Goal: Transaction & Acquisition: Book appointment/travel/reservation

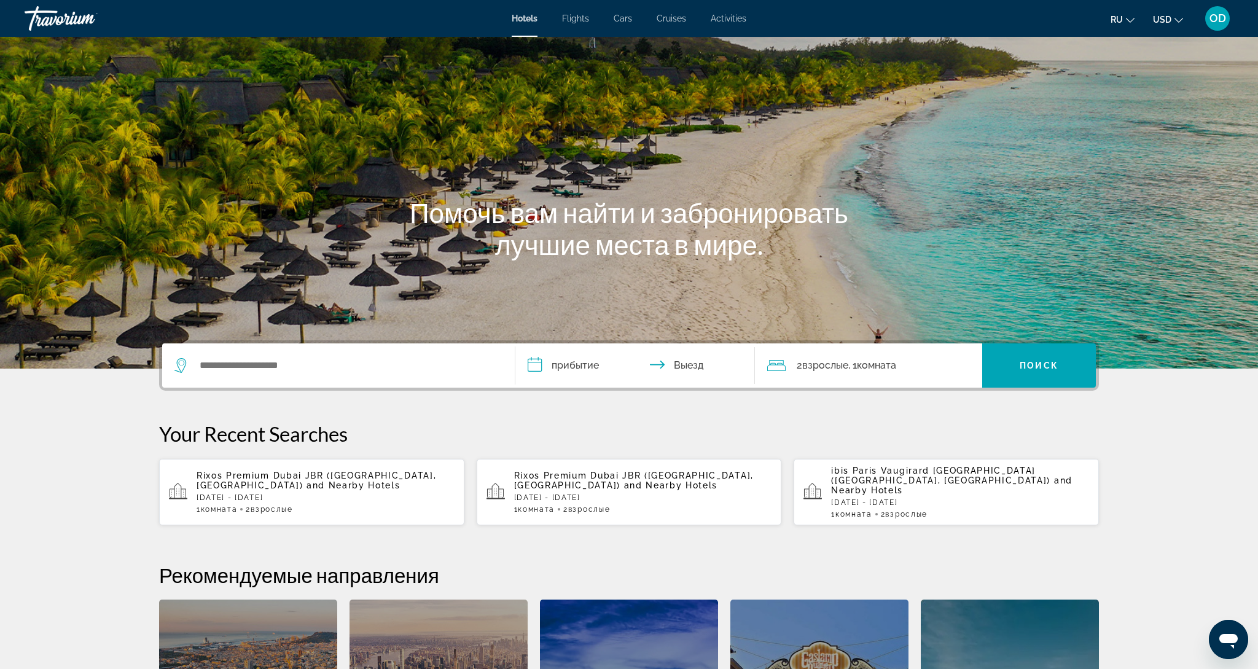
click at [256, 493] on p "[DATE] - [DATE]" at bounding box center [326, 497] width 258 height 9
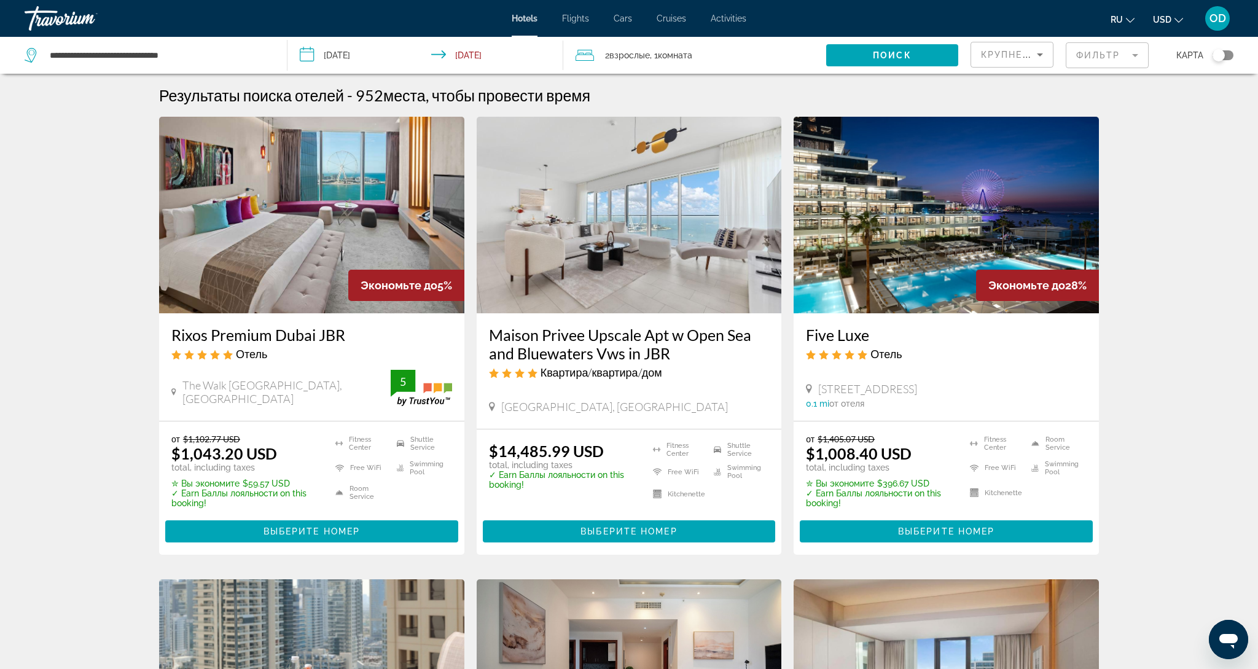
click at [934, 205] on img "Main content" at bounding box center [946, 215] width 305 height 197
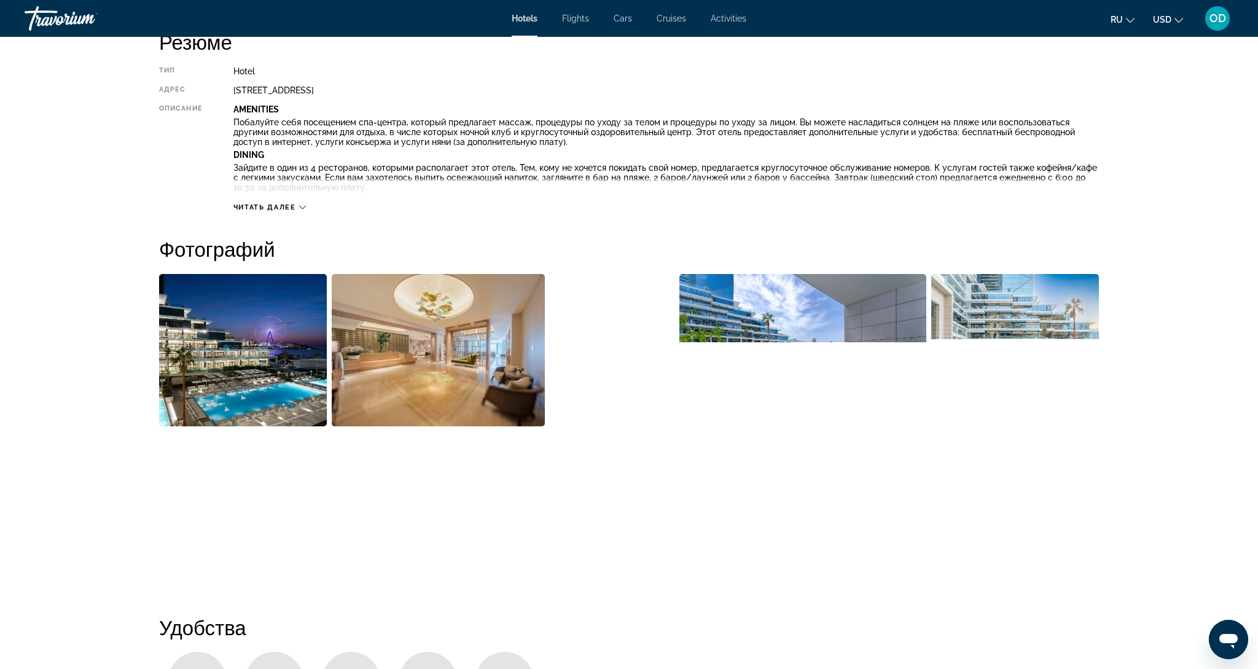
scroll to position [439, 0]
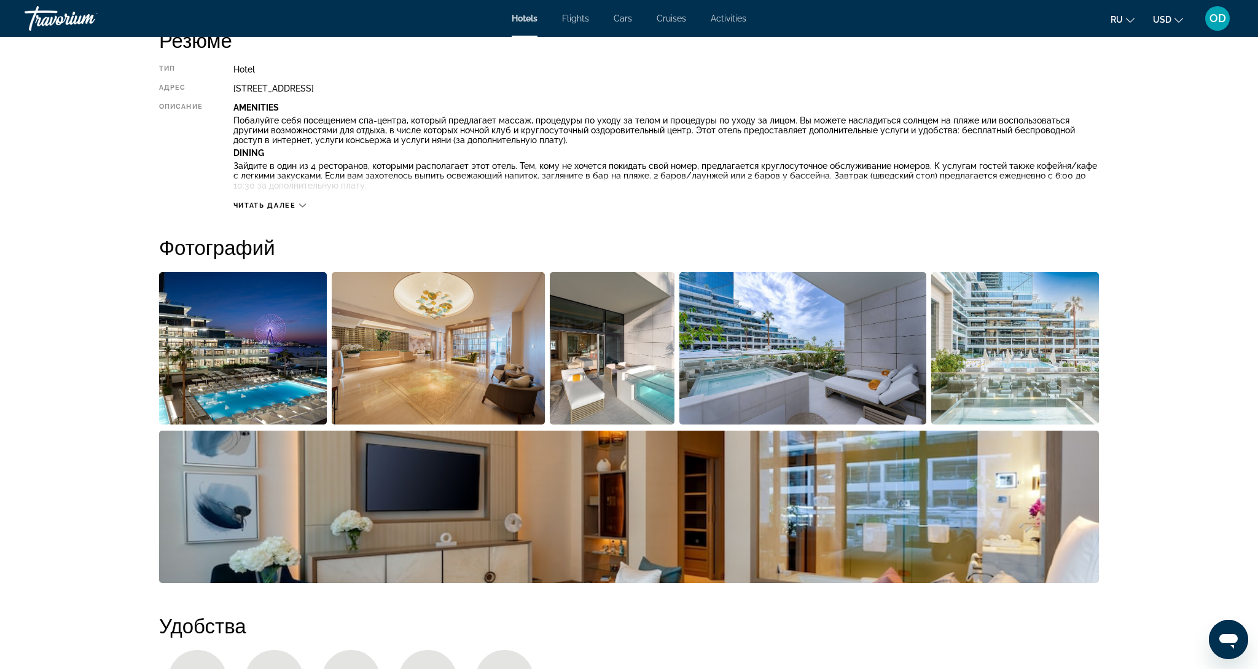
click at [276, 374] on img "Open full-screen image slider" at bounding box center [243, 348] width 168 height 152
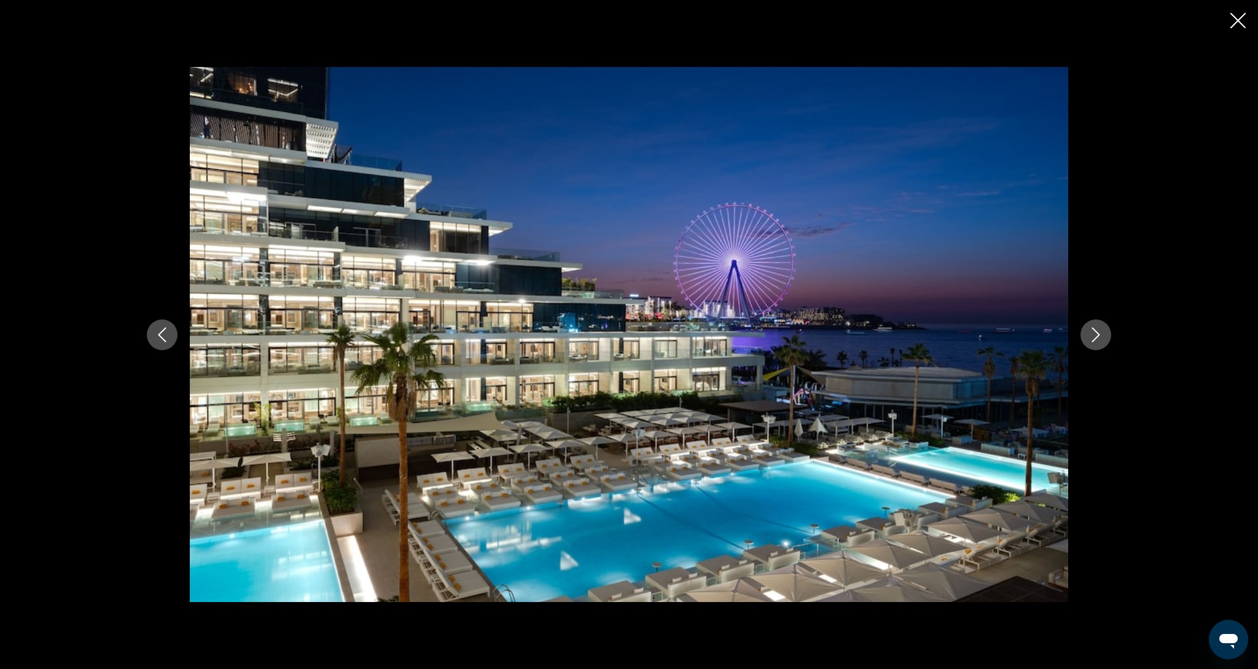
scroll to position [439, 0]
click at [1099, 329] on icon "Next image" at bounding box center [1095, 334] width 15 height 15
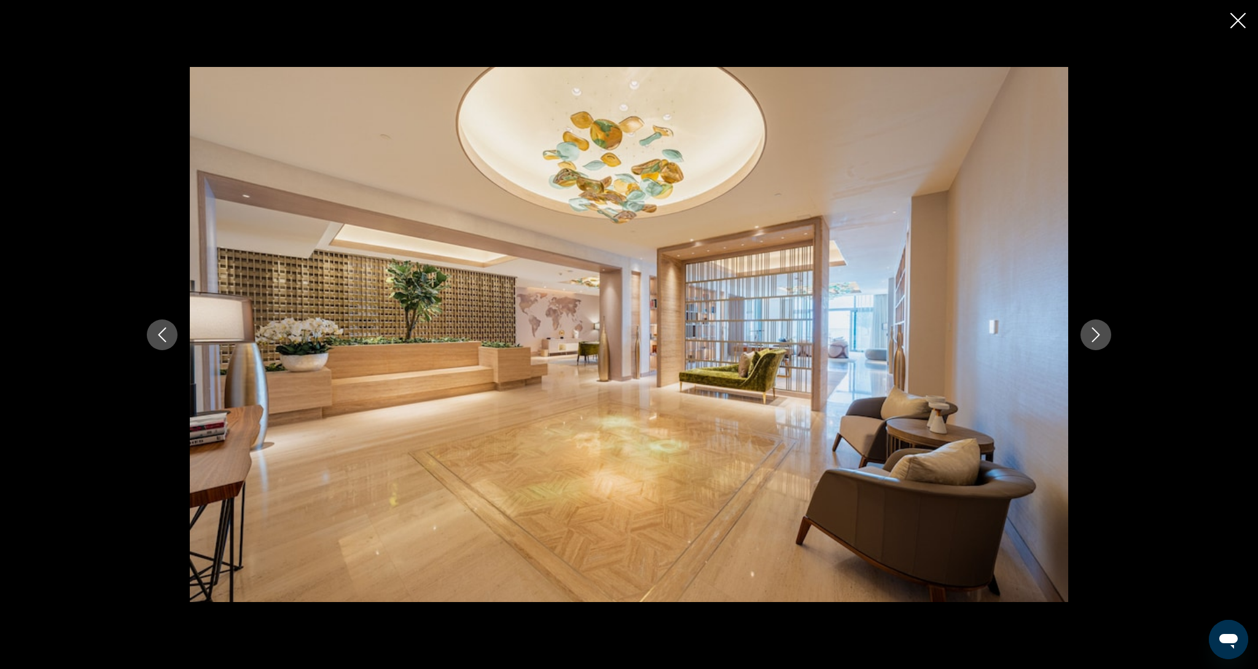
click at [1099, 329] on icon "Next image" at bounding box center [1095, 334] width 15 height 15
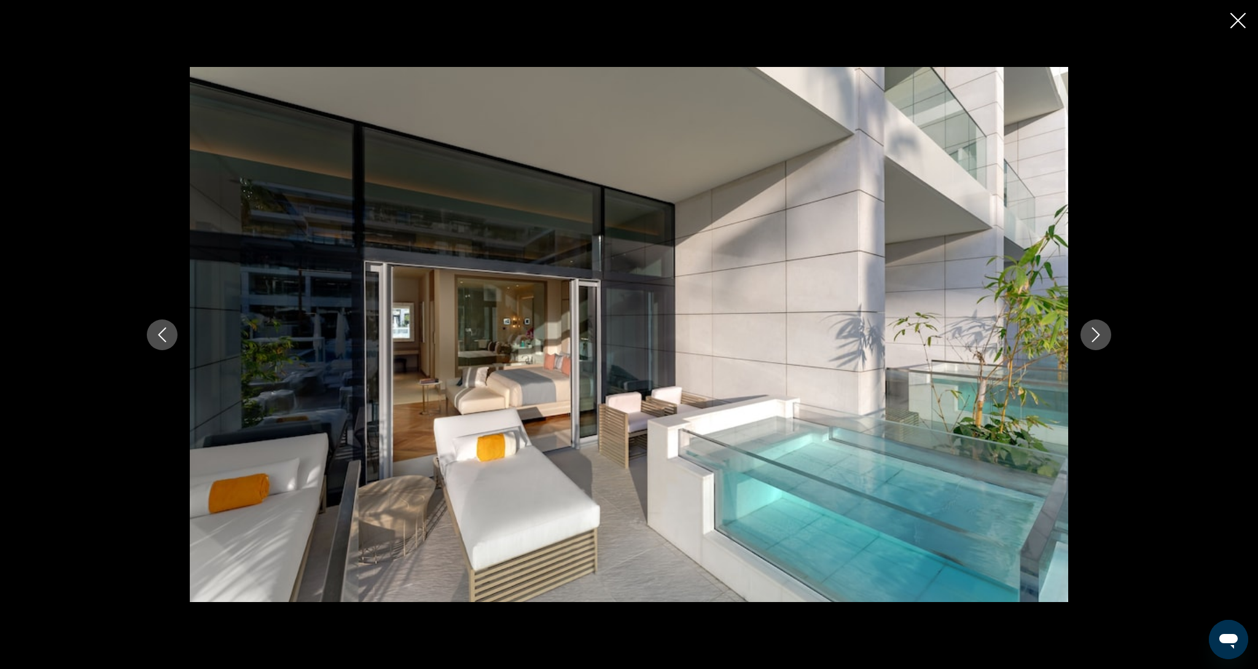
click at [1099, 329] on icon "Next image" at bounding box center [1095, 334] width 15 height 15
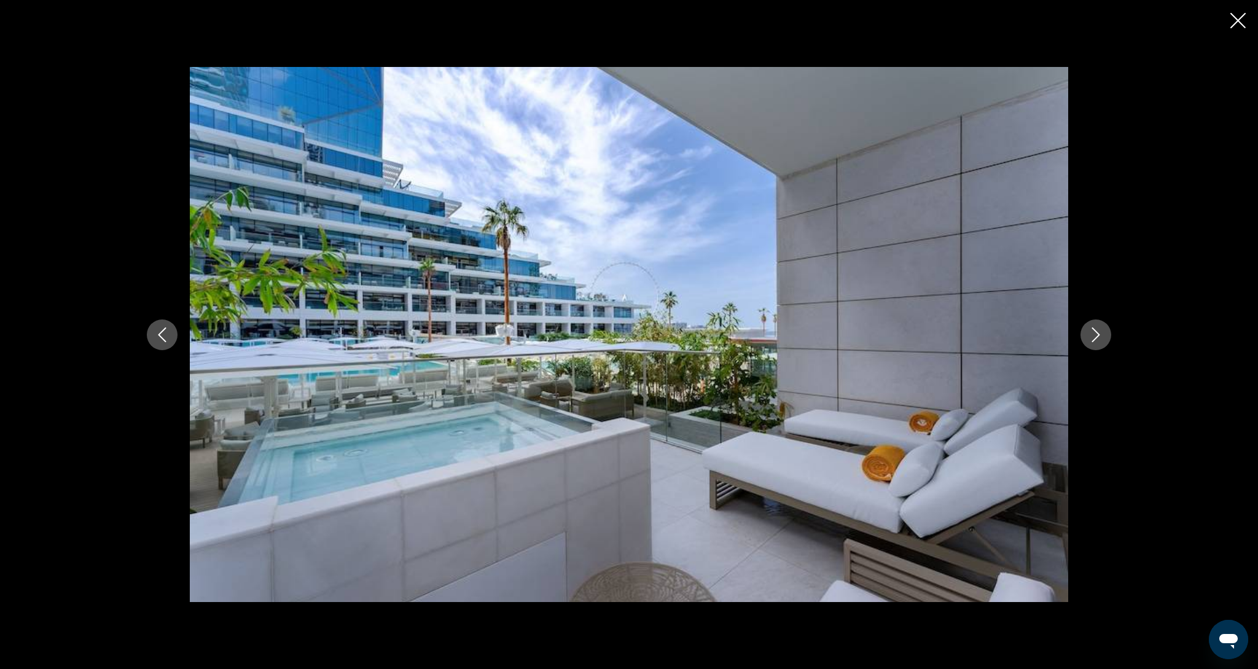
click at [1099, 329] on icon "Next image" at bounding box center [1095, 334] width 15 height 15
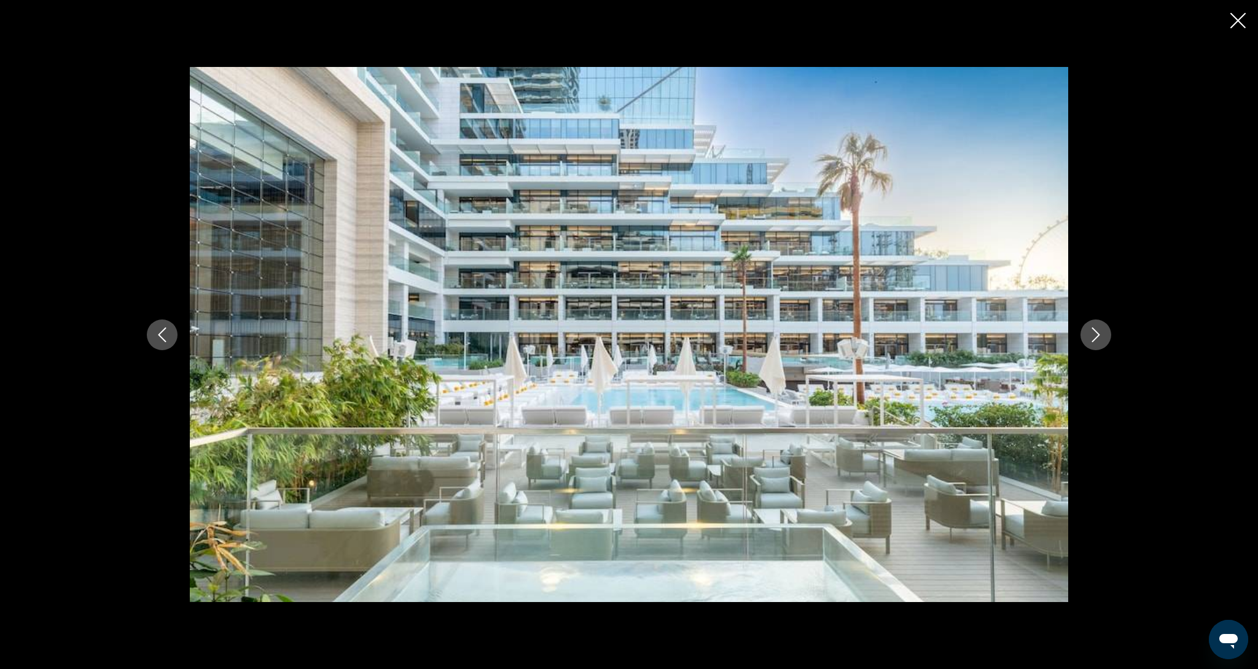
click at [1099, 329] on icon "Next image" at bounding box center [1095, 334] width 15 height 15
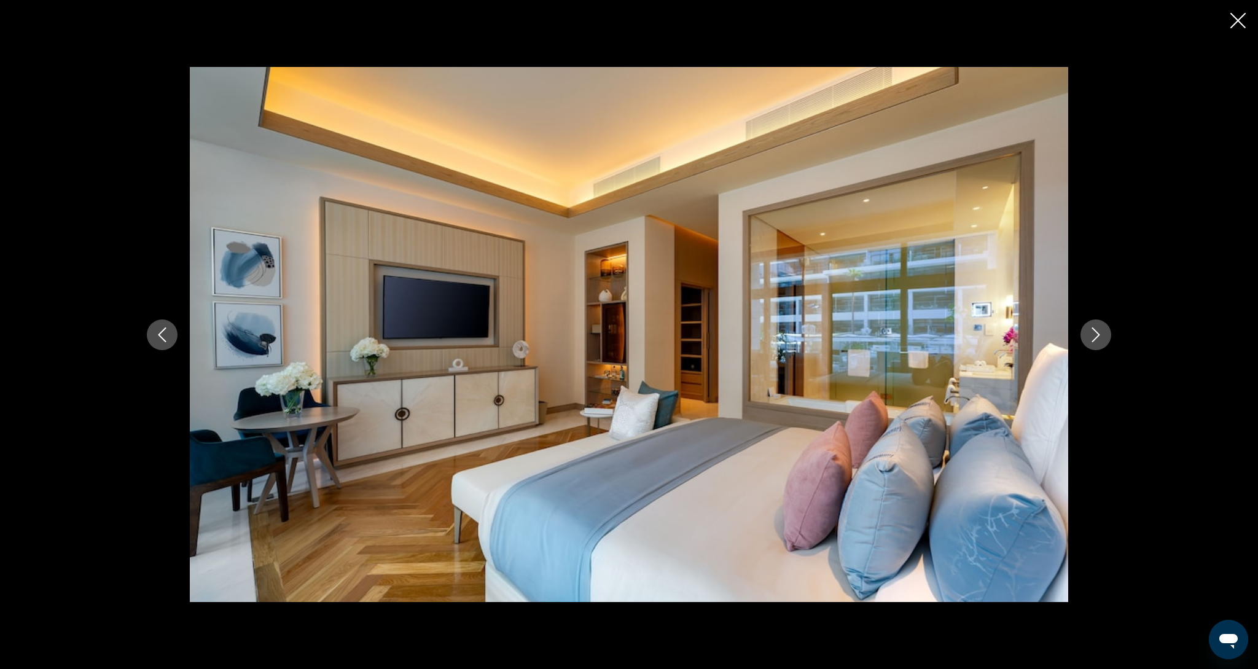
click at [1099, 329] on icon "Next image" at bounding box center [1095, 334] width 15 height 15
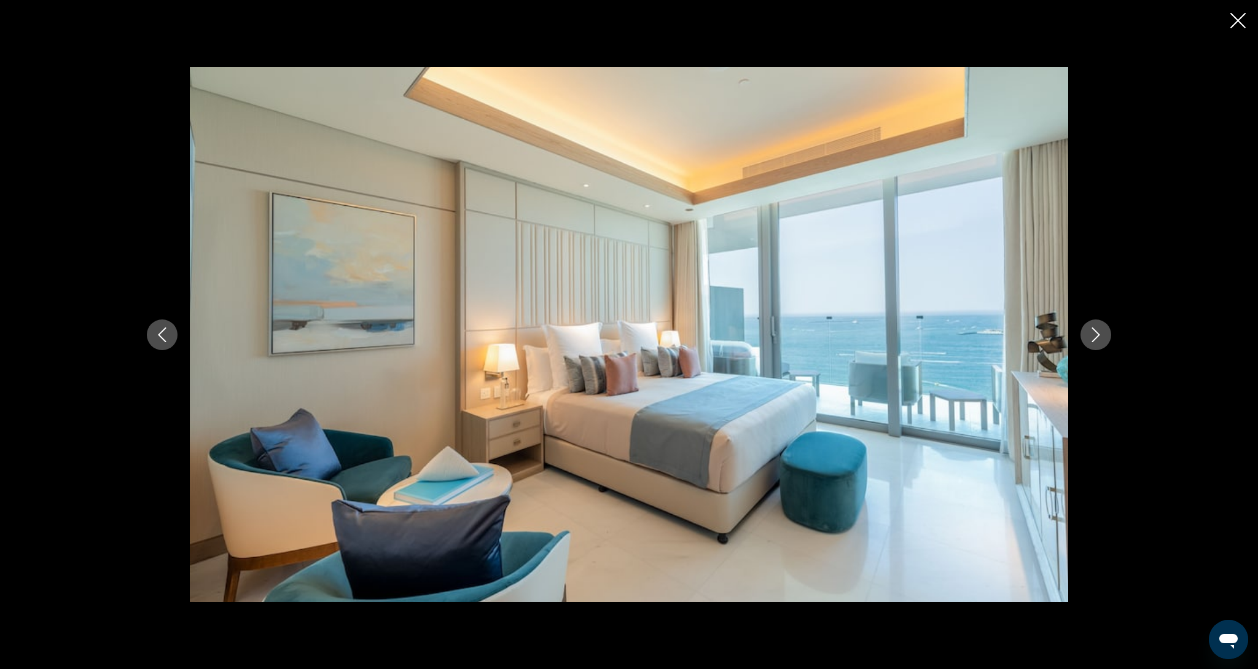
click at [1099, 329] on icon "Next image" at bounding box center [1095, 334] width 15 height 15
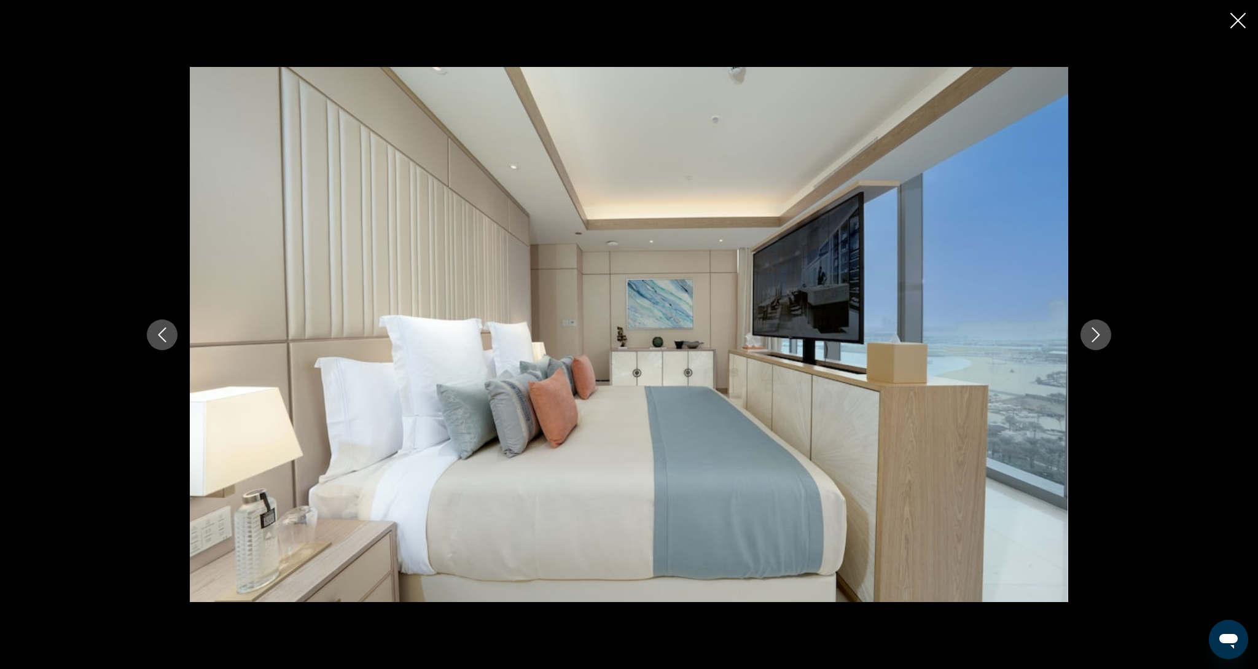
click at [1099, 329] on icon "Next image" at bounding box center [1095, 334] width 15 height 15
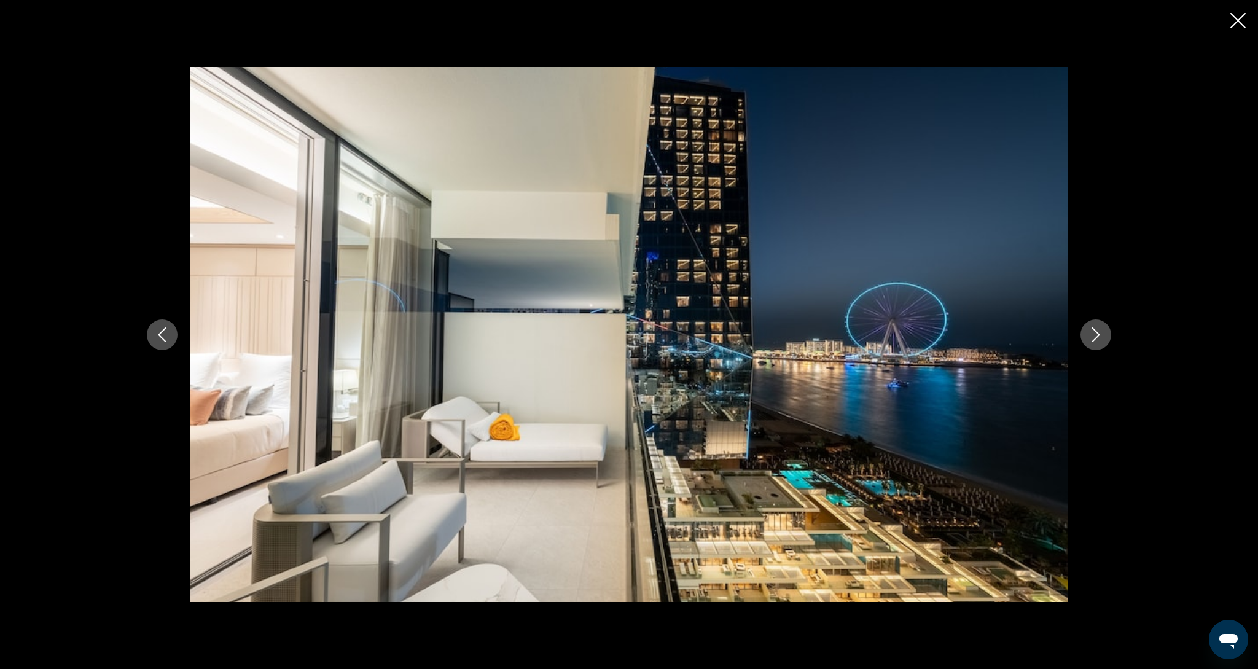
click at [1091, 323] on button "Next image" at bounding box center [1095, 334] width 31 height 31
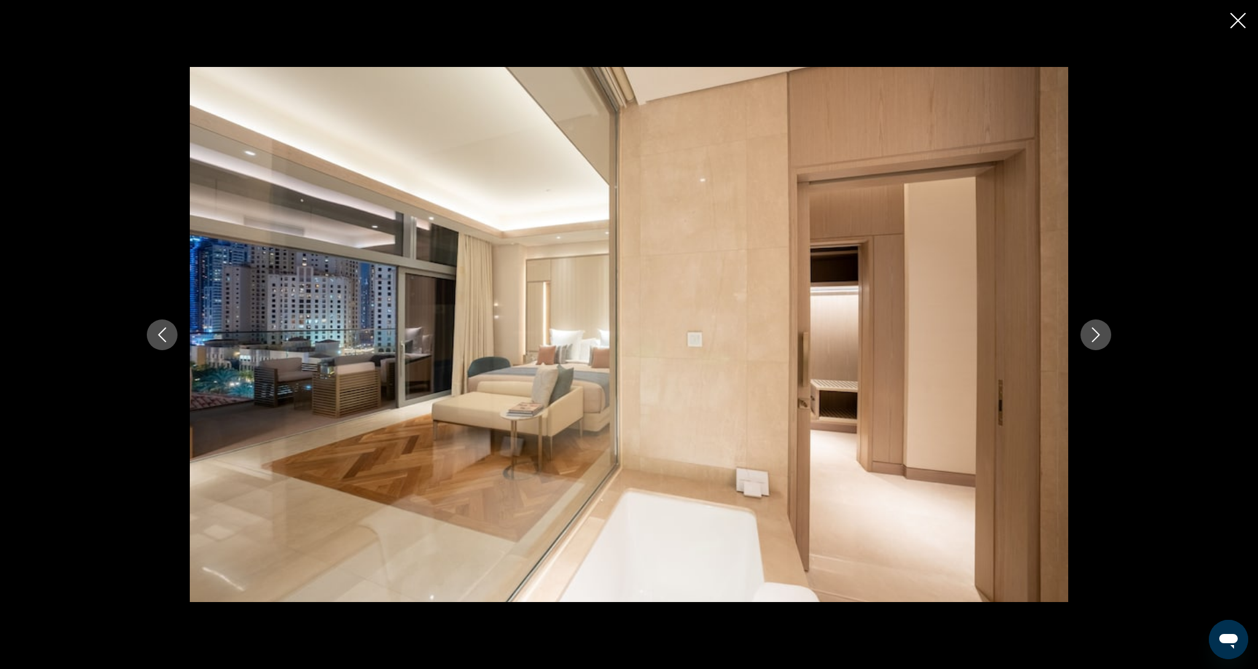
click at [1239, 22] on icon "Close slideshow" at bounding box center [1237, 20] width 15 height 15
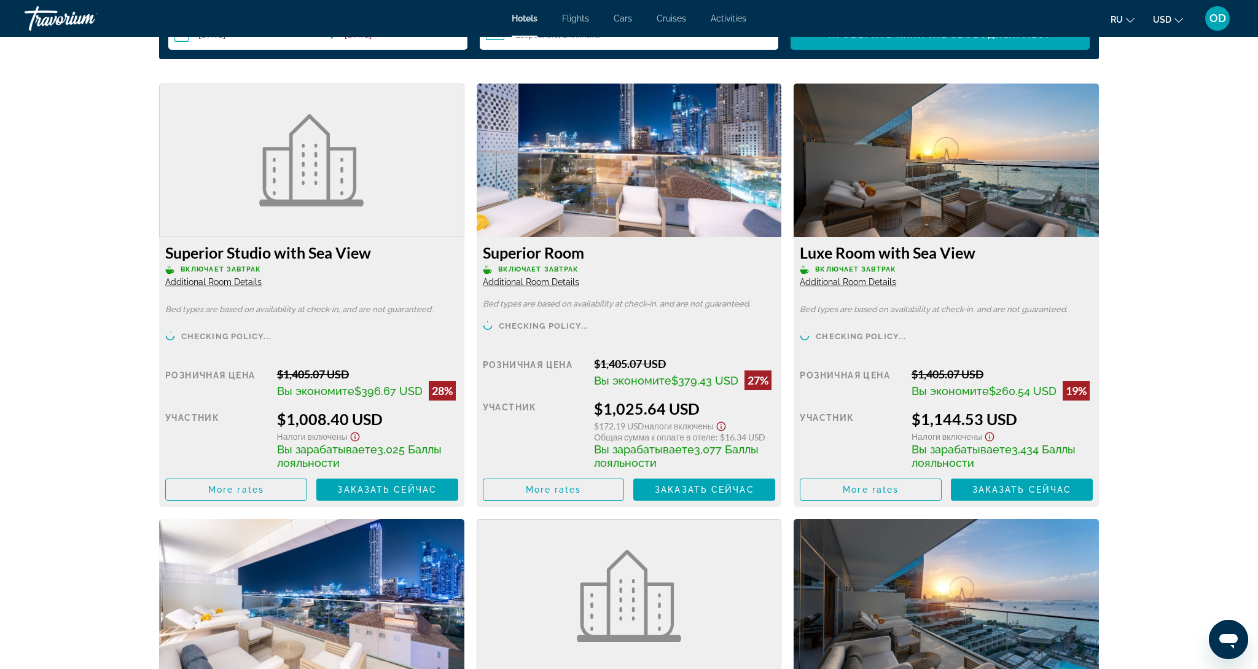
scroll to position [1647, 0]
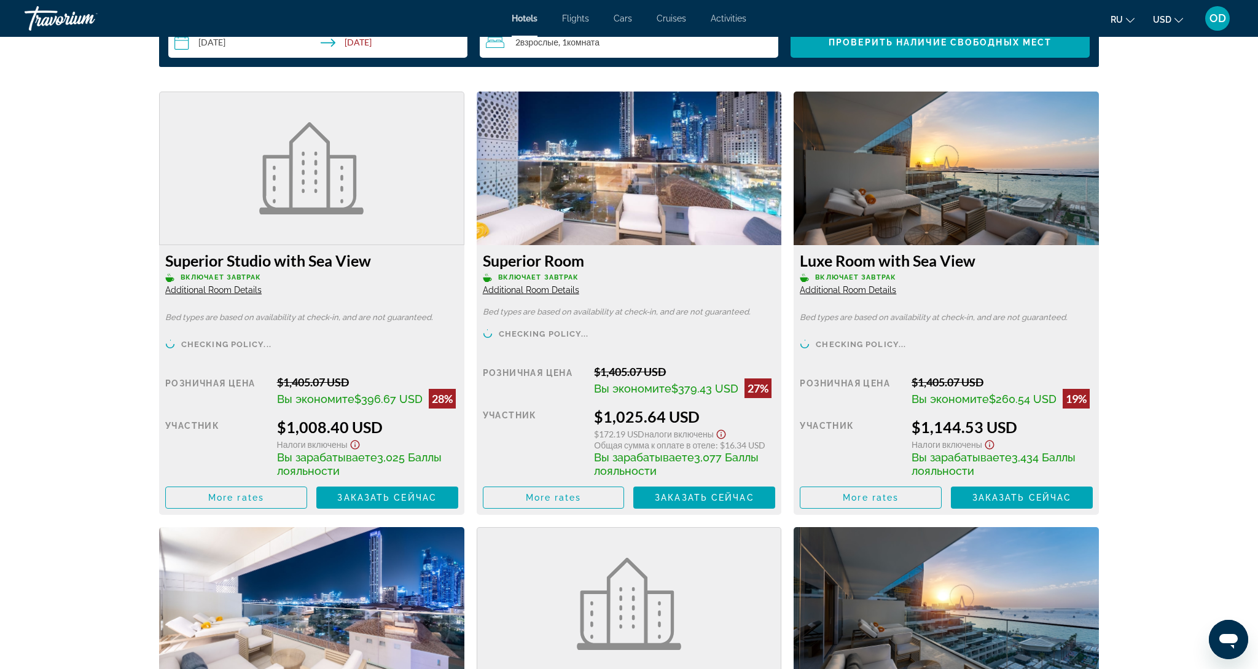
click at [1048, 165] on img "Main content" at bounding box center [946, 169] width 305 height 154
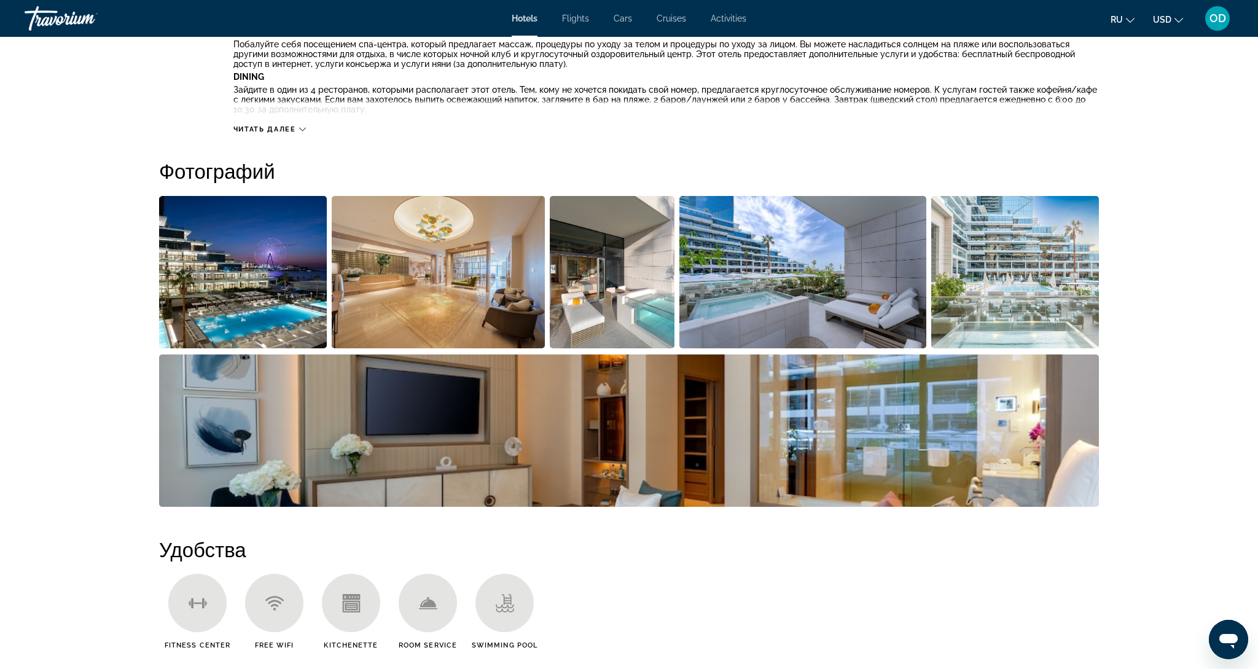
scroll to position [515, 0]
click at [1040, 256] on img "Open full-screen image slider" at bounding box center [1015, 272] width 168 height 152
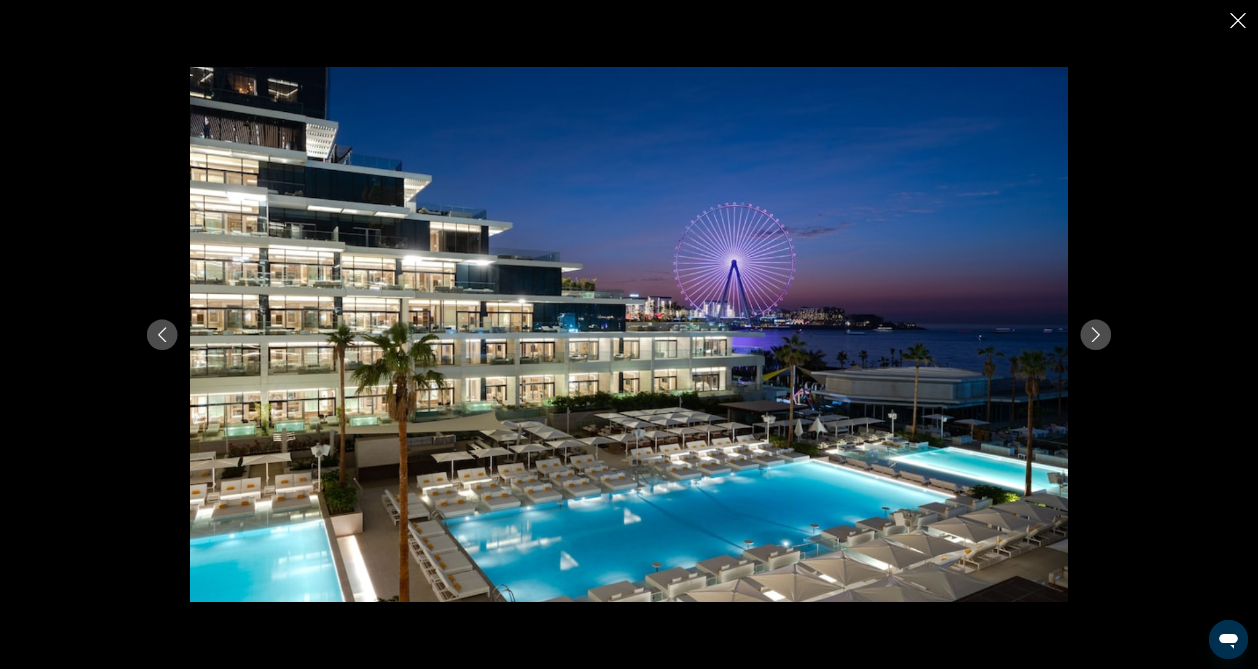
scroll to position [516, 0]
click at [1099, 339] on icon "Next image" at bounding box center [1095, 334] width 15 height 15
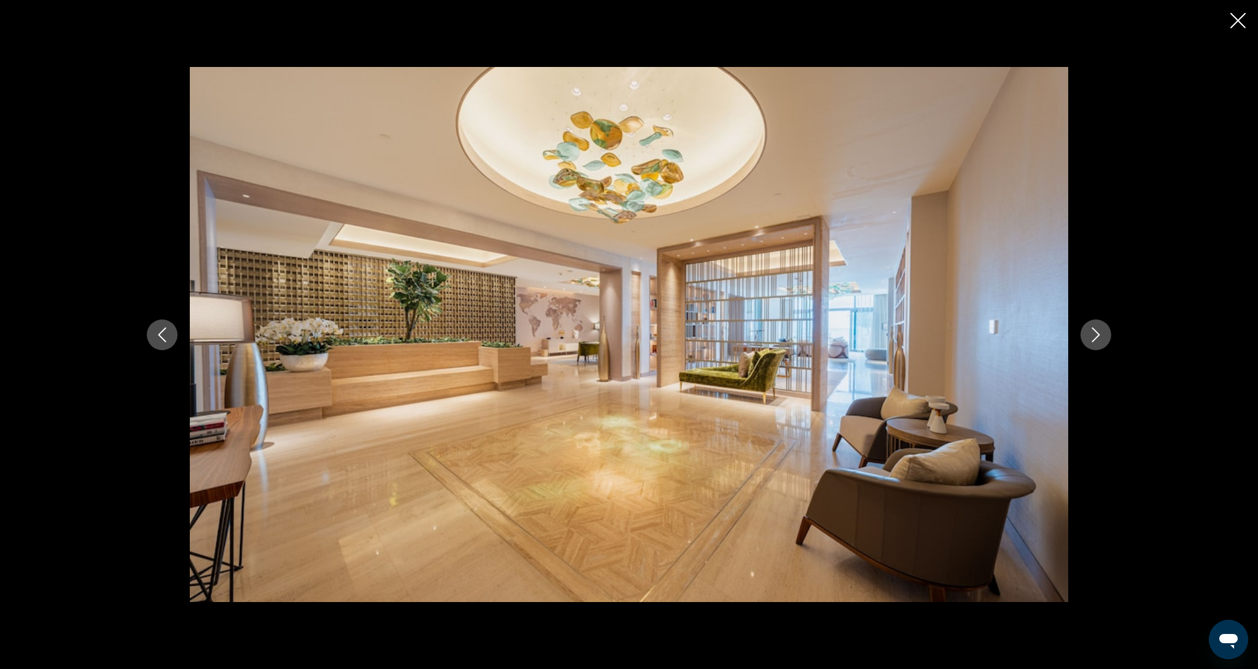
click at [1099, 339] on icon "Next image" at bounding box center [1095, 334] width 15 height 15
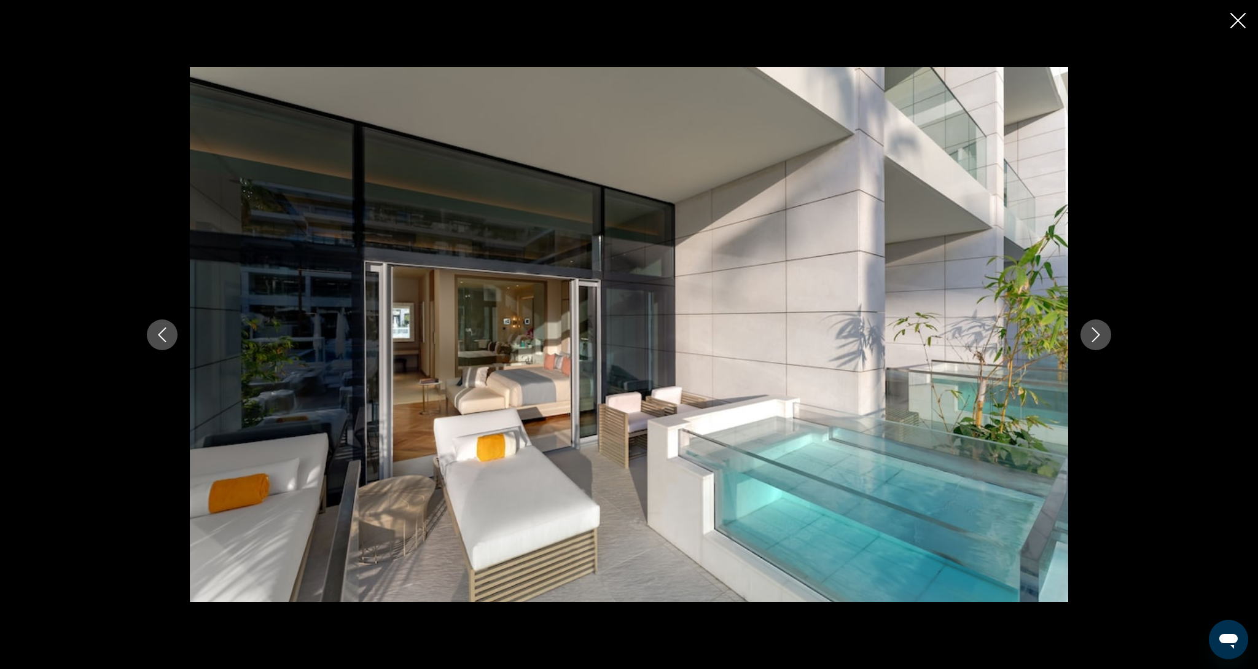
click at [1099, 339] on icon "Next image" at bounding box center [1095, 334] width 15 height 15
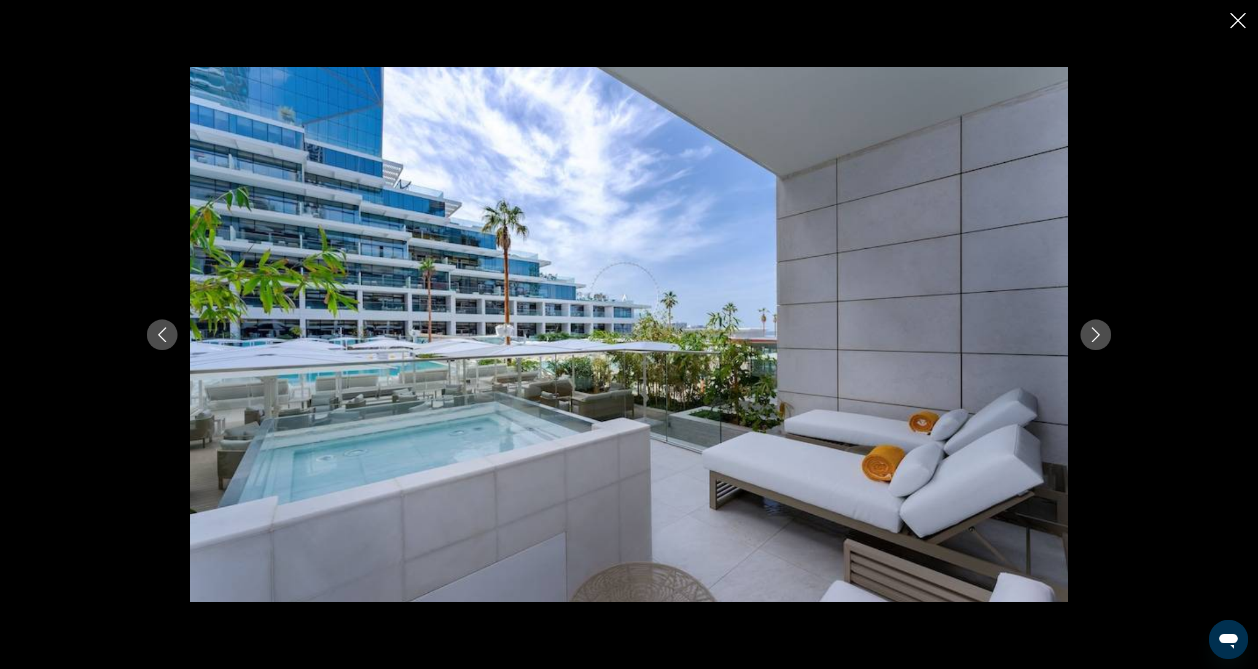
click at [1099, 339] on icon "Next image" at bounding box center [1095, 334] width 15 height 15
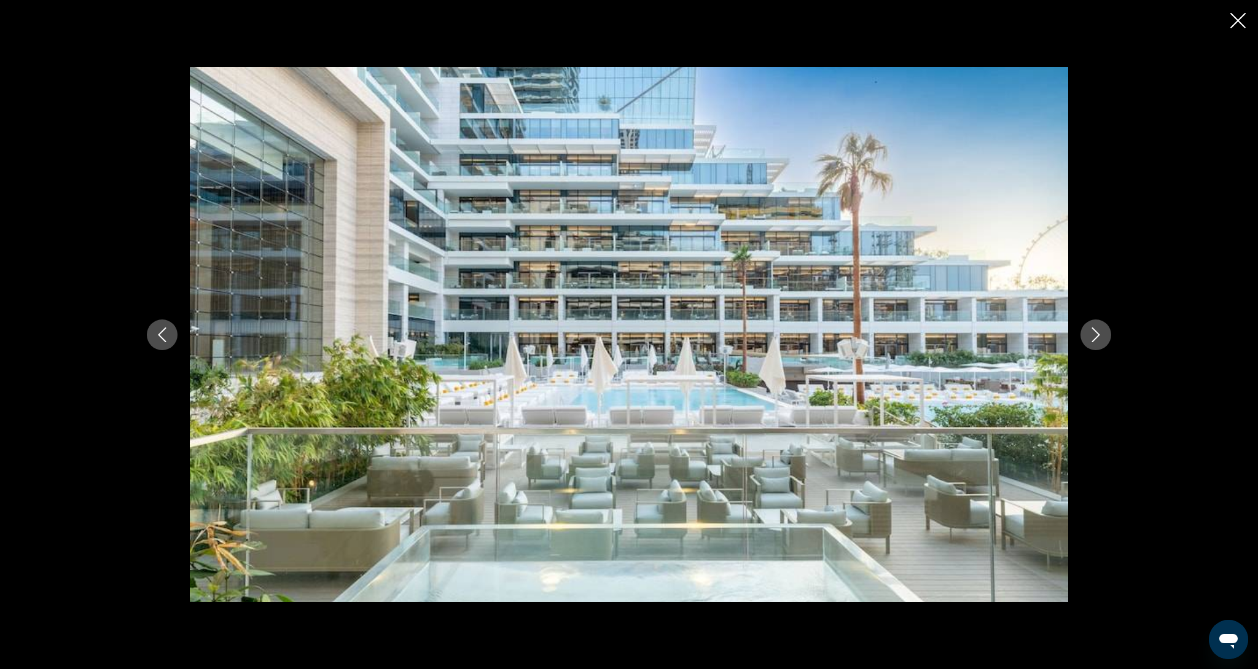
click at [1099, 339] on icon "Next image" at bounding box center [1095, 334] width 15 height 15
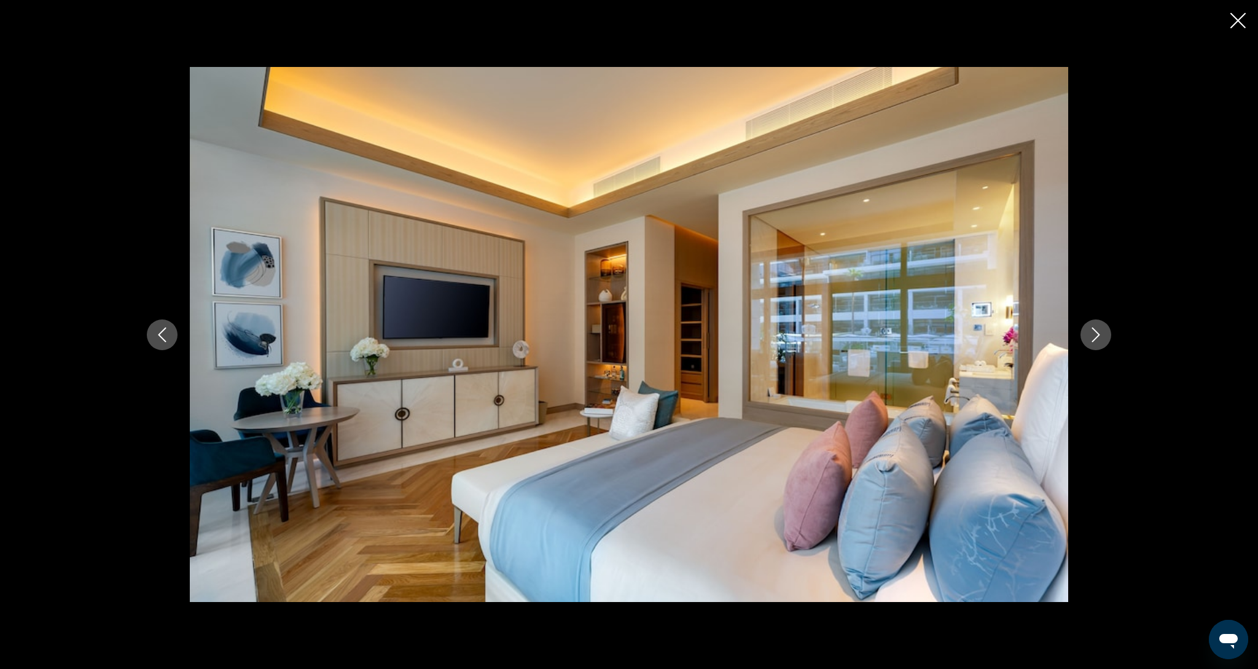
click at [1099, 339] on icon "Next image" at bounding box center [1095, 334] width 15 height 15
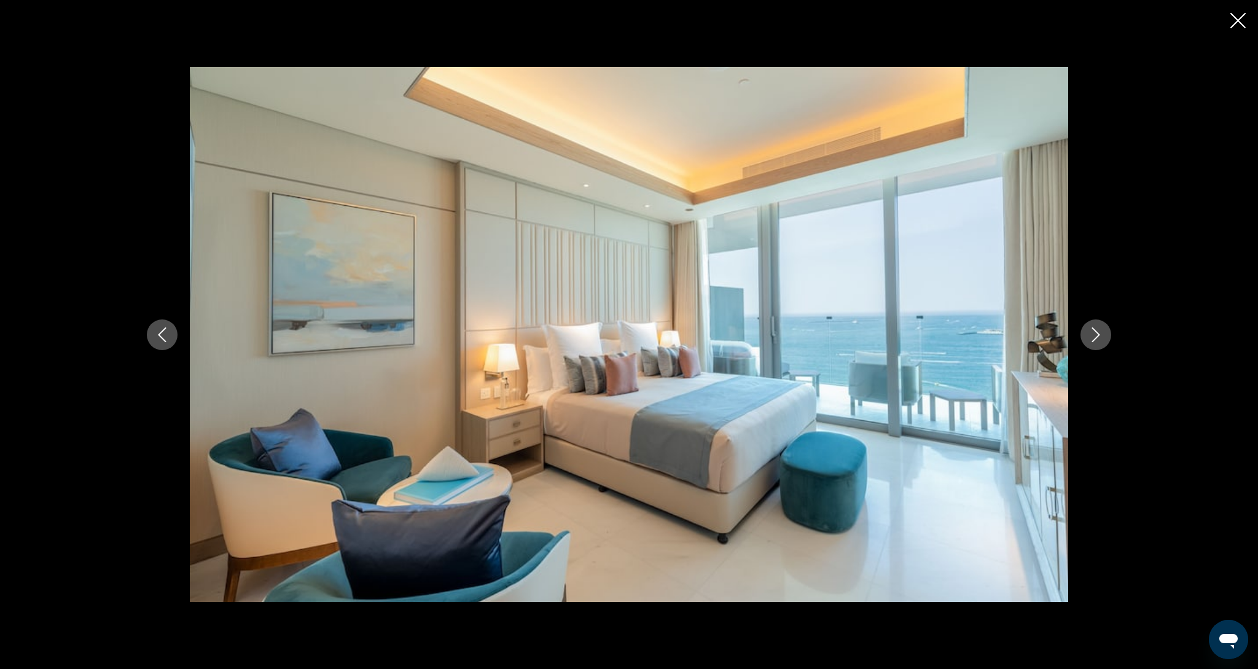
scroll to position [525, 0]
click at [1099, 339] on icon "Next image" at bounding box center [1095, 334] width 15 height 15
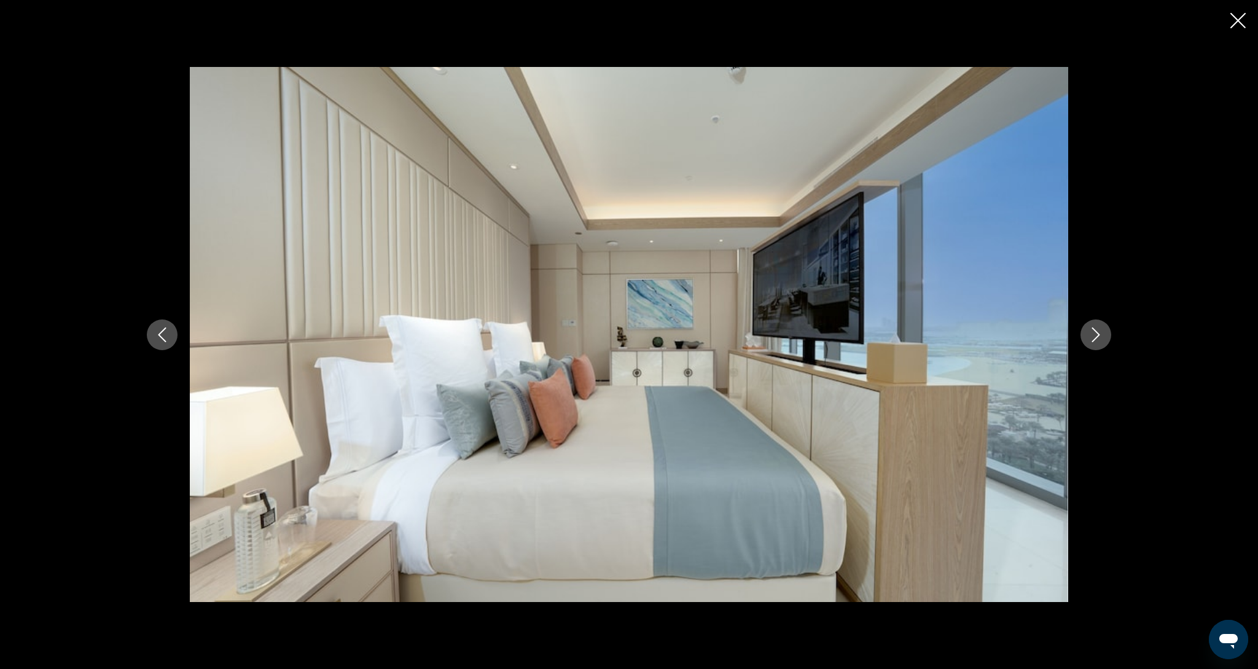
click at [1099, 339] on icon "Next image" at bounding box center [1095, 334] width 15 height 15
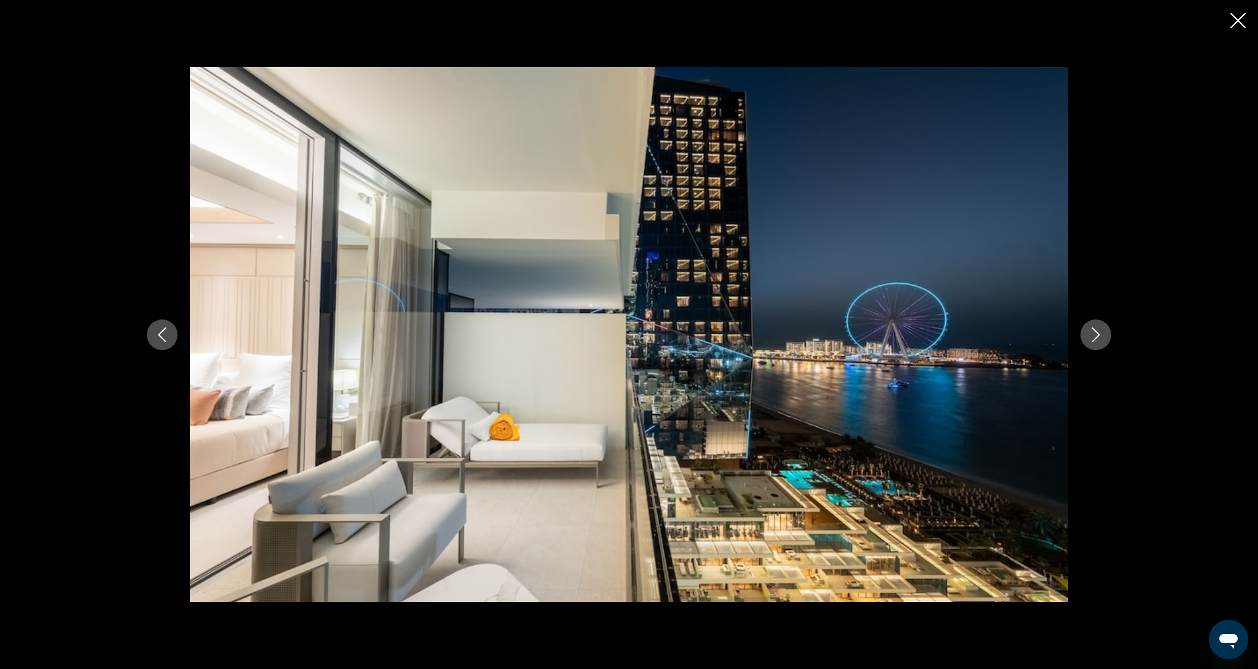
click at [1094, 343] on button "Next image" at bounding box center [1095, 334] width 31 height 31
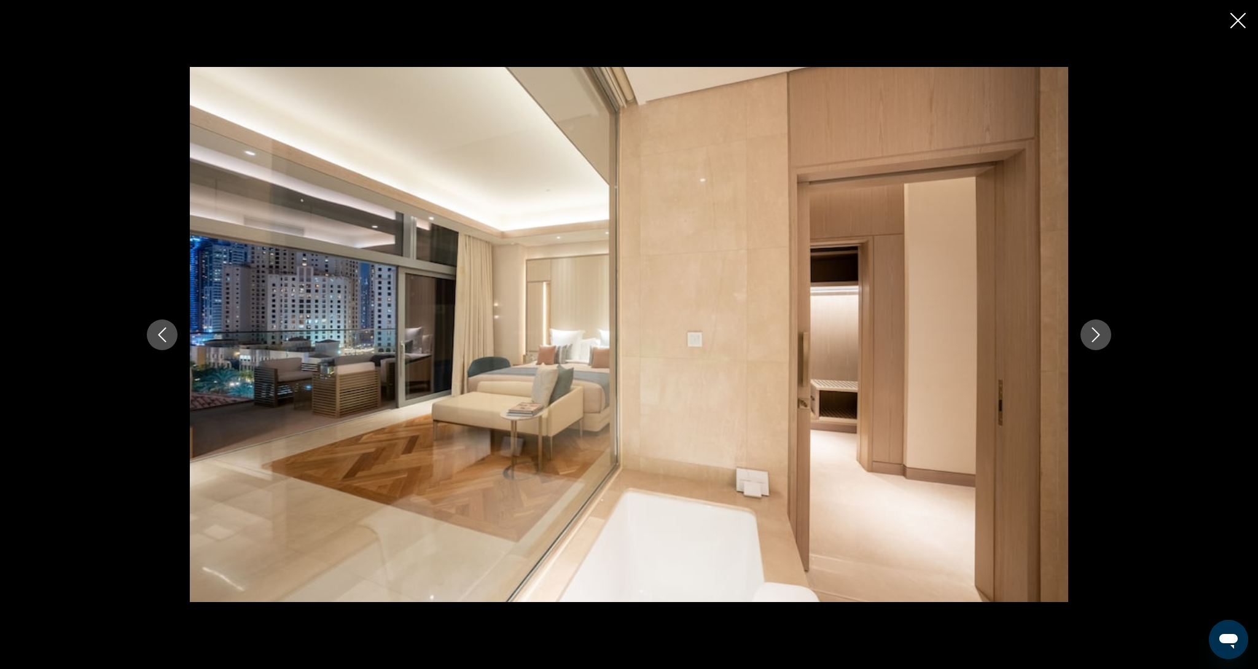
click at [1235, 17] on icon "Close slideshow" at bounding box center [1237, 20] width 15 height 15
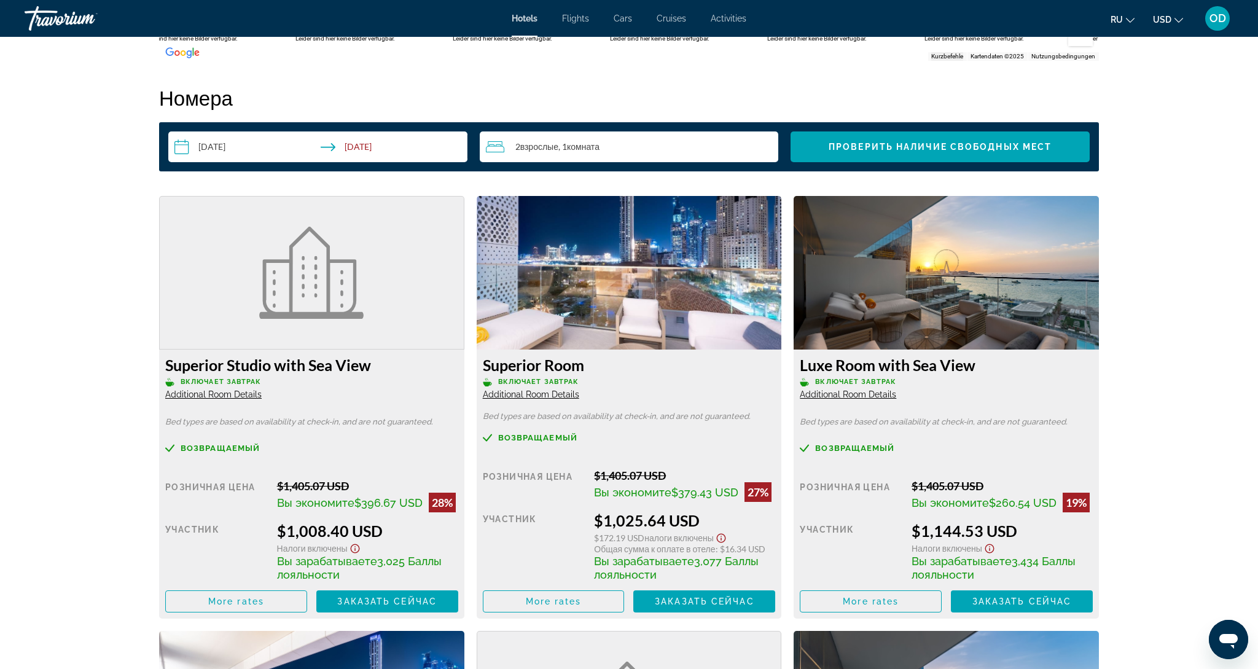
scroll to position [1541, 0]
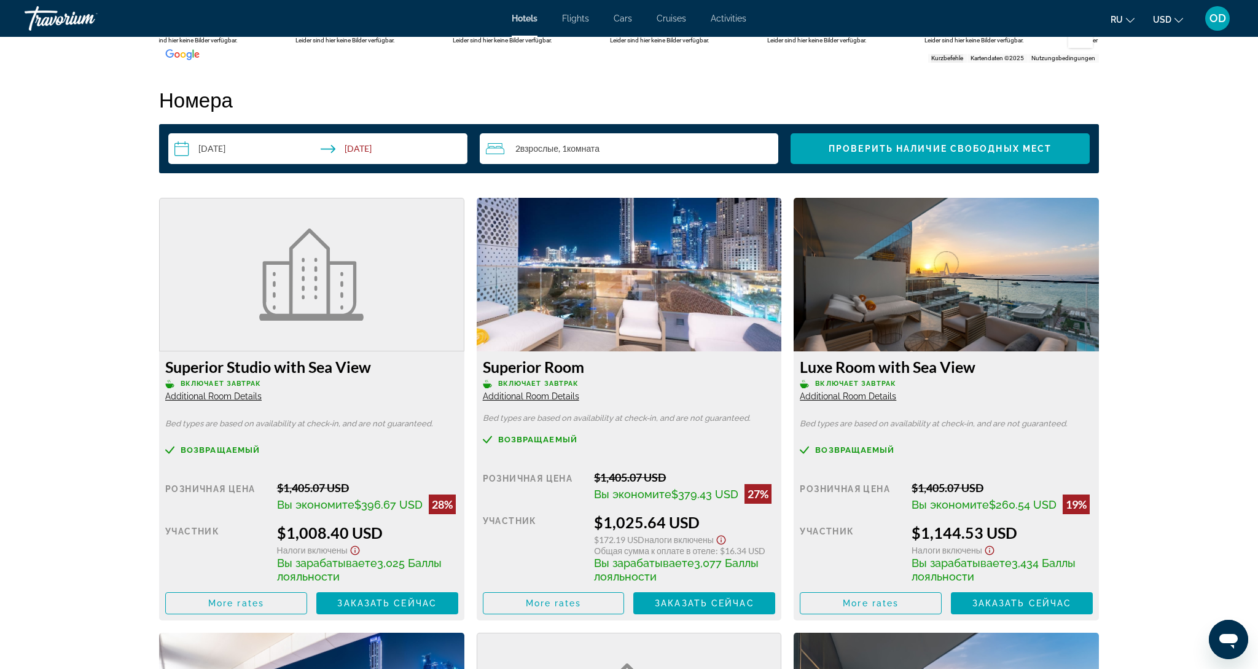
click at [701, 286] on img "Main content" at bounding box center [629, 275] width 305 height 154
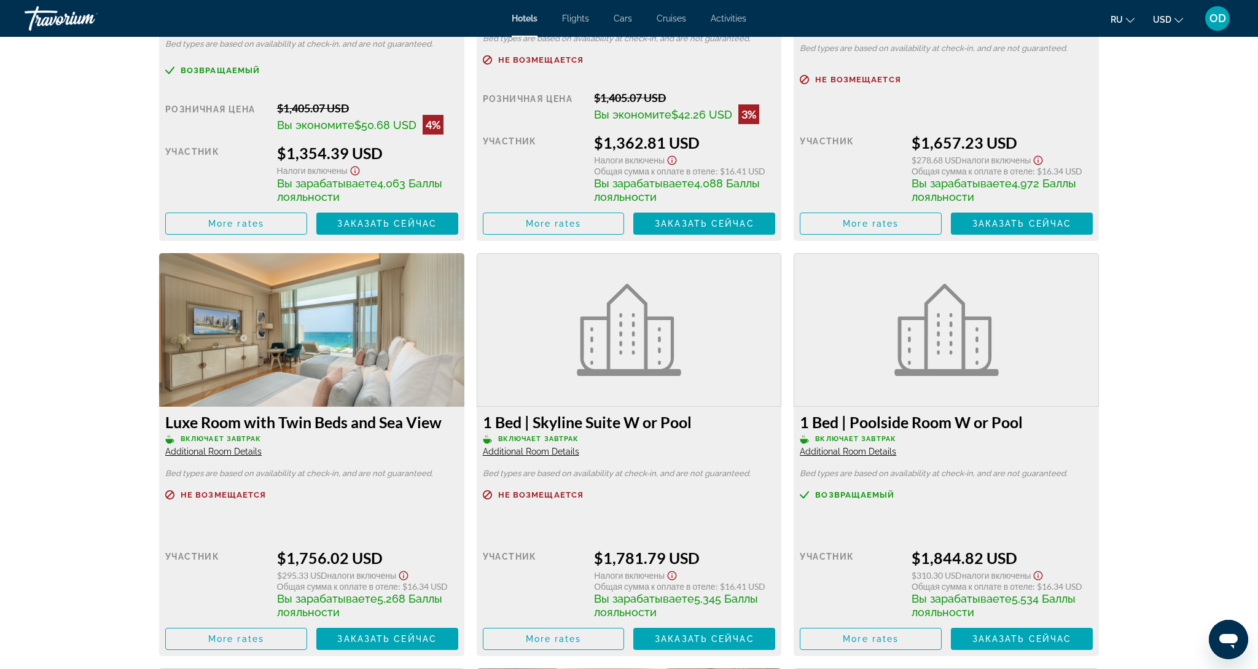
scroll to position [2360, 0]
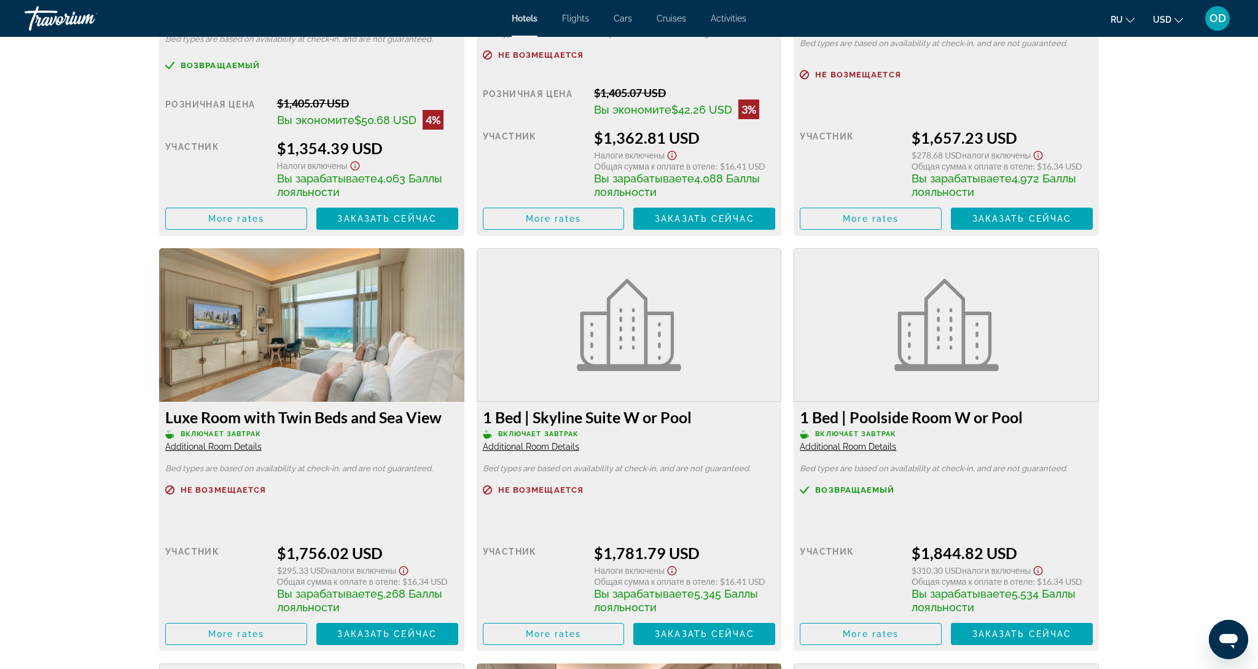
click at [354, 326] on img "Main content" at bounding box center [311, 325] width 305 height 154
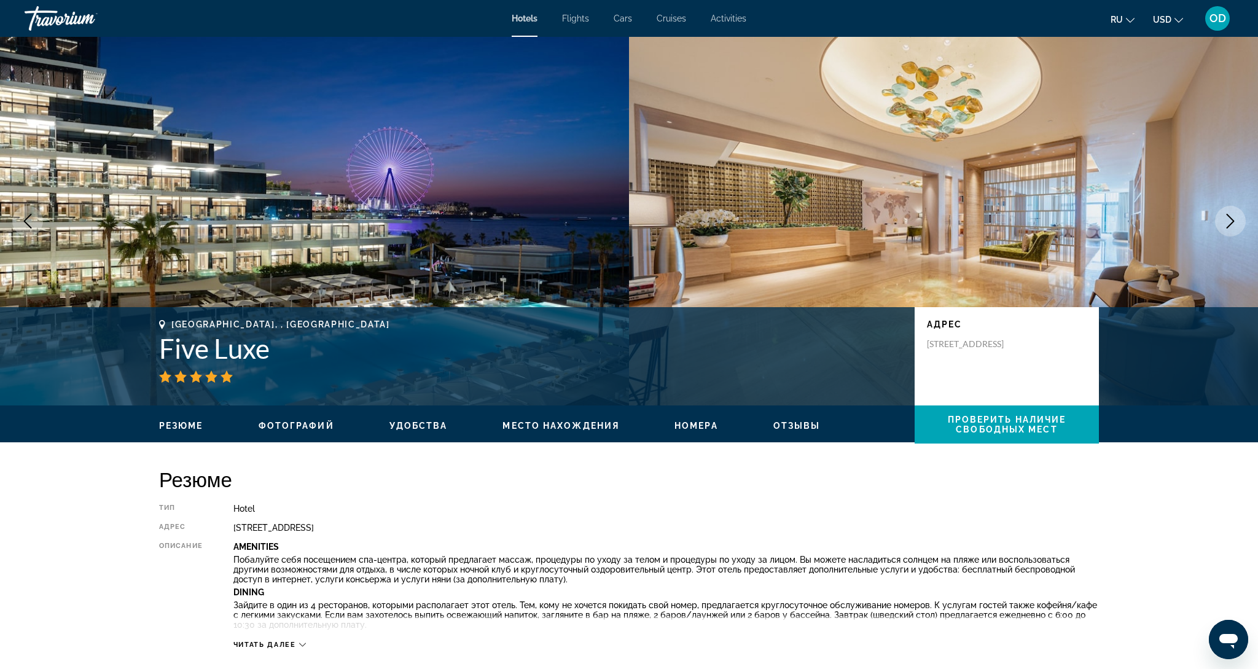
scroll to position [0, 0]
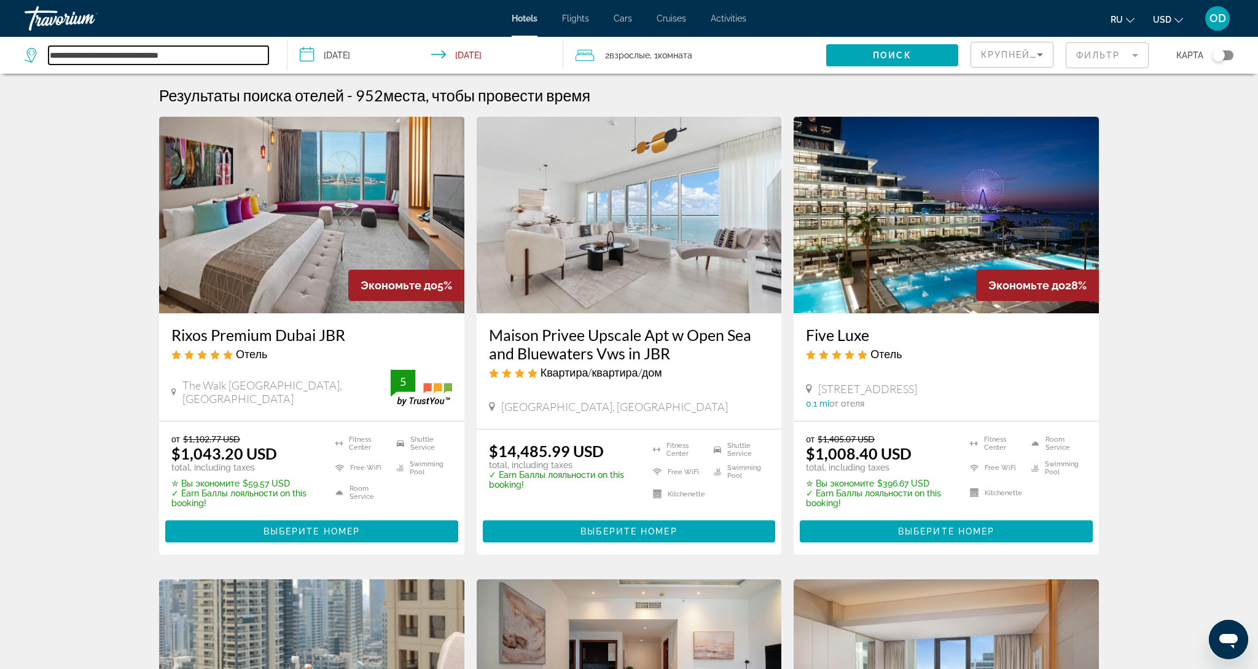
drag, startPoint x: 74, startPoint y: 58, endPoint x: 77, endPoint y: 50, distance: 8.6
click at [75, 57] on input "**********" at bounding box center [159, 55] width 220 height 18
click at [128, 60] on input "**********" at bounding box center [159, 55] width 220 height 18
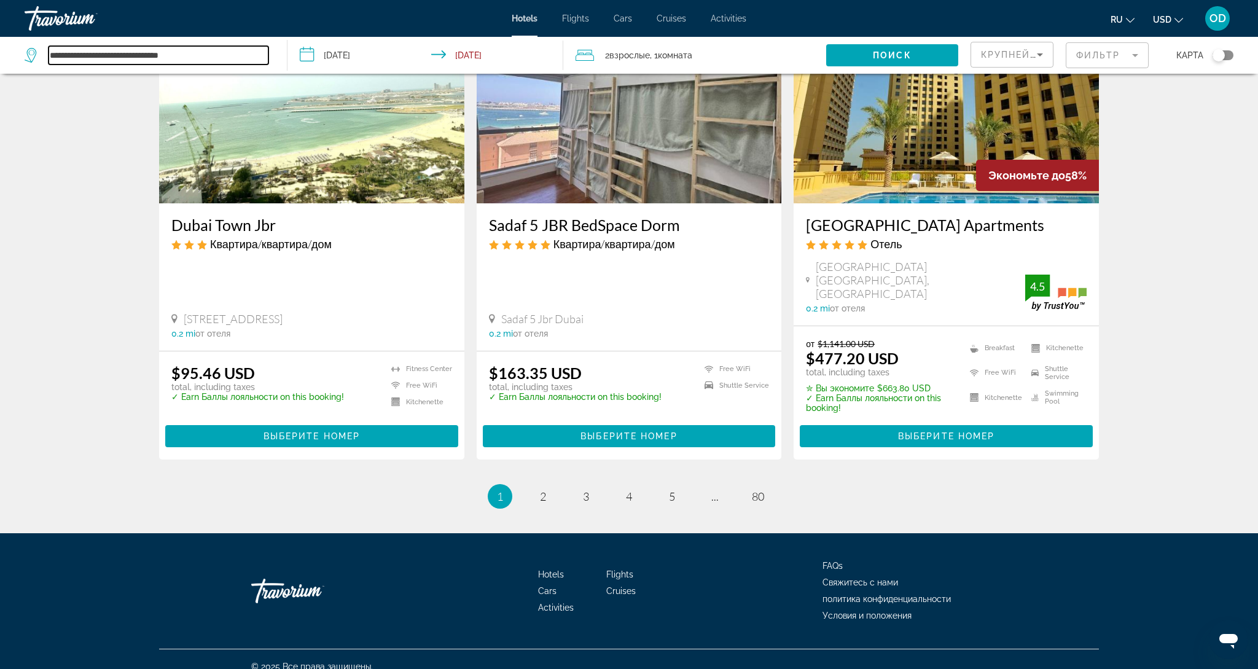
scroll to position [1499, 0]
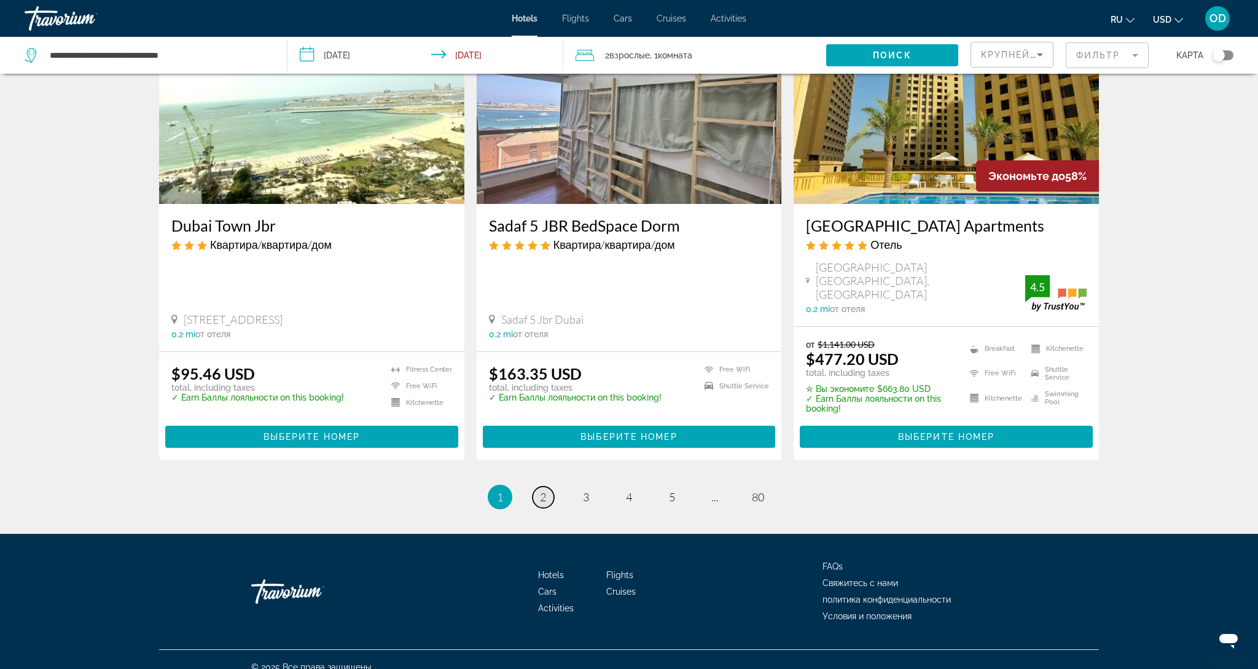
click at [541, 490] on span "2" at bounding box center [543, 497] width 6 height 14
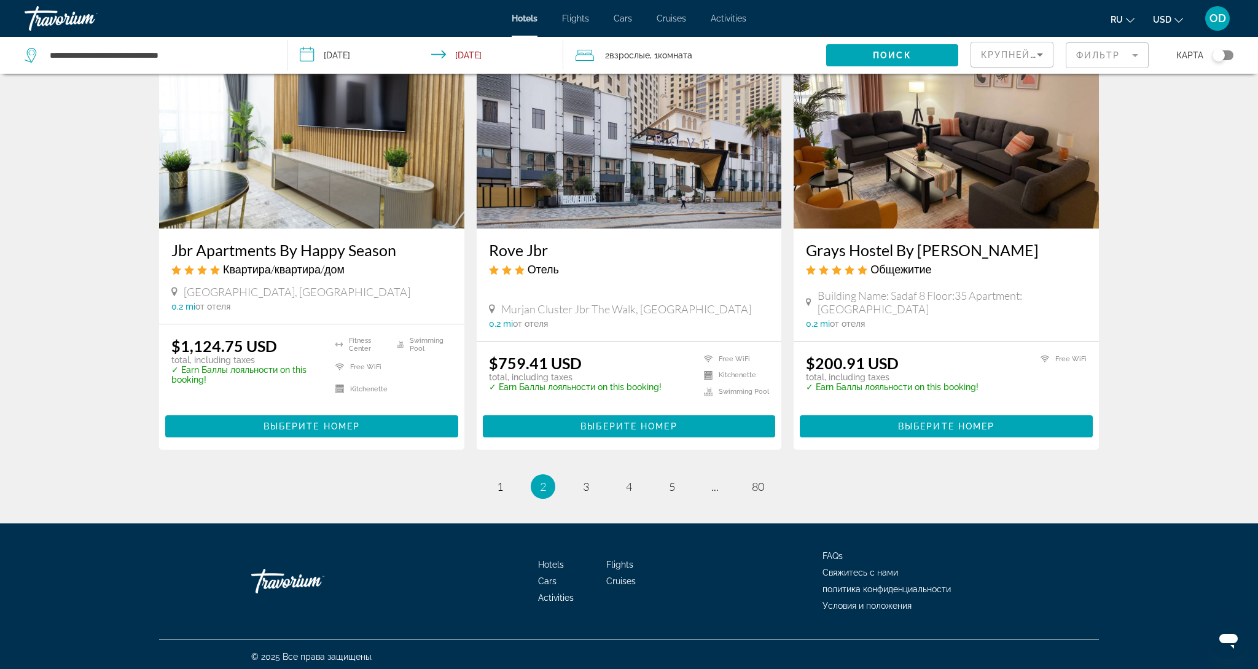
scroll to position [1514, 0]
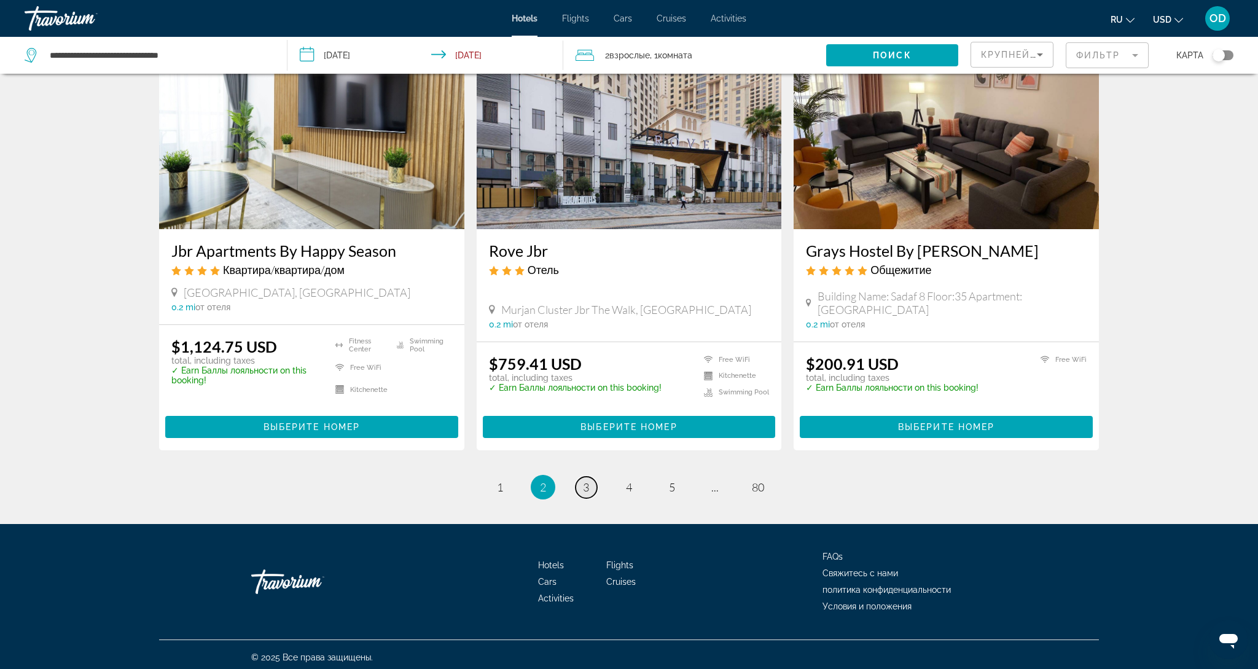
click at [586, 486] on span "3" at bounding box center [586, 487] width 6 height 14
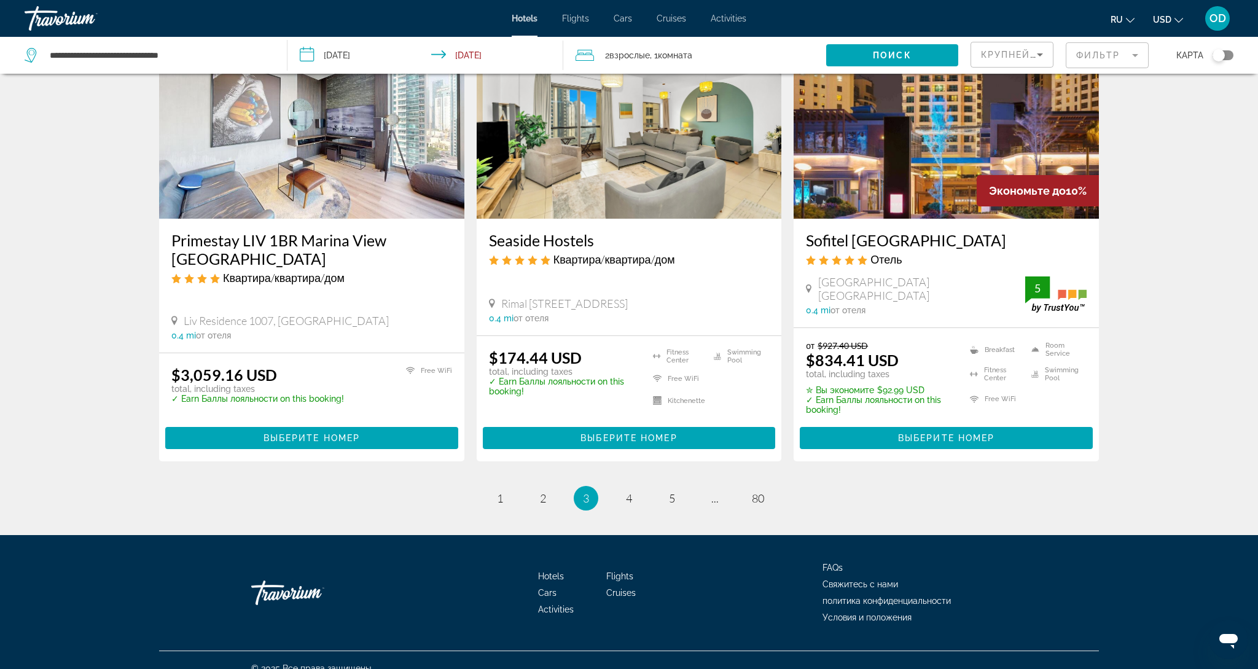
scroll to position [1483, 0]
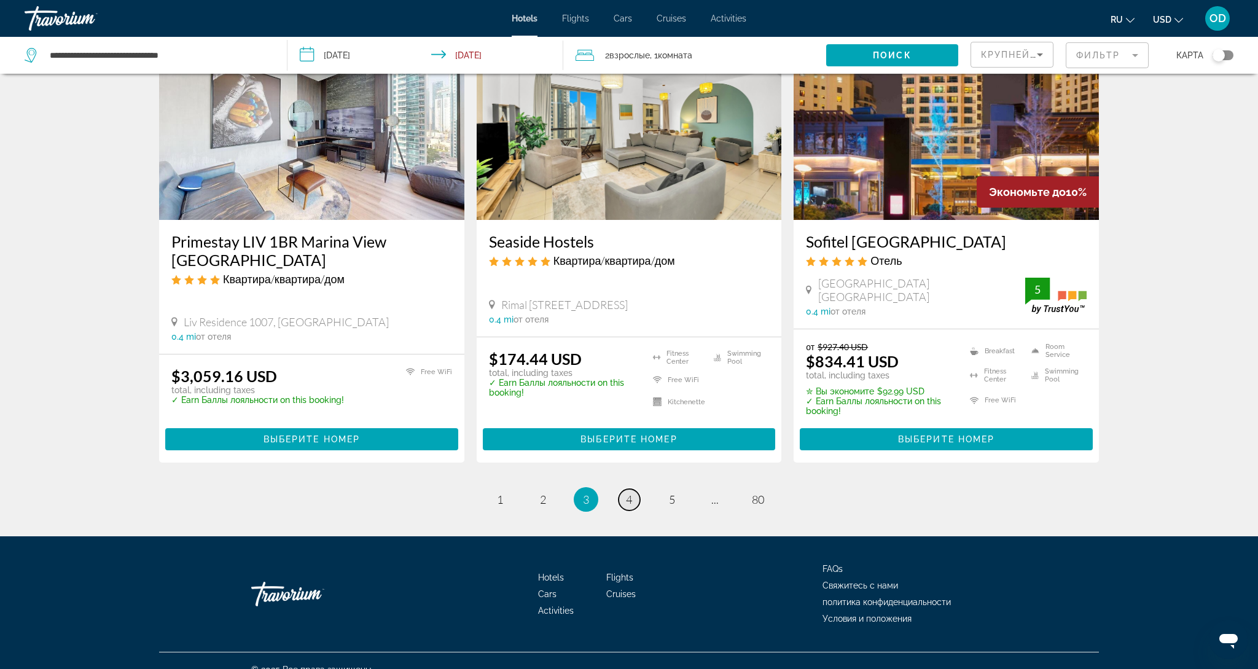
click at [627, 493] on span "4" at bounding box center [629, 500] width 6 height 14
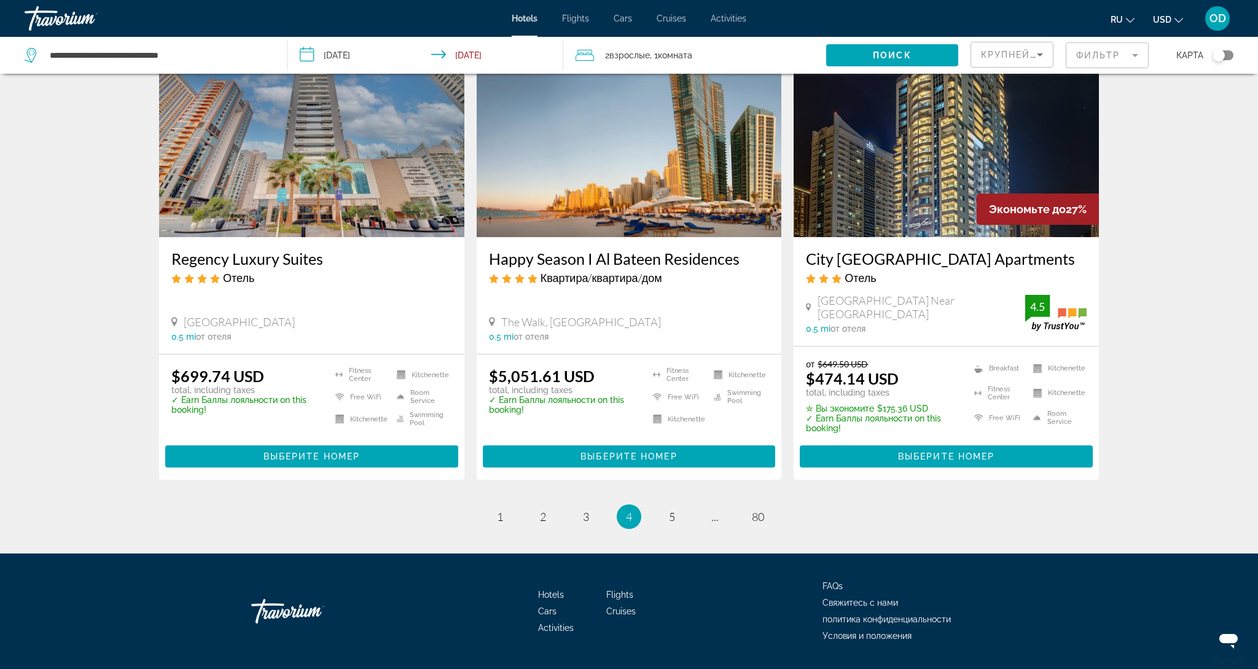
scroll to position [1518, 0]
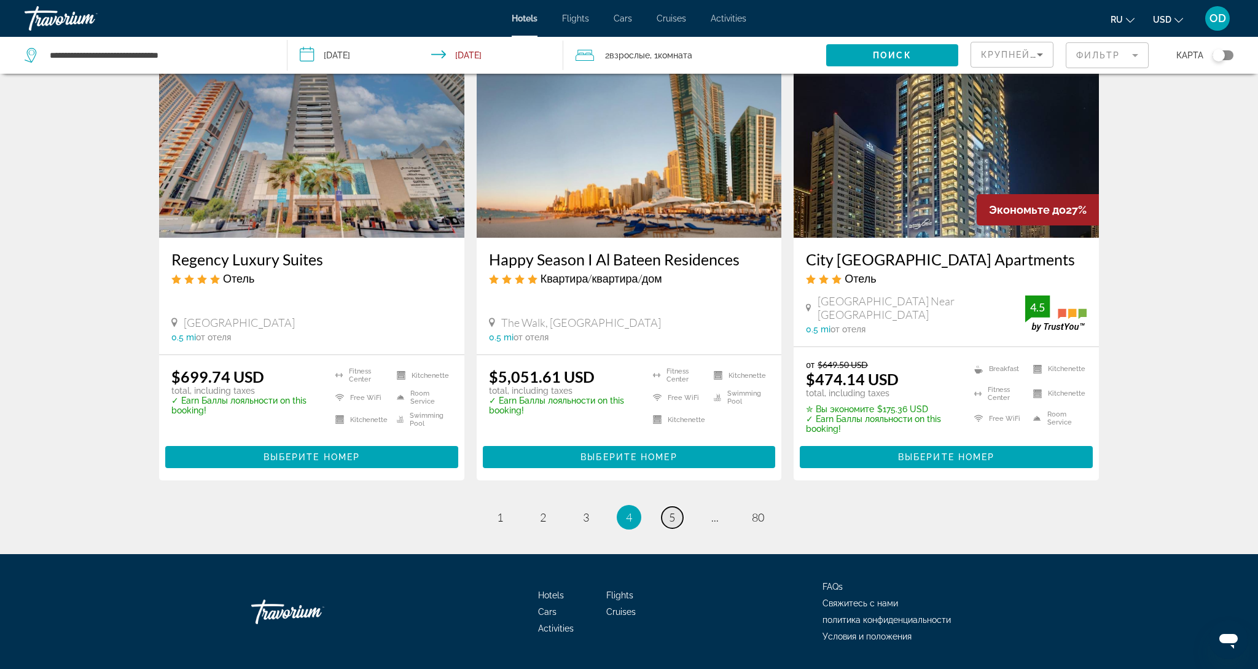
click at [675, 510] on span "5" at bounding box center [672, 517] width 6 height 14
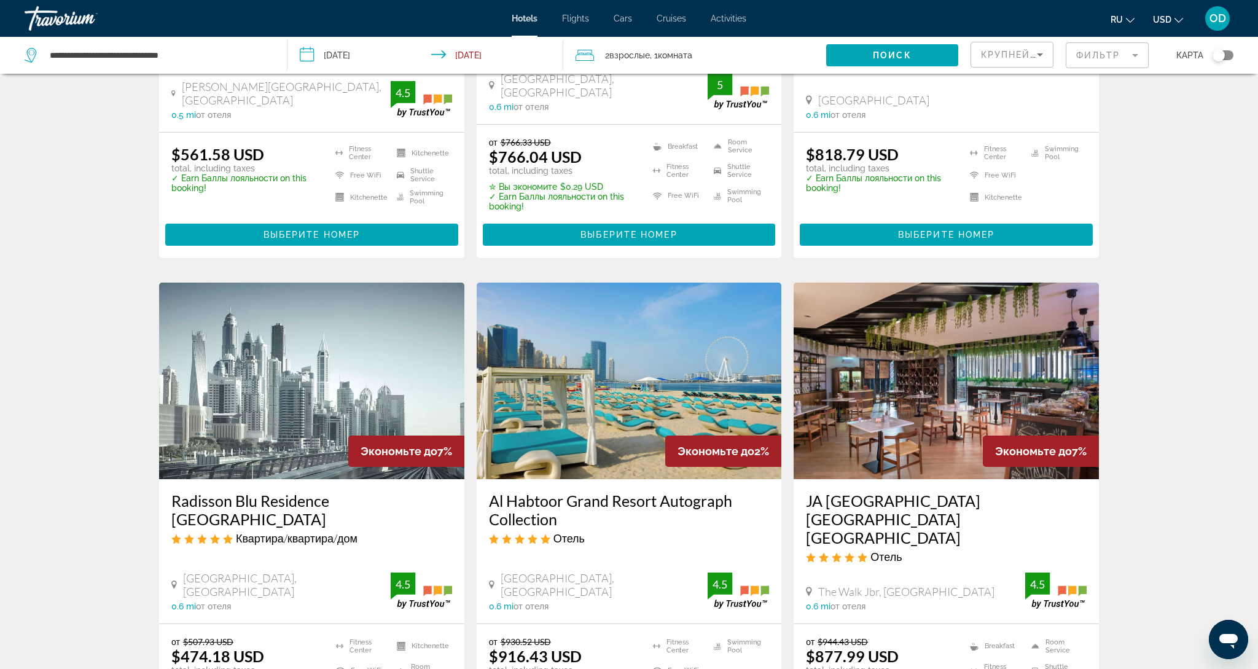
scroll to position [318, 0]
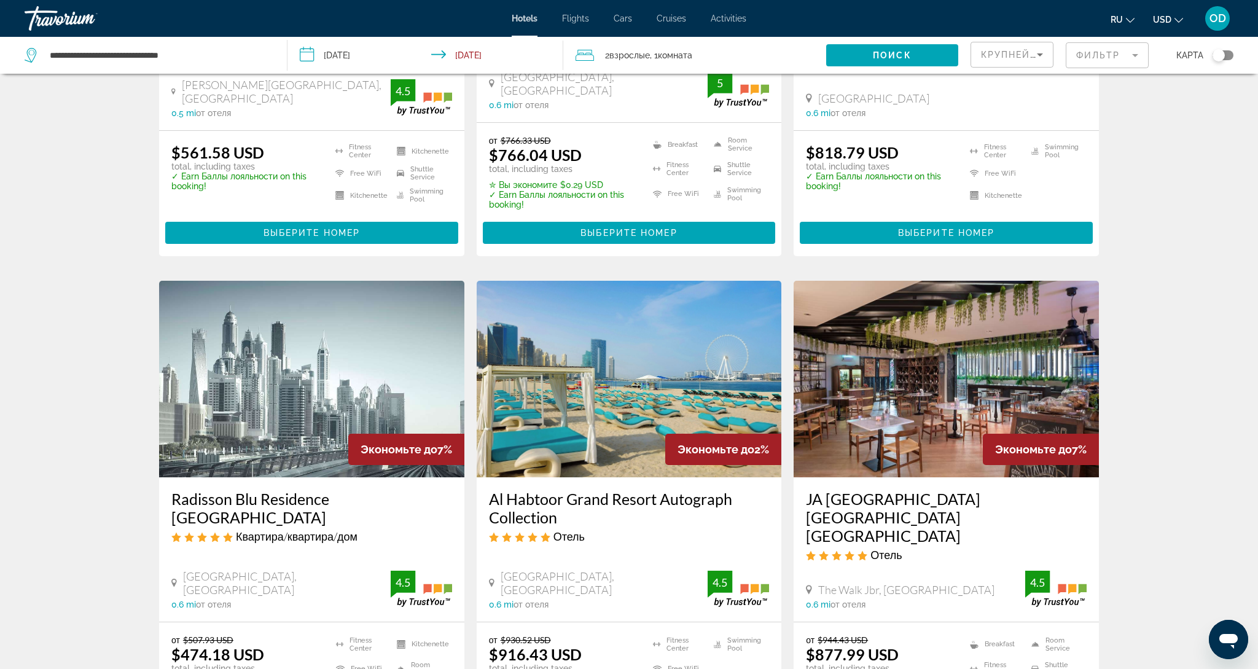
click at [596, 357] on img "Main content" at bounding box center [629, 379] width 305 height 197
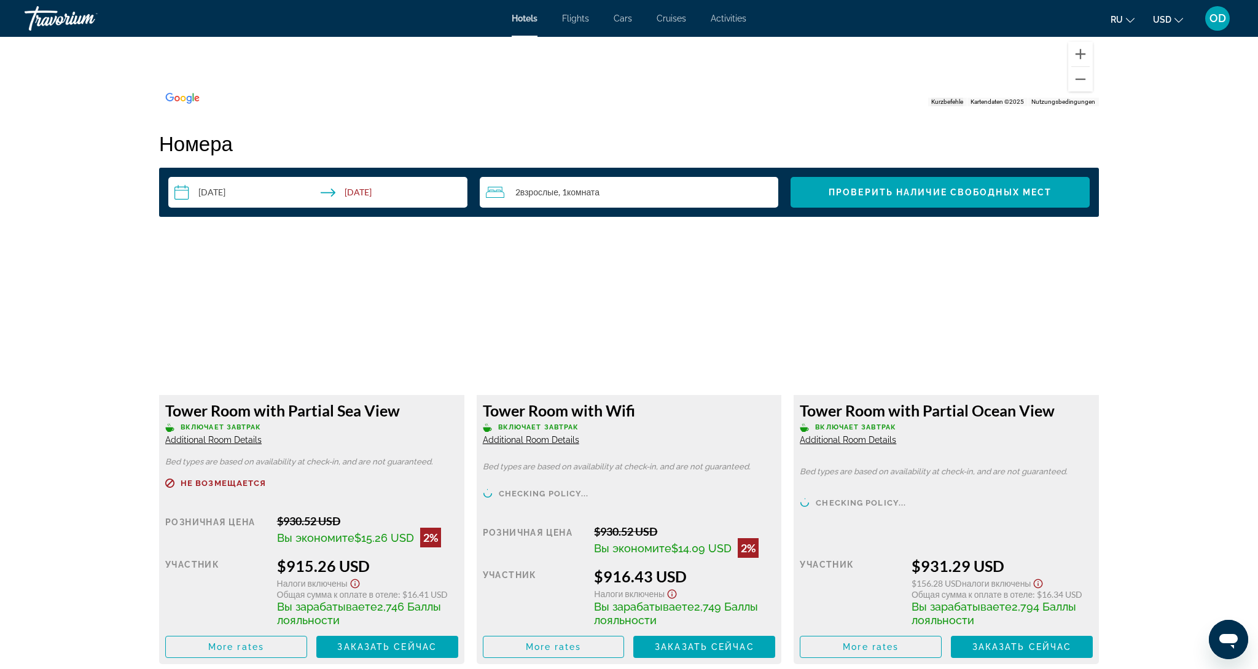
scroll to position [1503, 1]
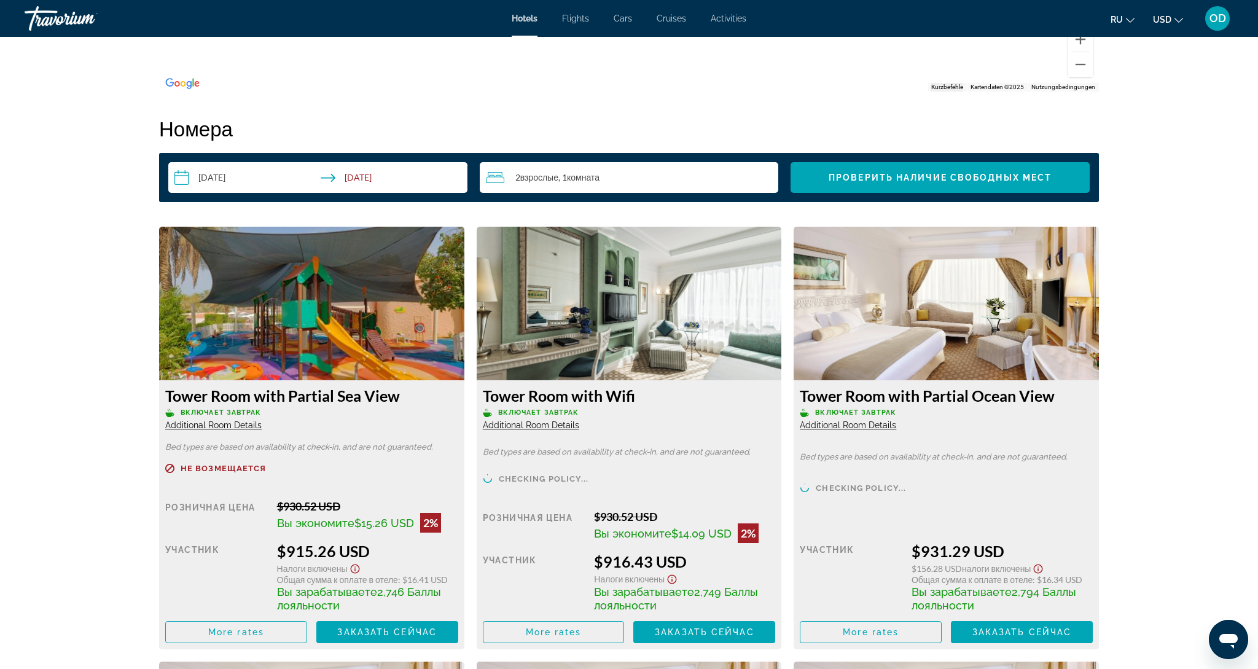
click at [617, 324] on img "Main content" at bounding box center [629, 304] width 305 height 154
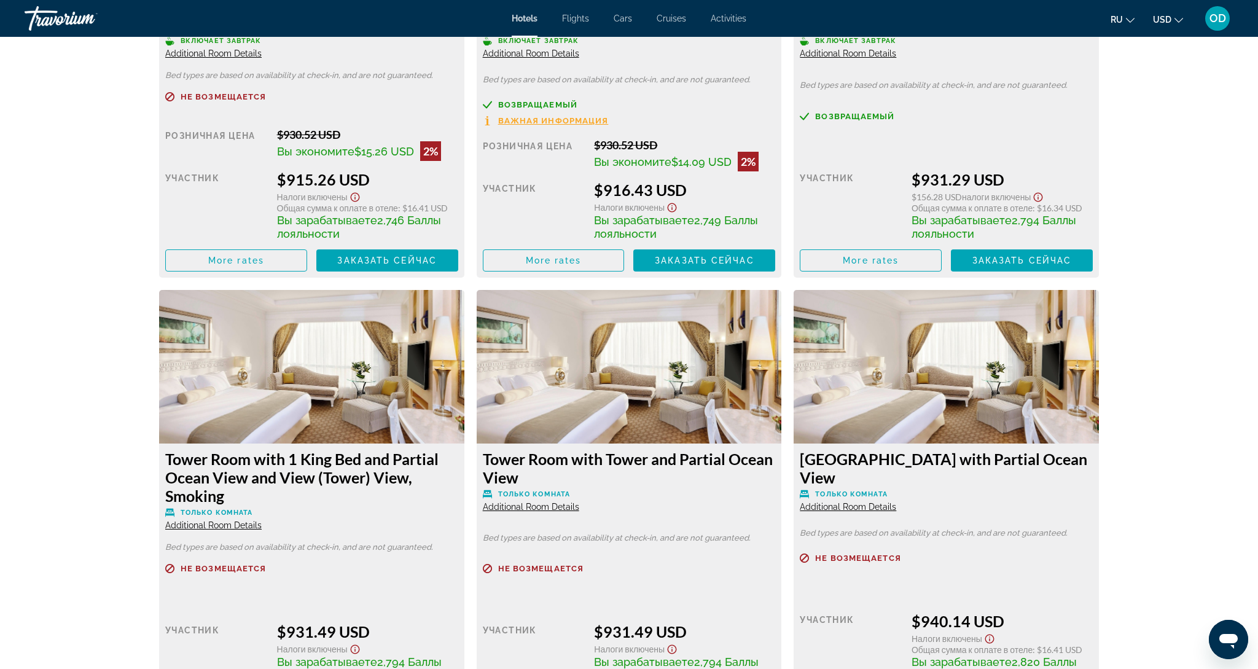
scroll to position [1884, 0]
click at [655, 372] on img "Main content" at bounding box center [629, 366] width 305 height 154
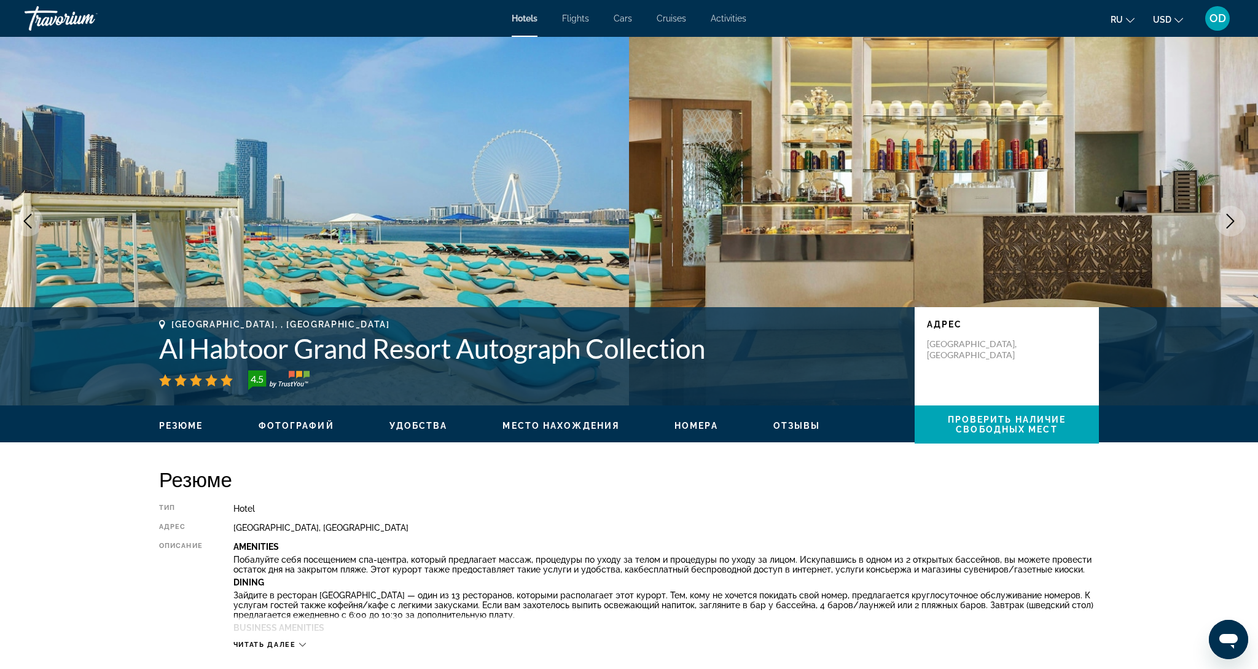
scroll to position [0, 0]
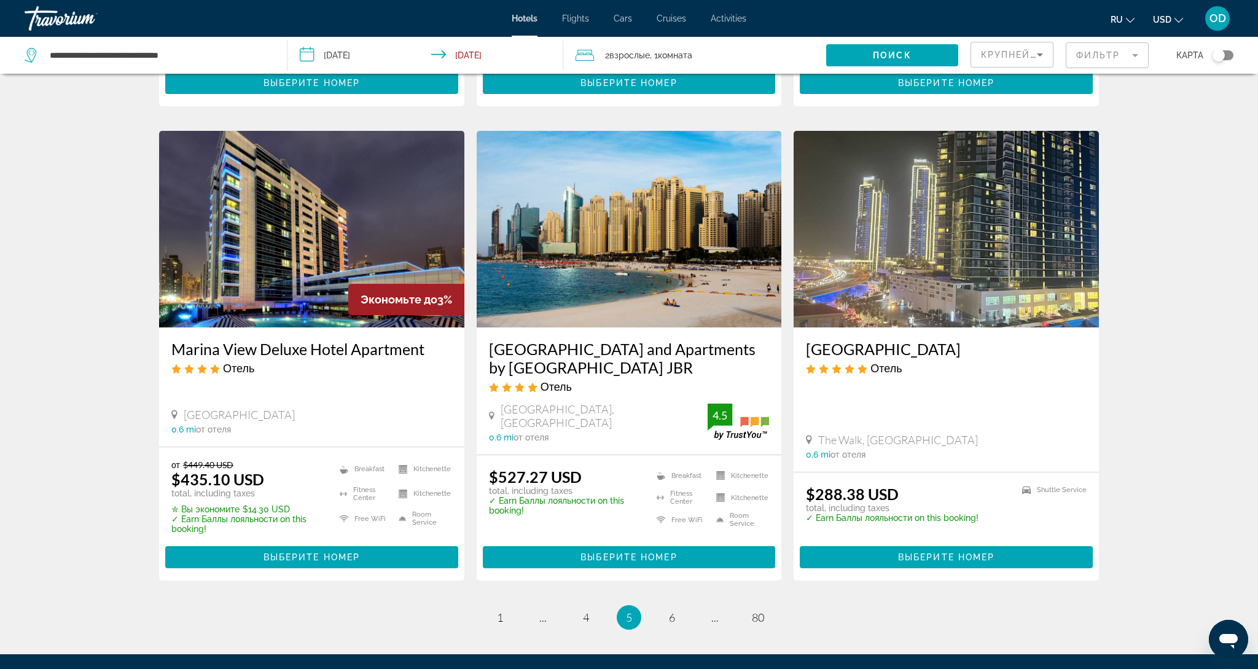
scroll to position [1489, 0]
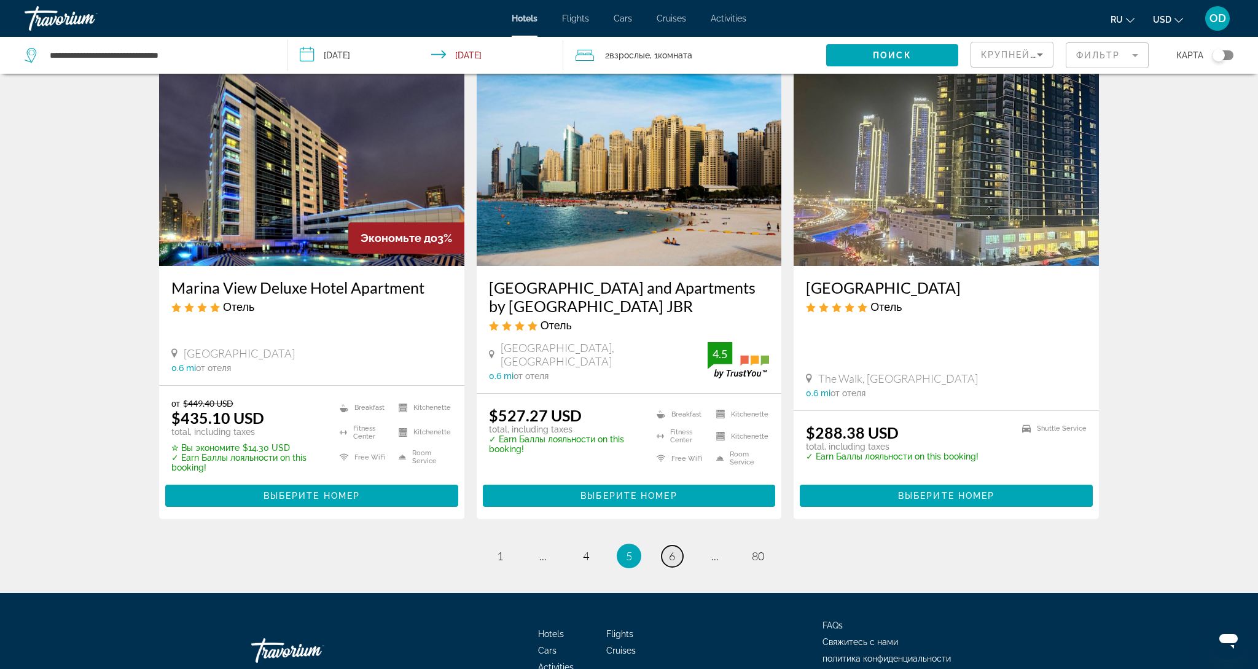
click at [673, 549] on span "6" at bounding box center [672, 556] width 6 height 14
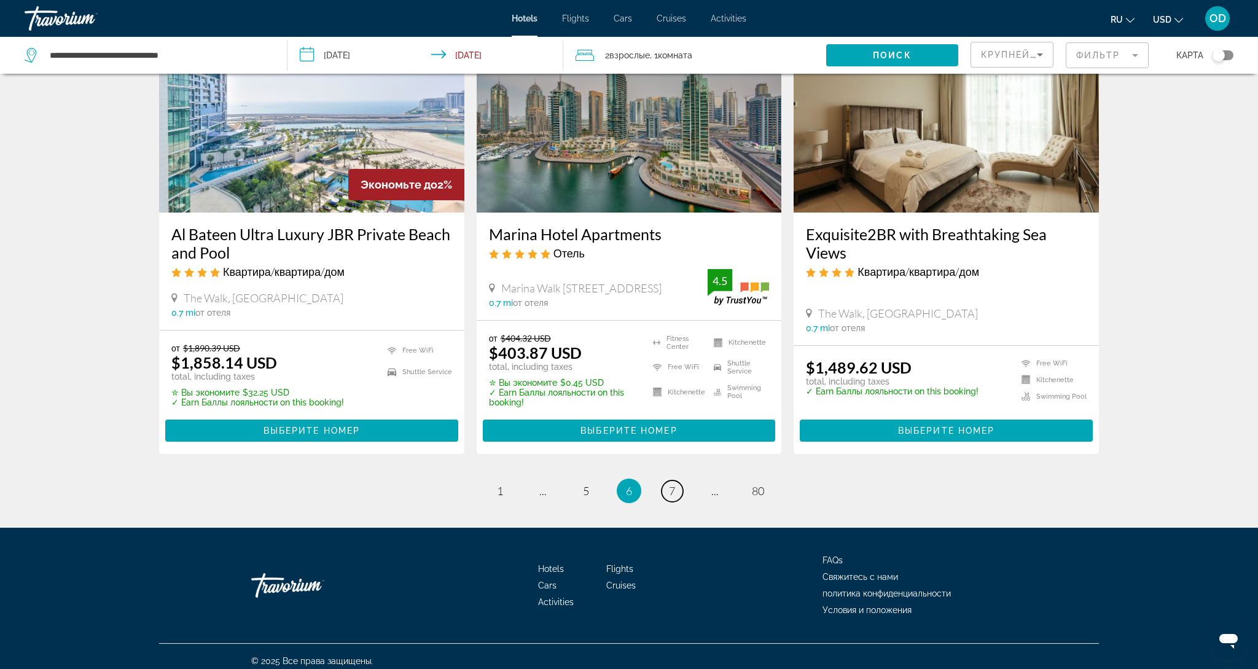
scroll to position [1512, 0]
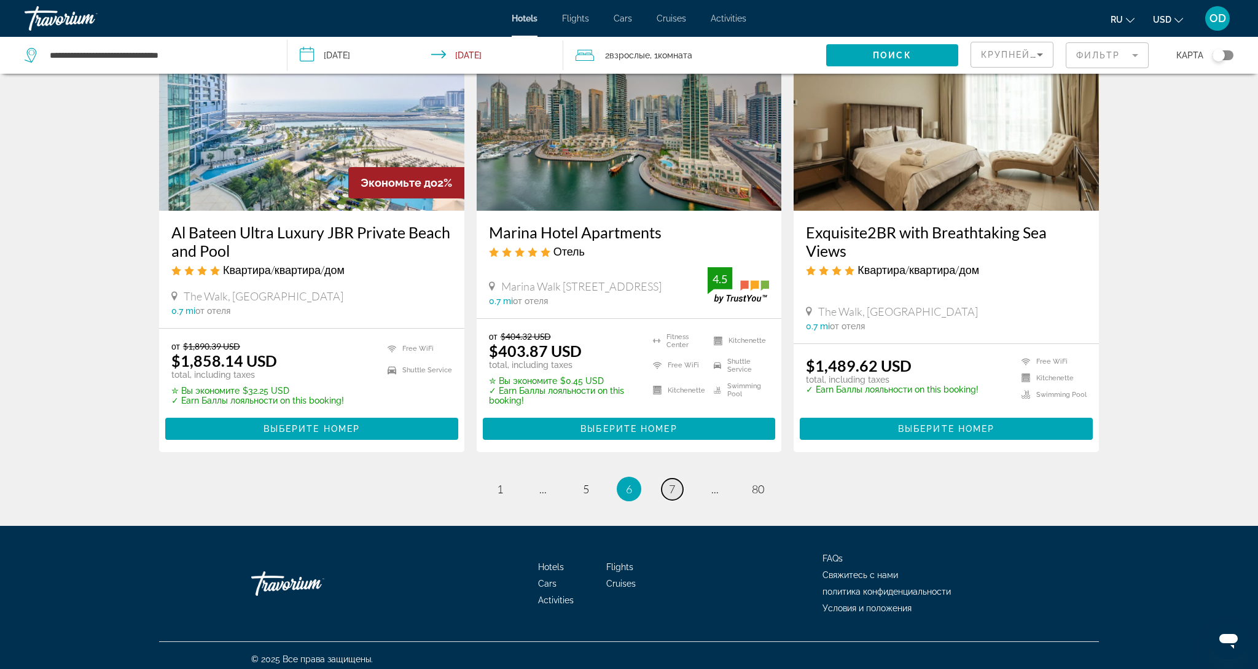
click at [673, 485] on span "7" at bounding box center [672, 489] width 6 height 14
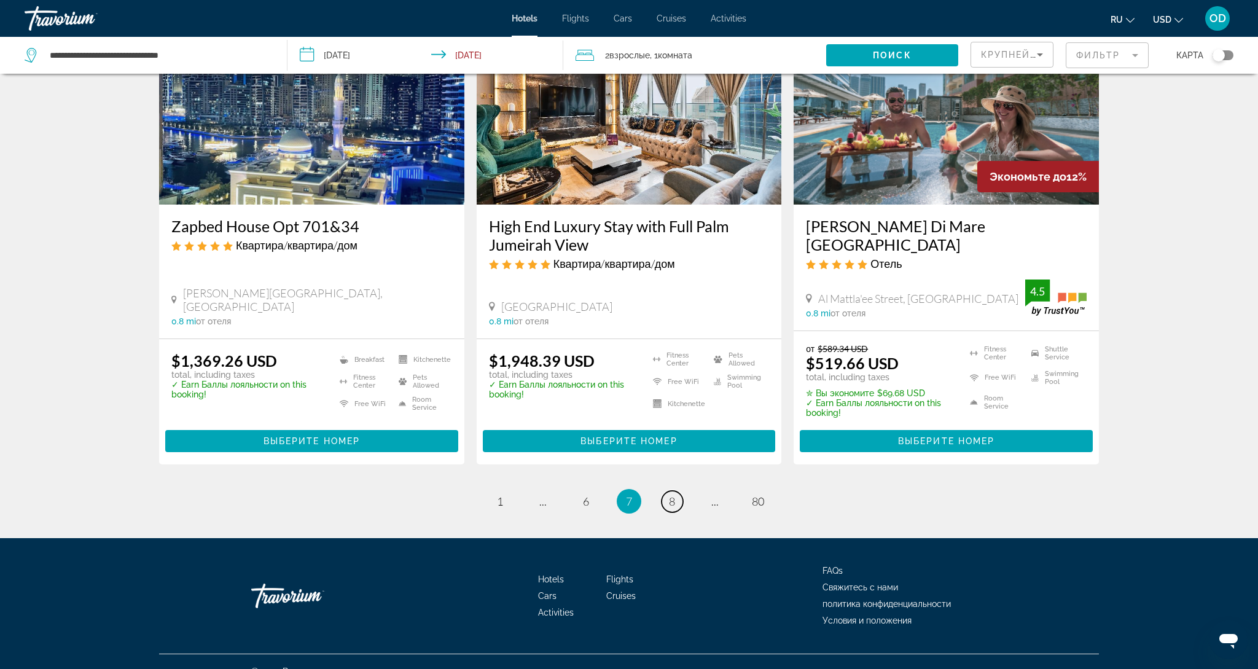
scroll to position [1518, 0]
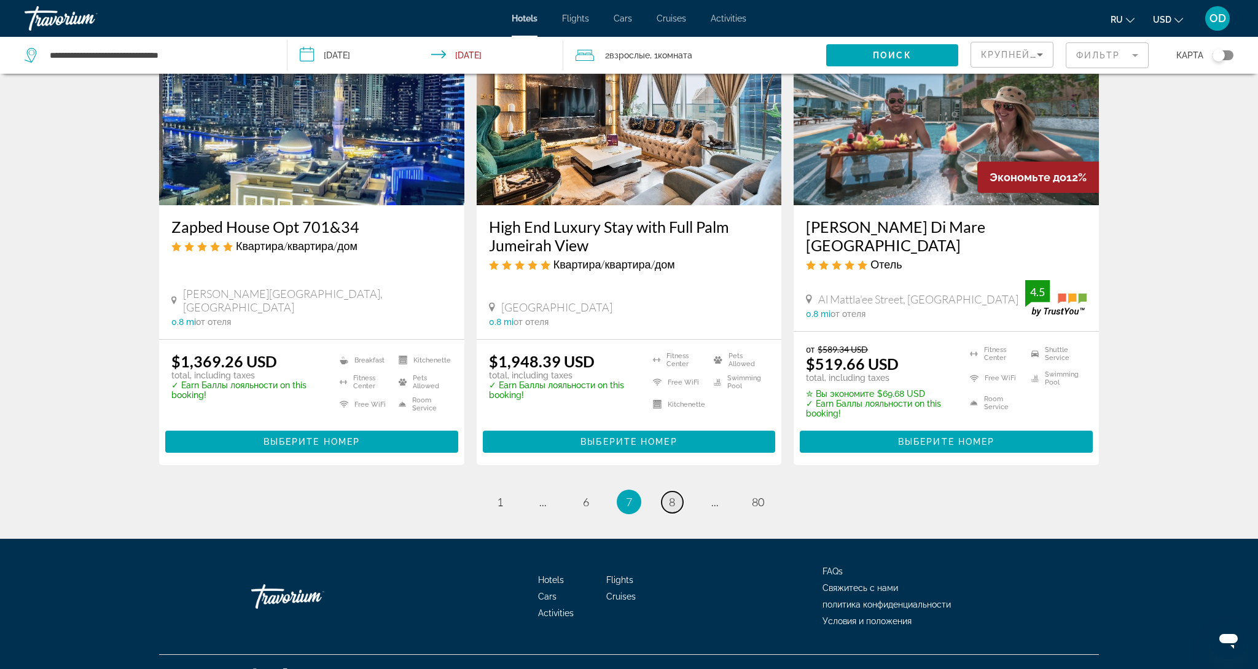
click at [668, 491] on link "page 8" at bounding box center [672, 501] width 21 height 21
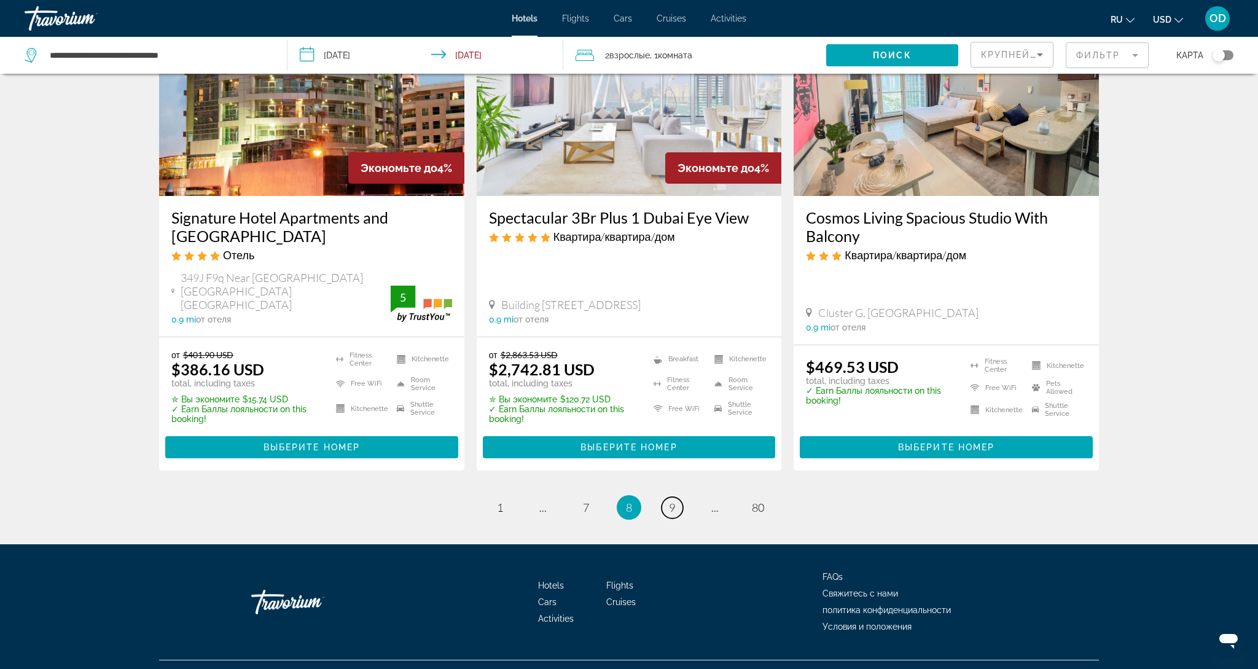
scroll to position [1530, 0]
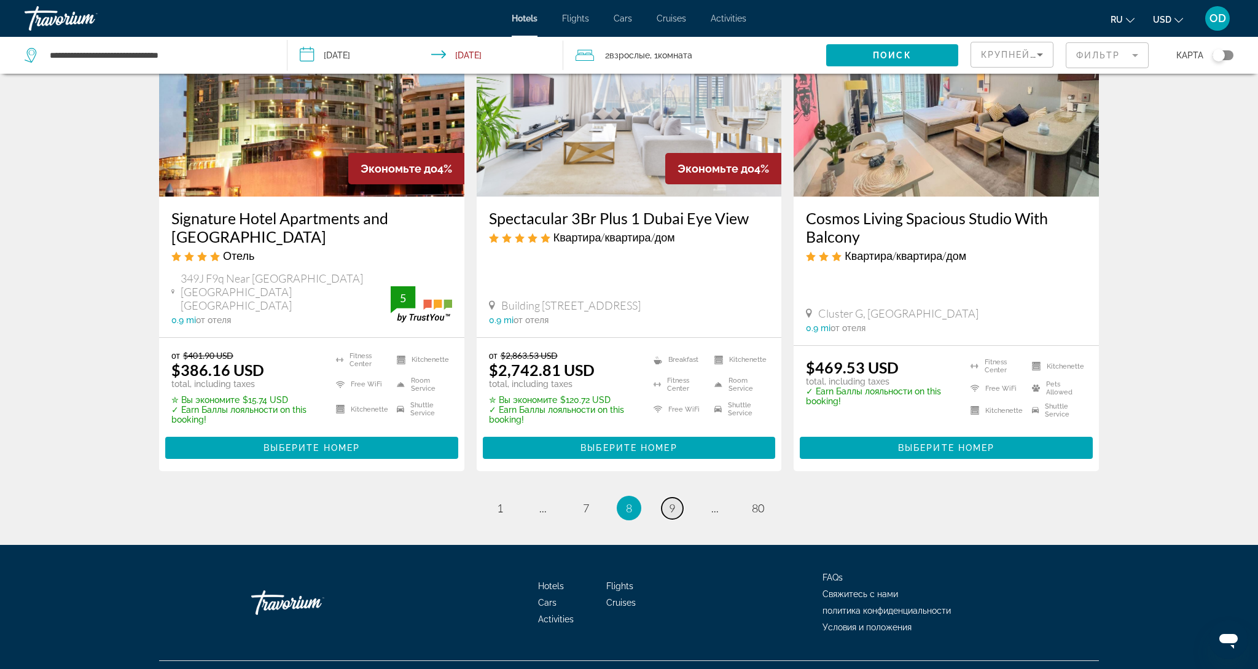
click at [668, 498] on link "page 9" at bounding box center [672, 508] width 21 height 21
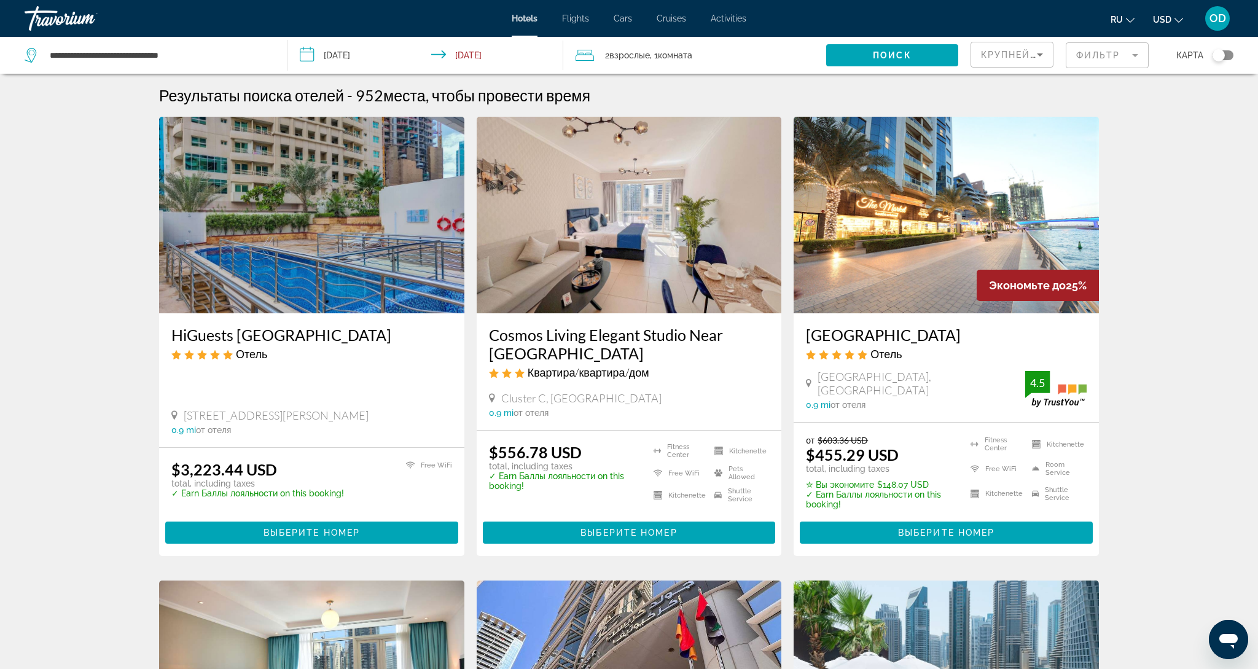
scroll to position [12, 0]
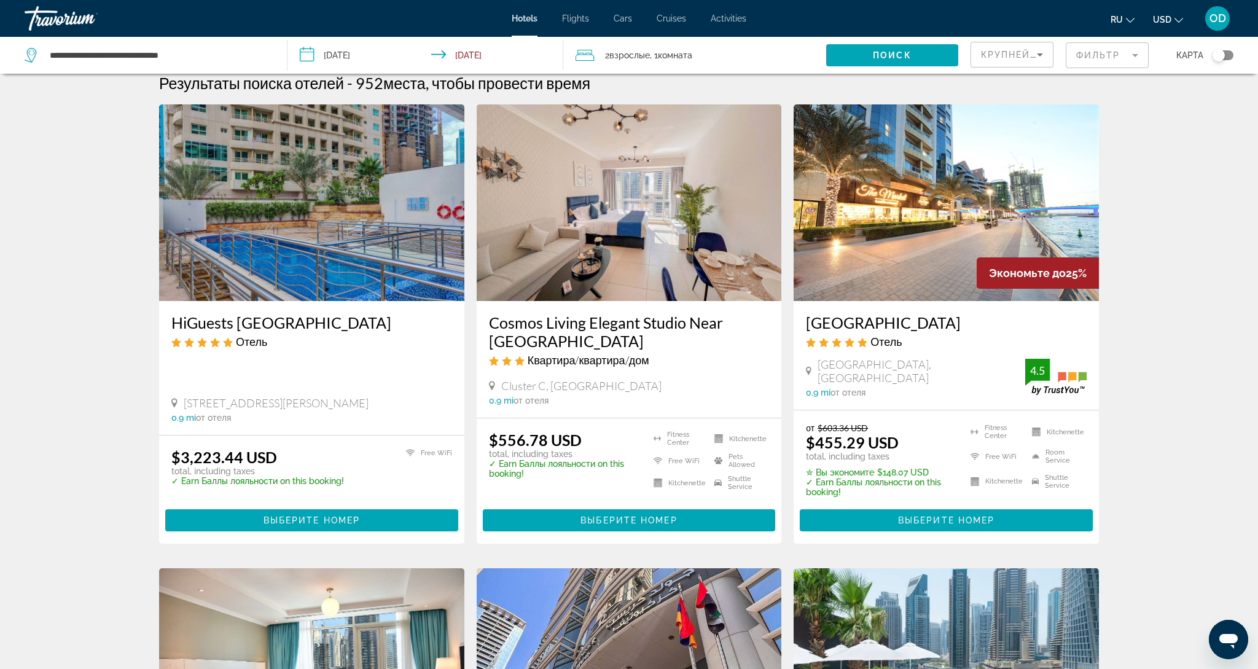
click at [876, 334] on div "[PERSON_NAME][GEOGRAPHIC_DATA] Отель" at bounding box center [946, 335] width 281 height 44
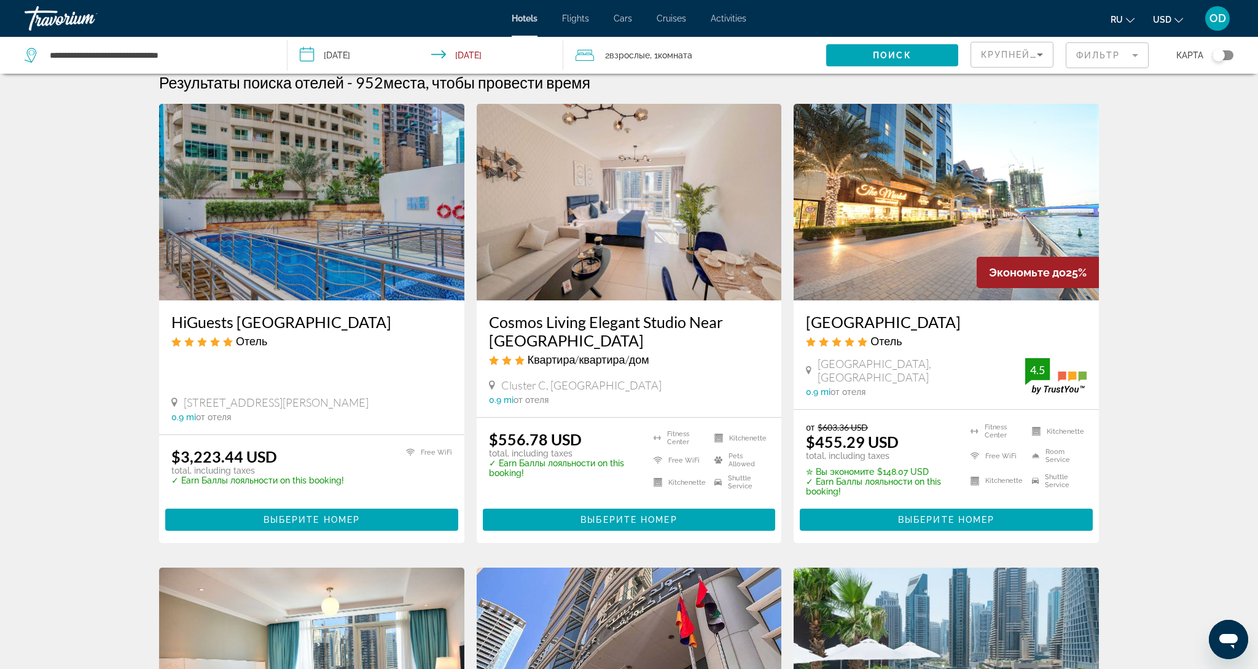
drag, startPoint x: 878, startPoint y: 330, endPoint x: 881, endPoint y: 322, distance: 8.2
click at [881, 323] on h3 "[GEOGRAPHIC_DATA]" at bounding box center [946, 322] width 281 height 18
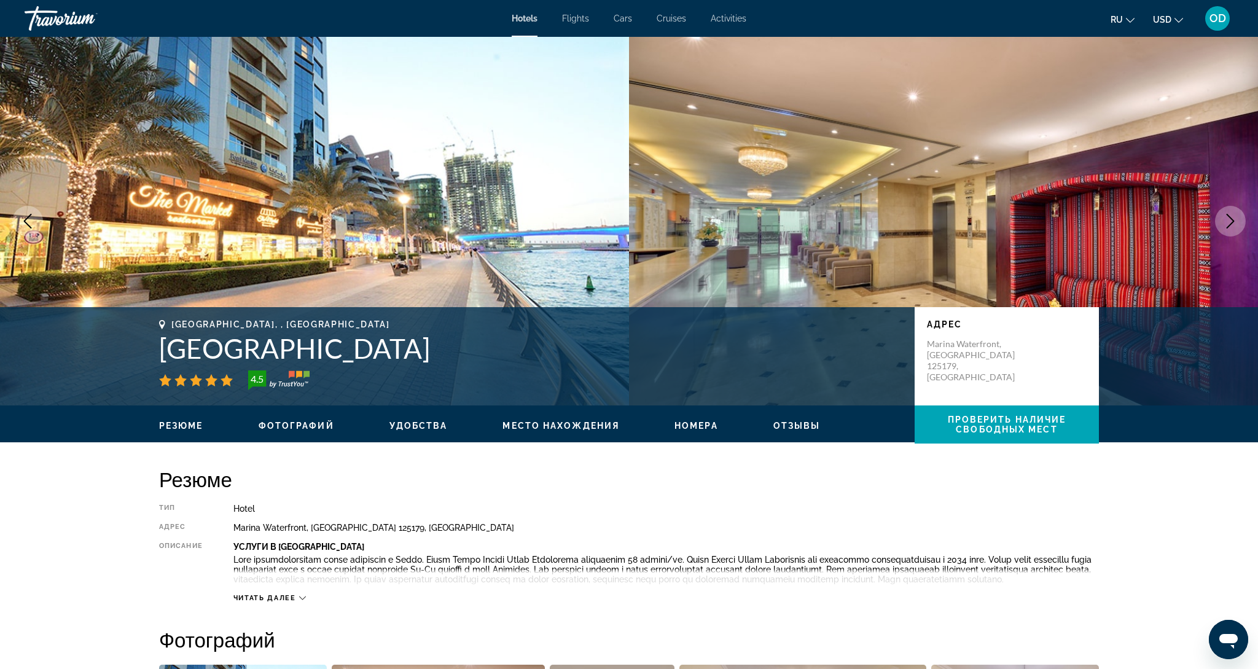
click at [1236, 229] on button "Next image" at bounding box center [1230, 221] width 31 height 31
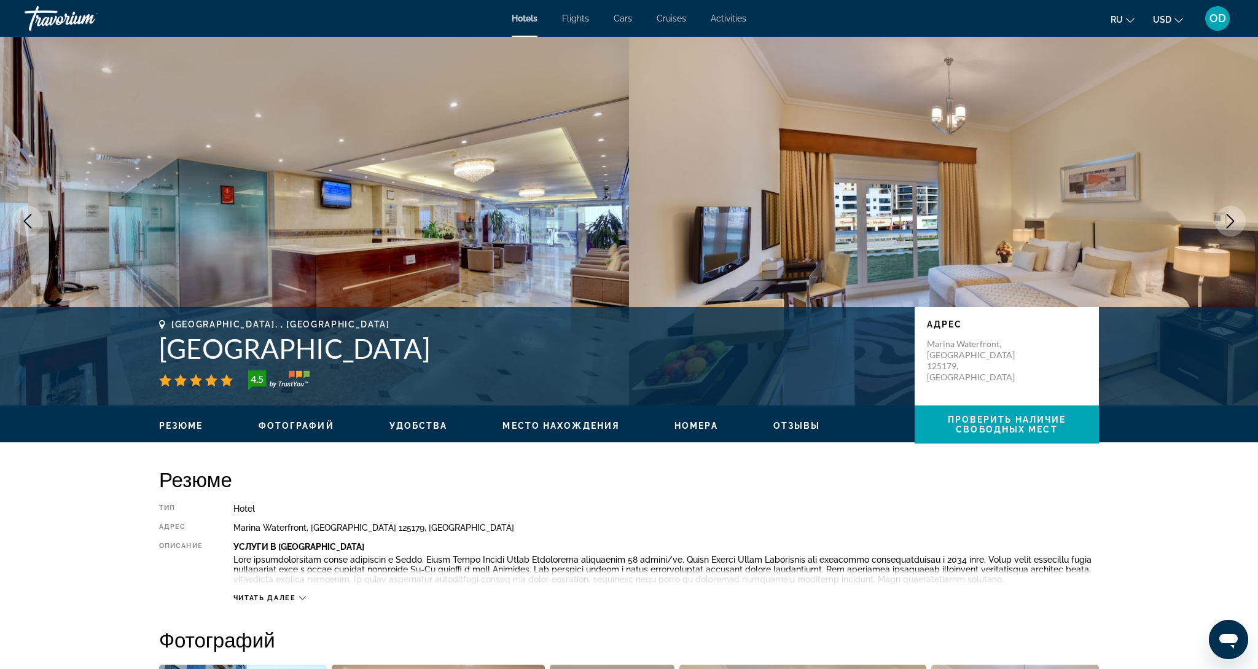
click at [1236, 229] on button "Next image" at bounding box center [1230, 221] width 31 height 31
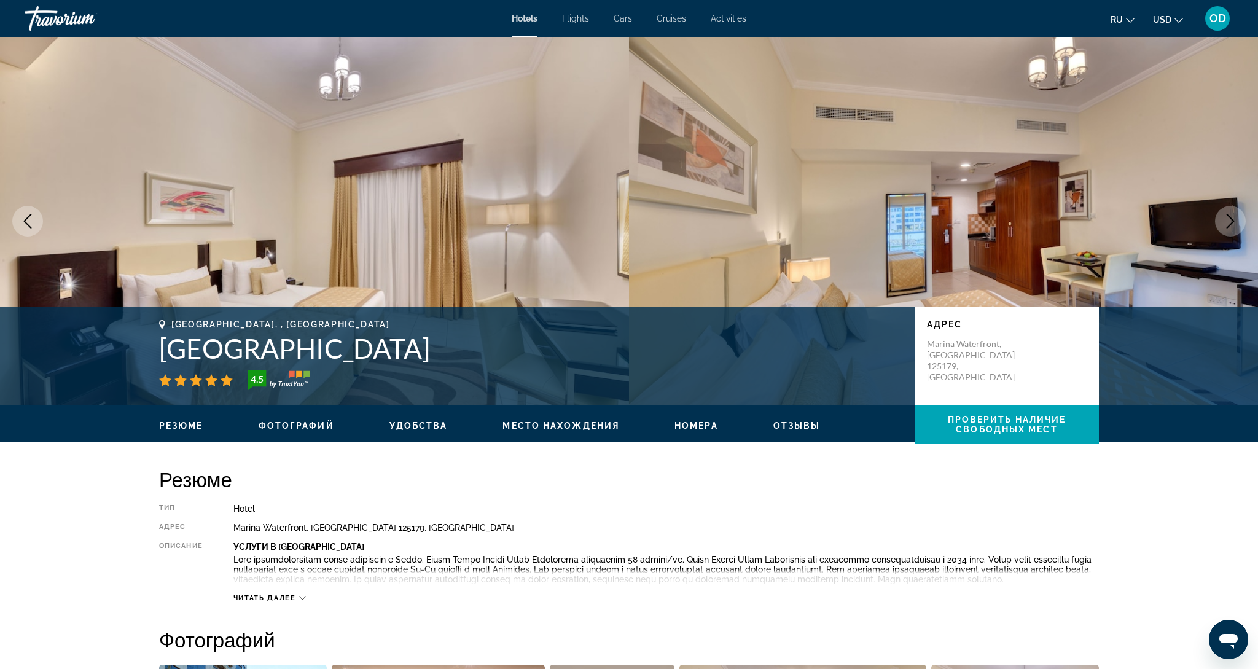
click at [1236, 229] on button "Next image" at bounding box center [1230, 221] width 31 height 31
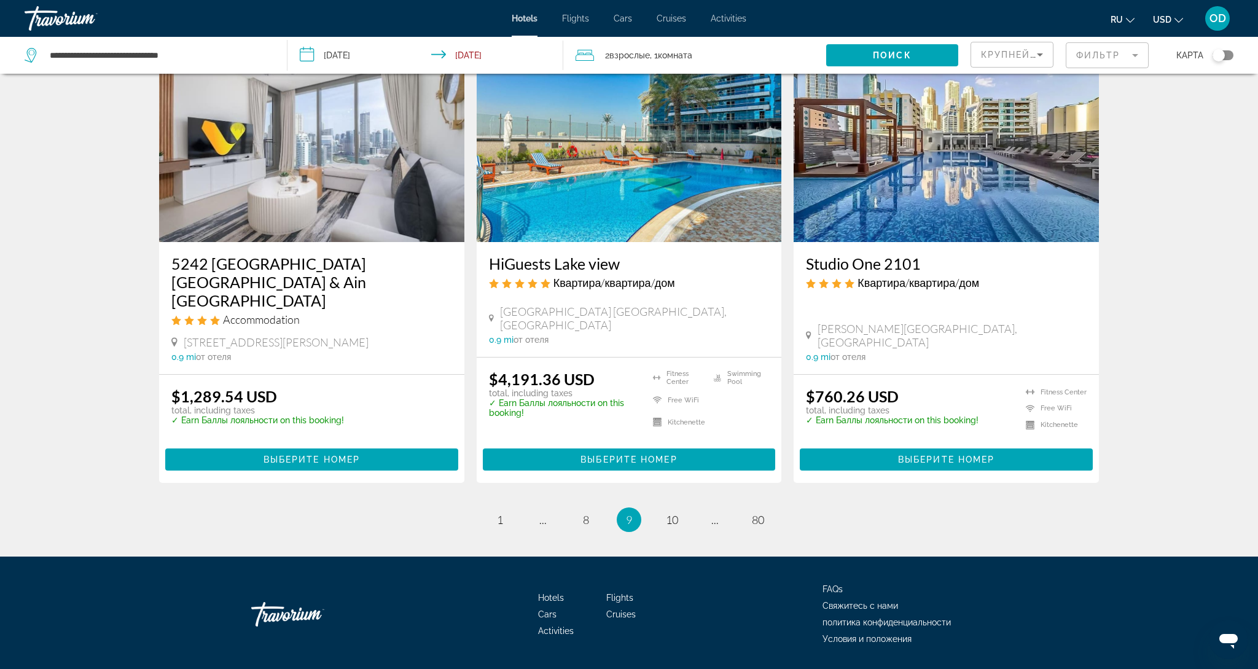
scroll to position [1480, 0]
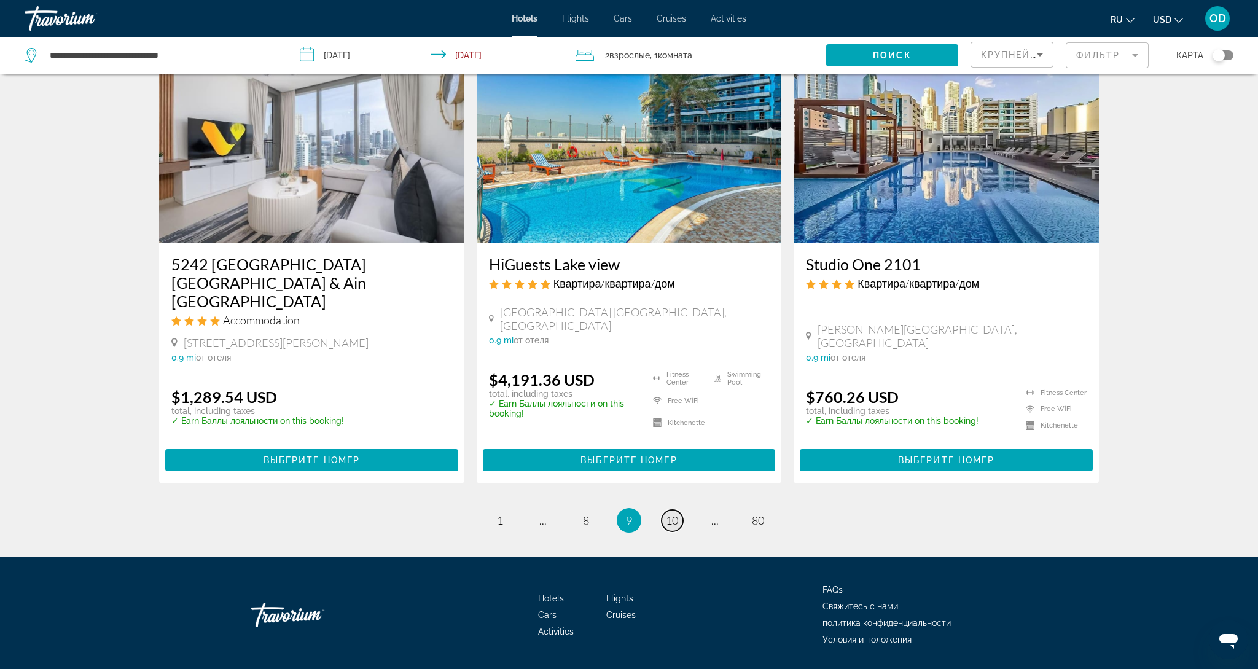
click at [676, 513] on span "10" at bounding box center [672, 520] width 12 height 14
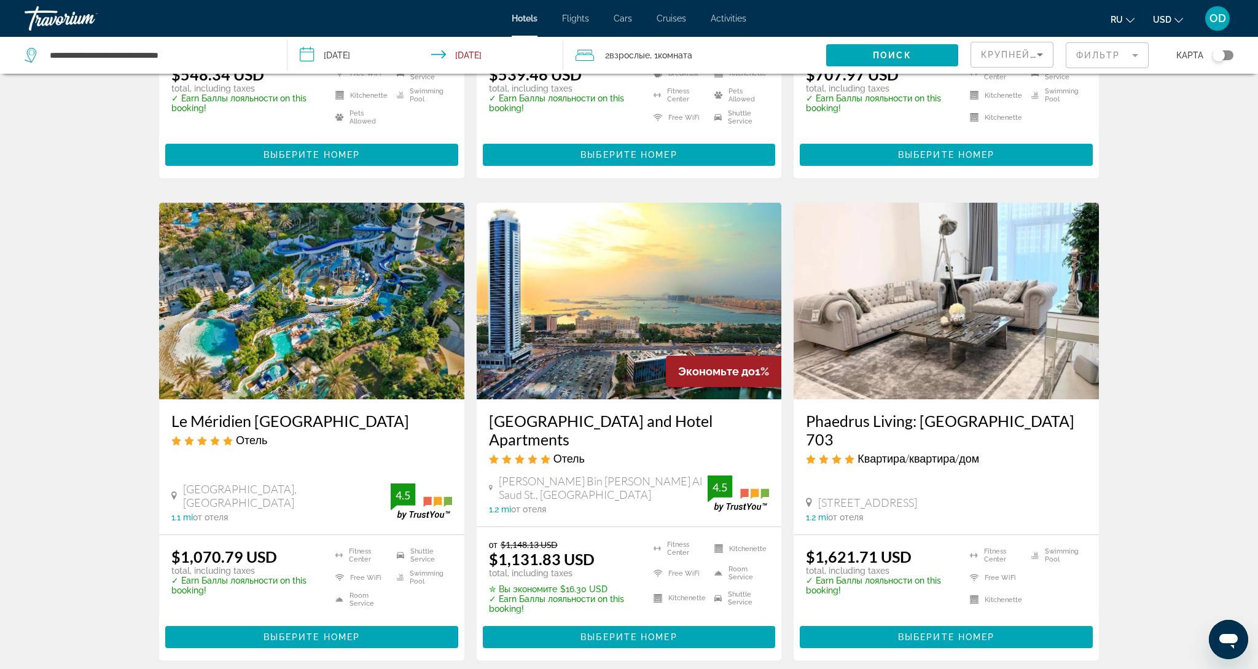
scroll to position [1384, 0]
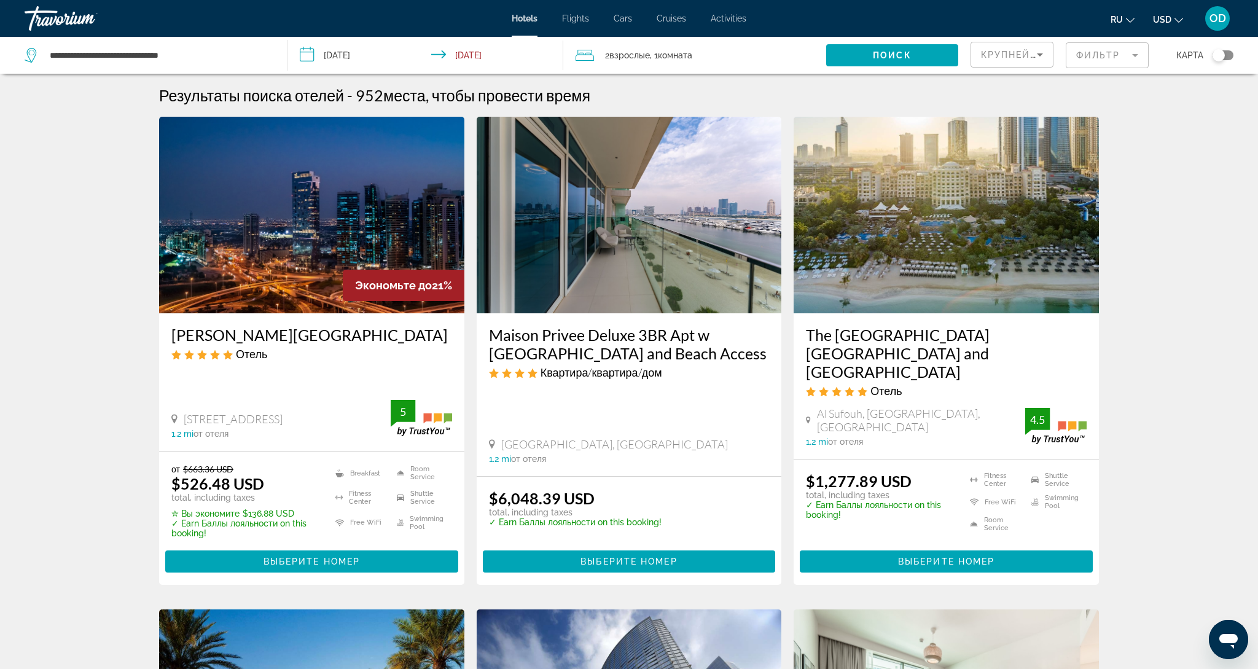
click at [272, 241] on img "Main content" at bounding box center [311, 215] width 305 height 197
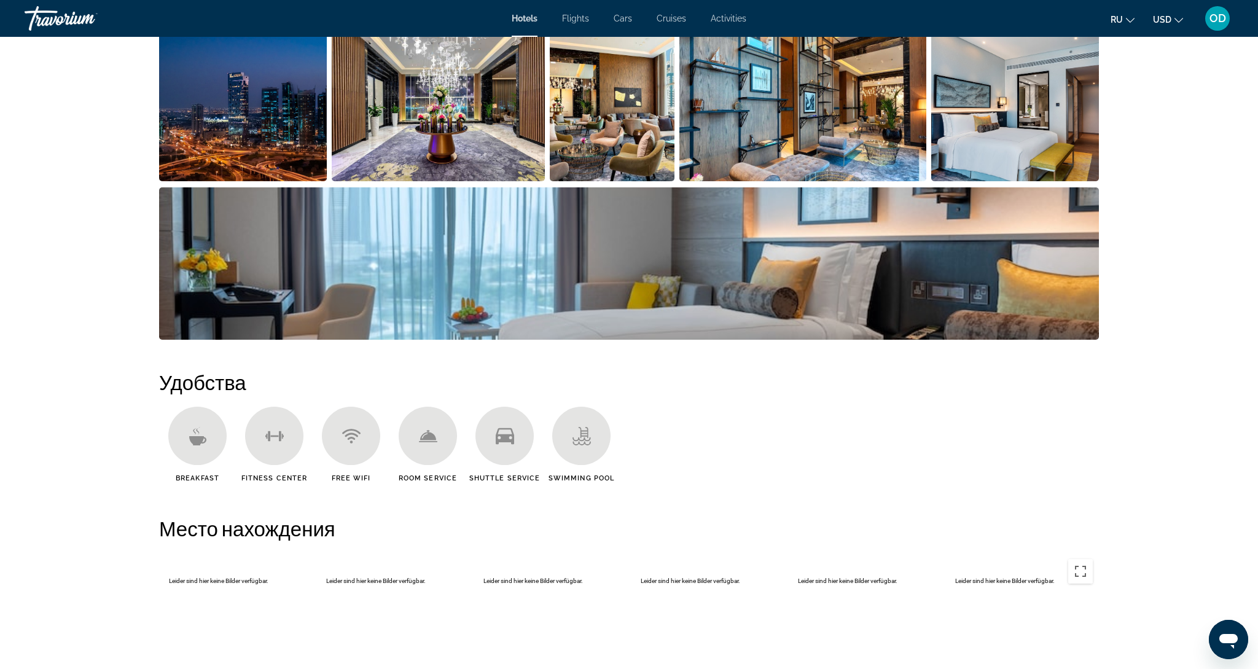
scroll to position [684, 0]
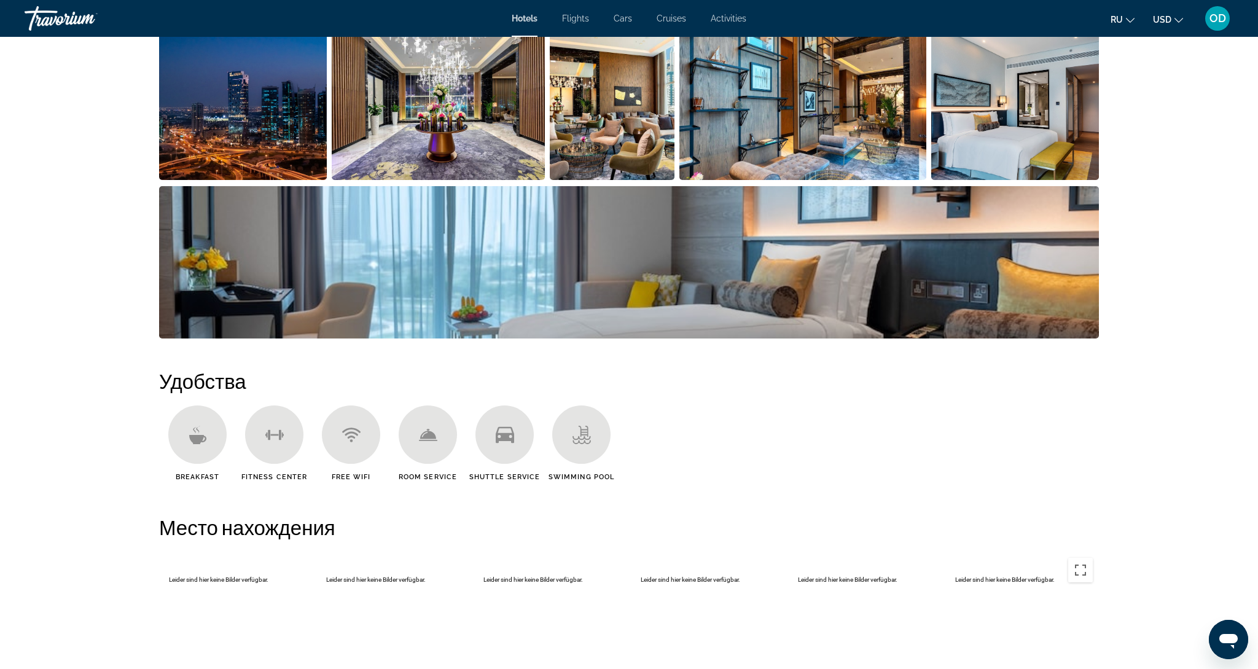
click at [407, 106] on img "Open full-screen image slider" at bounding box center [439, 104] width 214 height 152
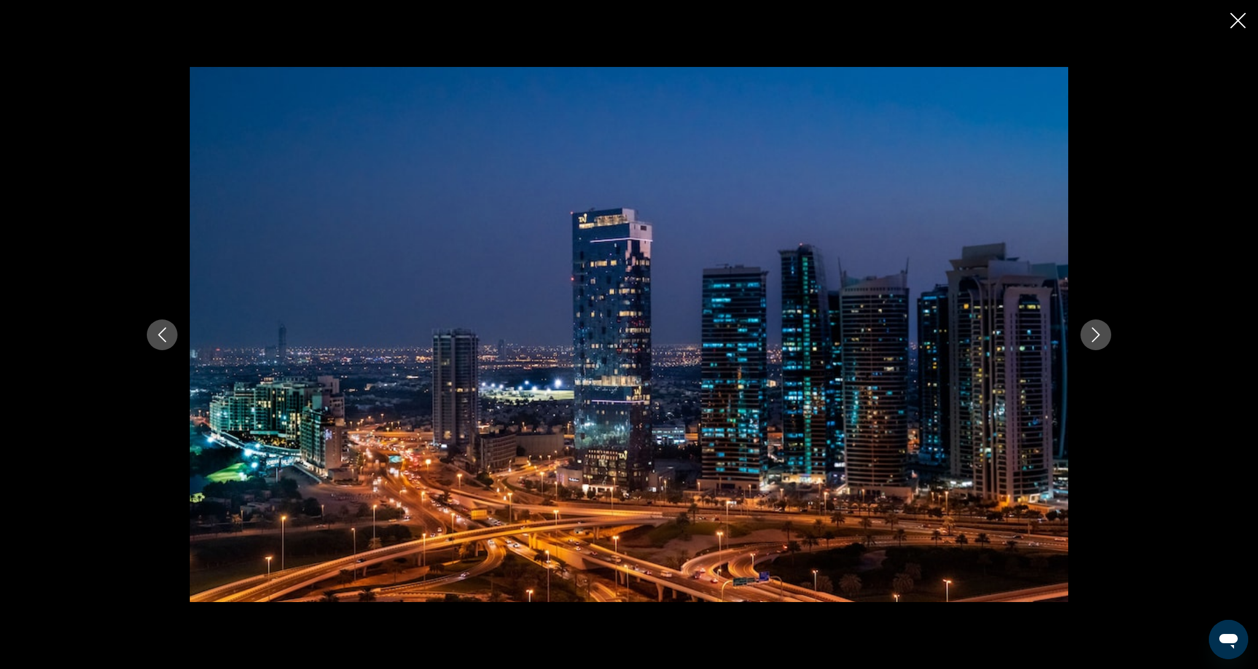
click at [1095, 345] on button "Next image" at bounding box center [1095, 334] width 31 height 31
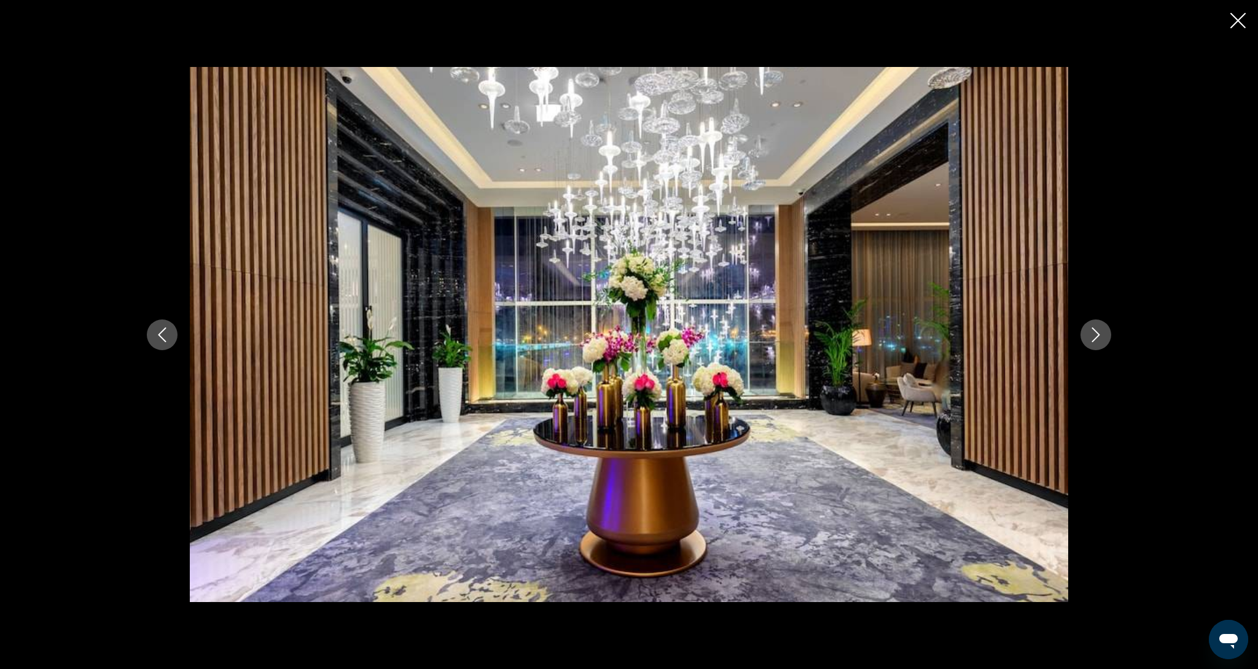
scroll to position [683, 0]
click at [1095, 345] on button "Next image" at bounding box center [1095, 334] width 31 height 31
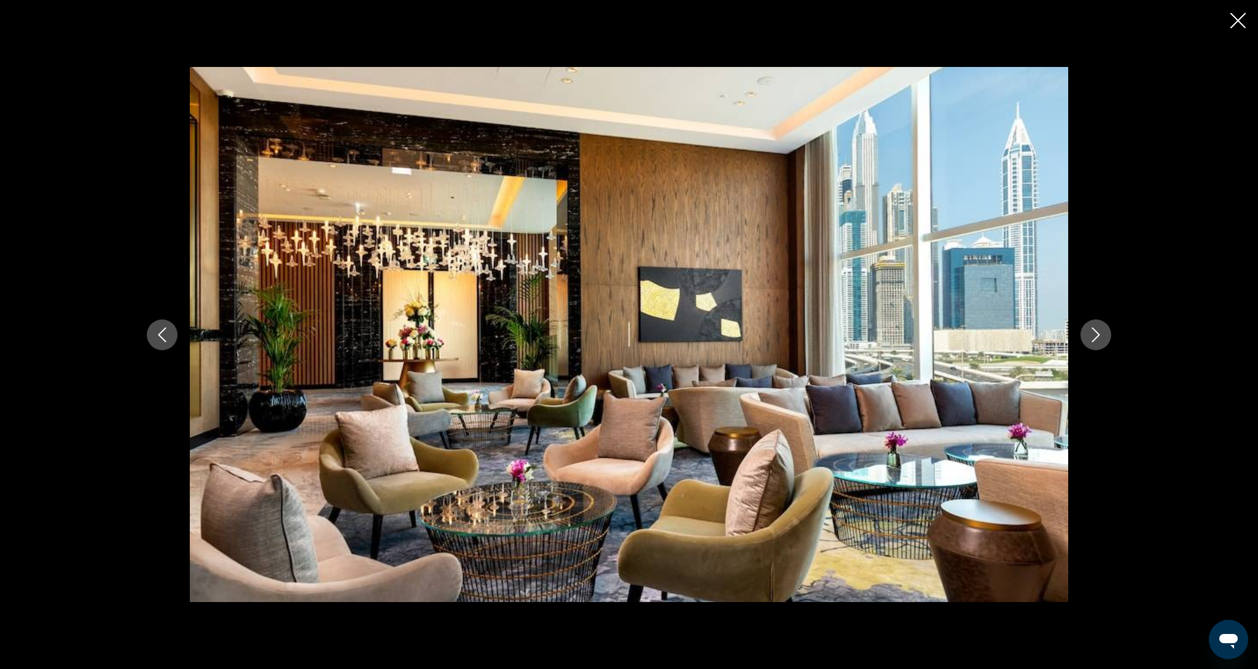
scroll to position [685, 0]
click at [1095, 345] on button "Next image" at bounding box center [1095, 334] width 31 height 31
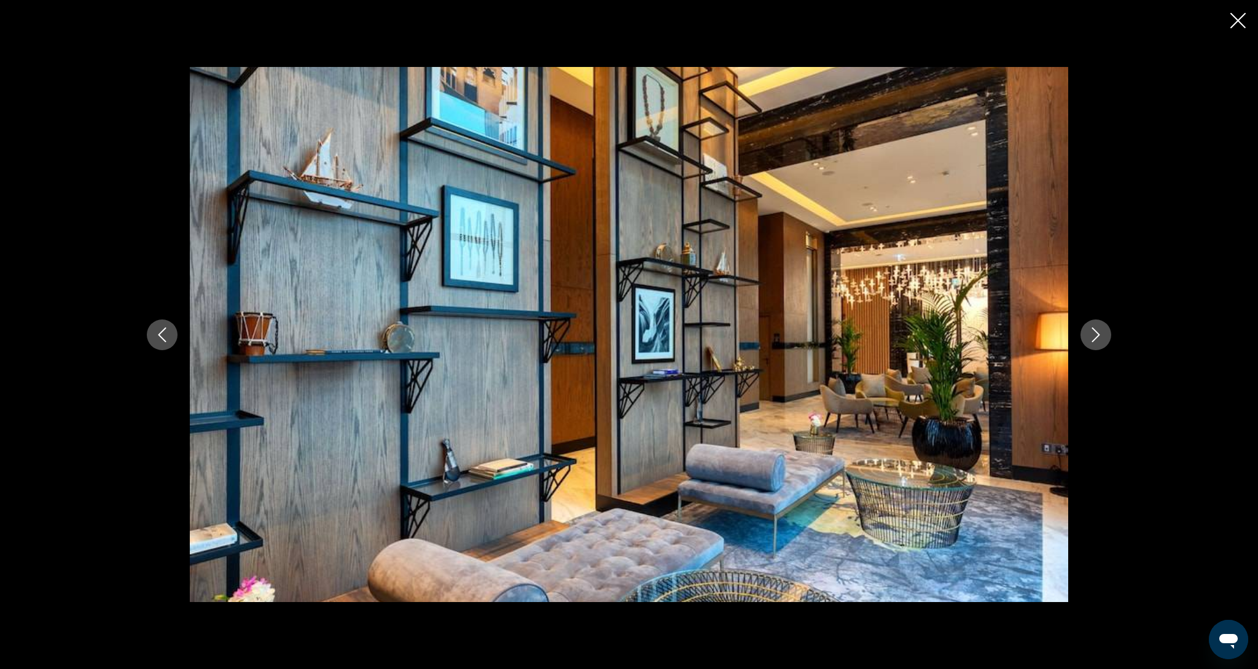
click at [1095, 345] on button "Next image" at bounding box center [1095, 334] width 31 height 31
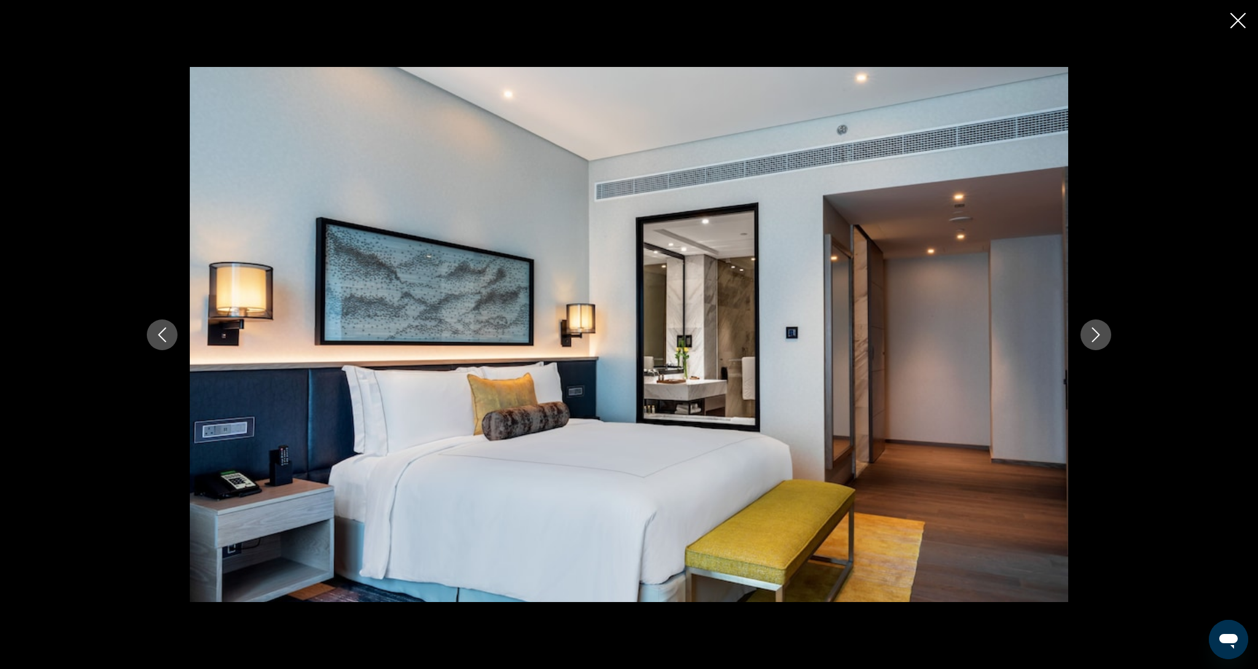
scroll to position [720, 0]
click at [1244, 31] on div "prev next" at bounding box center [629, 334] width 1258 height 669
click at [1237, 21] on icon "Close slideshow" at bounding box center [1237, 20] width 15 height 15
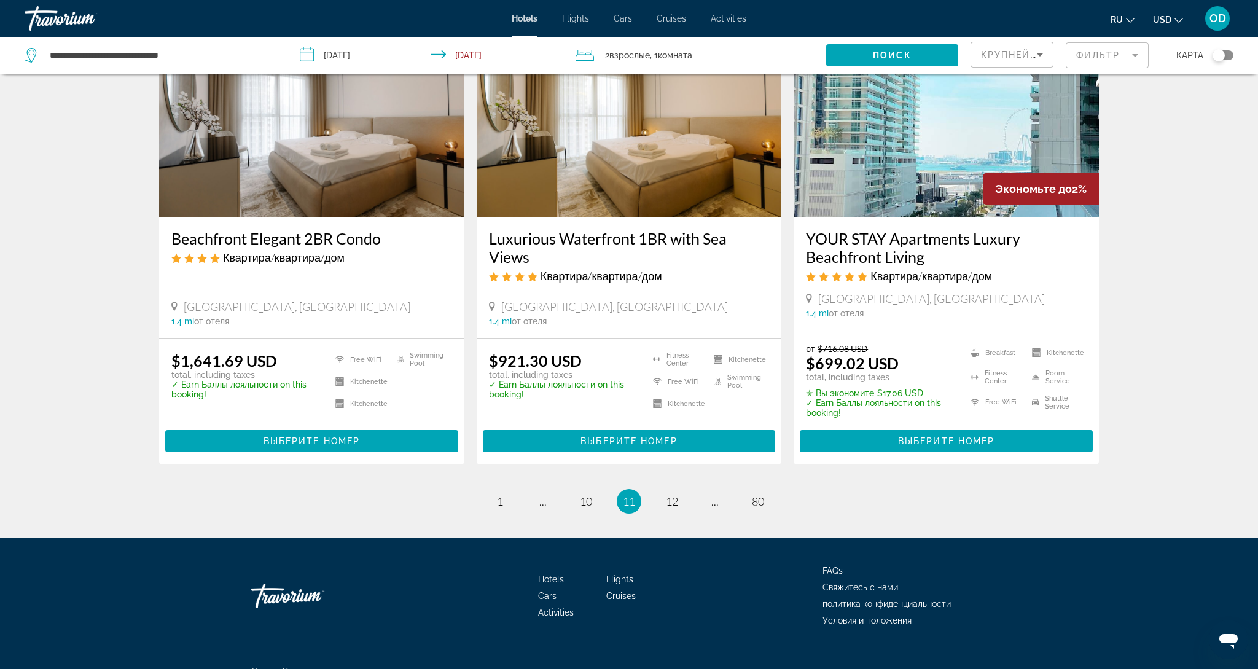
scroll to position [1513, 0]
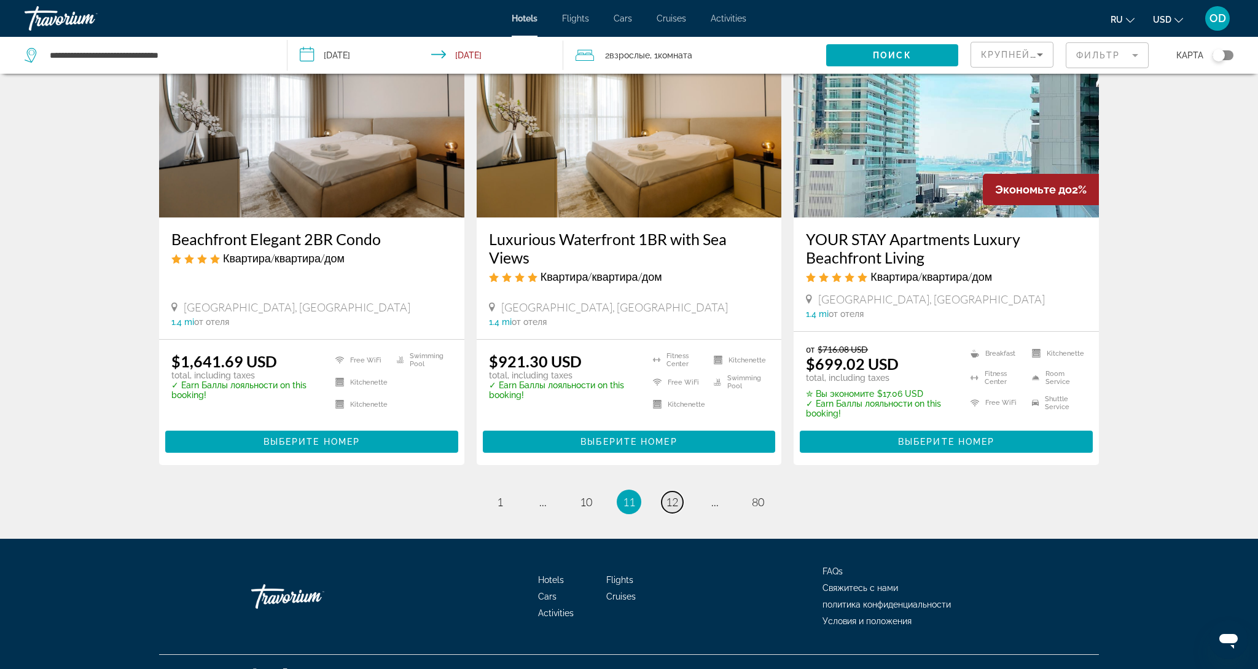
click at [673, 491] on link "page 12" at bounding box center [672, 501] width 21 height 21
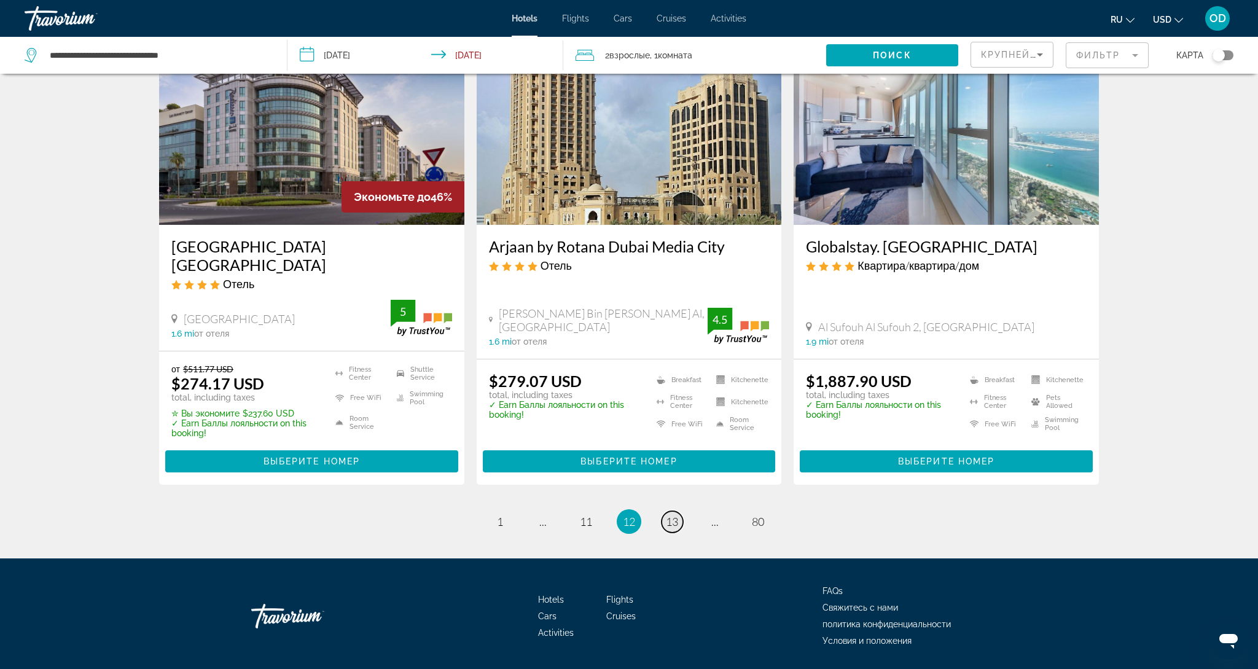
scroll to position [1497, 0]
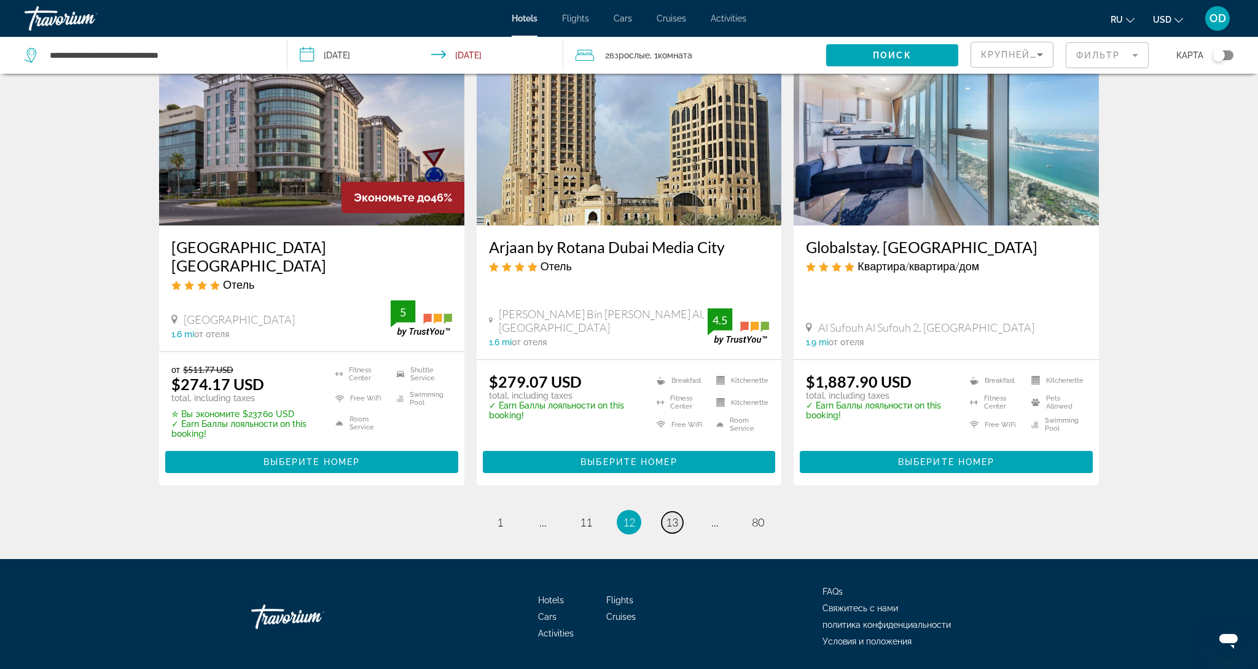
click at [673, 515] on span "13" at bounding box center [672, 522] width 12 height 14
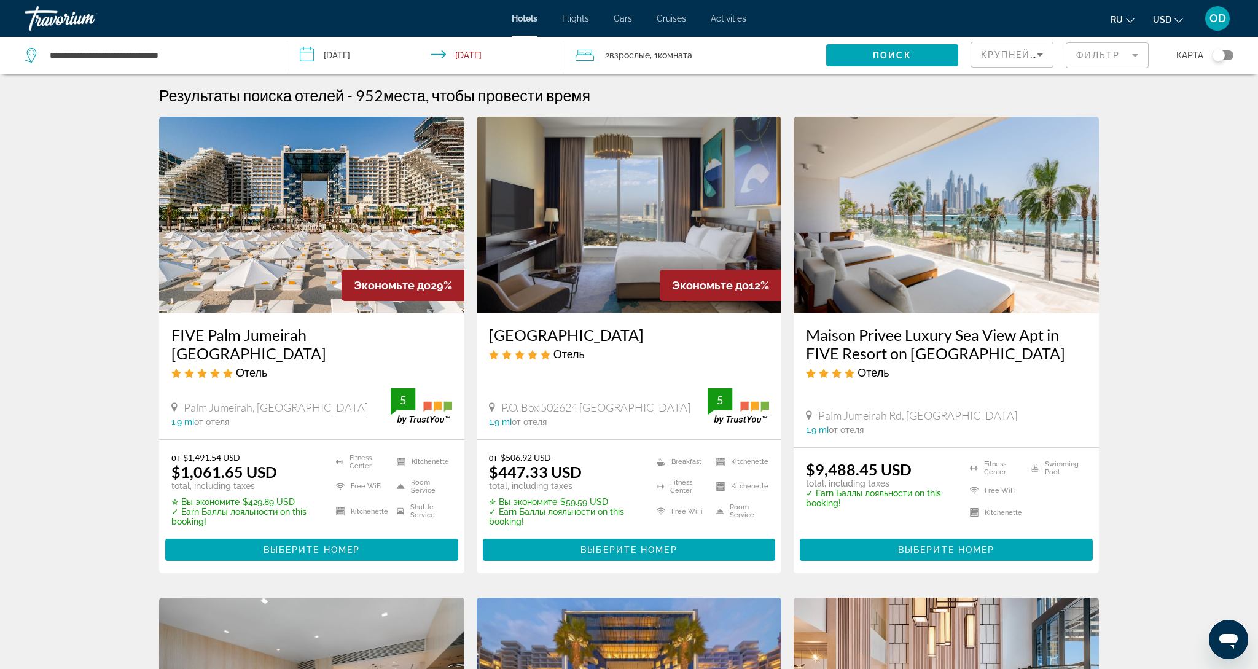
click at [302, 214] on img "Main content" at bounding box center [311, 215] width 305 height 197
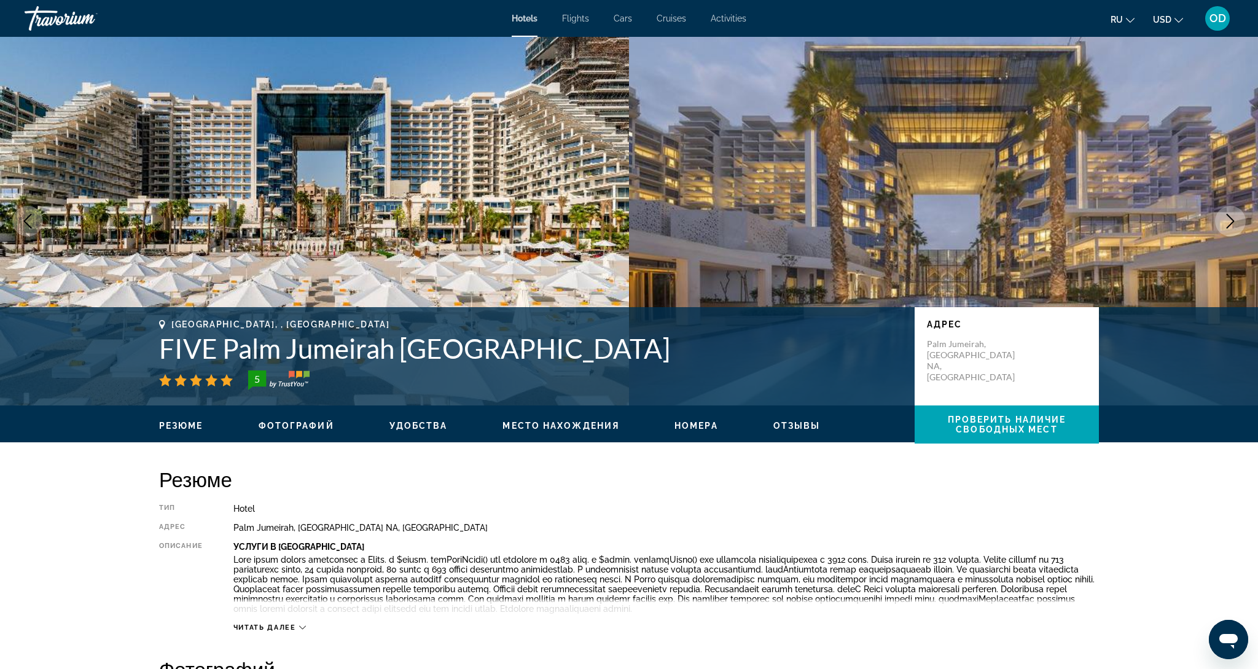
click at [1235, 221] on icon "Next image" at bounding box center [1230, 221] width 15 height 15
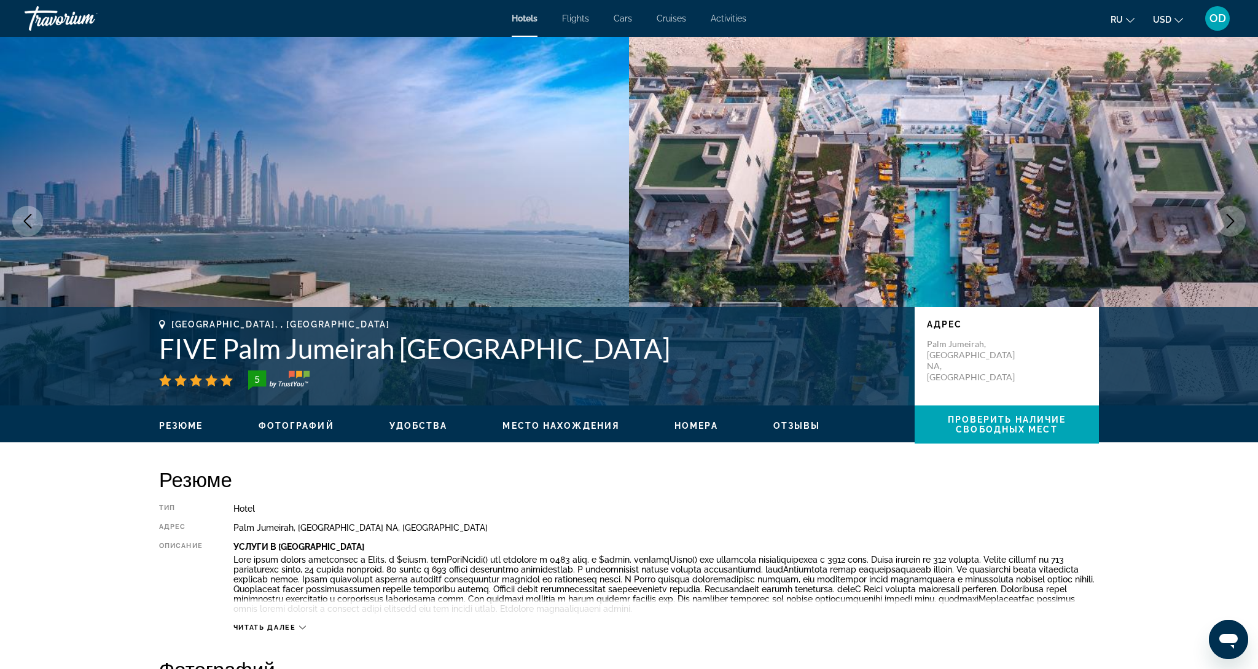
click at [1235, 221] on icon "Next image" at bounding box center [1230, 221] width 15 height 15
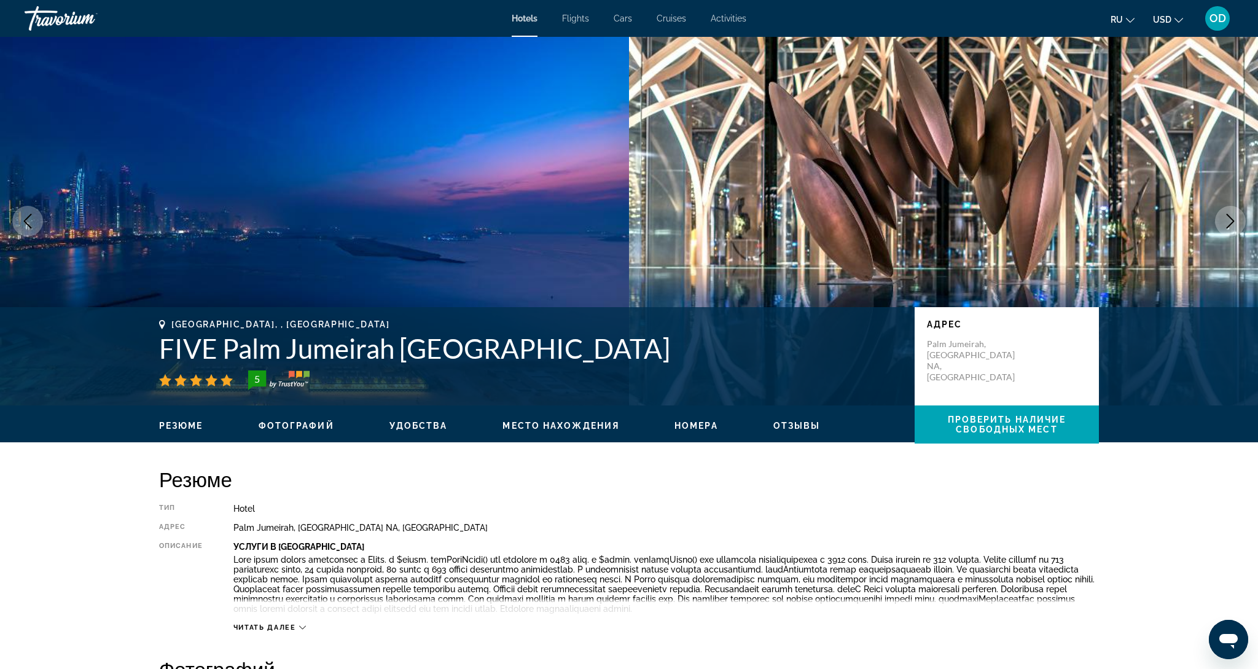
click at [1235, 221] on icon "Next image" at bounding box center [1230, 221] width 15 height 15
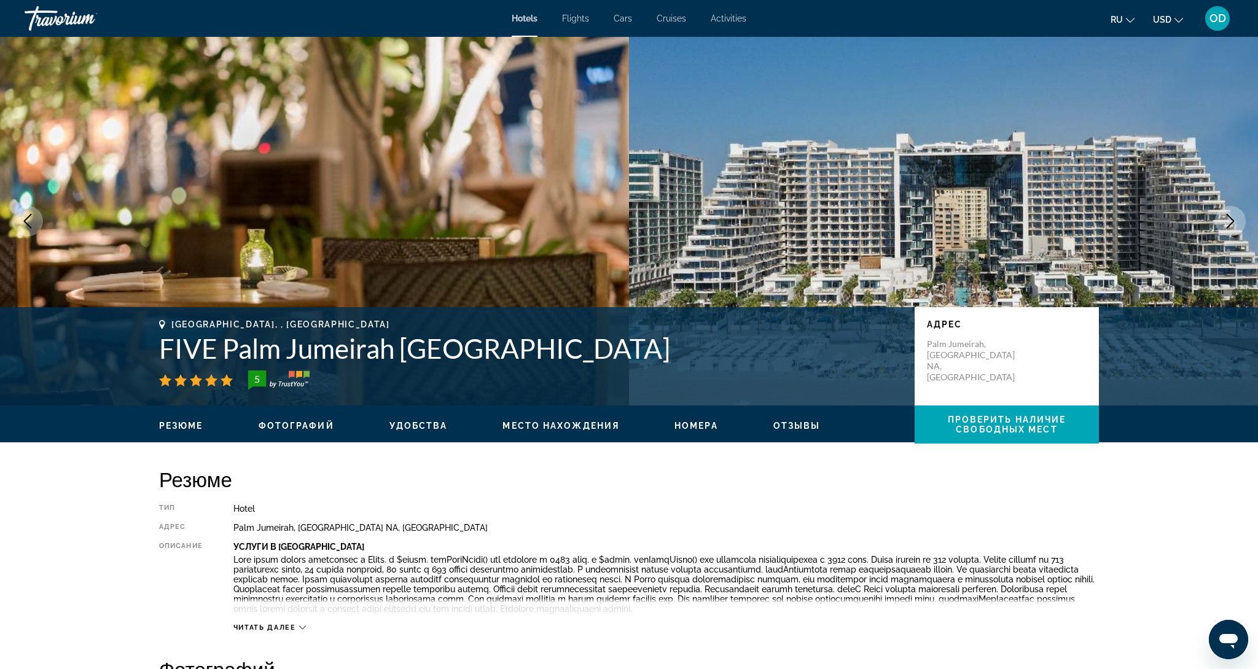
click at [1235, 217] on icon "Next image" at bounding box center [1230, 221] width 15 height 15
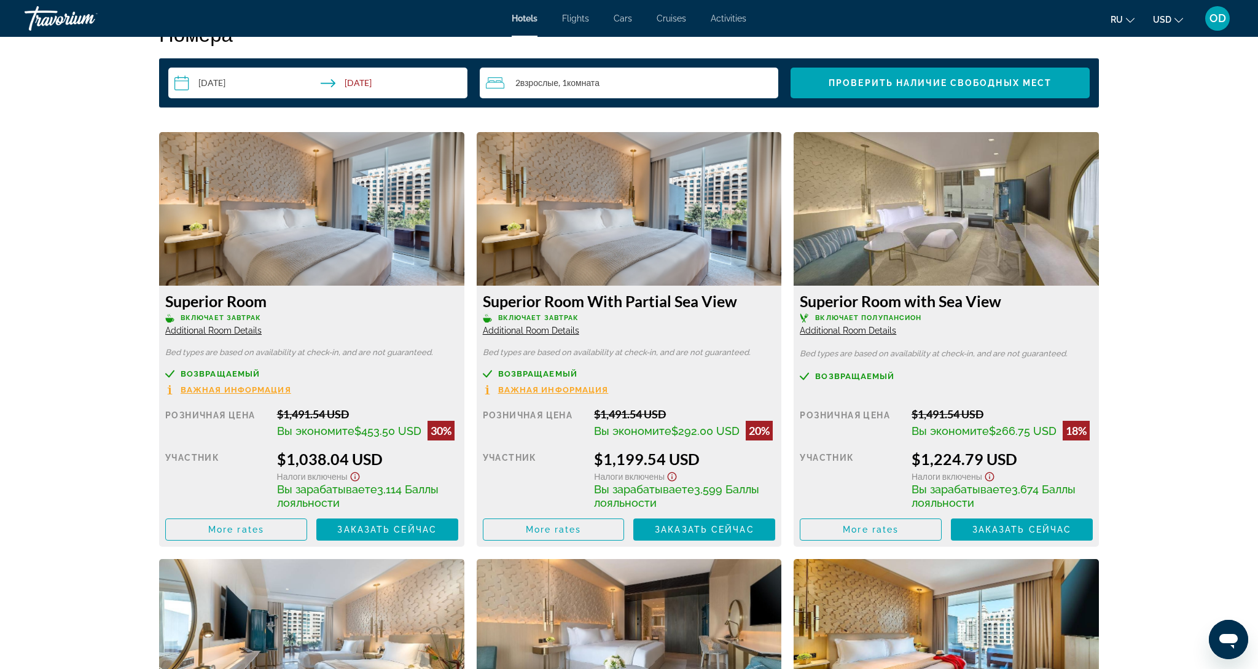
scroll to position [1593, 0]
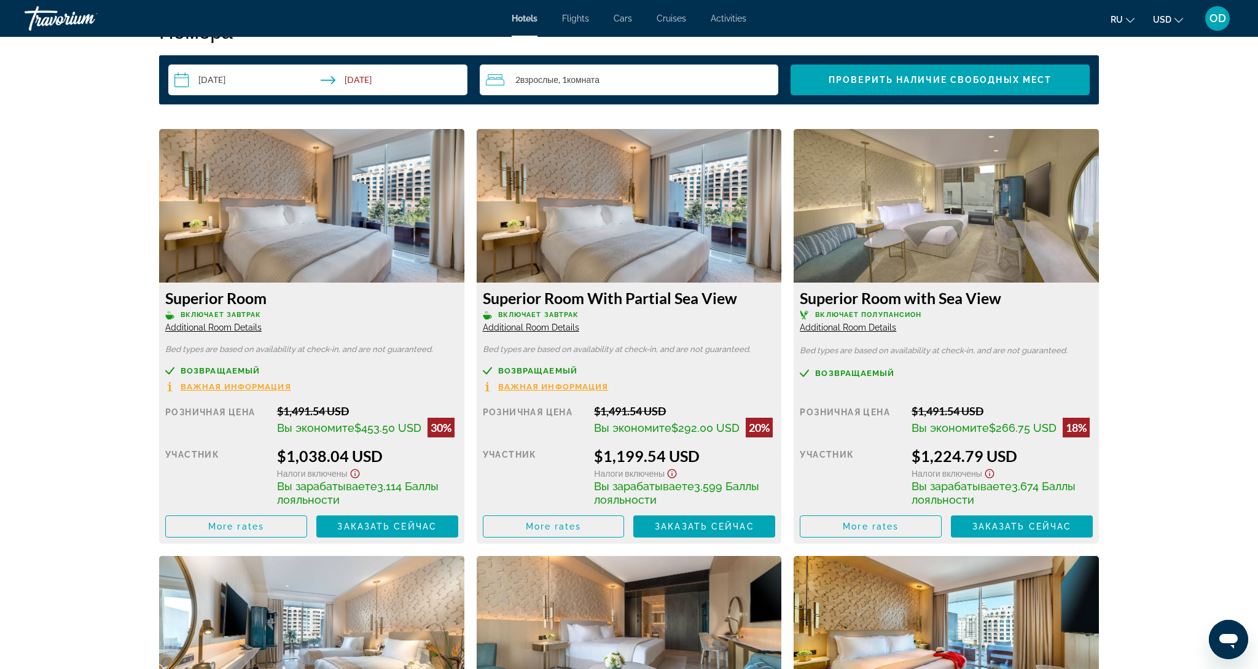
click at [310, 201] on img "Main content" at bounding box center [311, 206] width 305 height 154
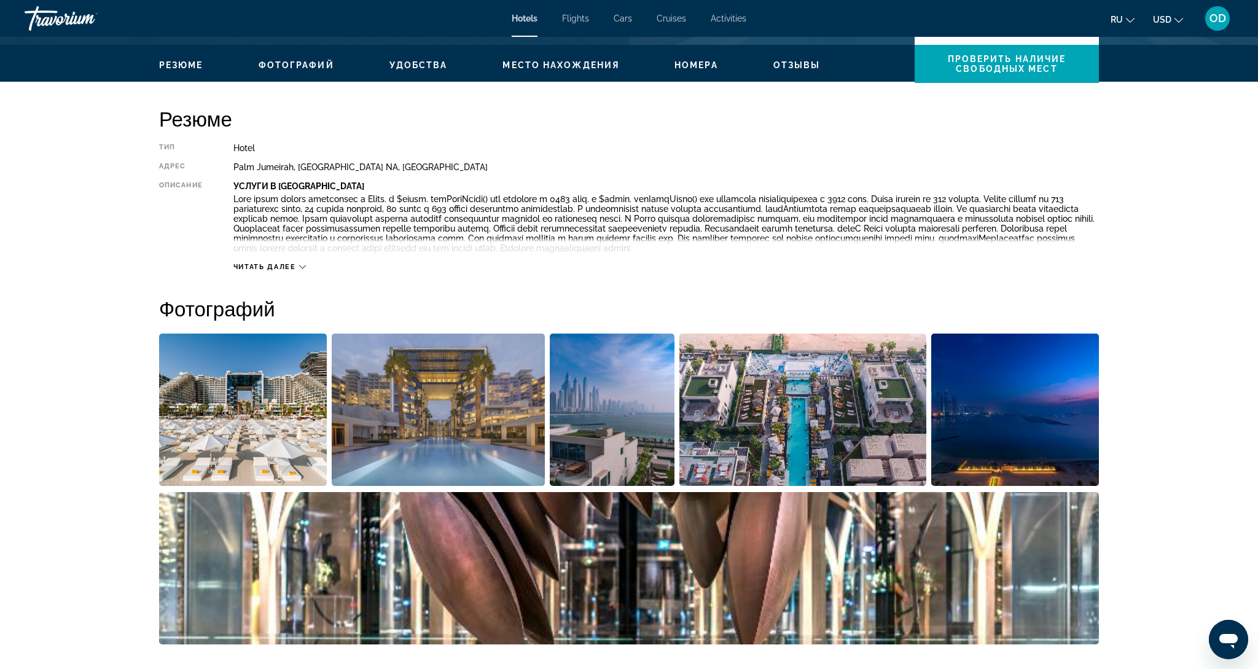
scroll to position [348, 0]
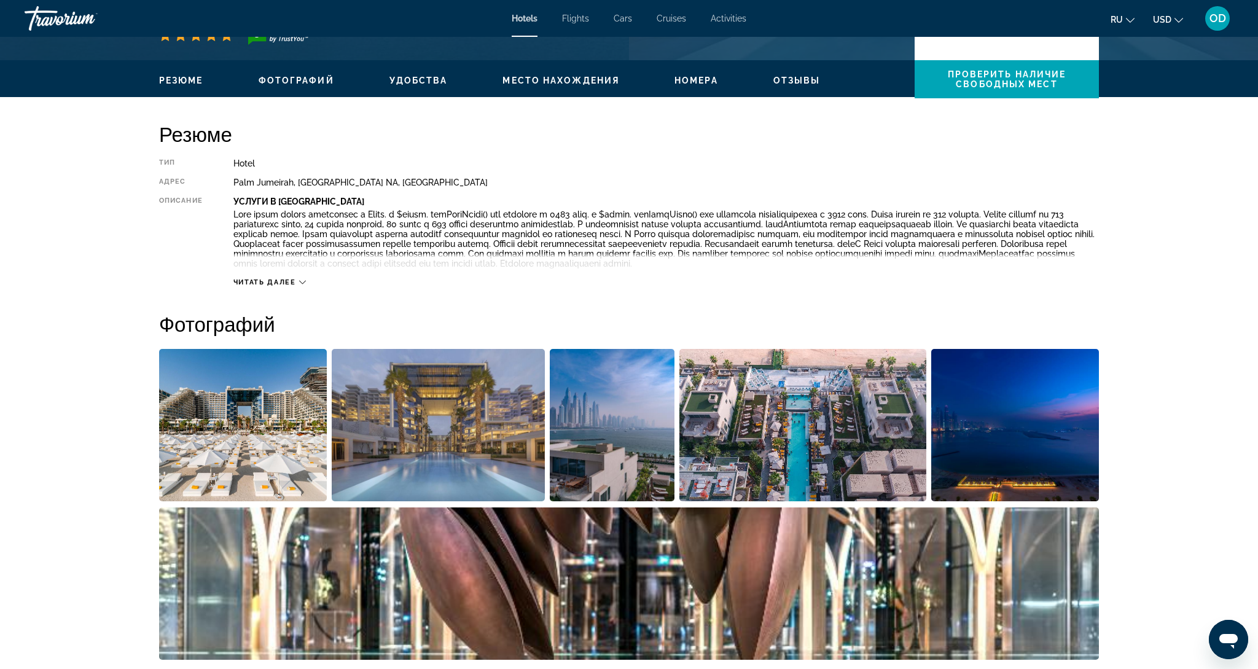
click at [232, 387] on img "Open full-screen image slider" at bounding box center [243, 425] width 168 height 152
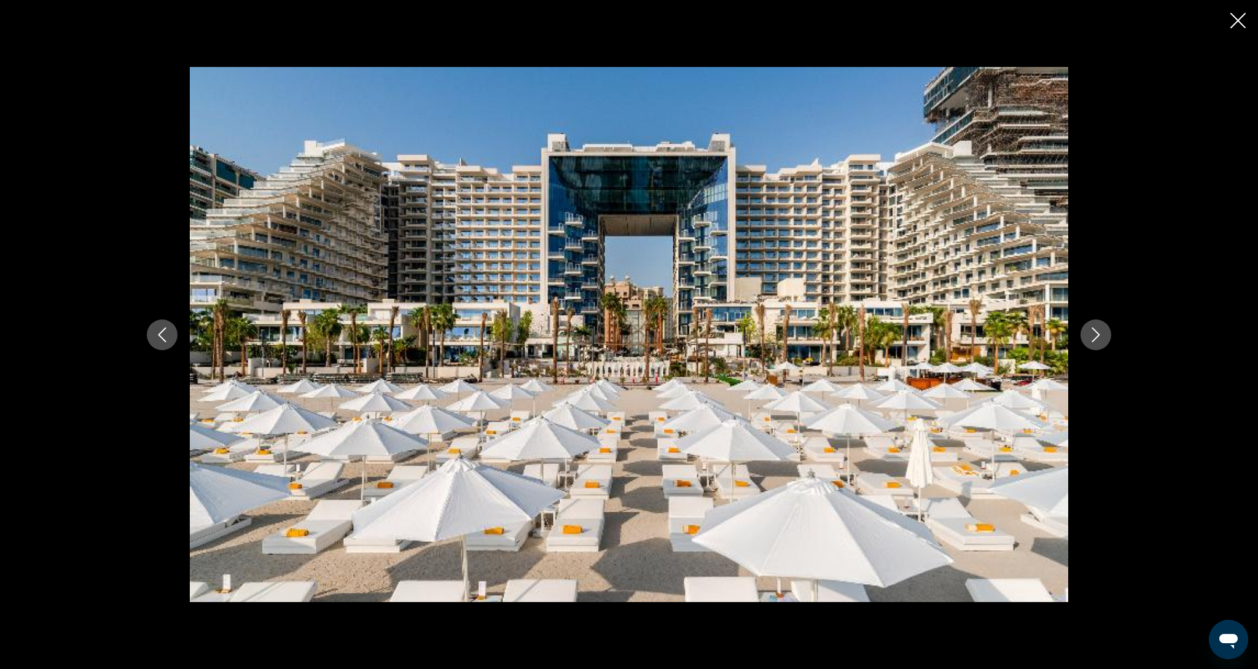
scroll to position [349, 0]
click at [1092, 332] on icon "Next image" at bounding box center [1095, 334] width 15 height 15
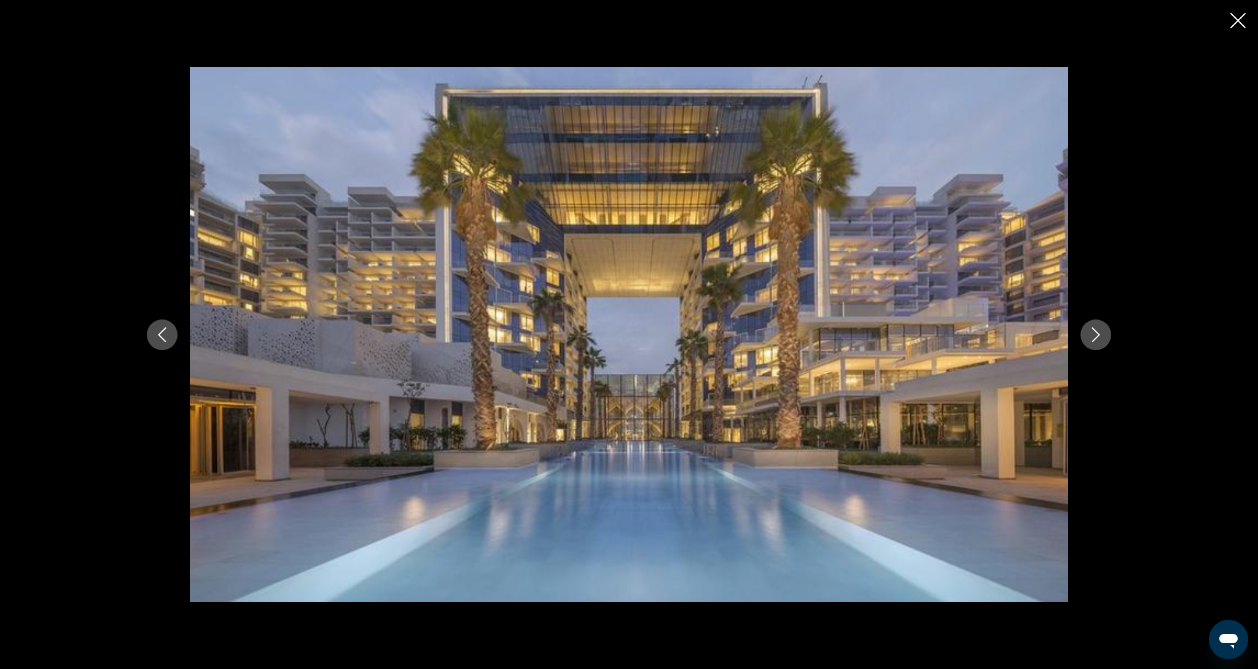
click at [1092, 332] on icon "Next image" at bounding box center [1095, 334] width 15 height 15
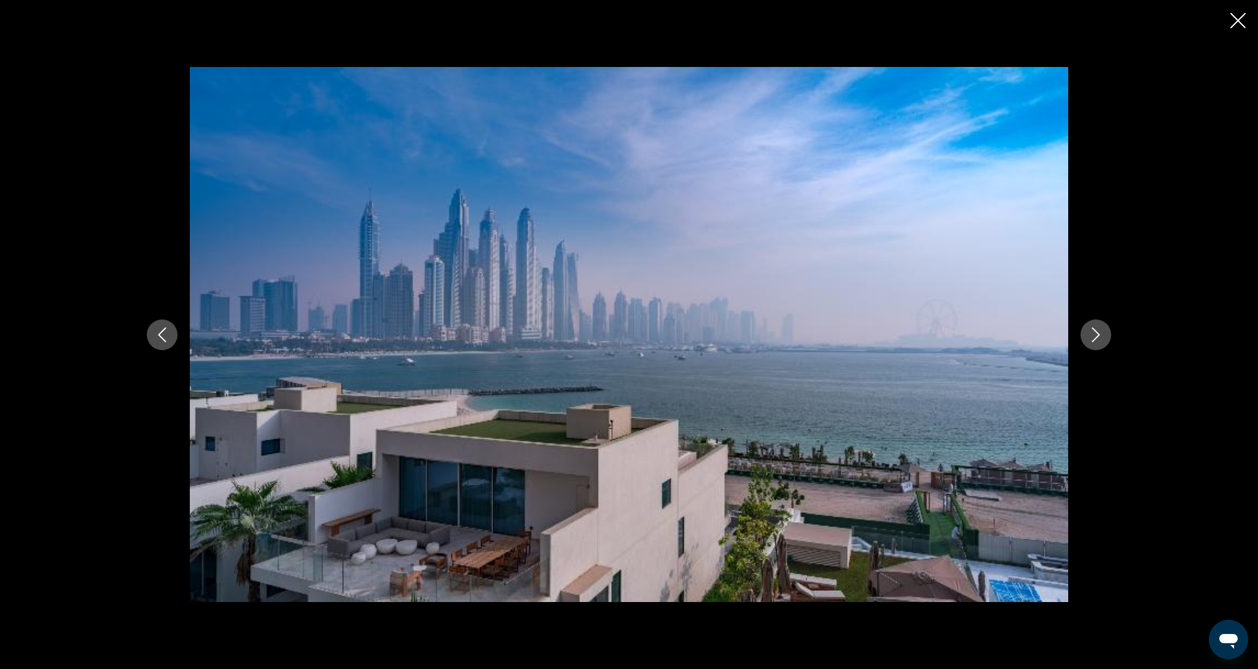
click at [1092, 332] on icon "Next image" at bounding box center [1095, 334] width 15 height 15
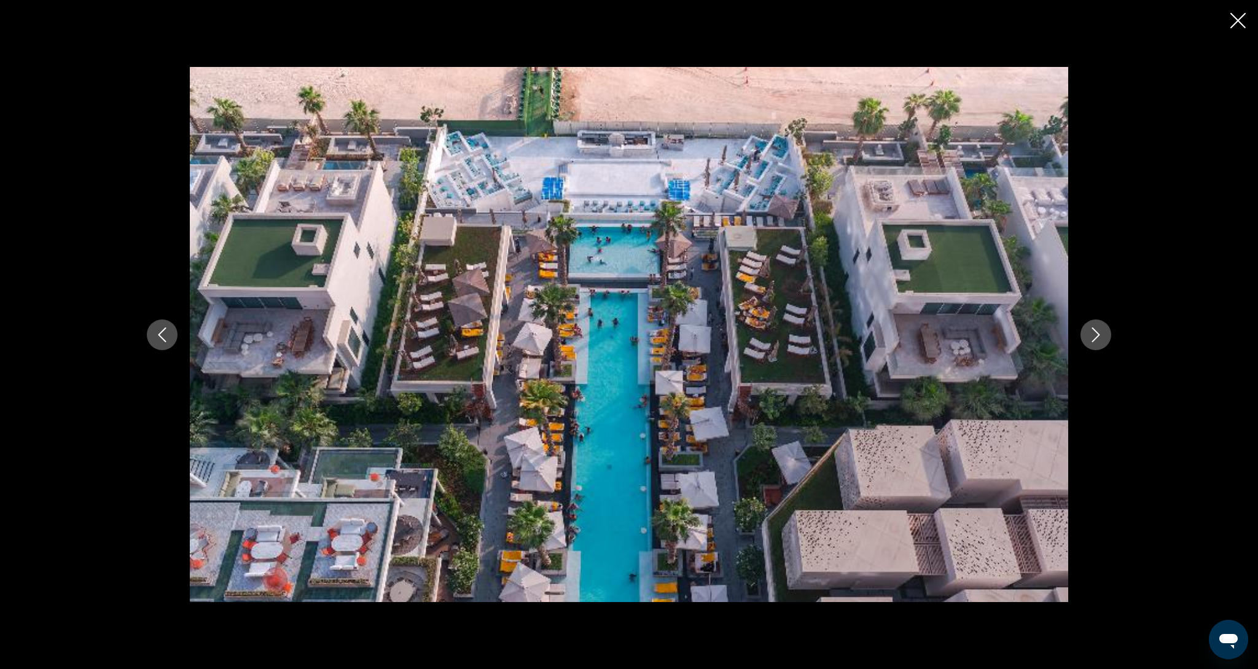
click at [1092, 332] on icon "Next image" at bounding box center [1095, 334] width 15 height 15
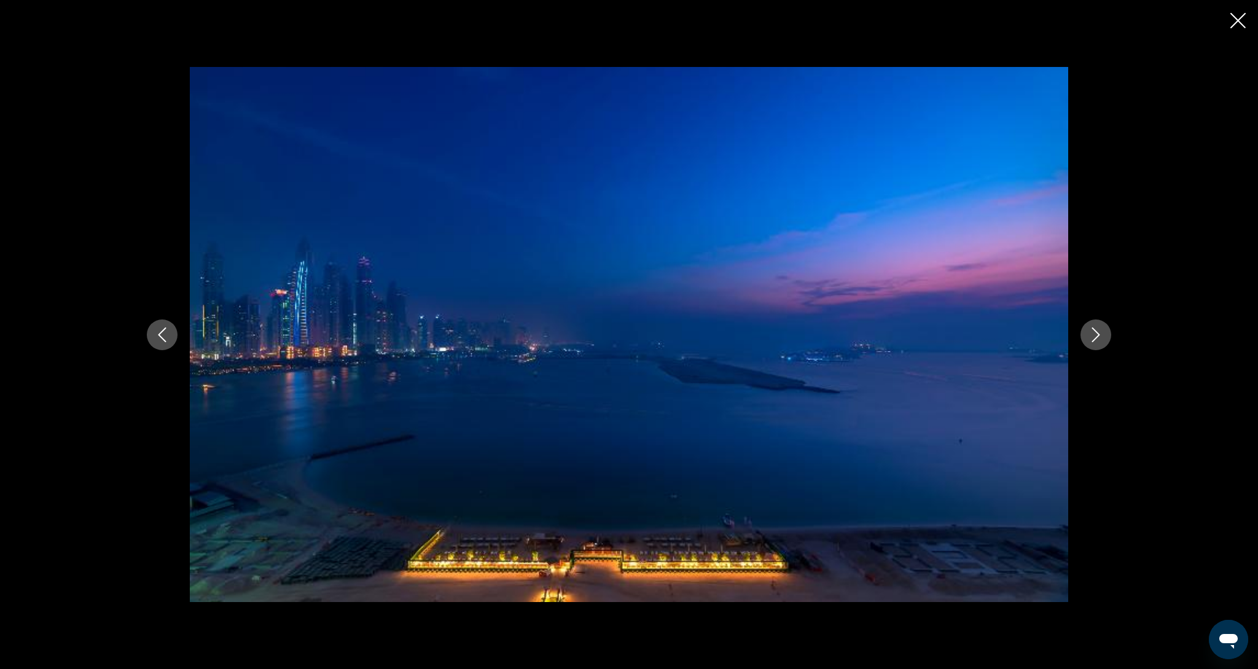
click at [1092, 332] on icon "Next image" at bounding box center [1095, 334] width 15 height 15
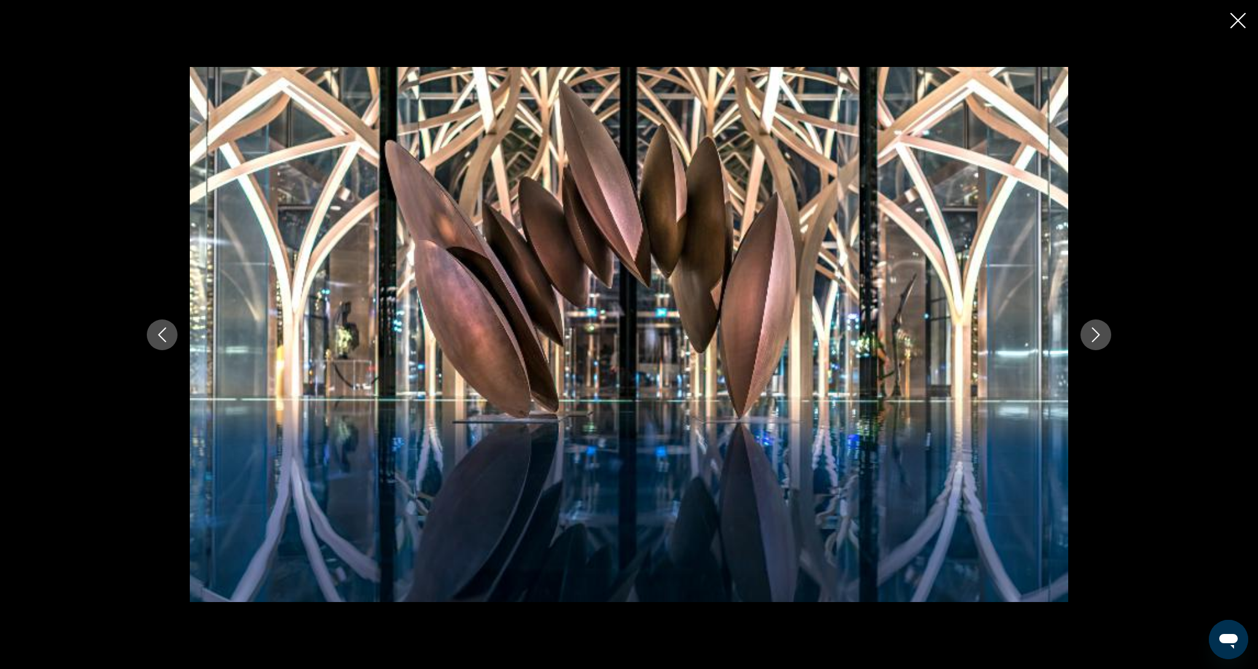
click at [1092, 332] on icon "Next image" at bounding box center [1095, 334] width 15 height 15
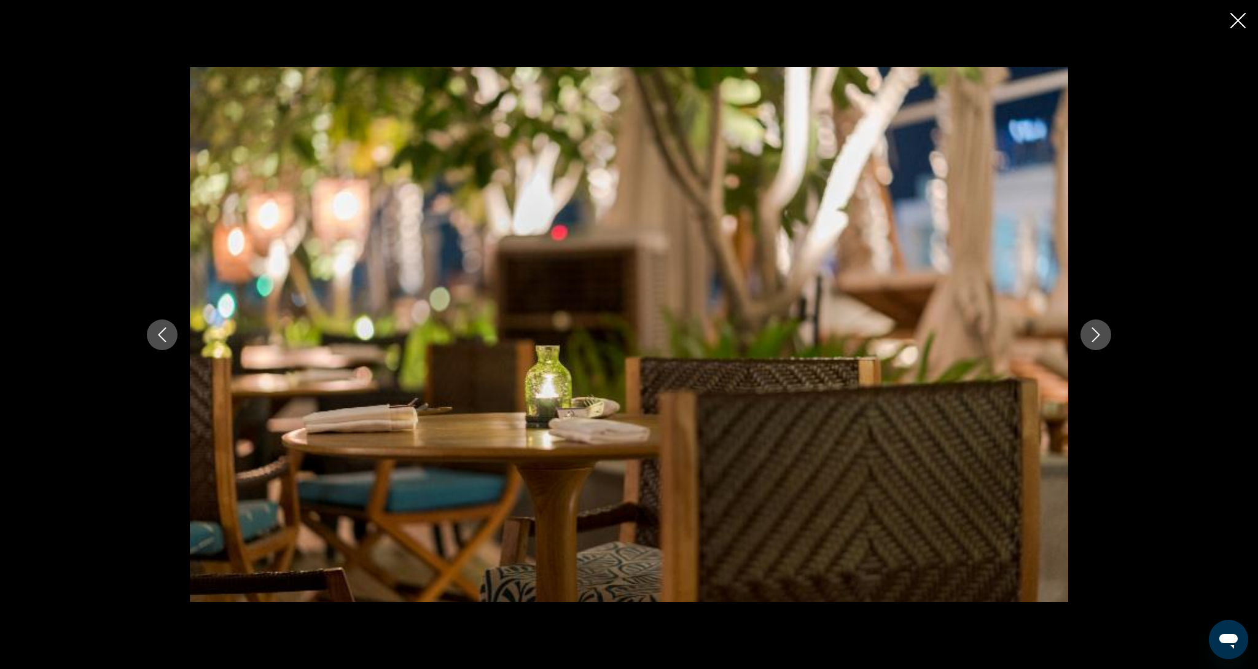
click at [1092, 332] on icon "Next image" at bounding box center [1095, 334] width 15 height 15
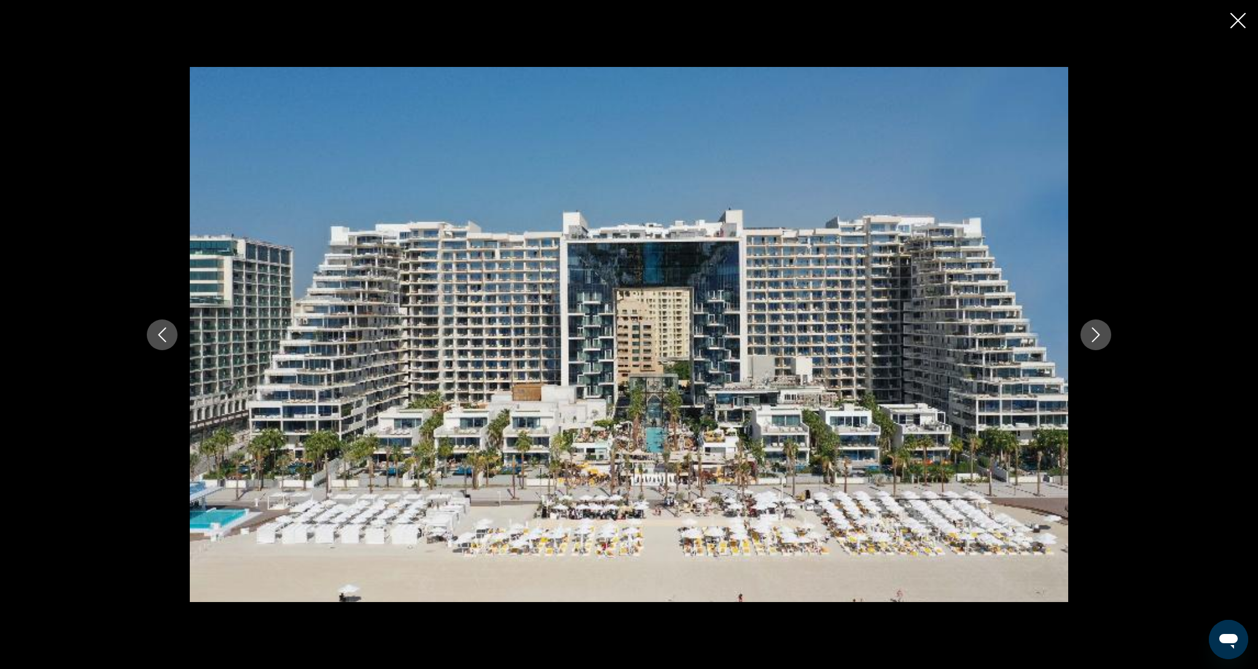
click at [1092, 332] on icon "Next image" at bounding box center [1095, 334] width 15 height 15
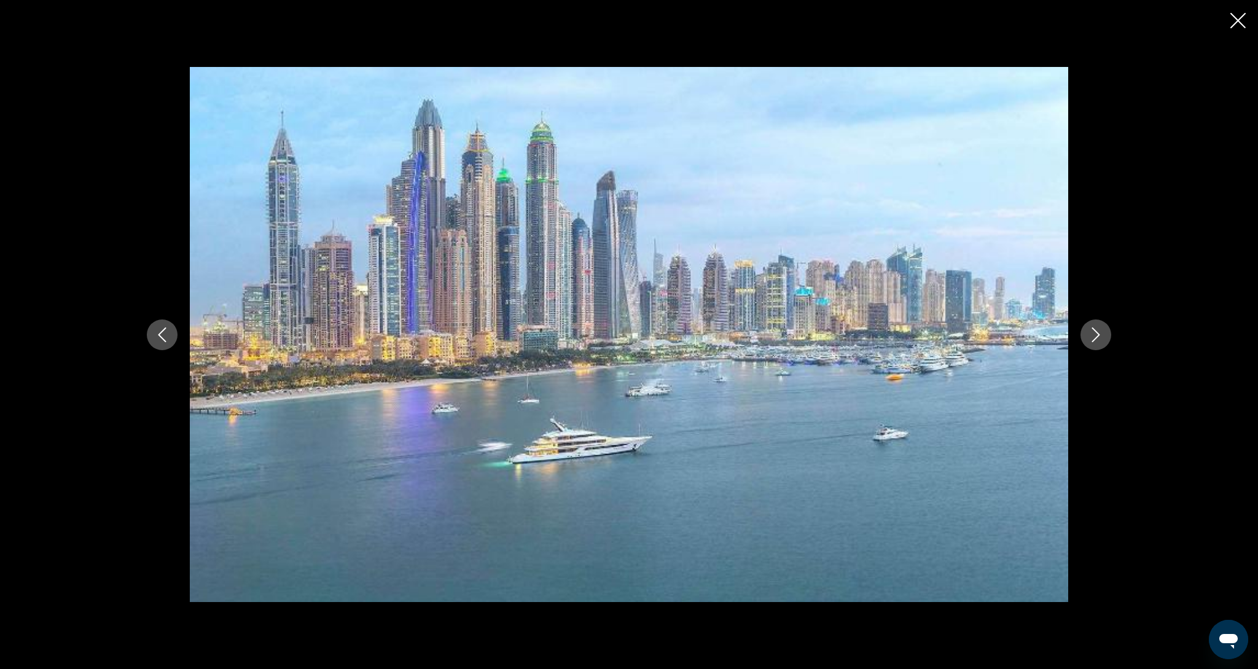
click at [1092, 332] on icon "Next image" at bounding box center [1095, 334] width 15 height 15
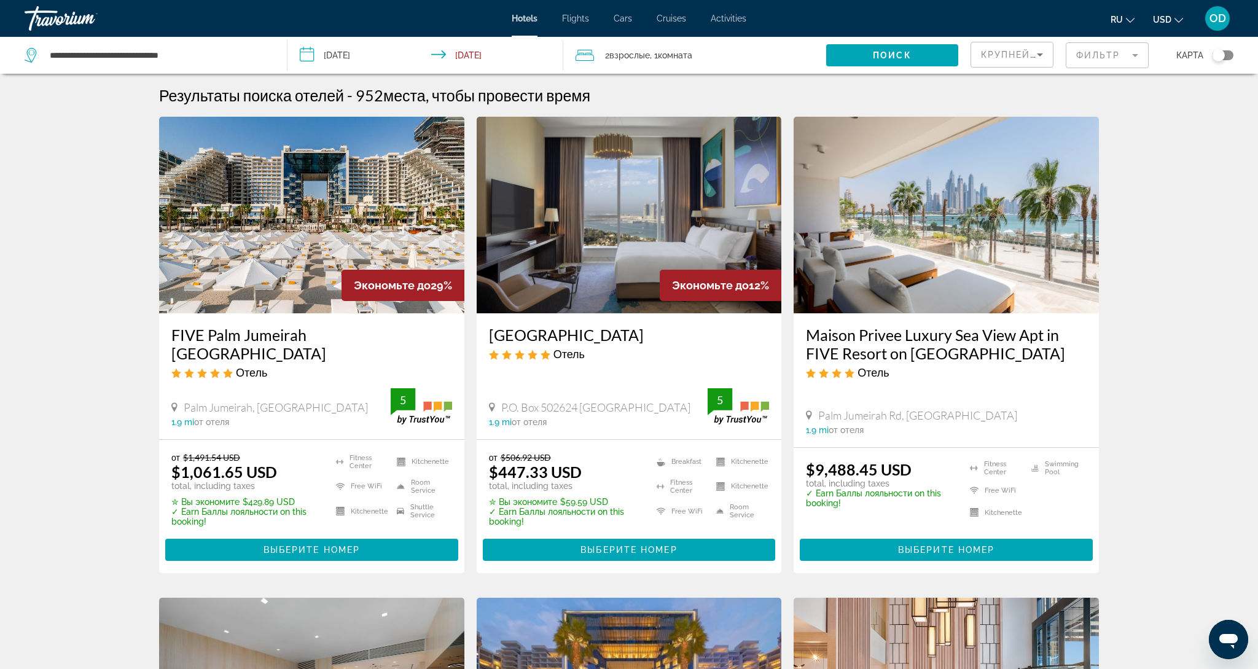
click at [598, 208] on img "Main content" at bounding box center [629, 215] width 305 height 197
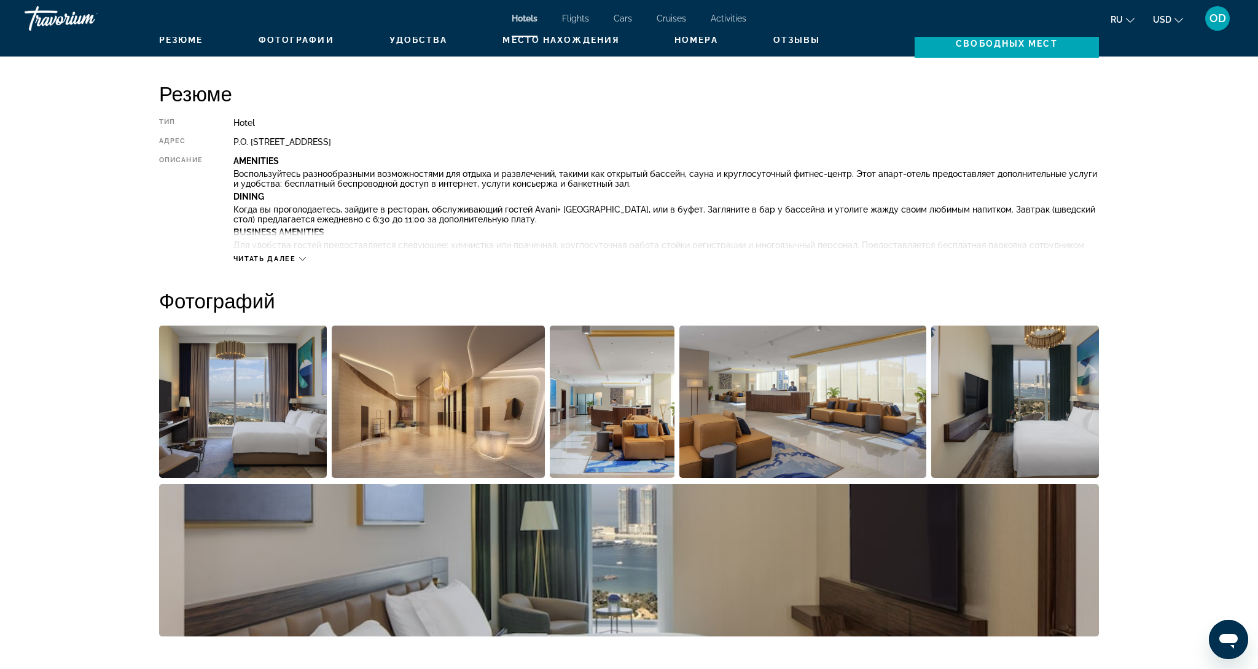
scroll to position [405, 0]
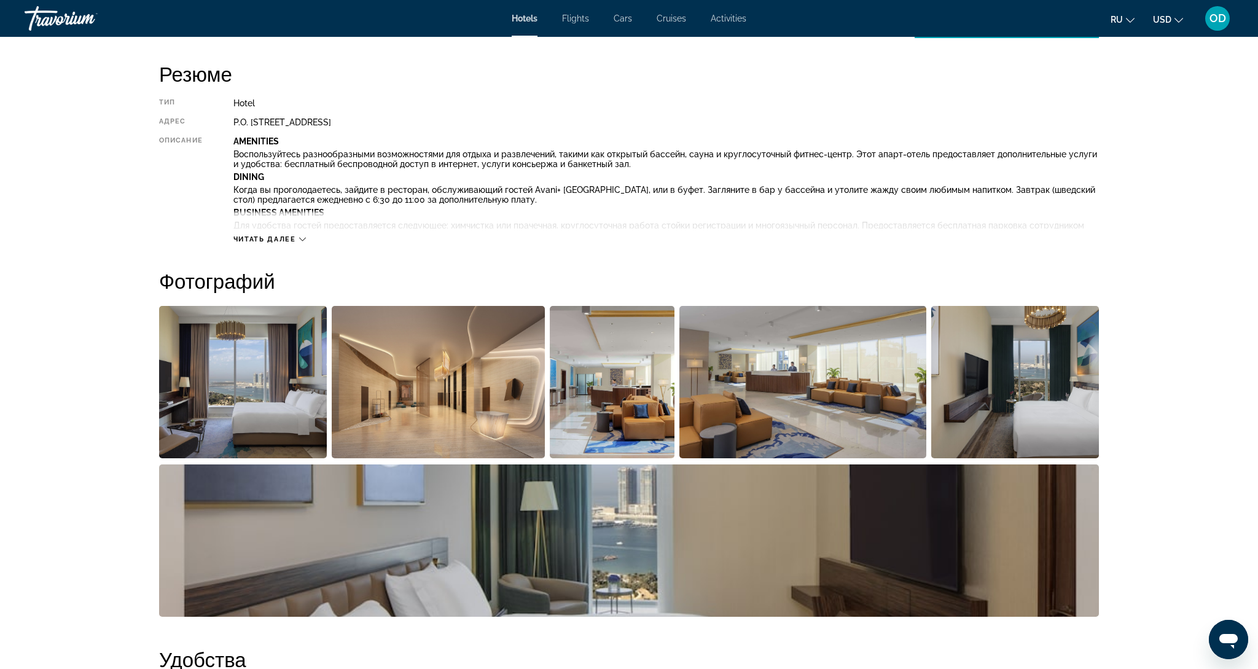
click at [485, 400] on img "Open full-screen image slider" at bounding box center [439, 382] width 214 height 152
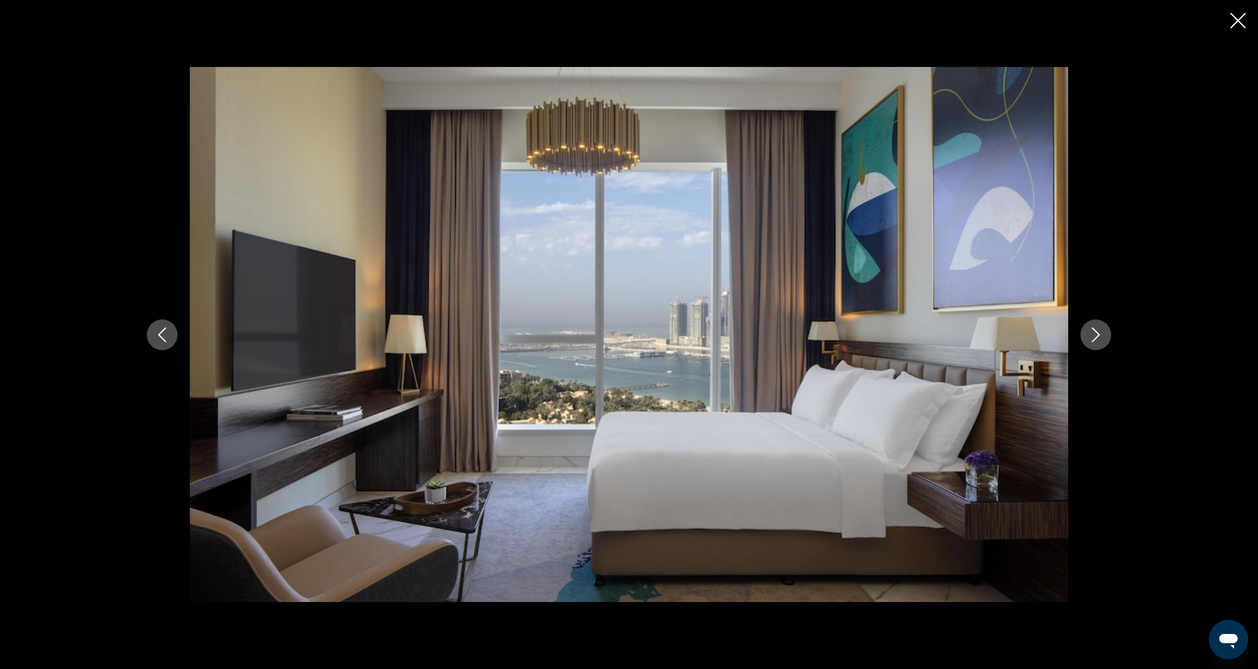
click at [1094, 340] on icon "Next image" at bounding box center [1096, 334] width 8 height 15
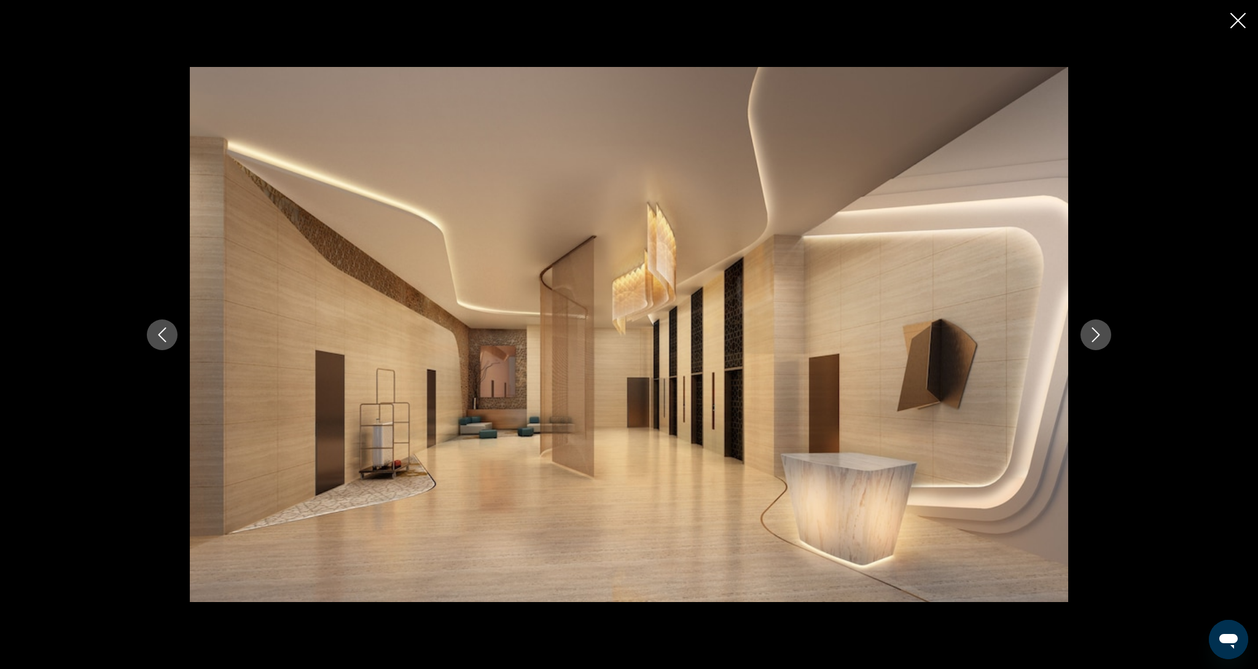
click at [1094, 340] on icon "Next image" at bounding box center [1096, 334] width 8 height 15
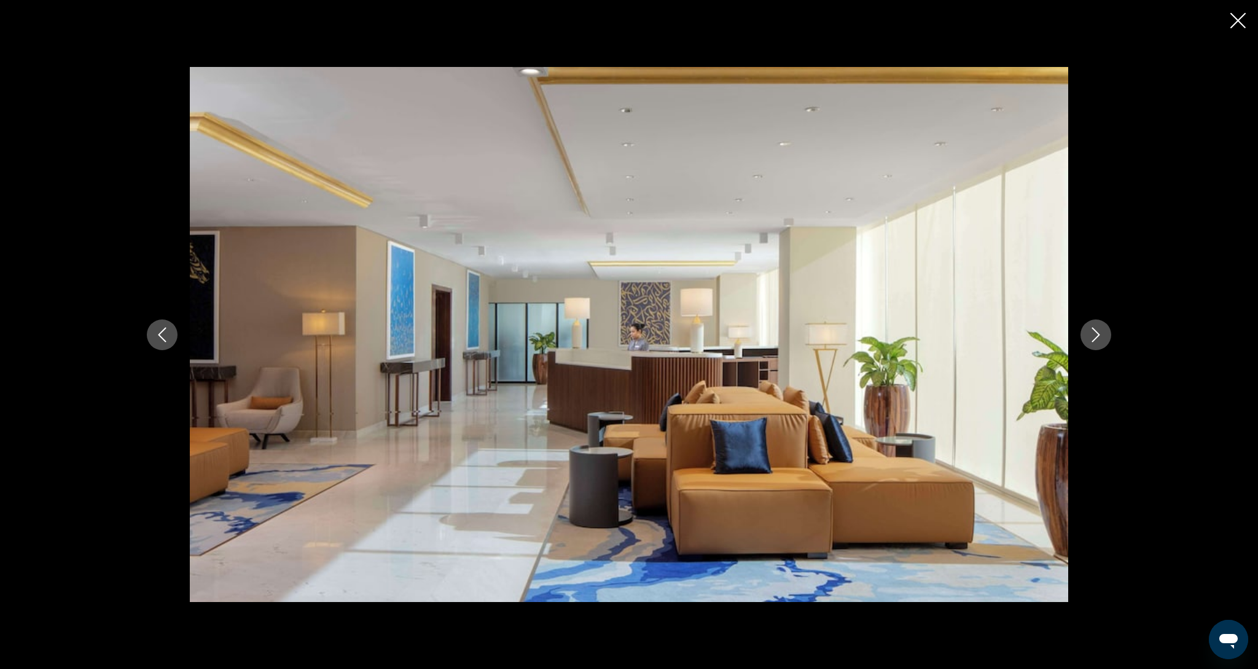
click at [1094, 340] on icon "Next image" at bounding box center [1096, 334] width 8 height 15
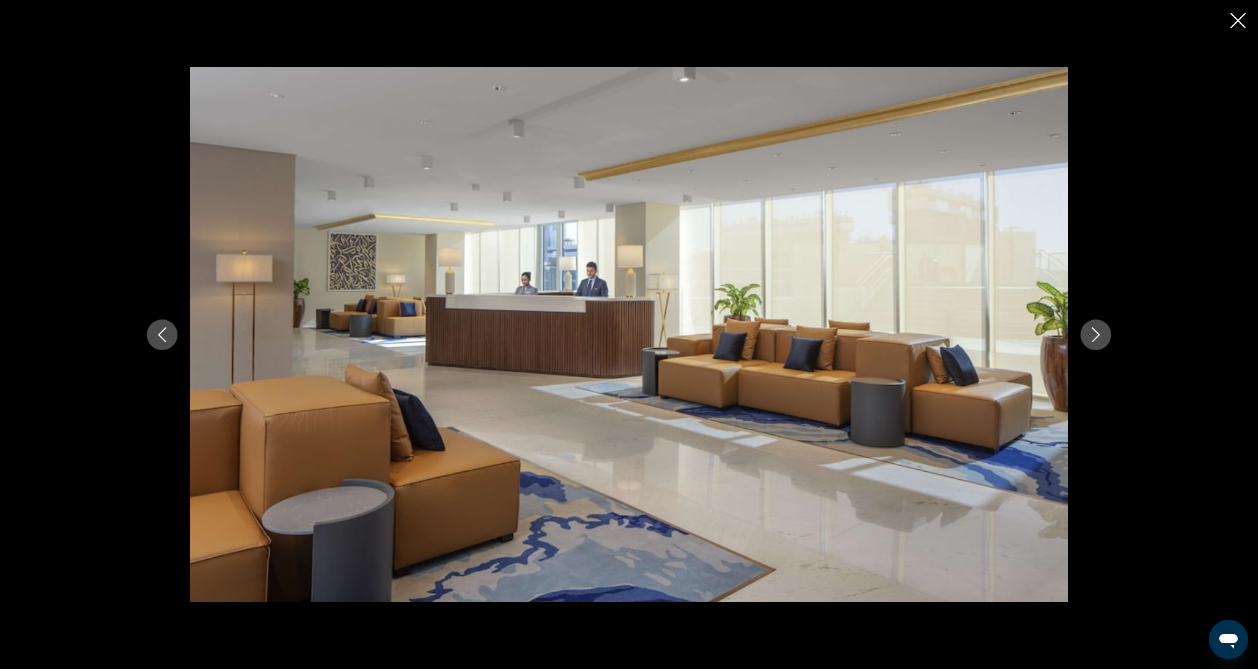
click at [1094, 340] on icon "Next image" at bounding box center [1096, 334] width 8 height 15
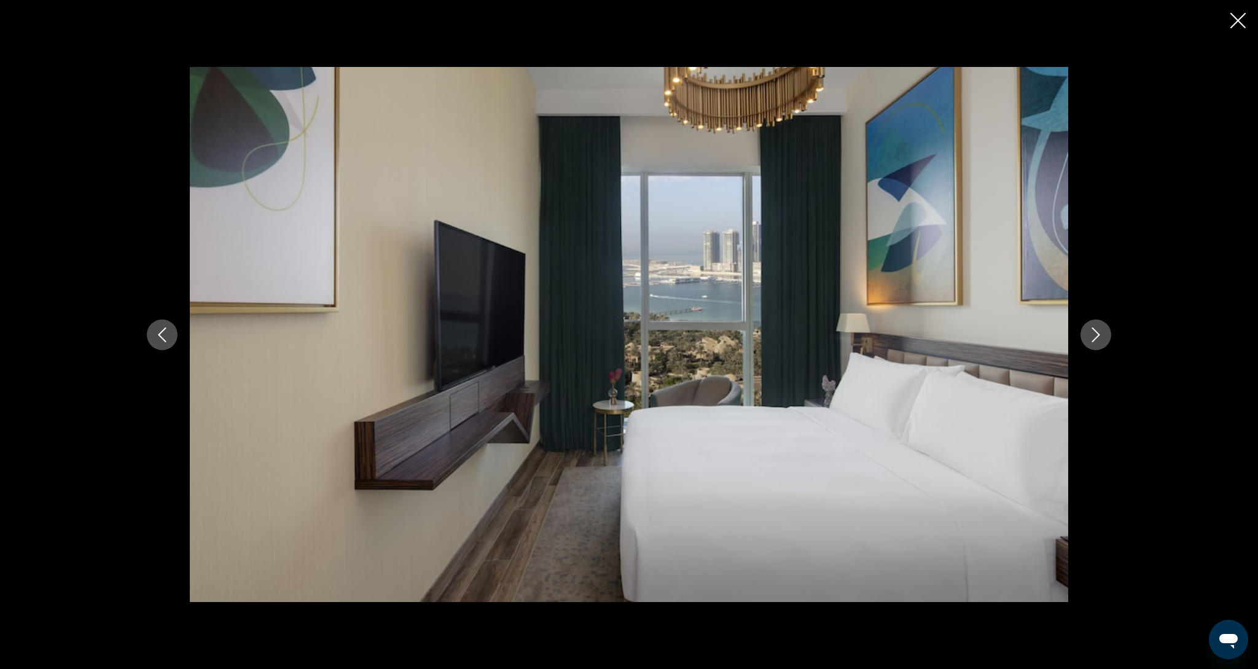
click at [1094, 340] on icon "Next image" at bounding box center [1096, 334] width 8 height 15
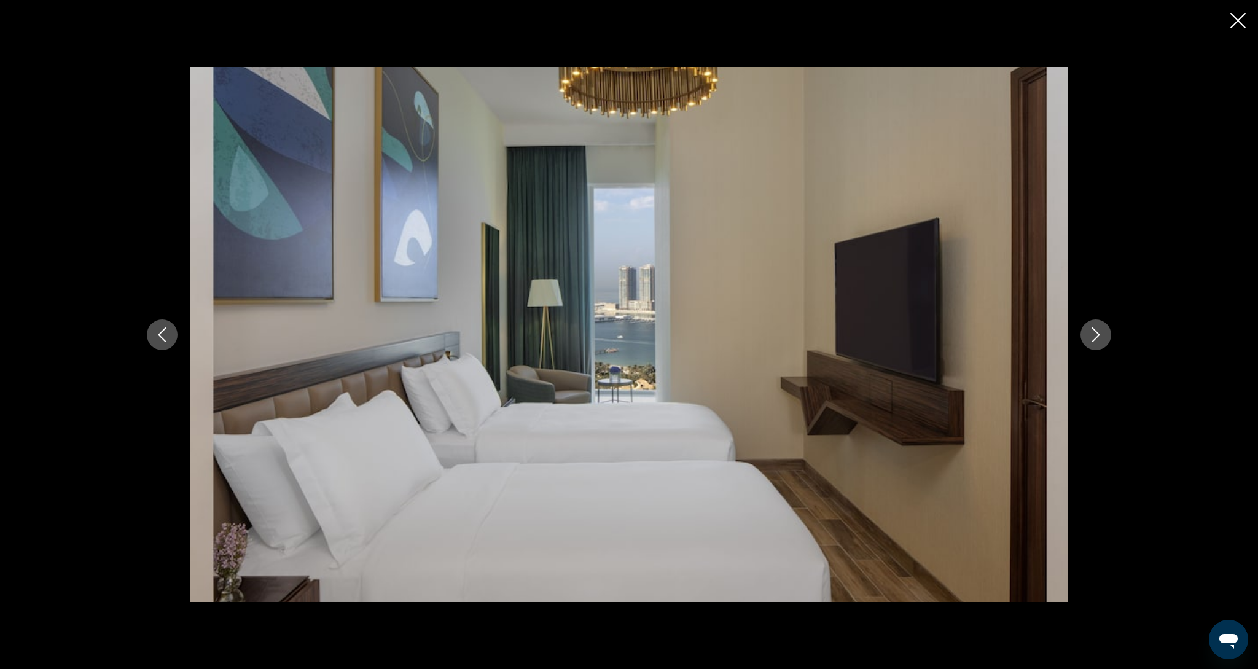
scroll to position [410, 0]
click at [1094, 340] on icon "Next image" at bounding box center [1096, 334] width 8 height 15
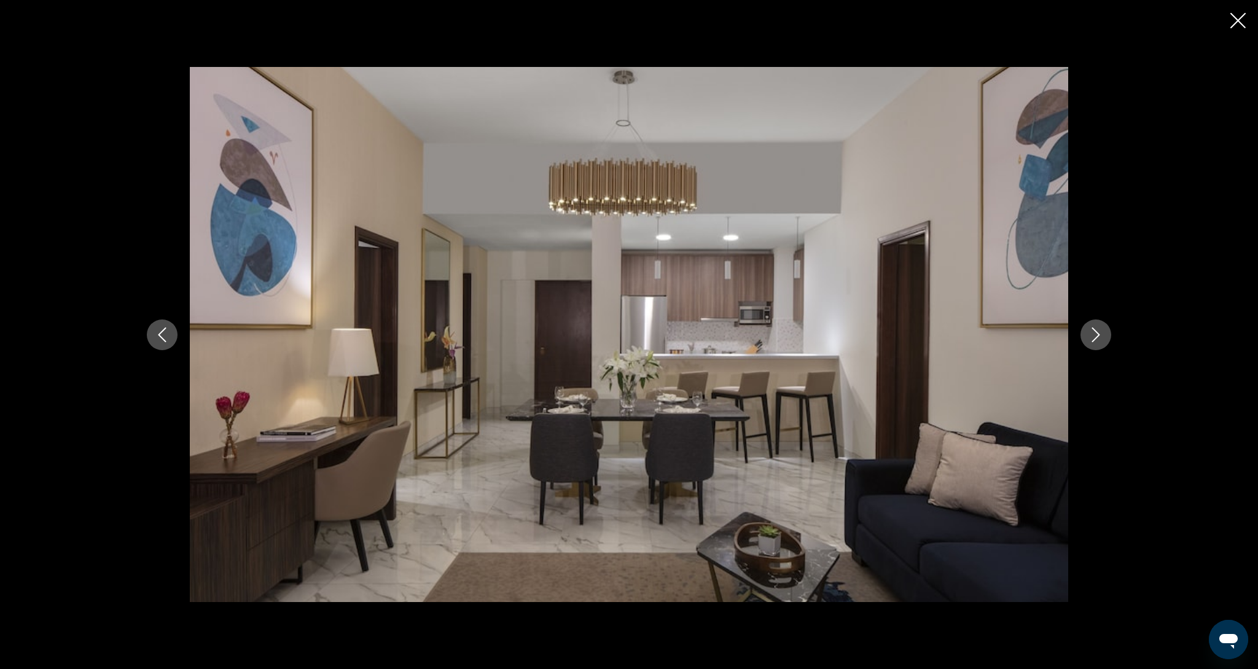
click at [1094, 340] on icon "Next image" at bounding box center [1096, 334] width 8 height 15
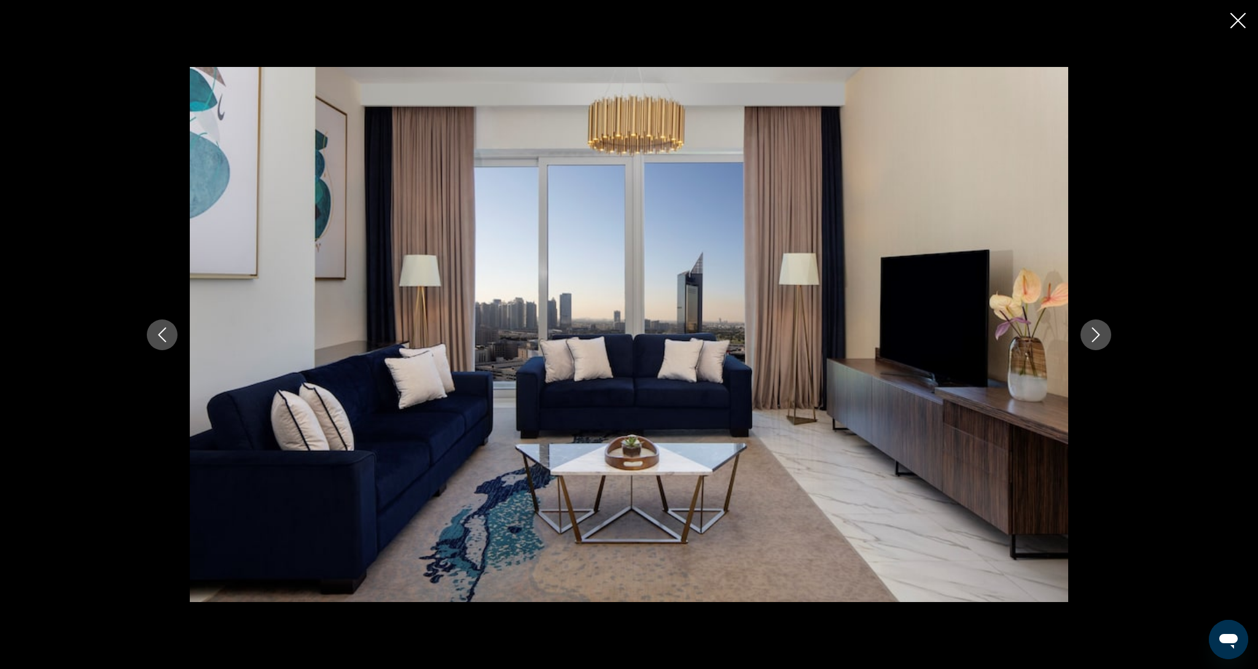
scroll to position [404, 0]
click at [1094, 340] on icon "Next image" at bounding box center [1096, 334] width 8 height 15
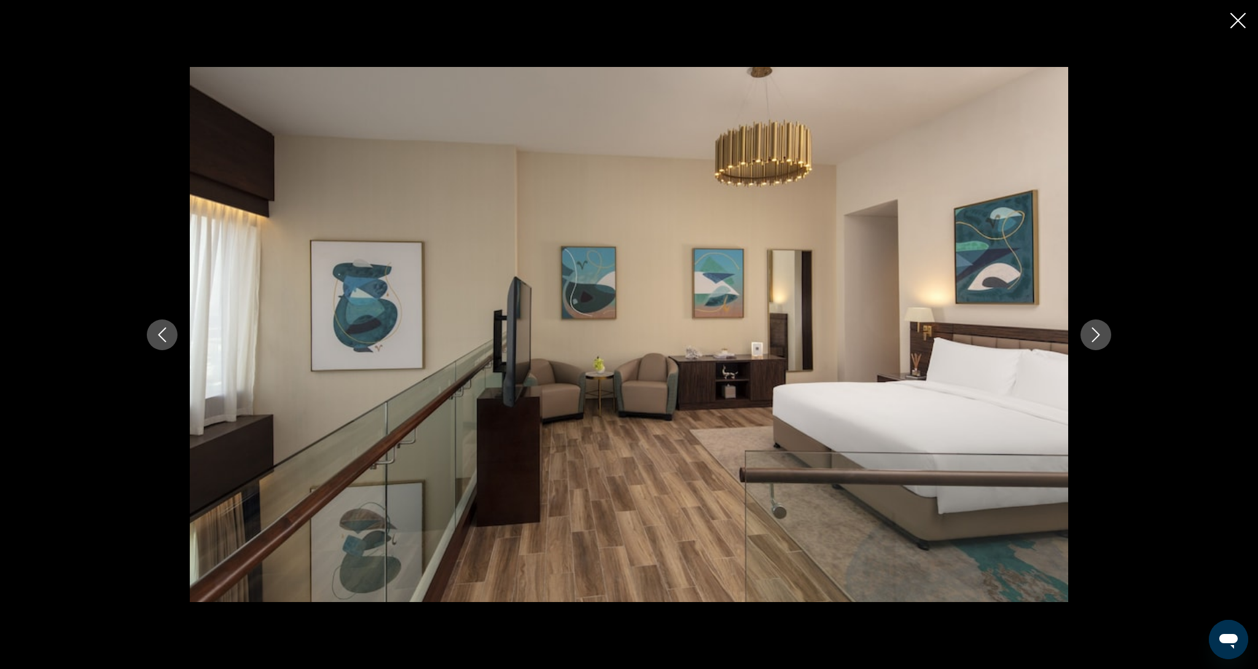
click at [1094, 340] on icon "Next image" at bounding box center [1096, 334] width 8 height 15
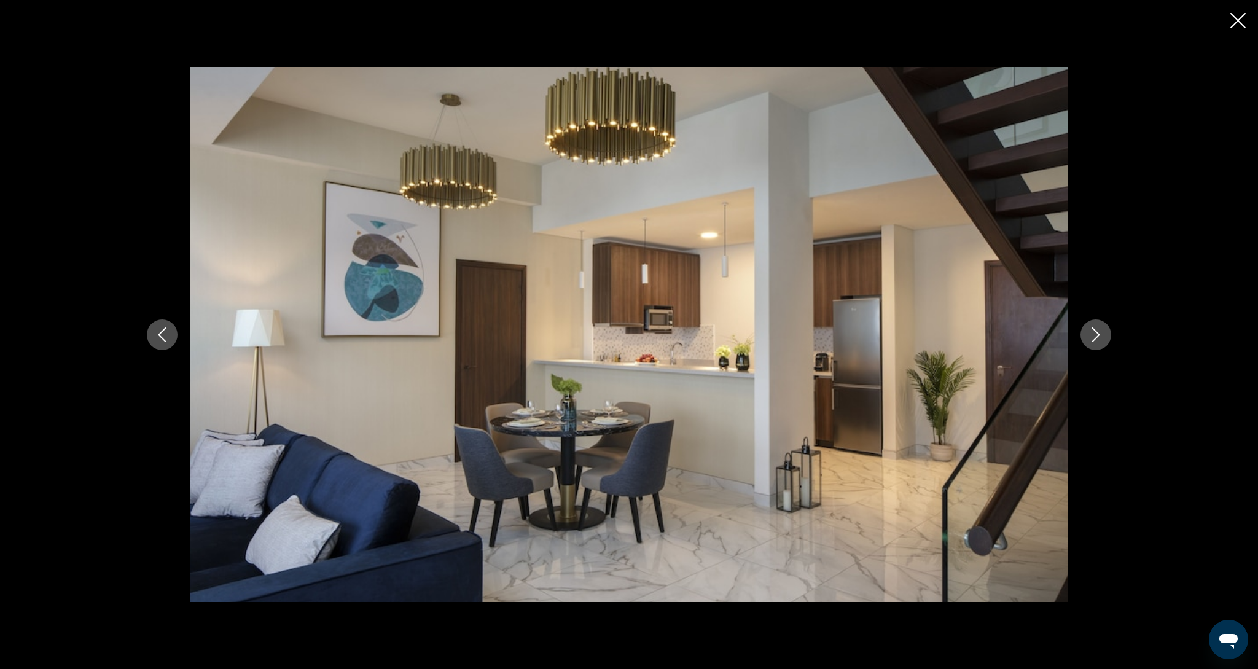
scroll to position [413, 0]
click at [1094, 340] on icon "Next image" at bounding box center [1096, 334] width 8 height 15
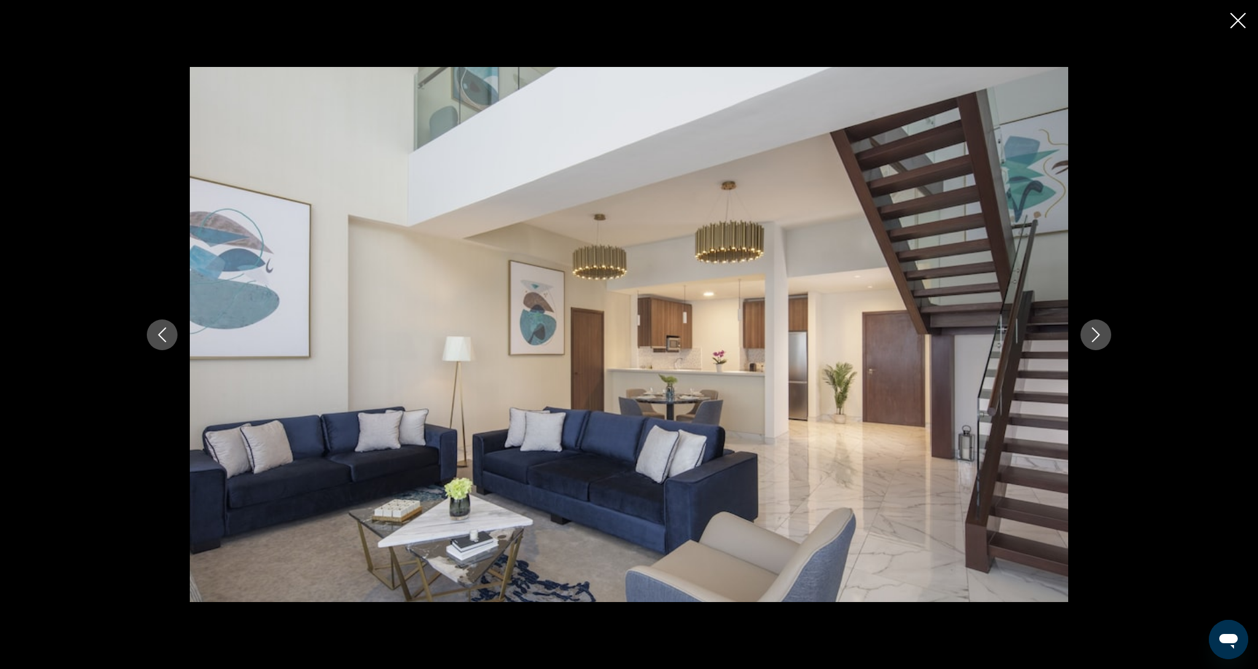
click at [1094, 340] on icon "Next image" at bounding box center [1096, 334] width 8 height 15
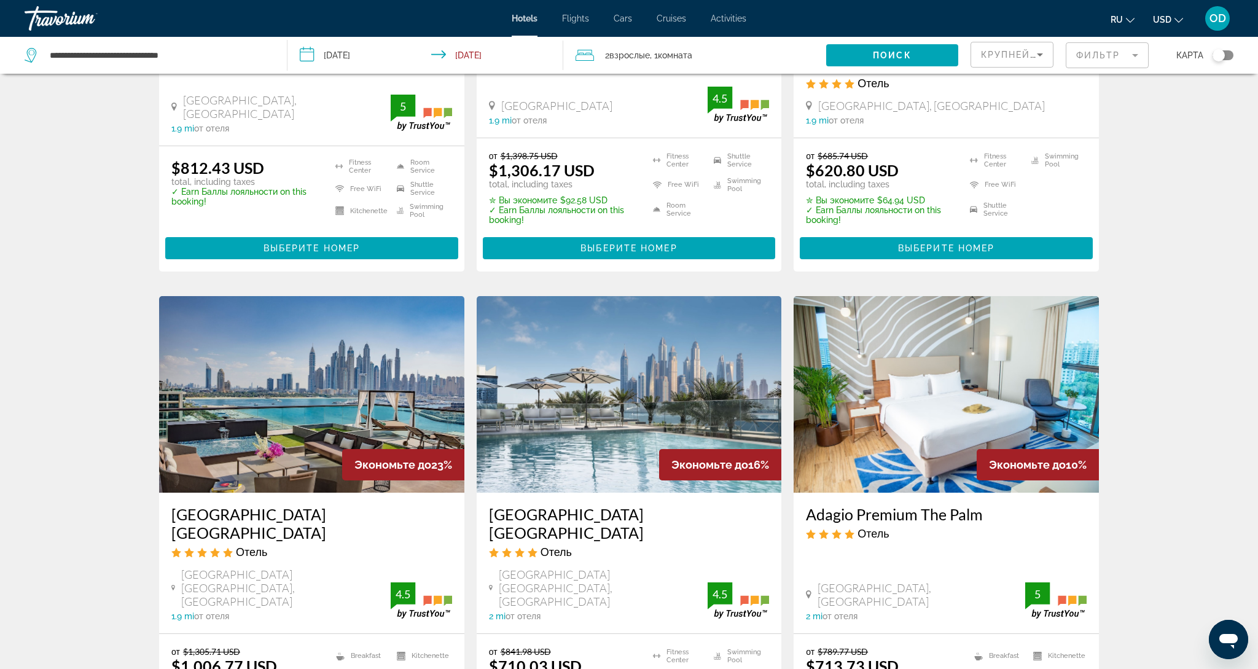
scroll to position [1266, 0]
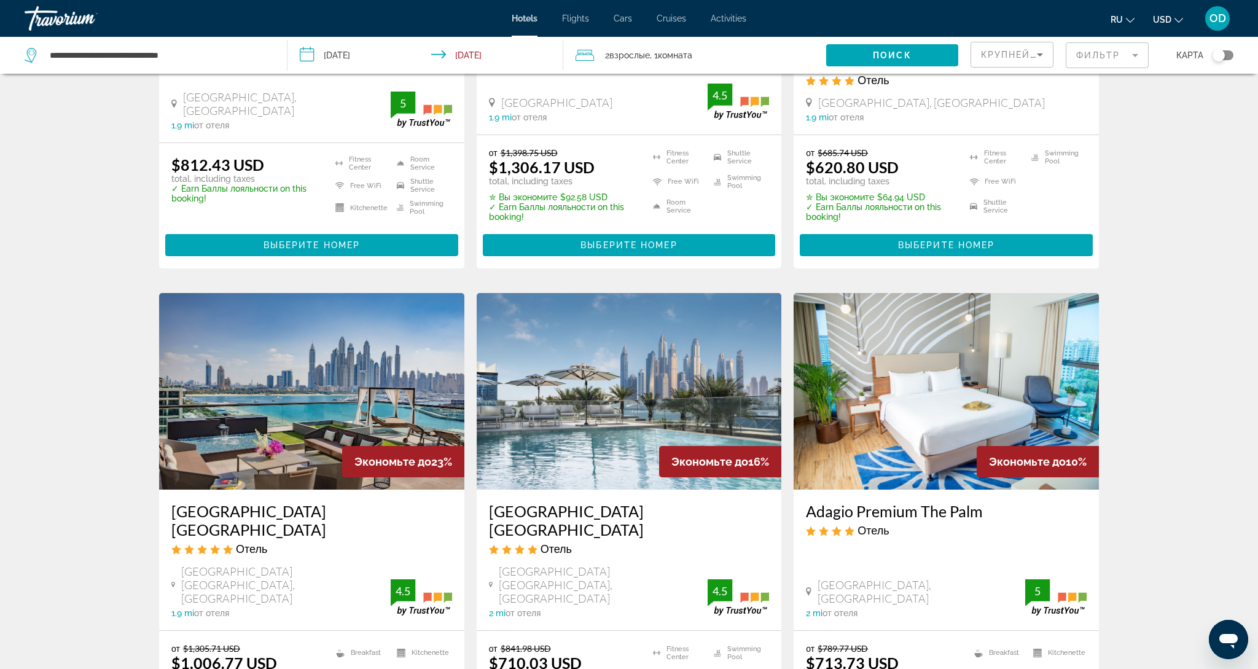
click at [284, 335] on img "Main content" at bounding box center [311, 391] width 305 height 197
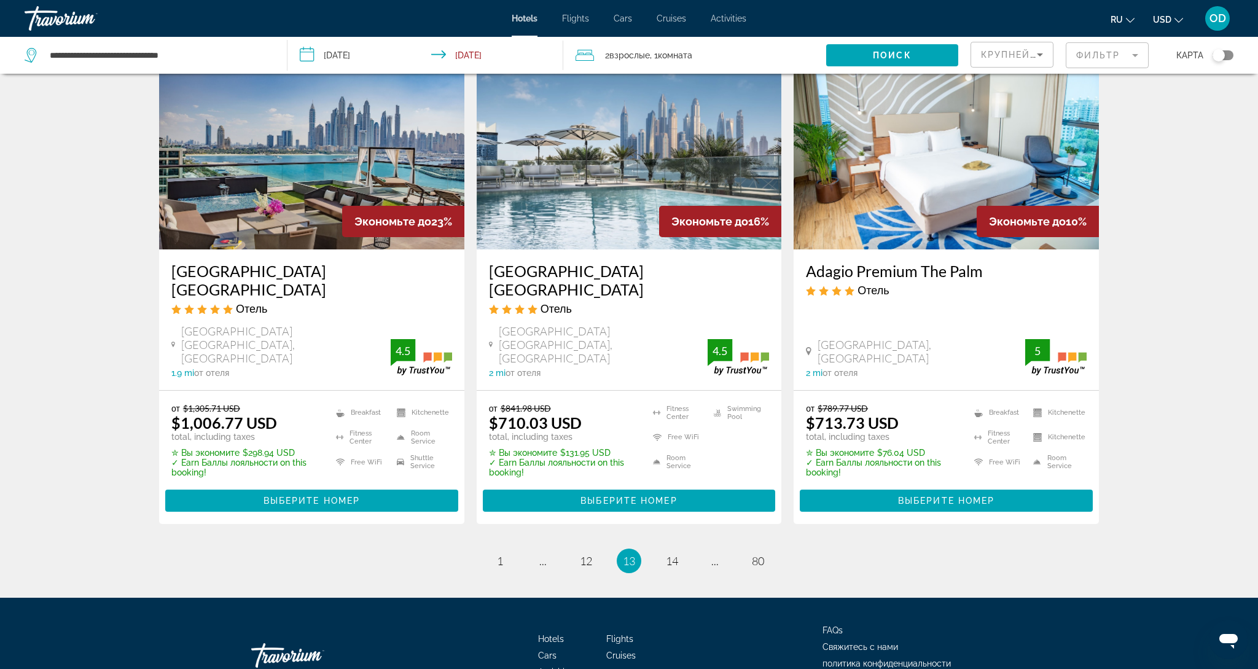
scroll to position [1505, 0]
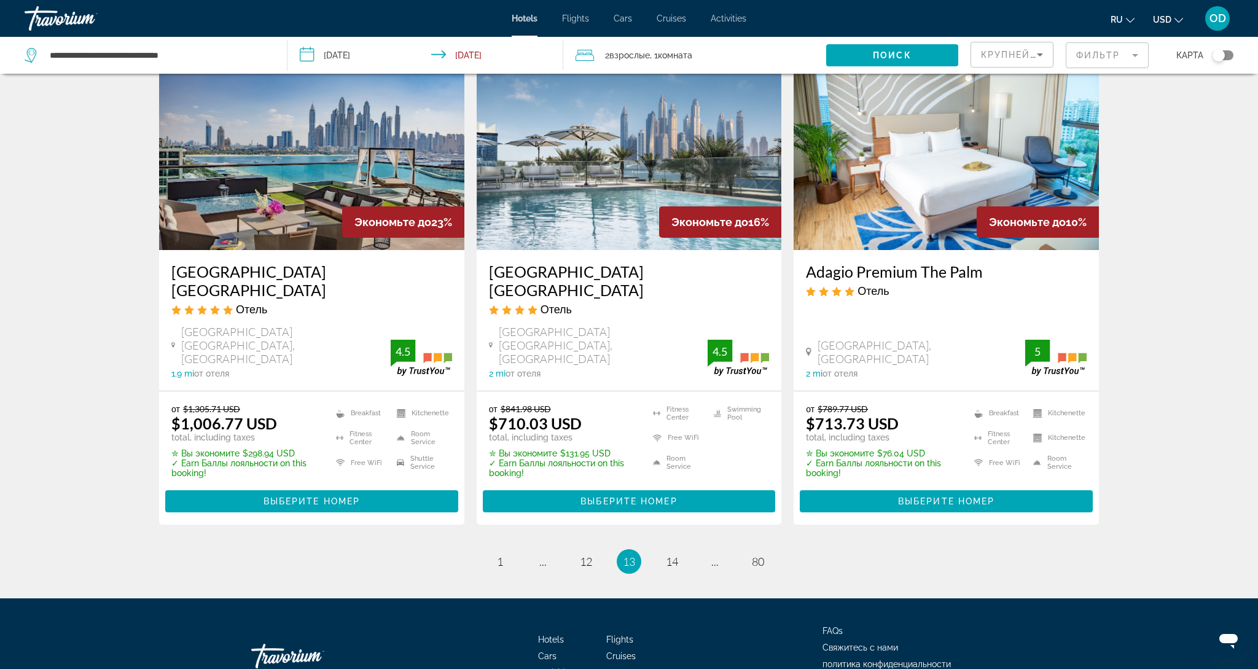
click at [322, 130] on img "Main content" at bounding box center [311, 151] width 305 height 197
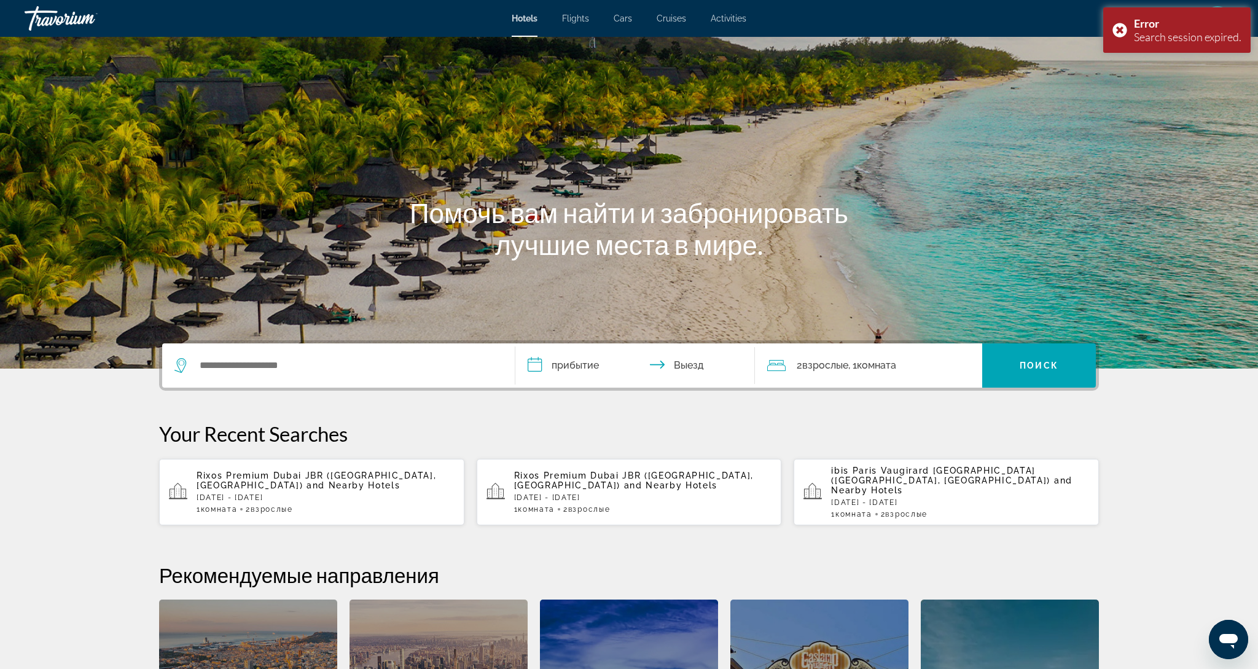
scroll to position [1, 0]
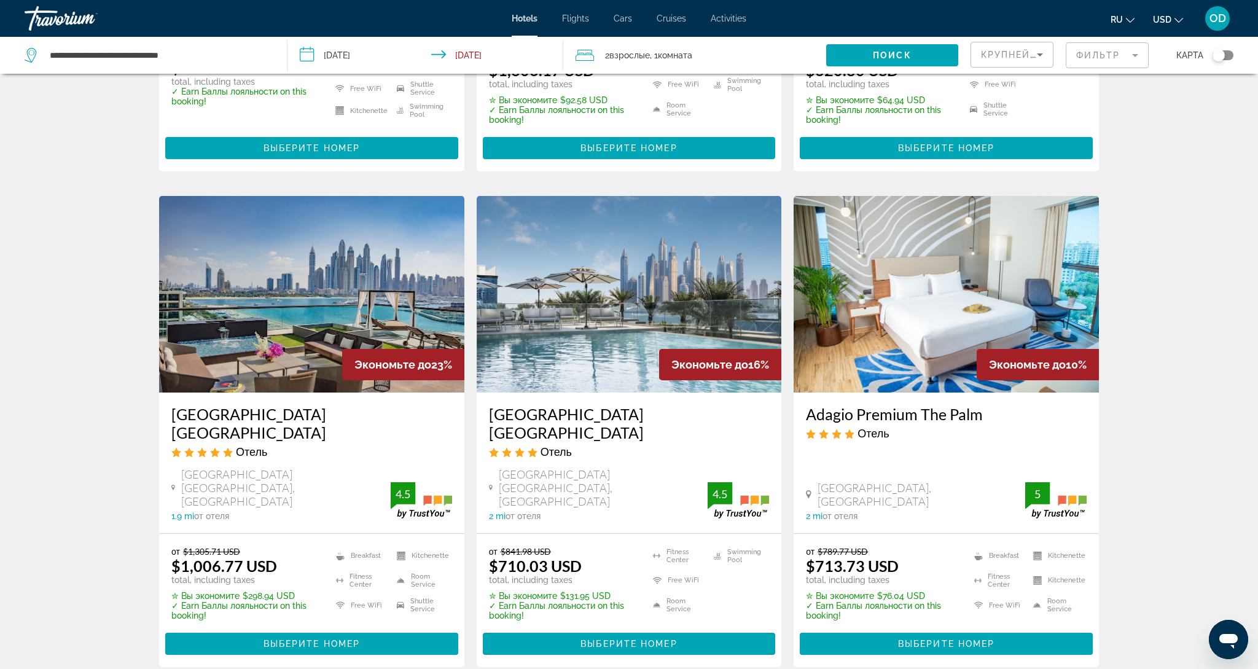
scroll to position [1361, 0]
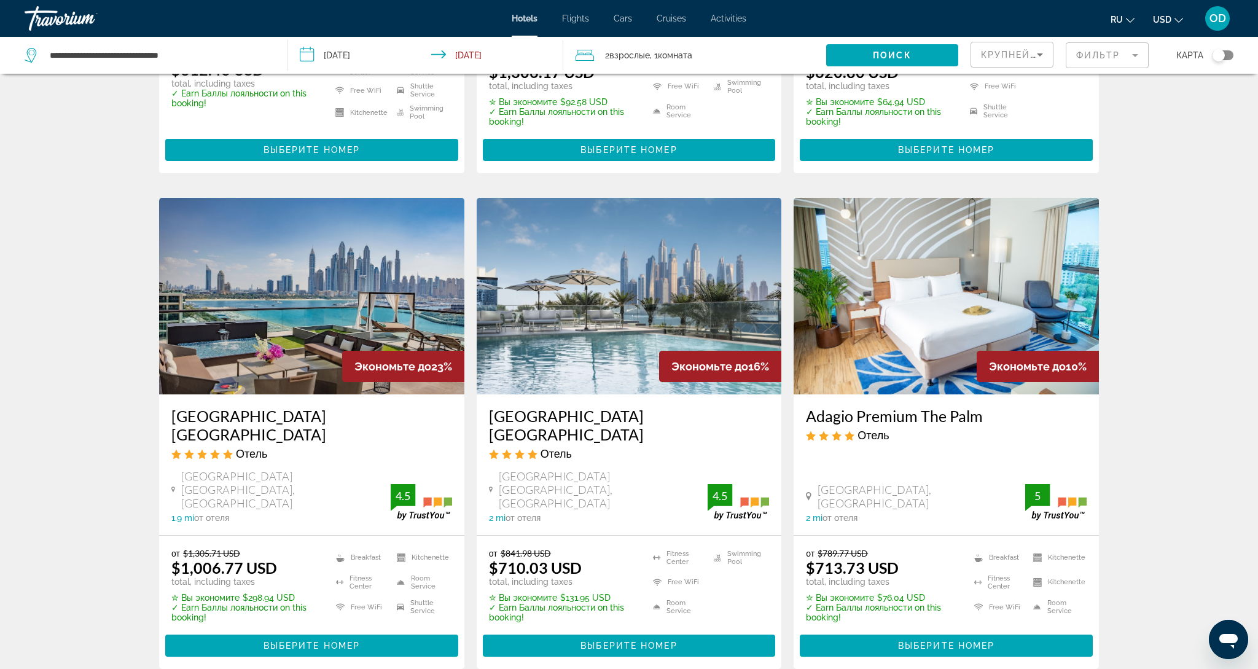
click at [361, 284] on img "Main content" at bounding box center [311, 296] width 305 height 197
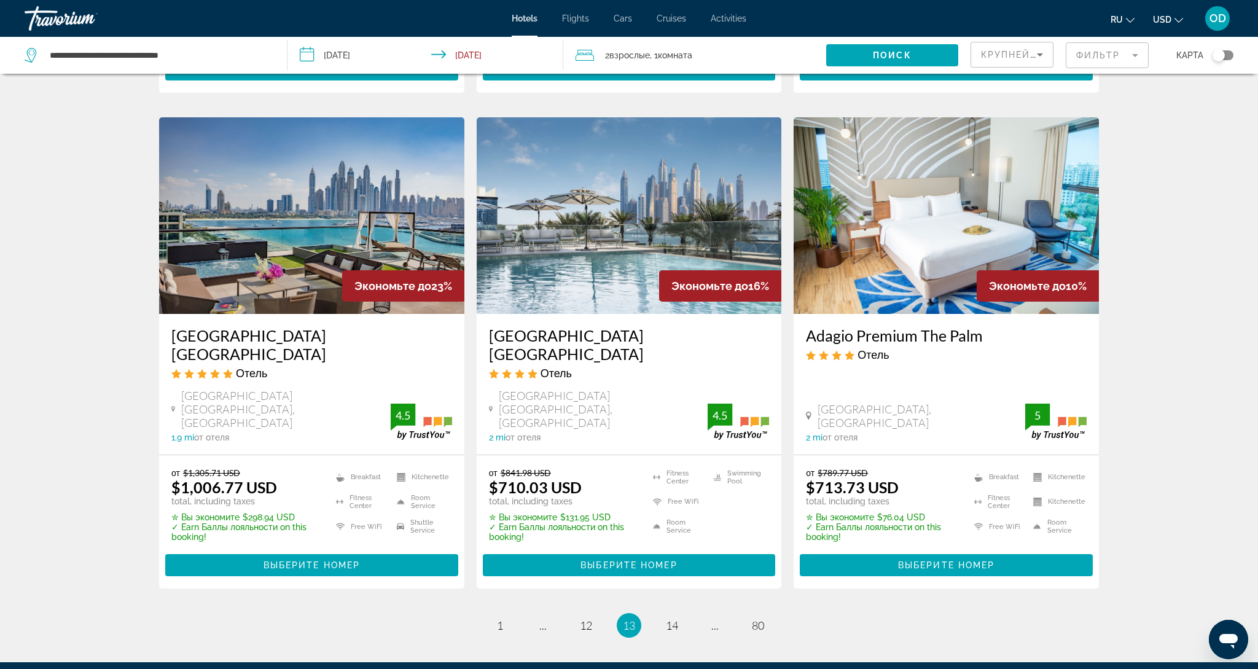
scroll to position [1440, 0]
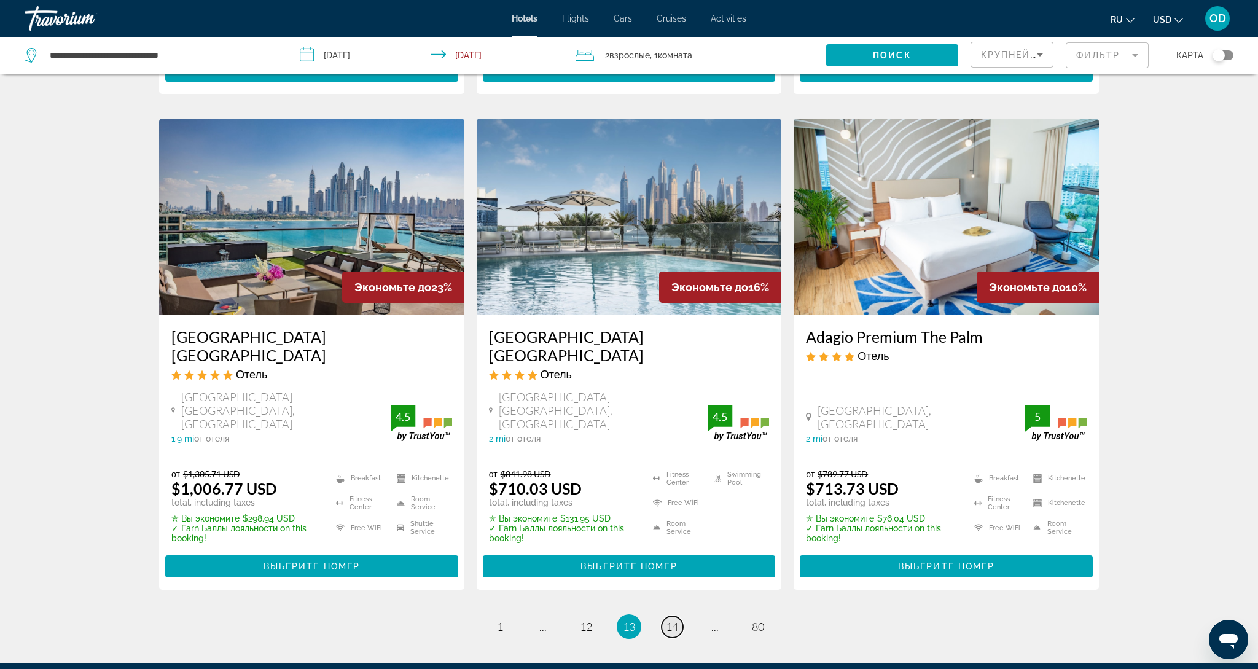
click at [676, 616] on link "page 14" at bounding box center [672, 626] width 21 height 21
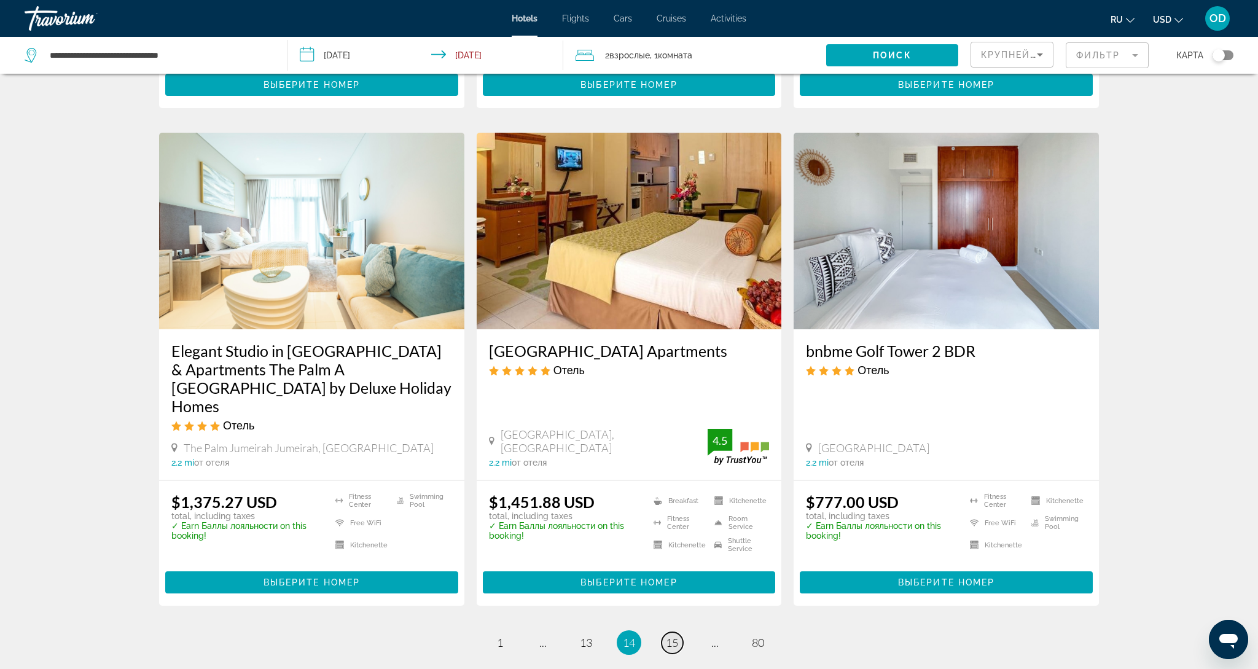
scroll to position [1385, 0]
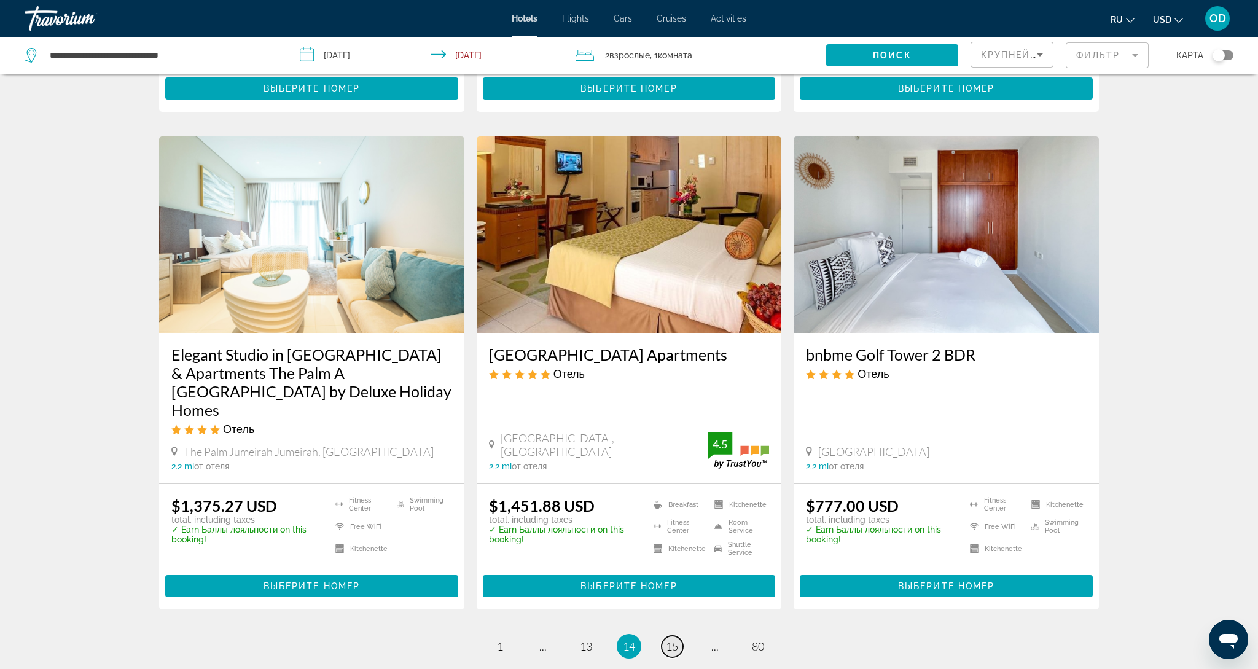
click at [677, 639] on span "15" at bounding box center [672, 646] width 12 height 14
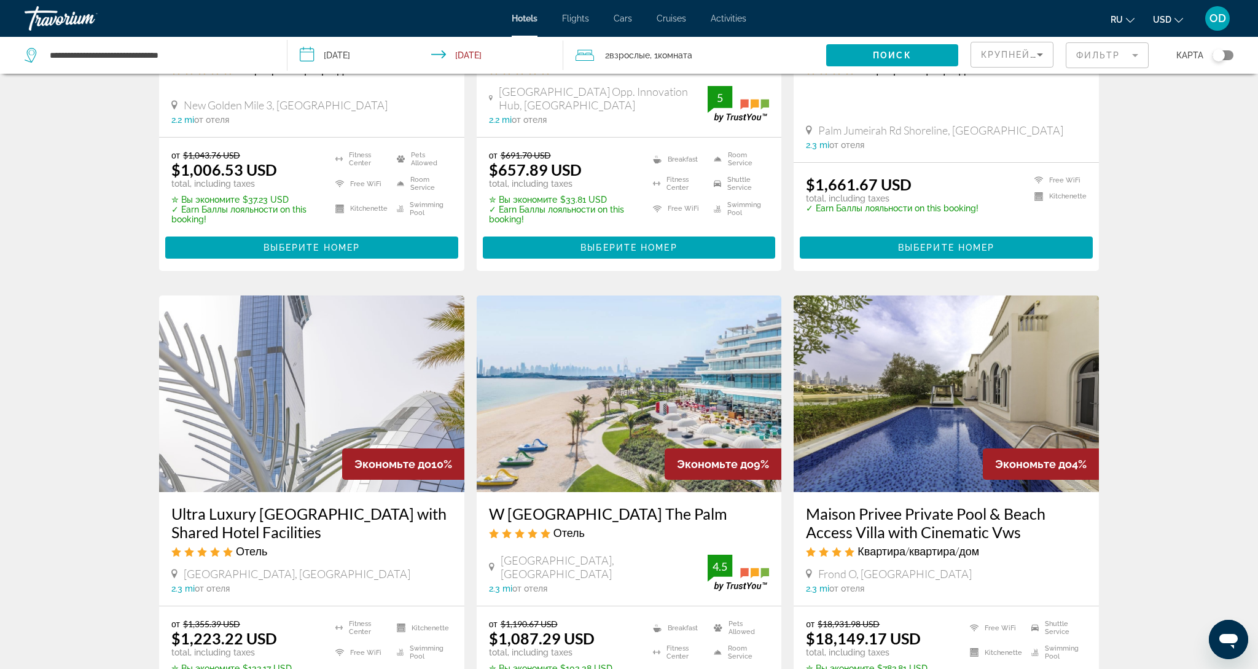
scroll to position [753, 1]
click at [628, 343] on img "Main content" at bounding box center [629, 394] width 305 height 197
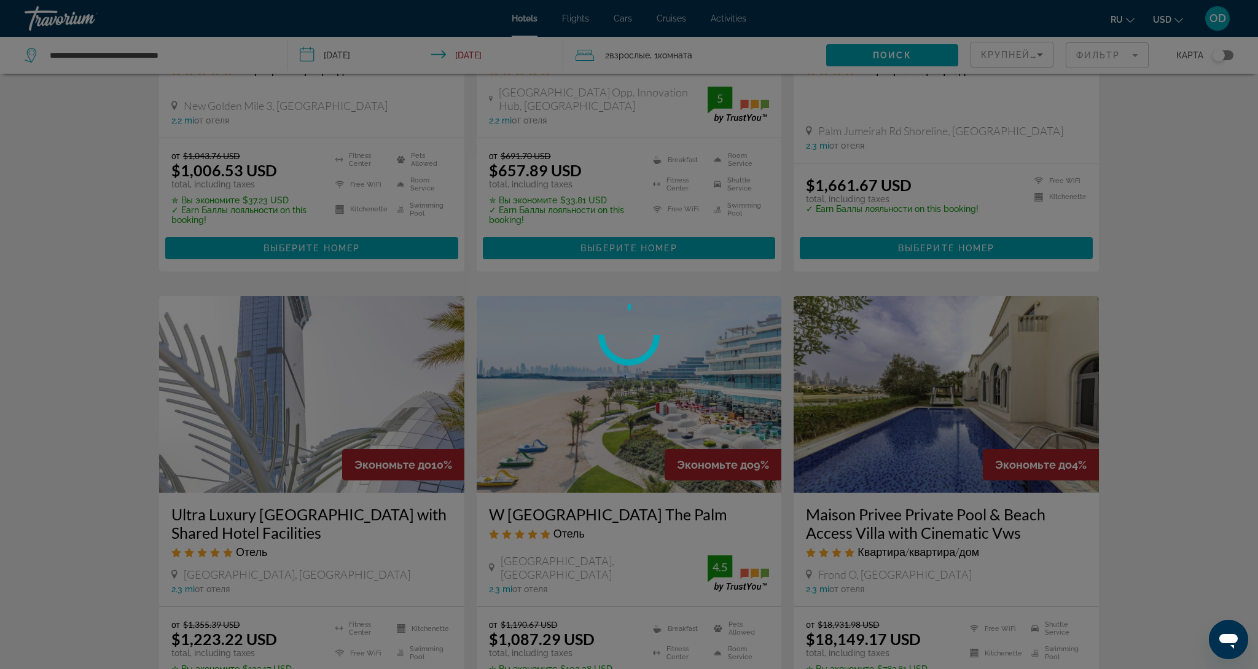
scroll to position [754, 0]
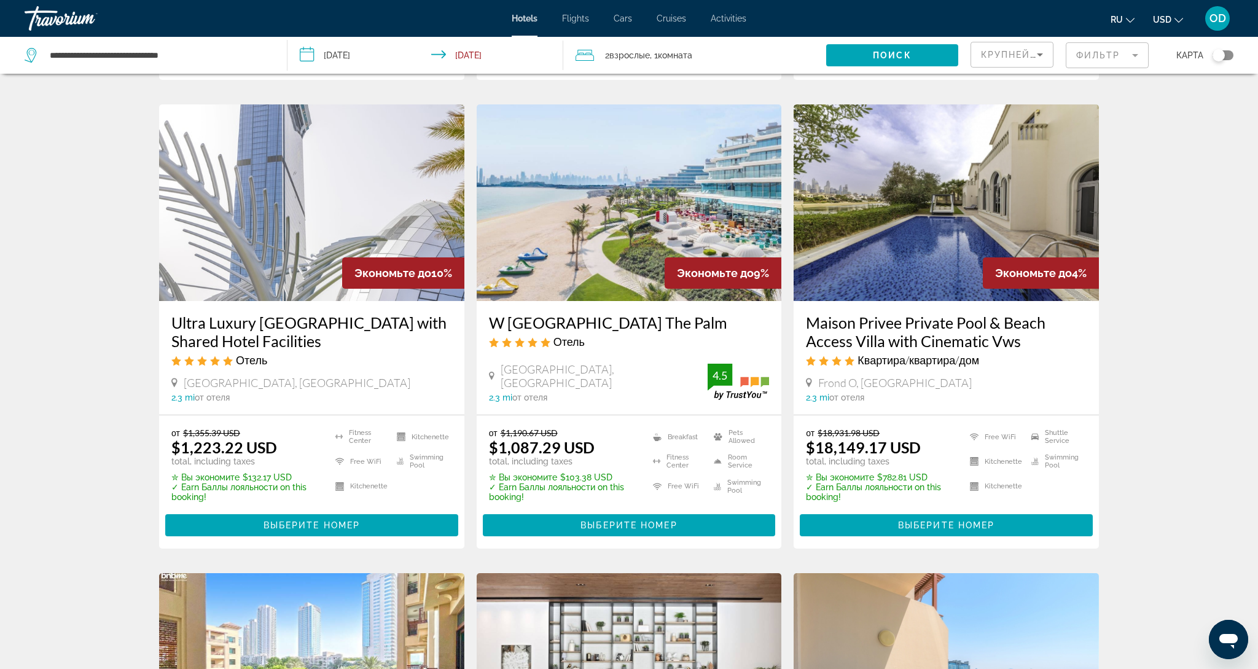
scroll to position [943, 0]
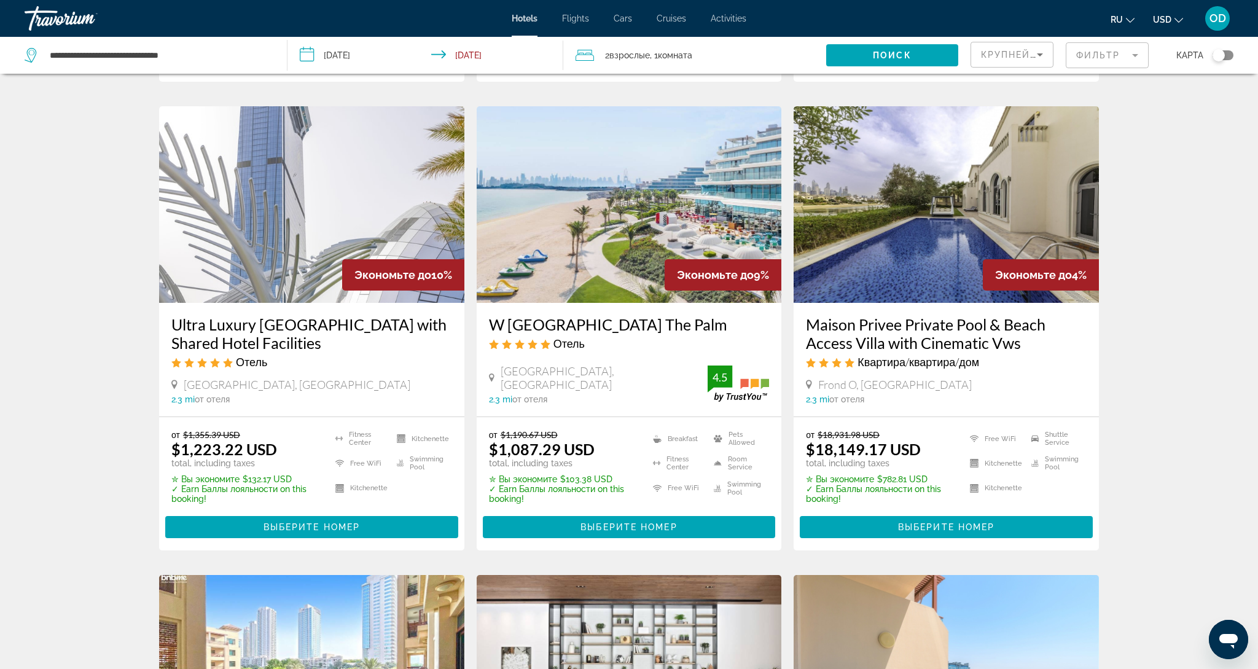
click at [576, 181] on img "Main content" at bounding box center [629, 204] width 305 height 197
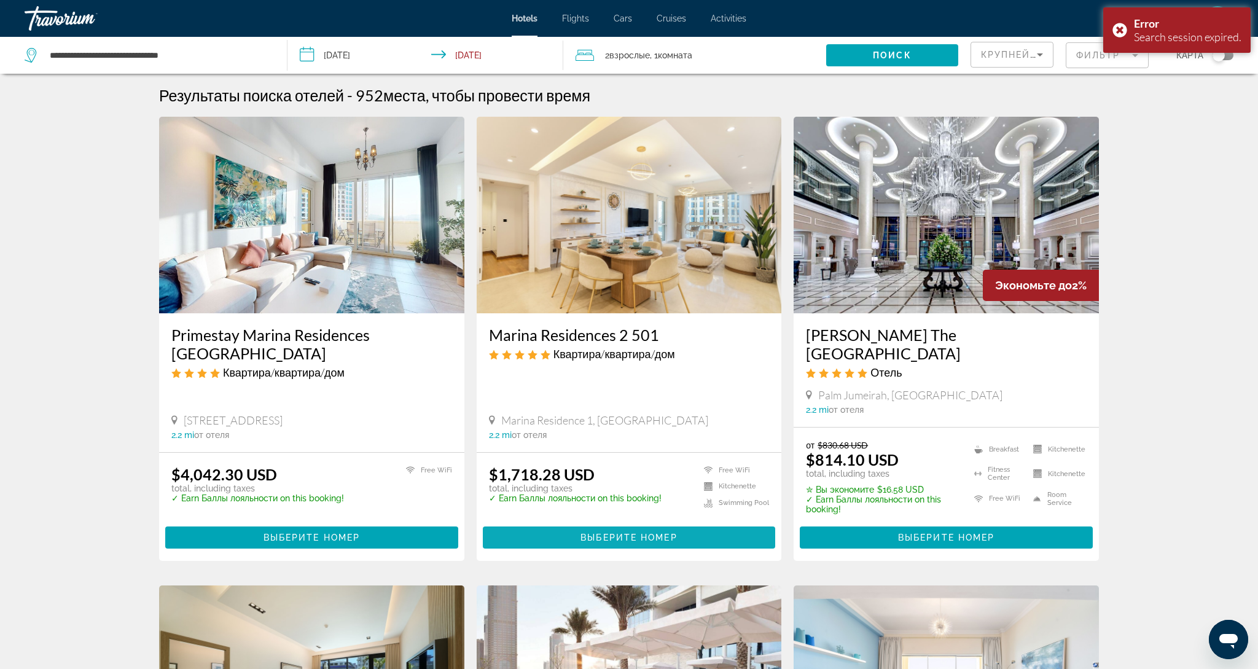
click at [642, 533] on span "Выберите номер" at bounding box center [628, 538] width 96 height 10
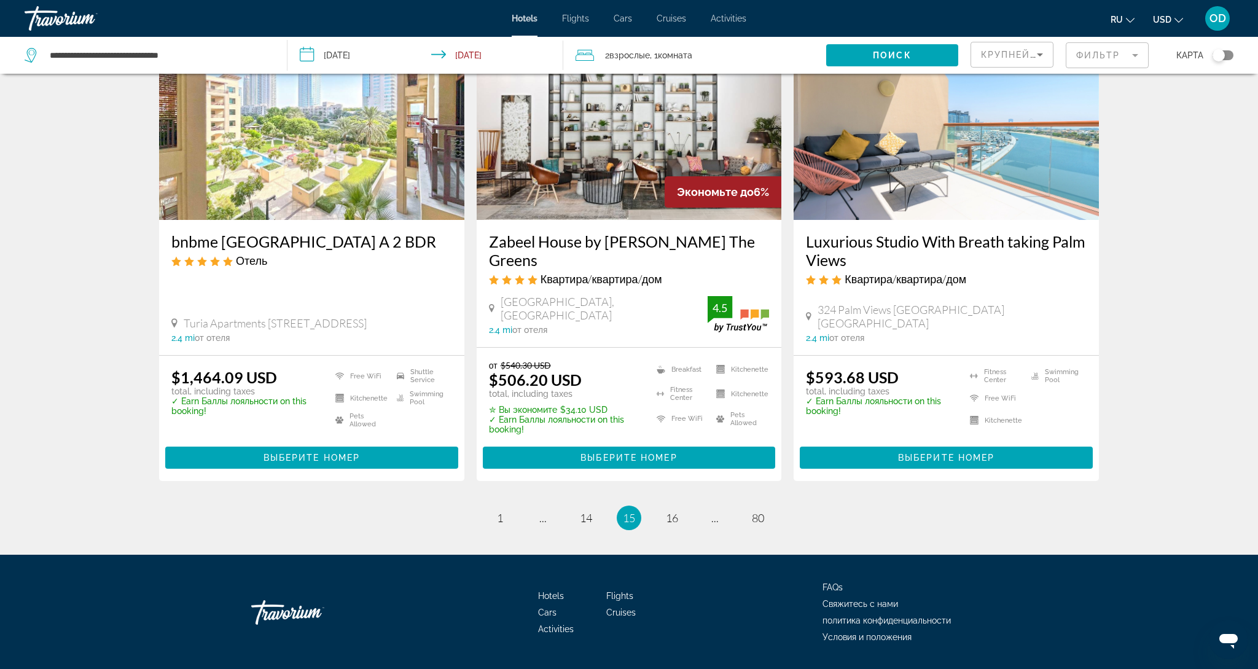
scroll to position [1493, 0]
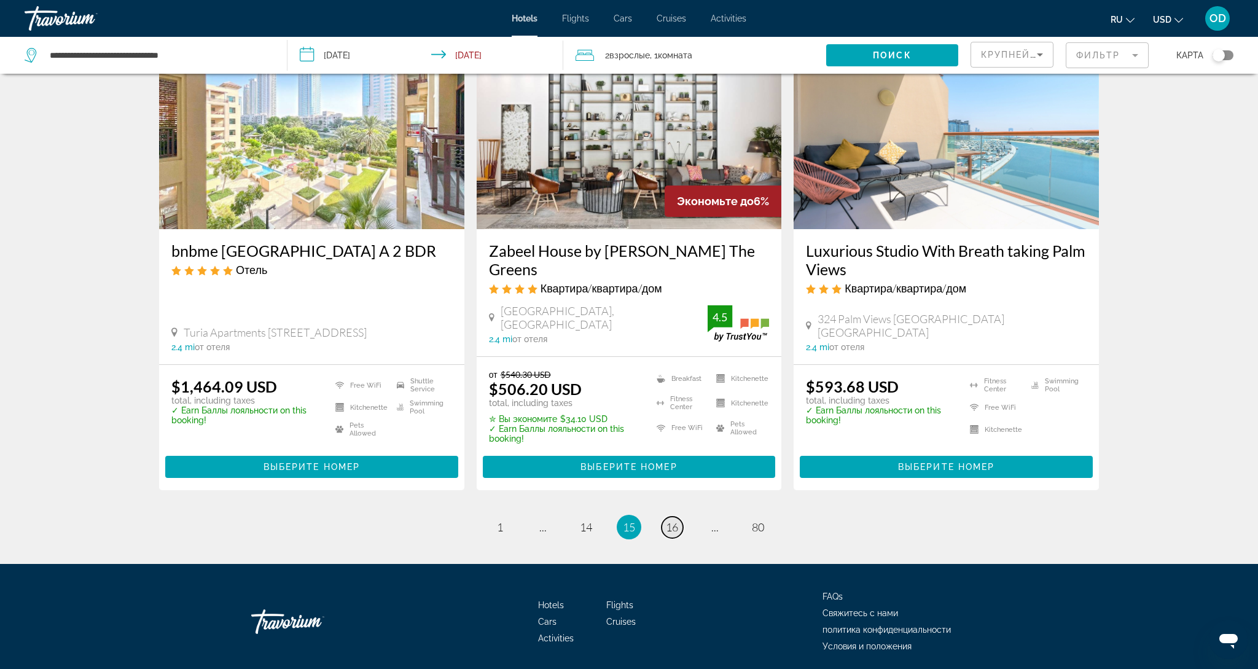
click at [663, 515] on li "page 16" at bounding box center [672, 527] width 25 height 25
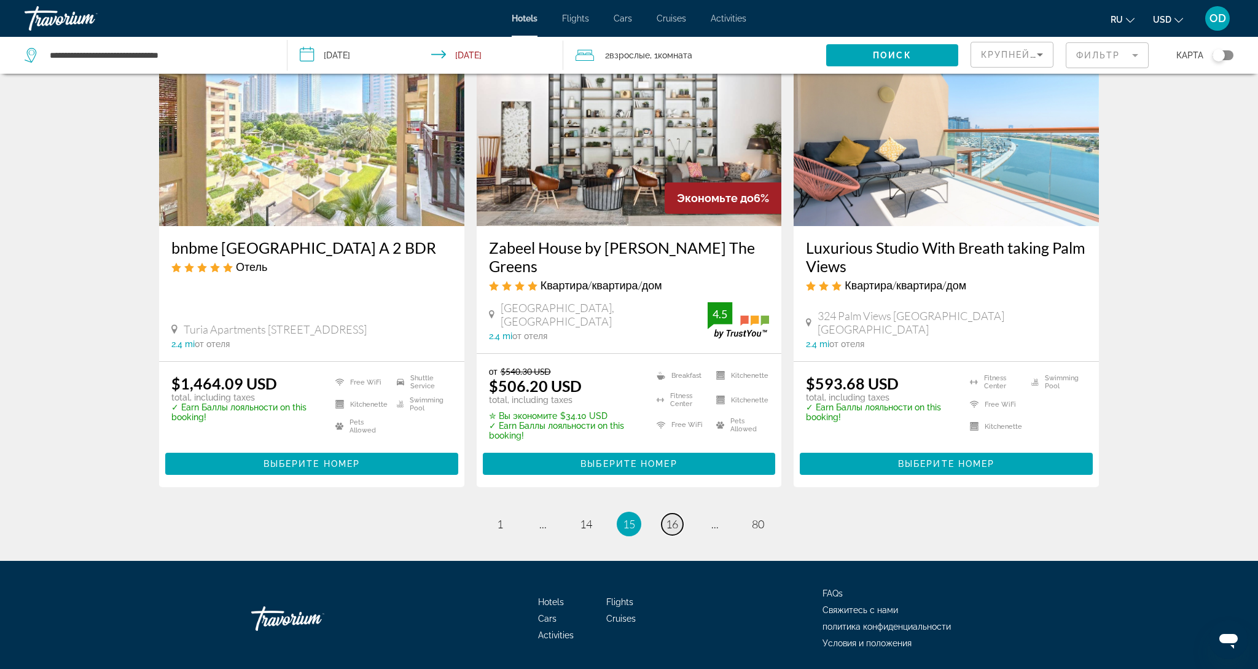
click at [669, 517] on span "16" at bounding box center [672, 524] width 12 height 14
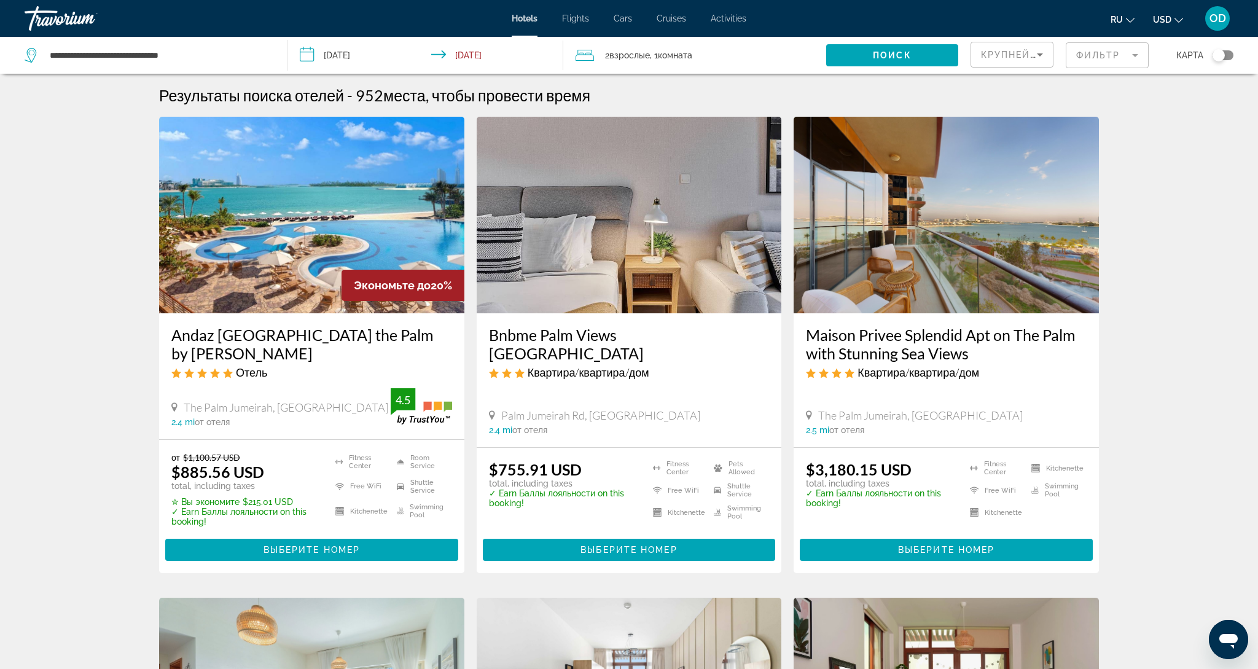
click at [1129, 57] on mat-form-field "Фильтр" at bounding box center [1107, 55] width 83 height 26
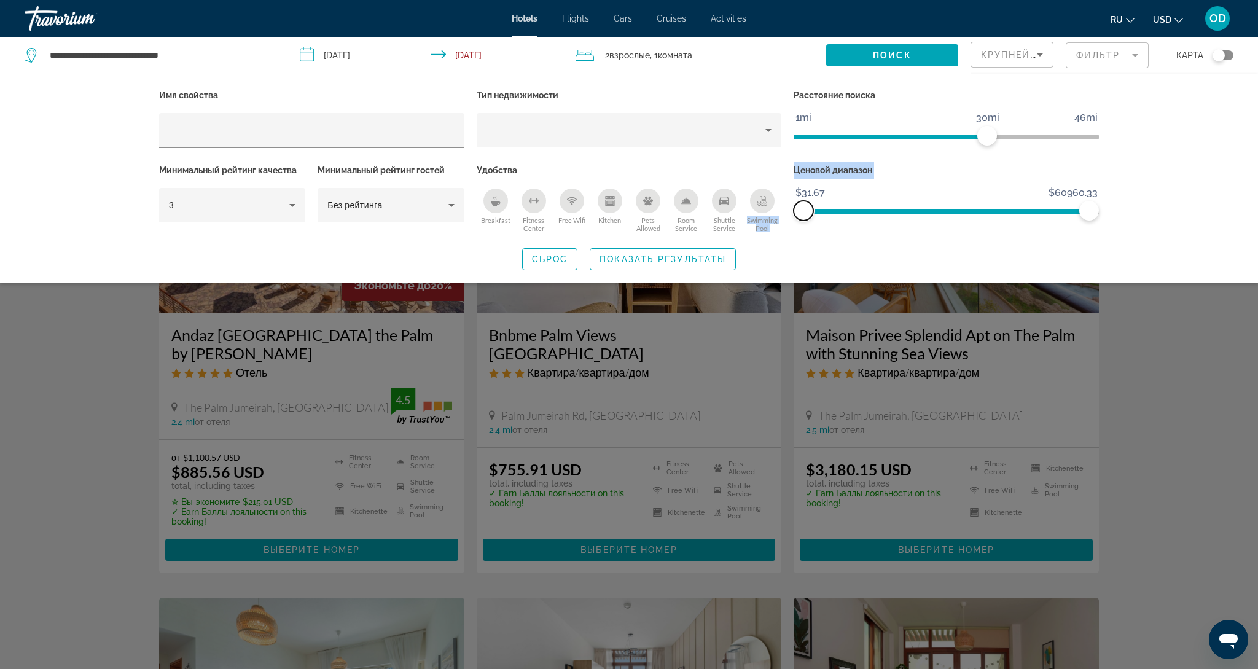
drag, startPoint x: 809, startPoint y: 213, endPoint x: 916, endPoint y: 214, distance: 106.9
click at [787, 214] on div "Ценовой диапазон $31.67 $60960.33 $31.67 $60960.33" at bounding box center [946, 199] width 318 height 74
drag, startPoint x: 1083, startPoint y: 213, endPoint x: 824, endPoint y: 206, distance: 259.9
click at [824, 206] on span "ngx-slider-max" at bounding box center [824, 211] width 20 height 20
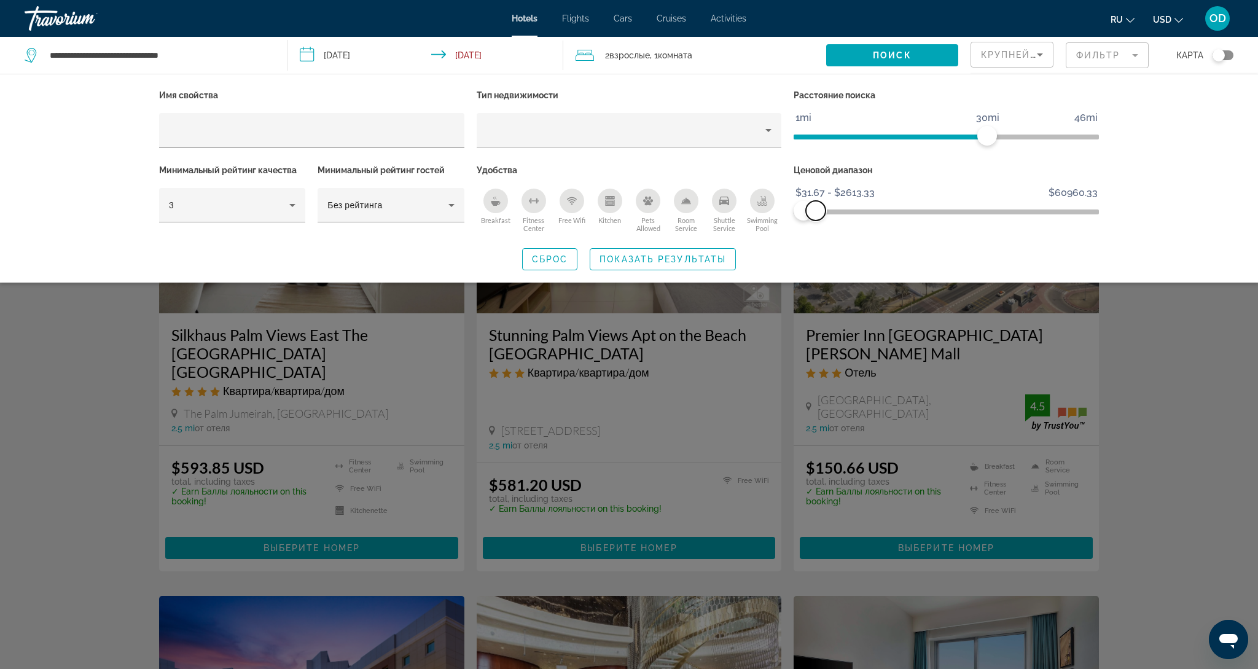
drag, startPoint x: 825, startPoint y: 211, endPoint x: 816, endPoint y: 209, distance: 10.0
click at [816, 209] on span "ngx-slider-max" at bounding box center [816, 211] width 20 height 20
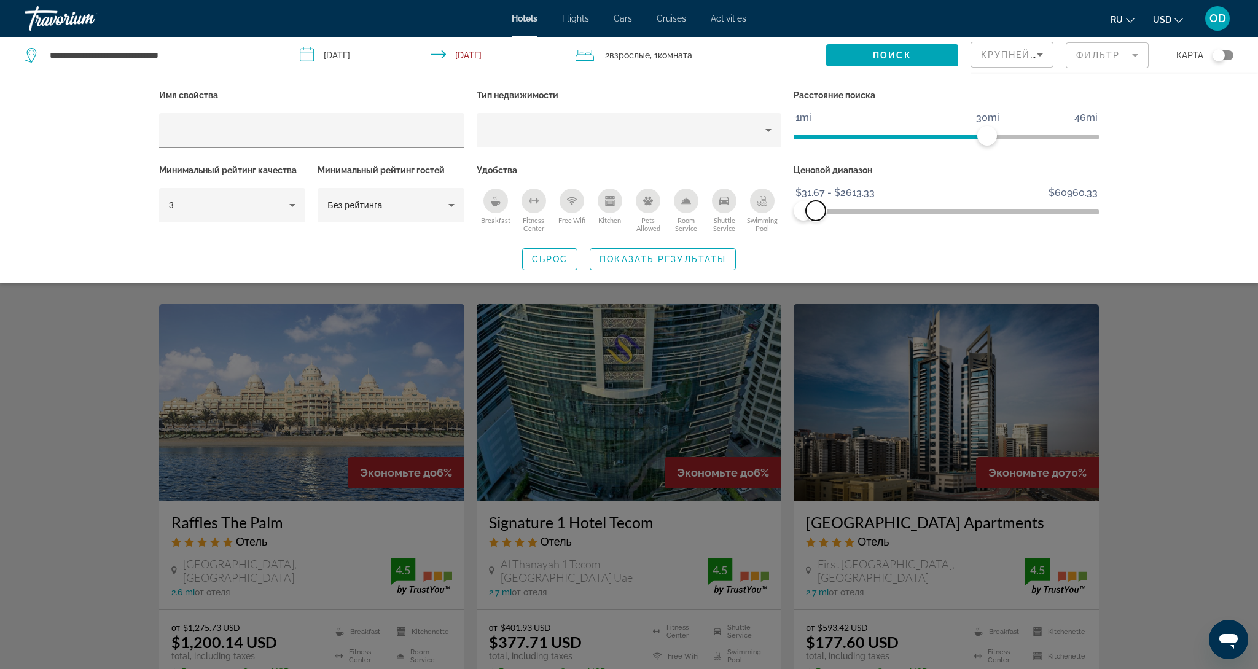
scroll to position [291, 0]
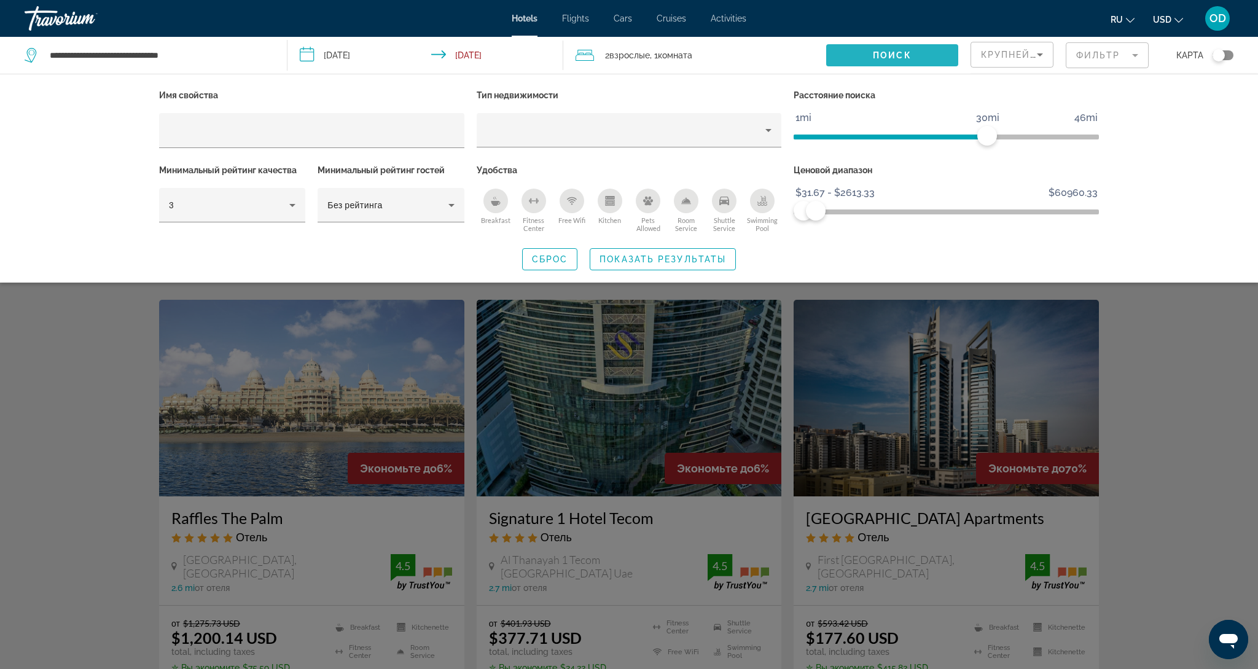
click at [927, 57] on span "Search widget" at bounding box center [891, 55] width 131 height 29
click at [874, 53] on span "Поиск" at bounding box center [892, 55] width 39 height 10
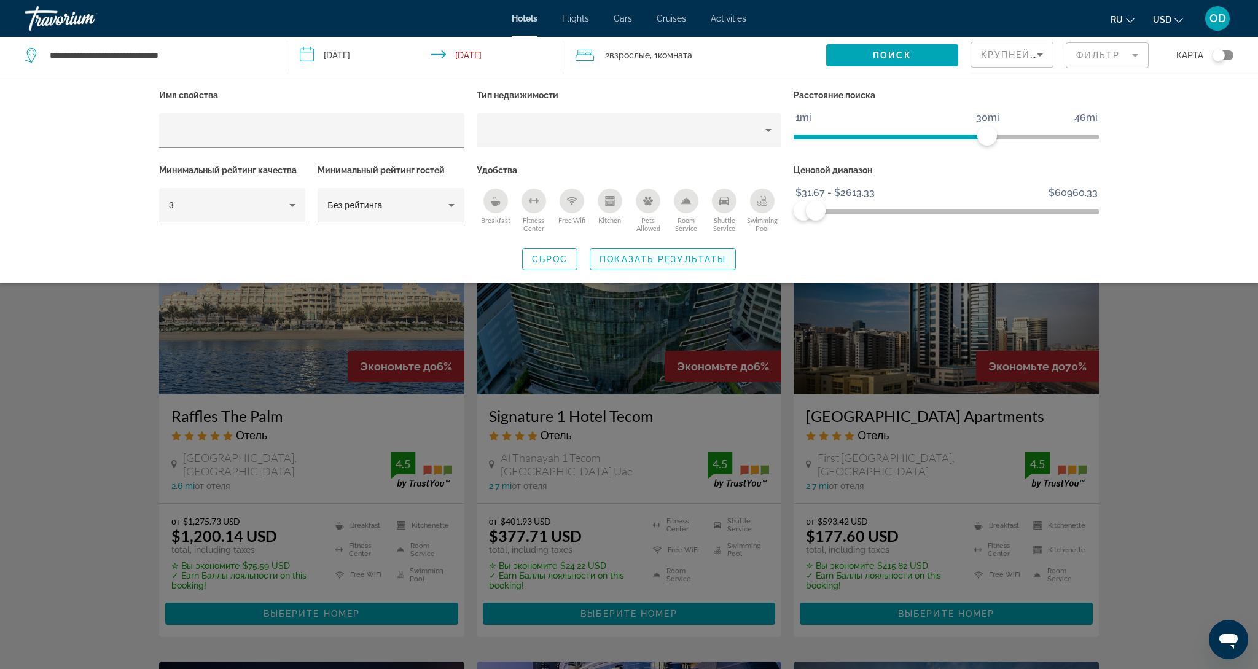
scroll to position [397, 1]
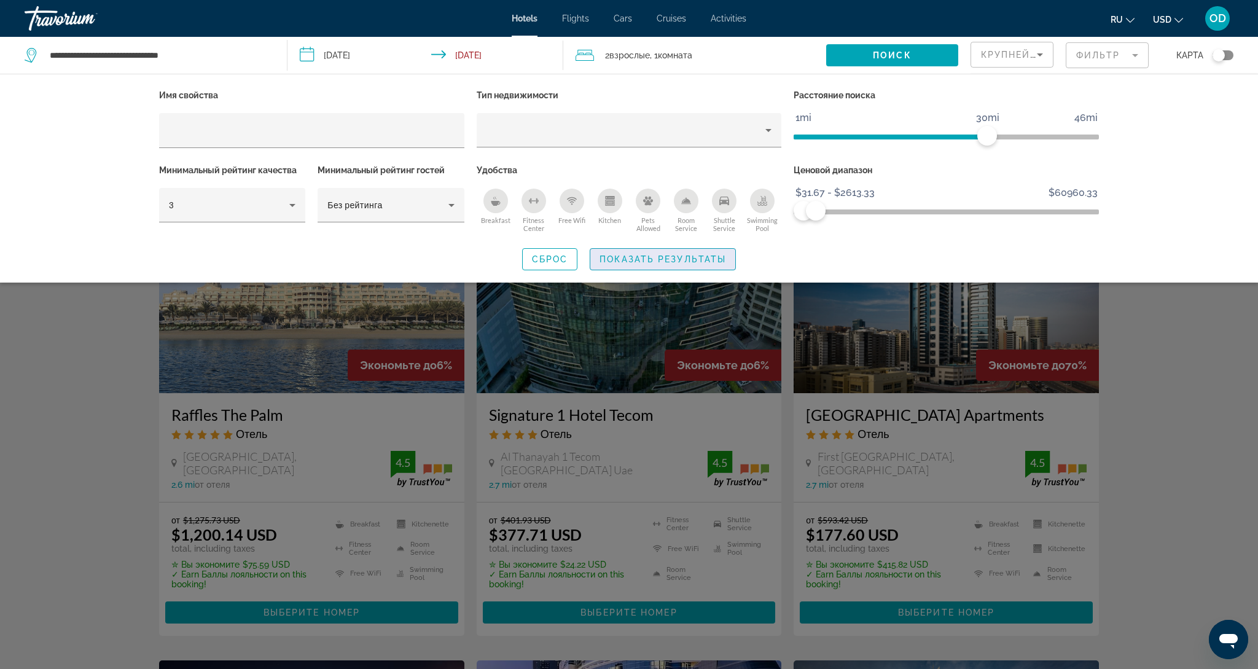
click at [703, 262] on span "Показать результаты" at bounding box center [662, 259] width 127 height 10
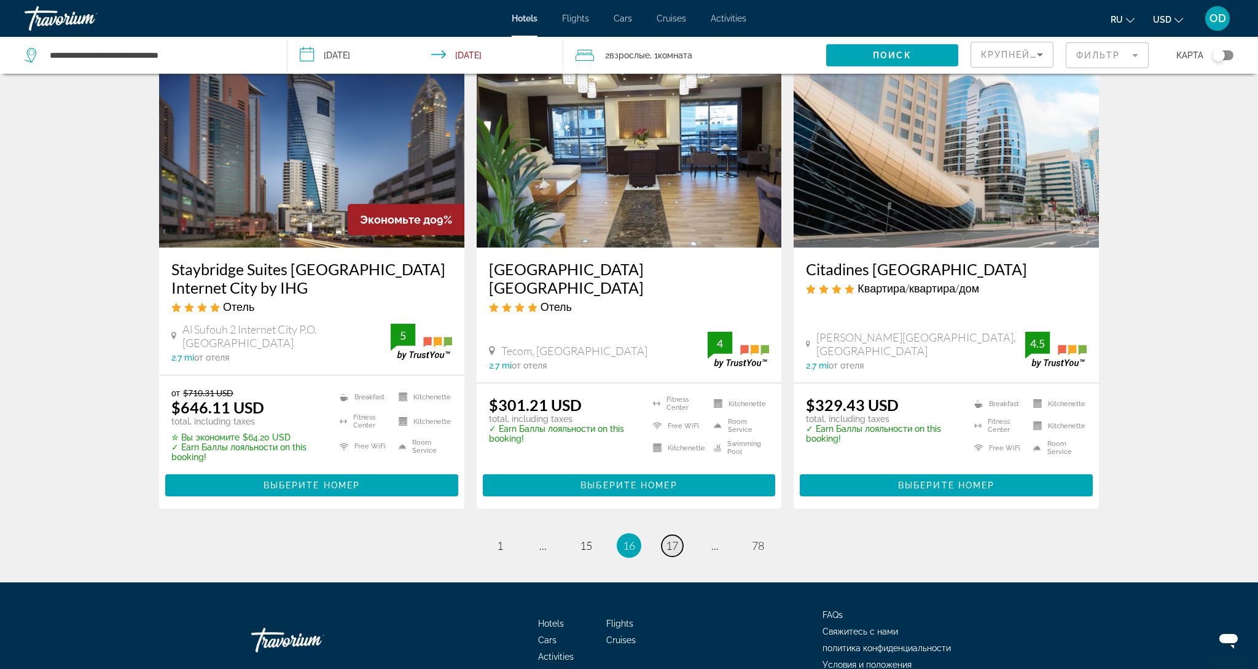
scroll to position [1465, 0]
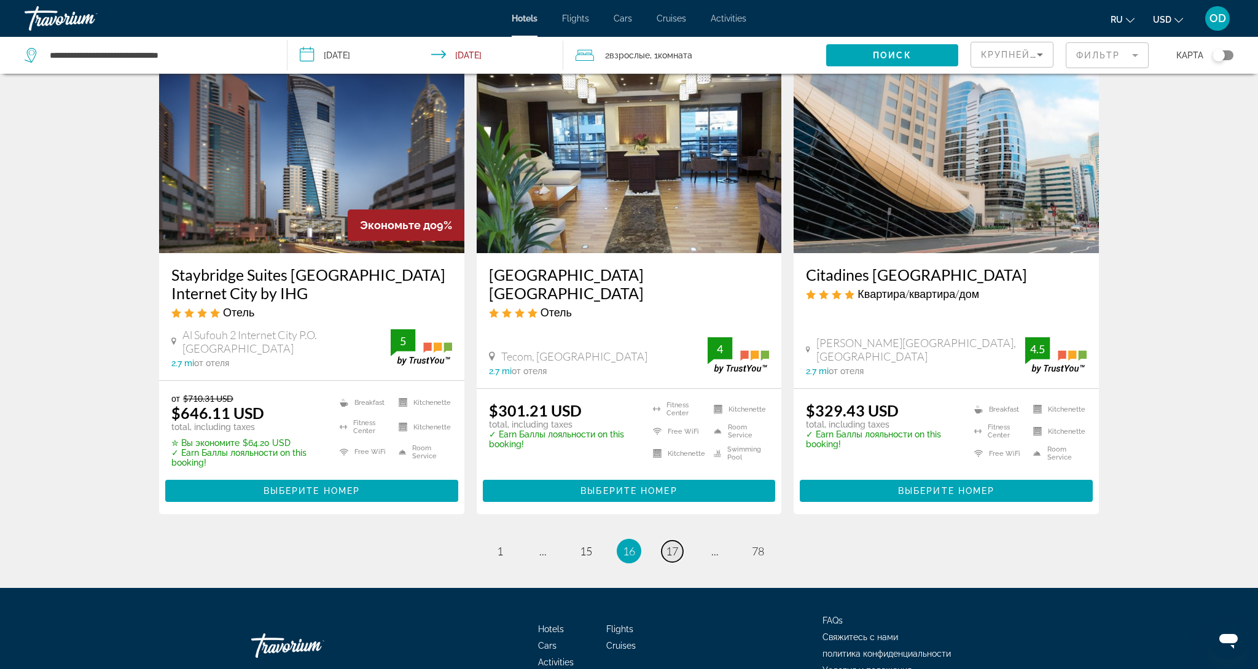
click at [676, 550] on span "17" at bounding box center [672, 551] width 12 height 14
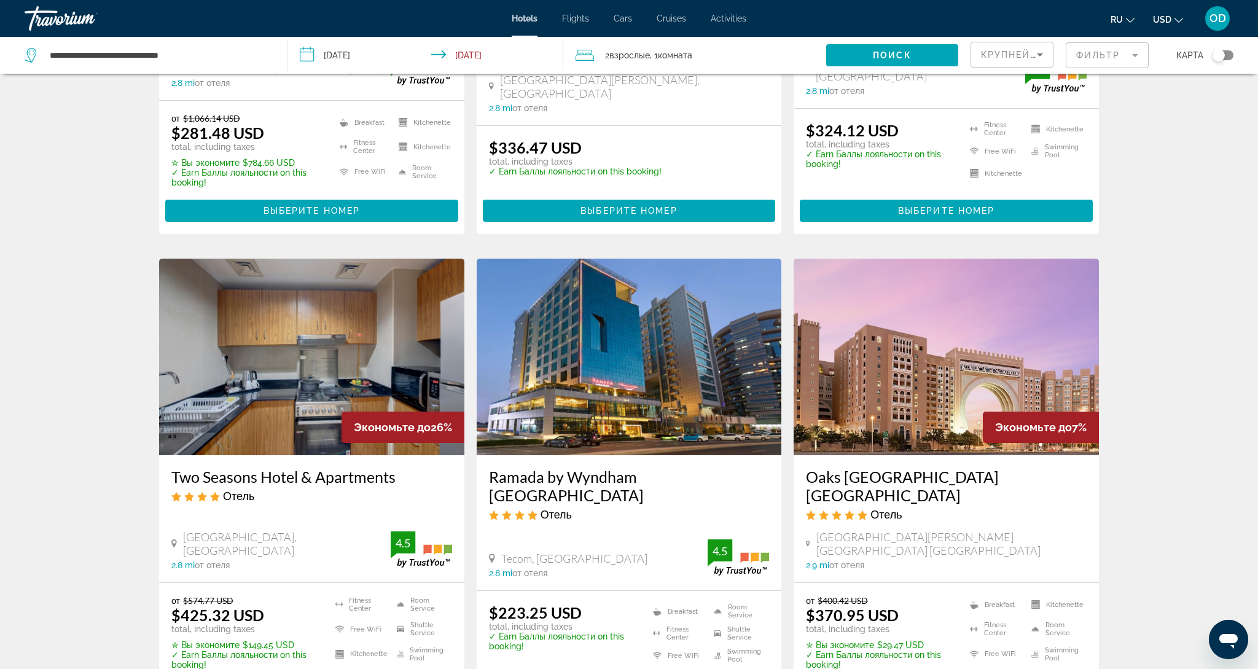
scroll to position [830, 0]
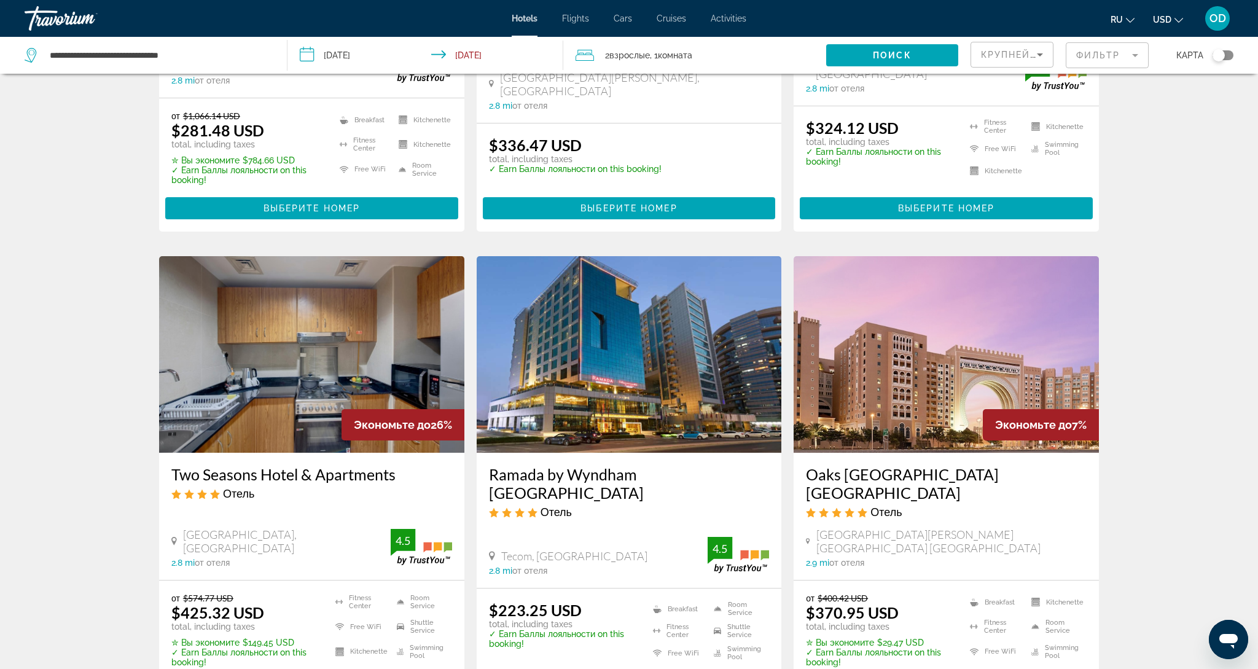
click at [1109, 54] on mat-form-field "Фильтр" at bounding box center [1107, 55] width 83 height 26
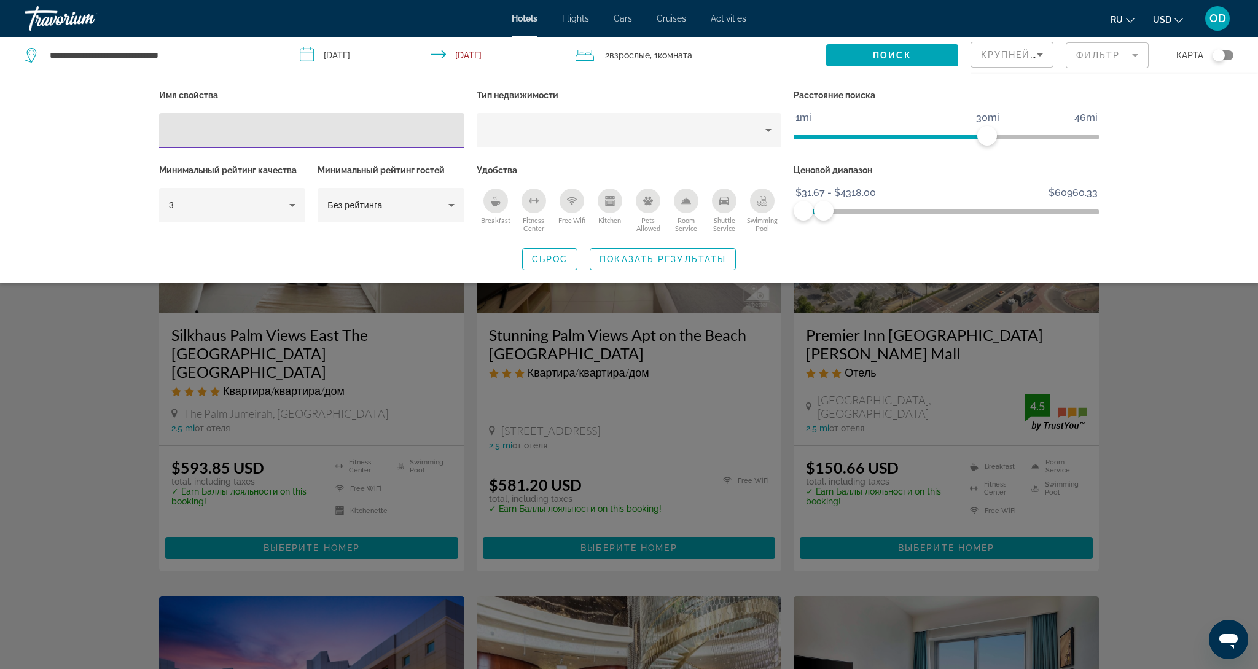
click at [31, 51] on icon "Search widget" at bounding box center [32, 55] width 15 height 15
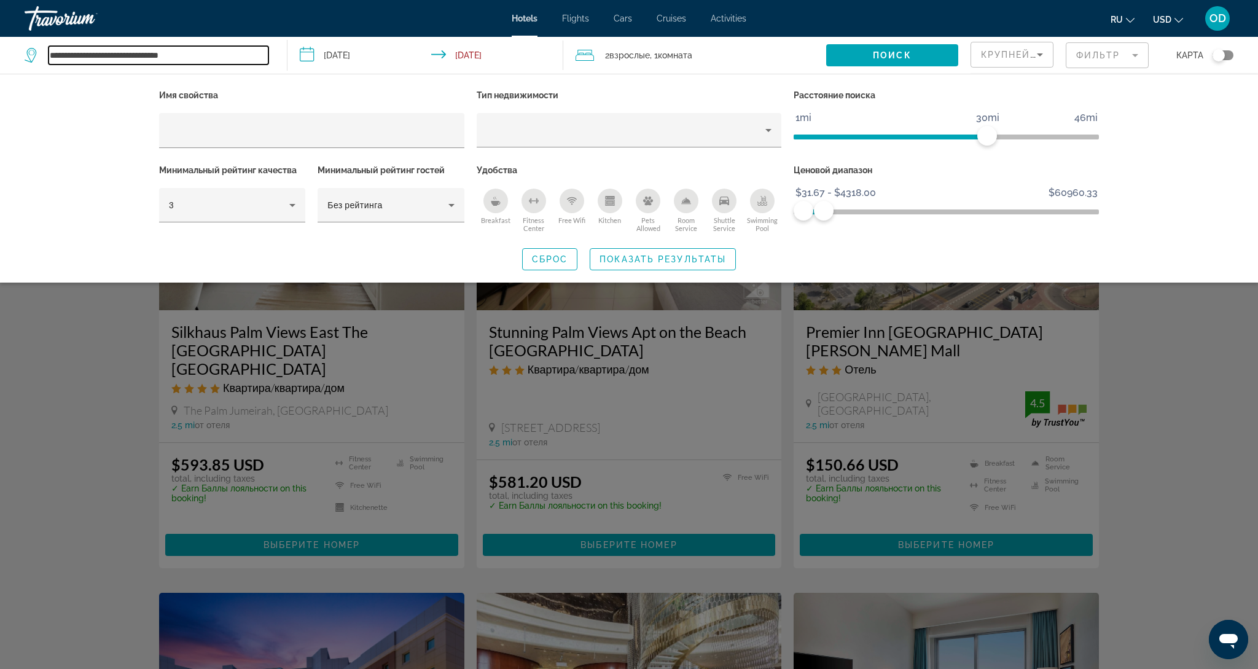
click at [128, 57] on input "**********" at bounding box center [159, 55] width 220 height 18
click at [214, 61] on input "**********" at bounding box center [159, 55] width 220 height 18
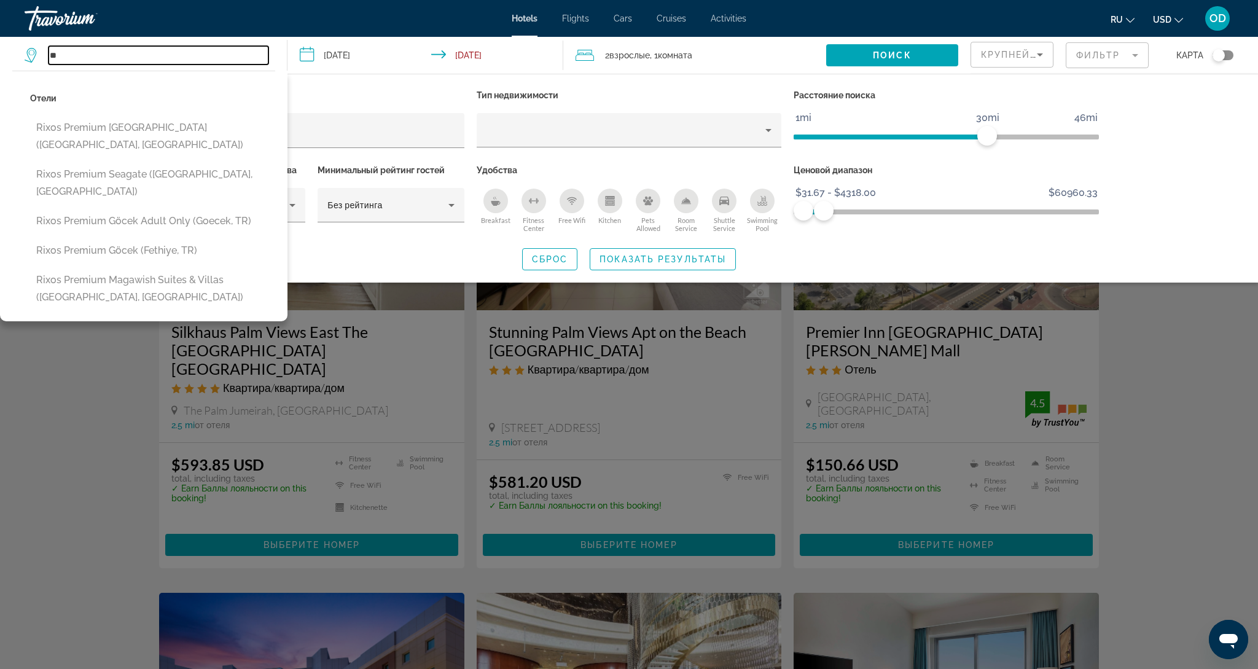
type input "*"
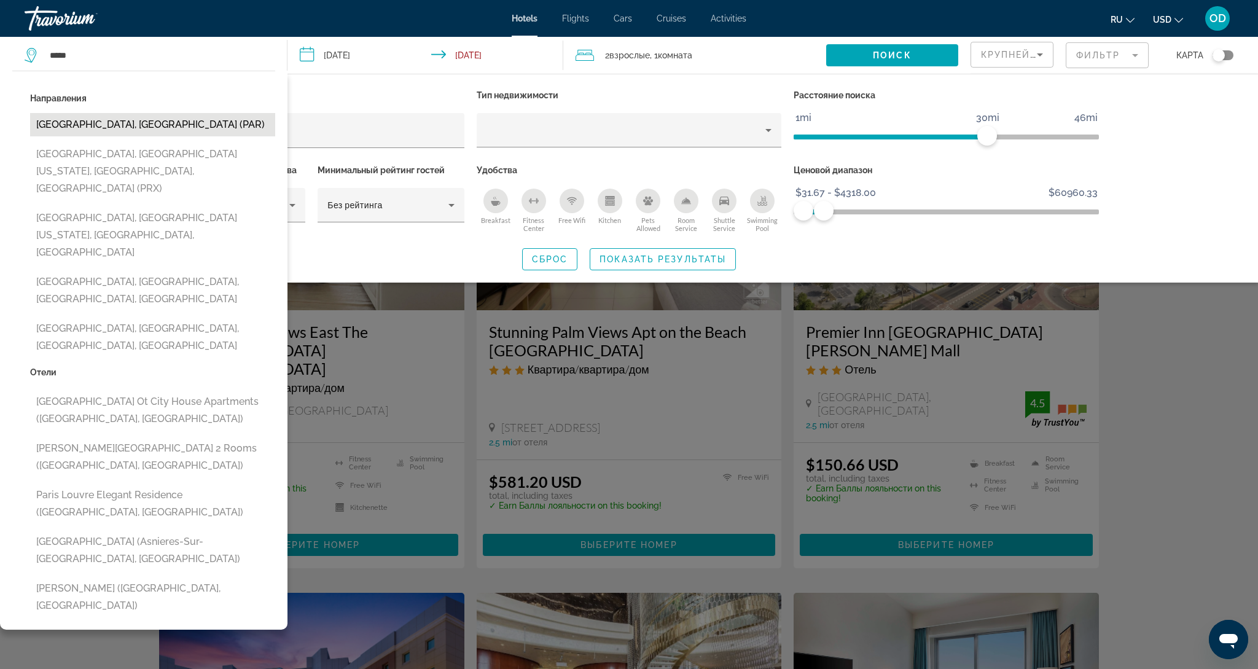
click at [168, 131] on button "[GEOGRAPHIC_DATA], [GEOGRAPHIC_DATA] (PAR)" at bounding box center [152, 124] width 245 height 23
type input "**********"
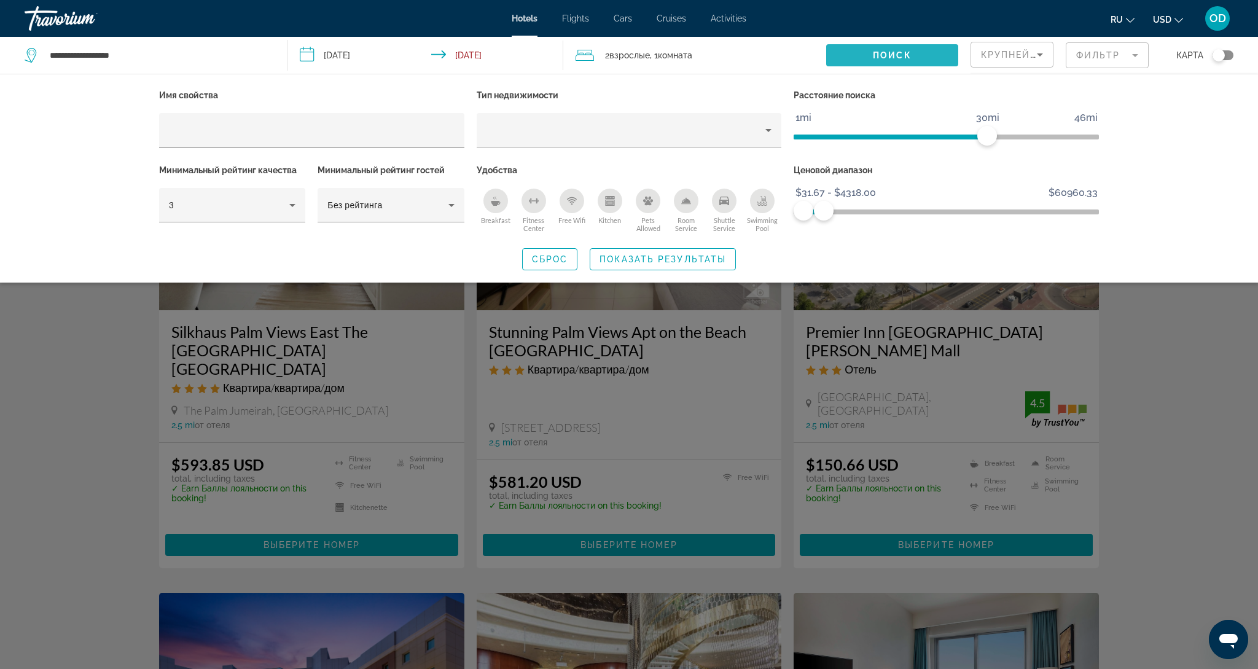
click at [888, 60] on span "Search widget" at bounding box center [891, 55] width 131 height 29
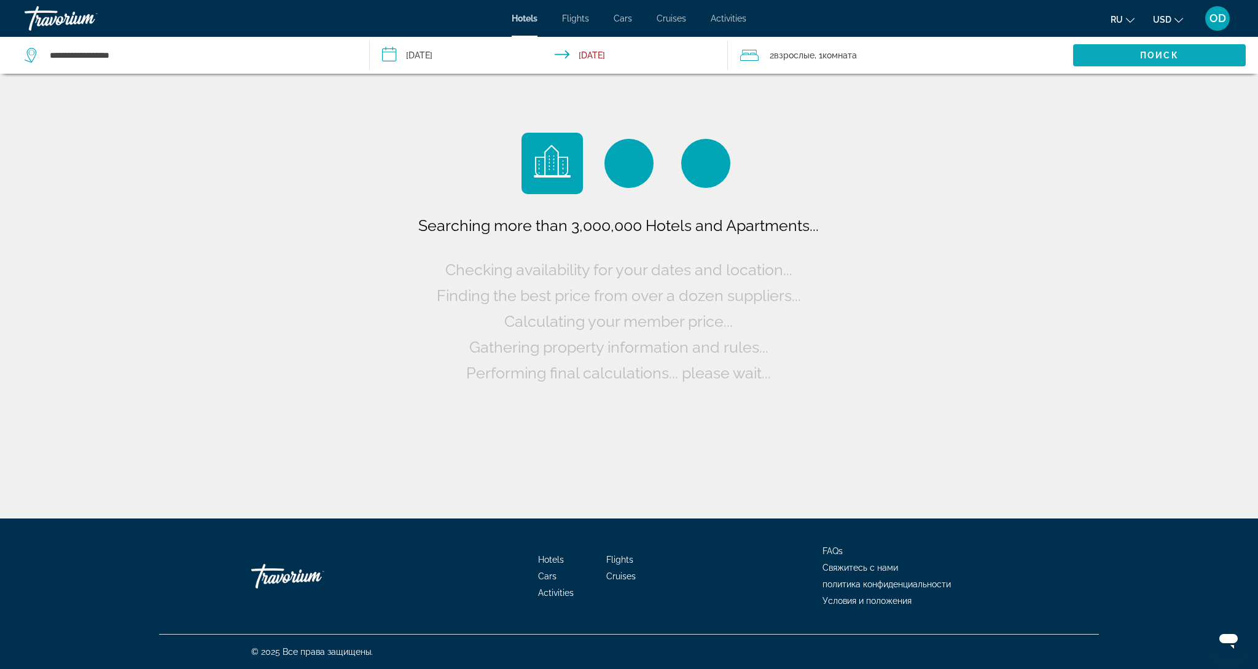
scroll to position [0, 0]
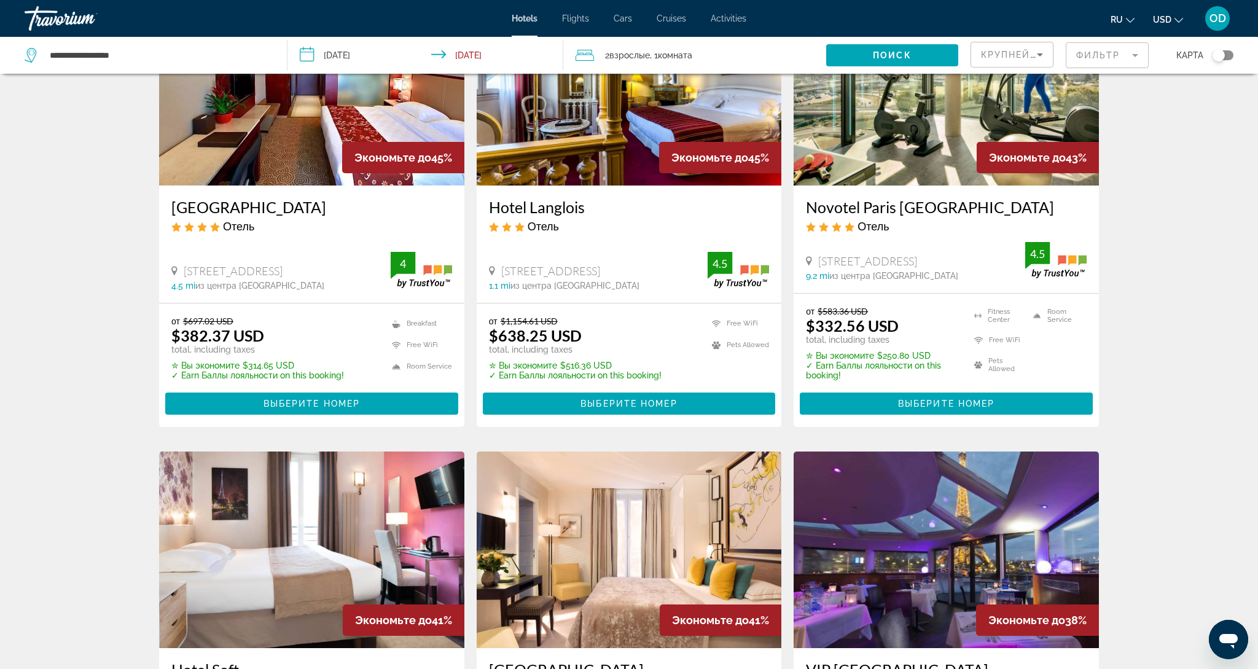
scroll to position [128, 0]
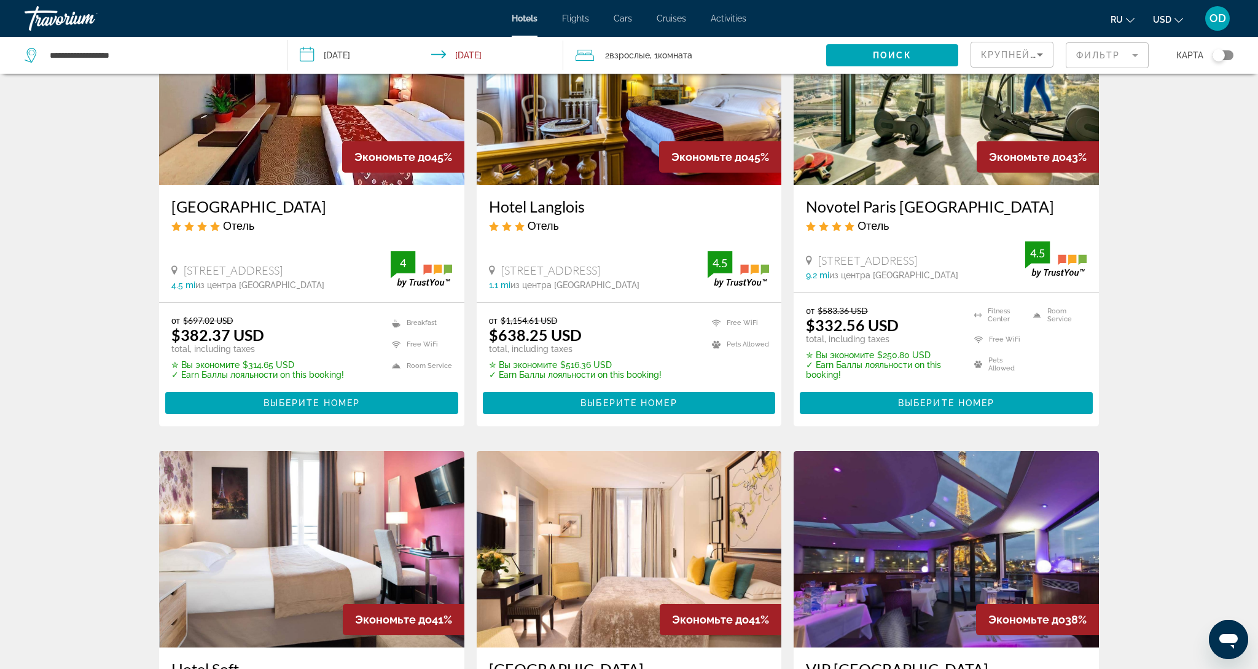
click at [369, 51] on input "**********" at bounding box center [427, 57] width 280 height 41
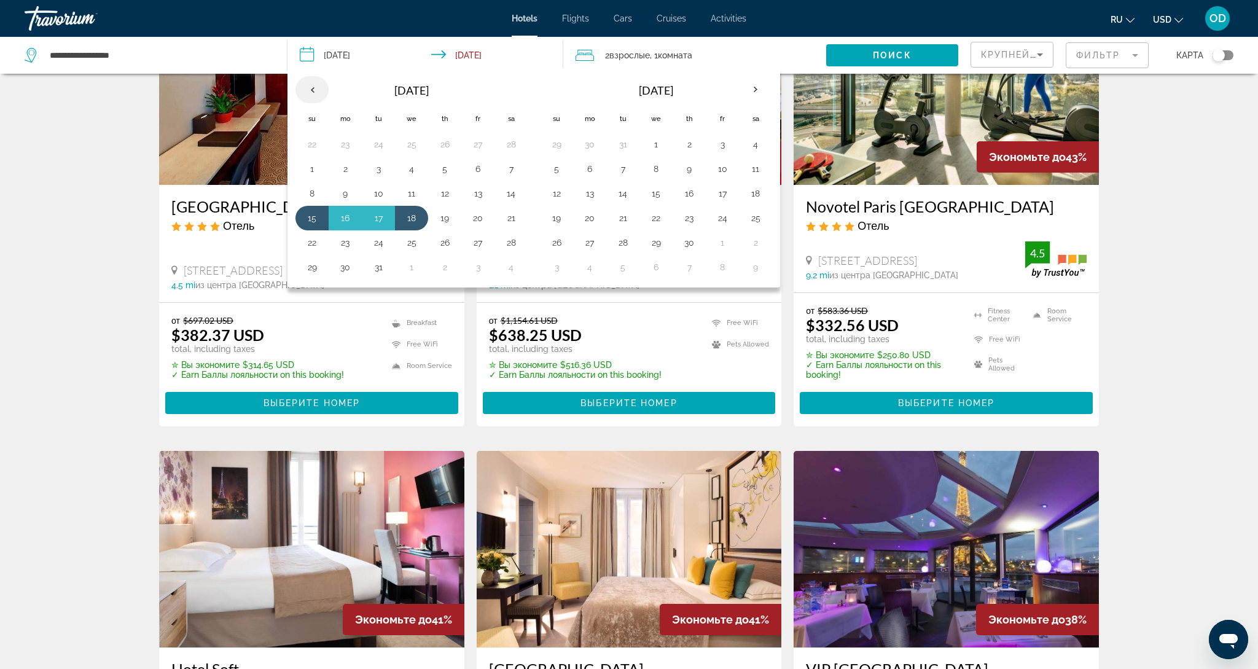
click at [319, 88] on th "Previous month" at bounding box center [311, 89] width 33 height 27
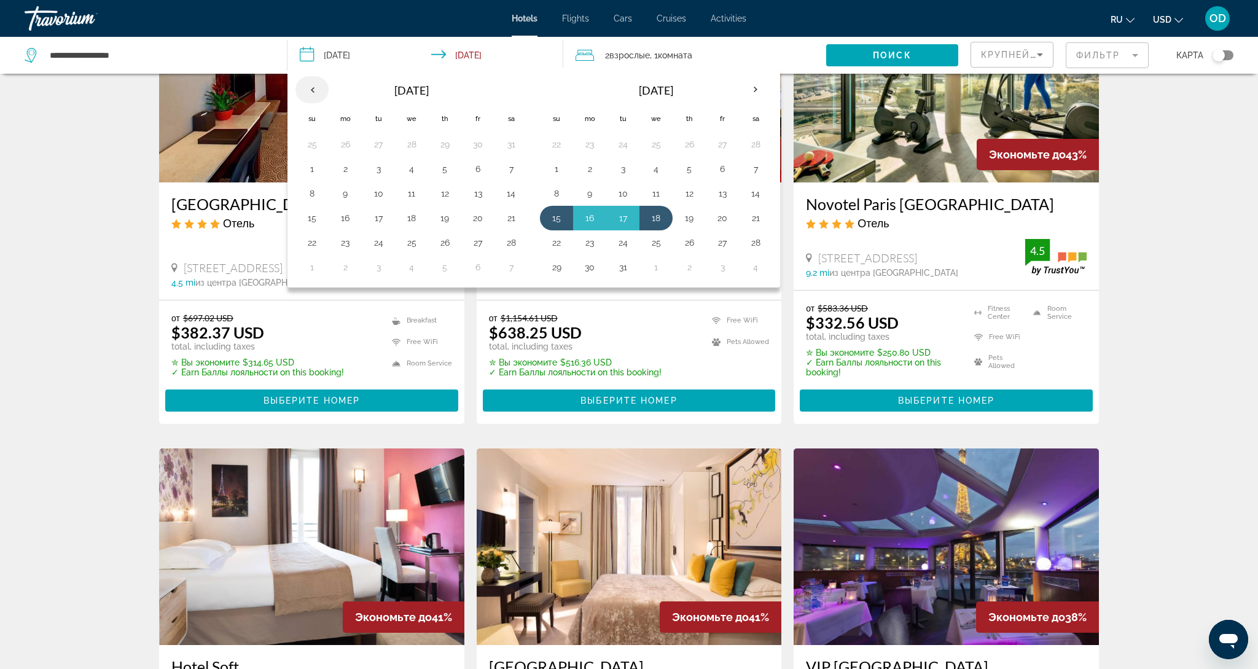
click at [319, 88] on th "Previous month" at bounding box center [311, 89] width 33 height 27
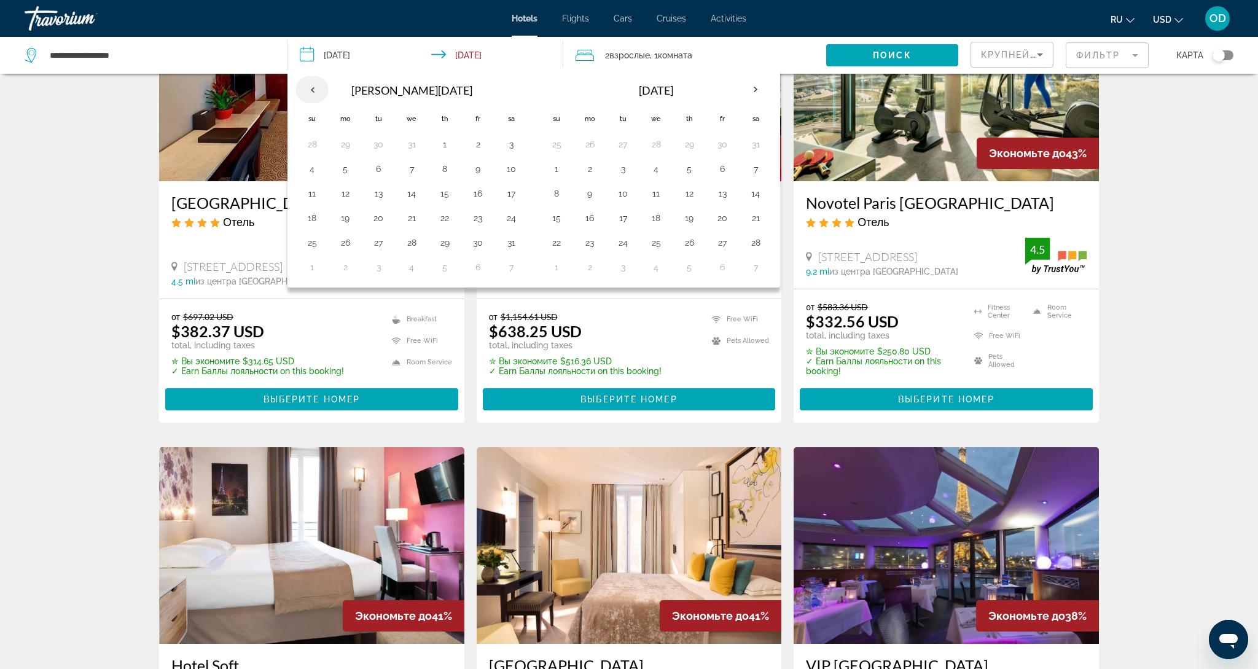
click at [319, 88] on th "Previous month" at bounding box center [311, 89] width 33 height 27
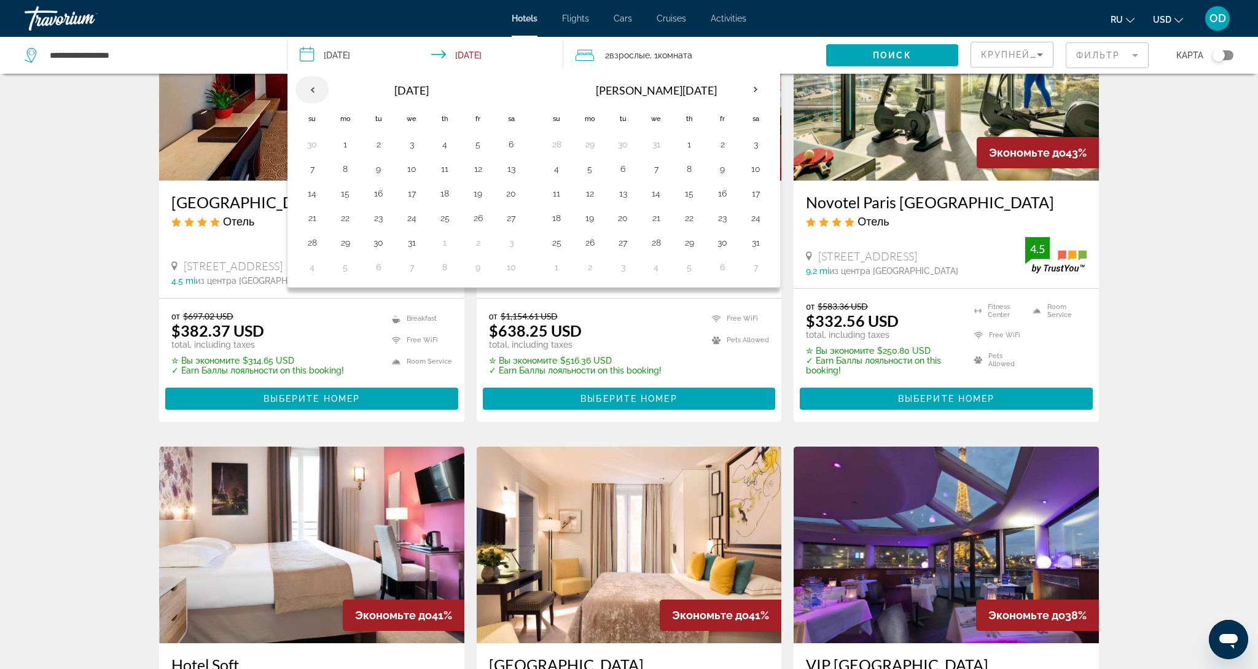
click at [319, 88] on th "Previous month" at bounding box center [311, 89] width 33 height 27
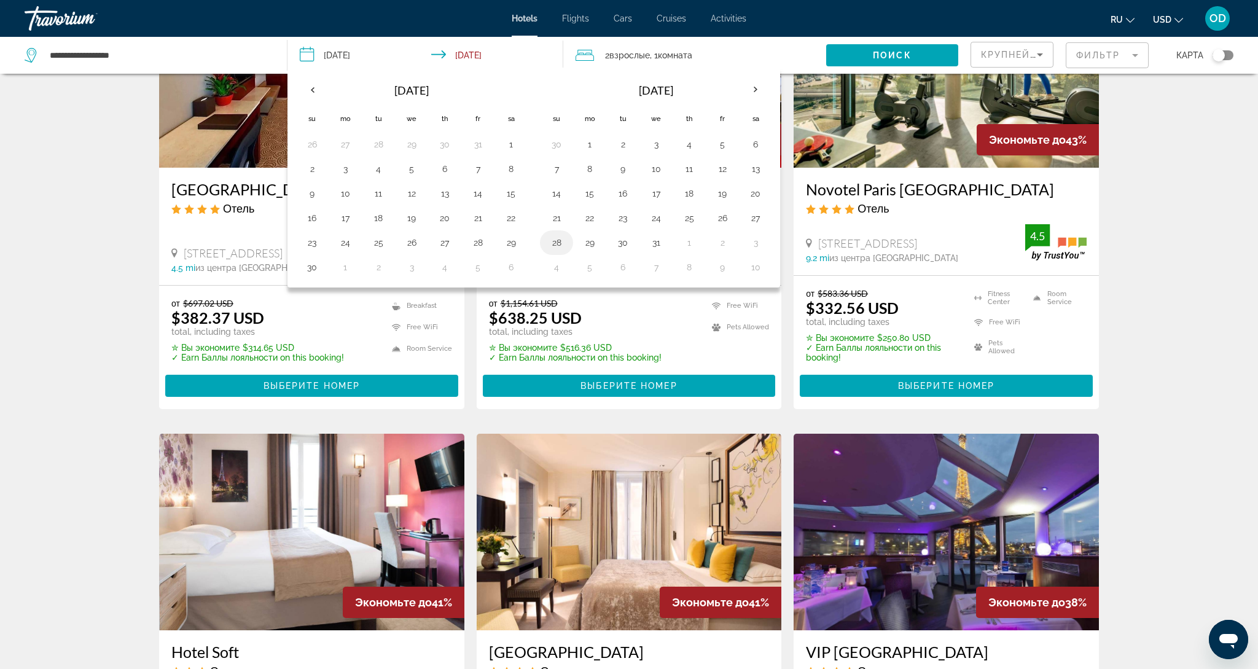
click at [566, 249] on button "28" at bounding box center [557, 242] width 20 height 17
click at [623, 249] on button "30" at bounding box center [623, 242] width 20 height 17
type input "**********"
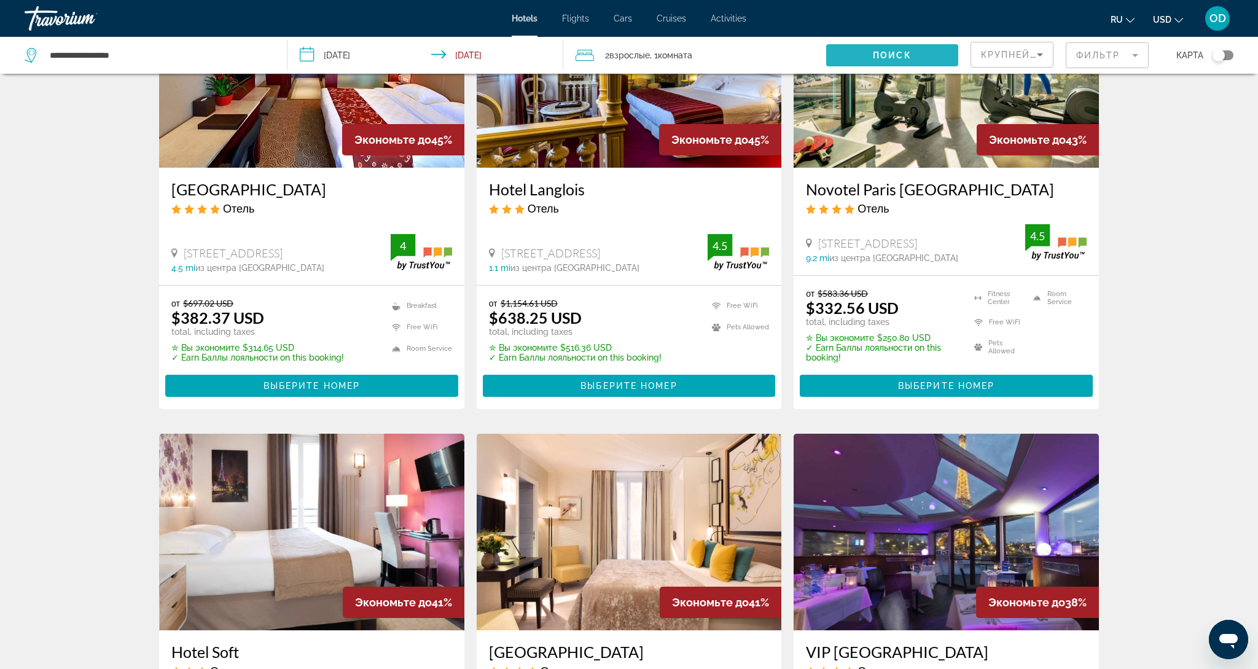
click at [901, 63] on span "Search widget" at bounding box center [891, 55] width 131 height 29
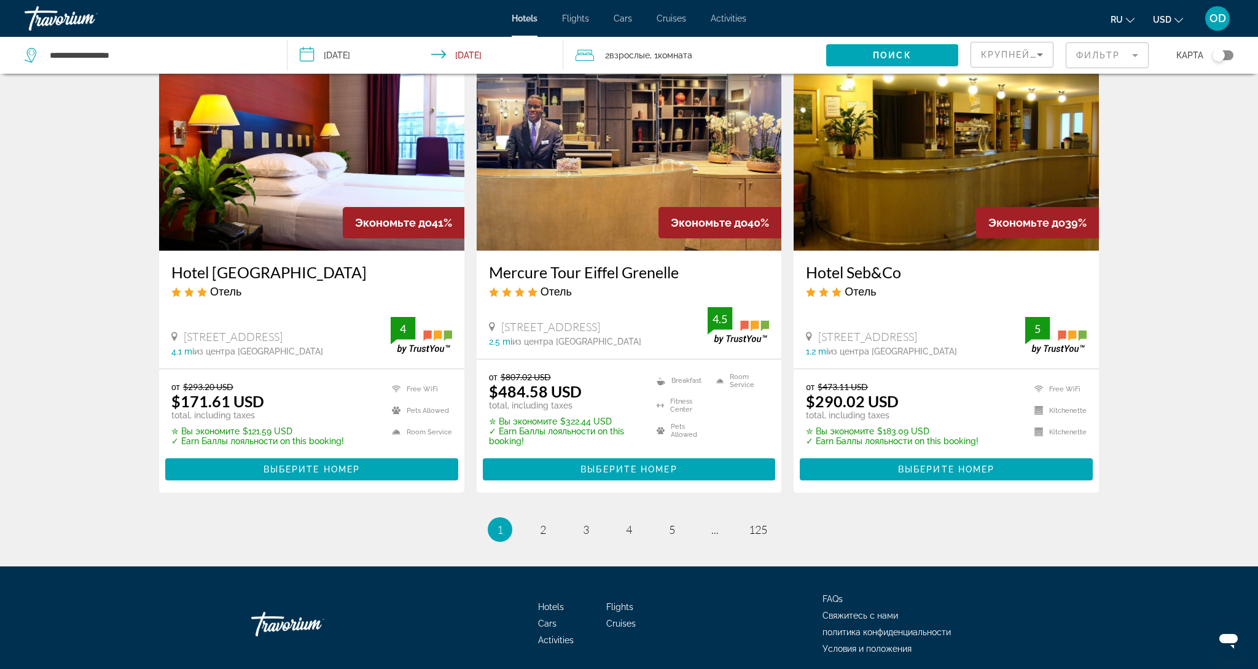
scroll to position [1525, 0]
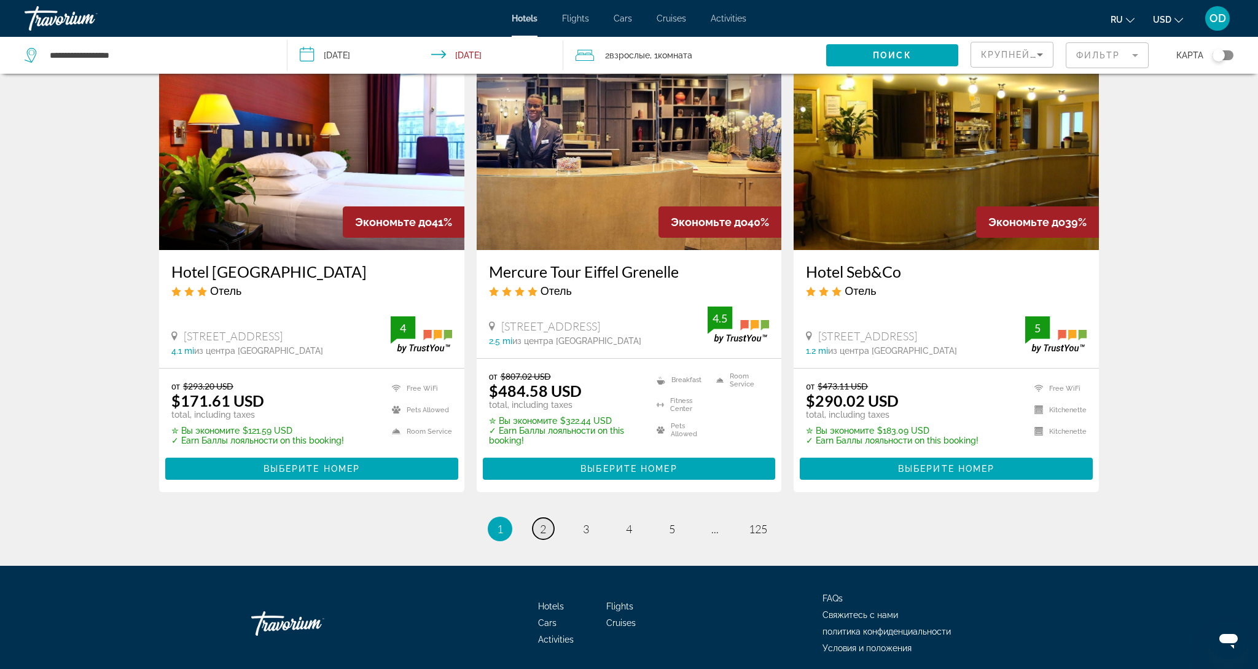
click at [534, 518] on link "page 2" at bounding box center [543, 528] width 21 height 21
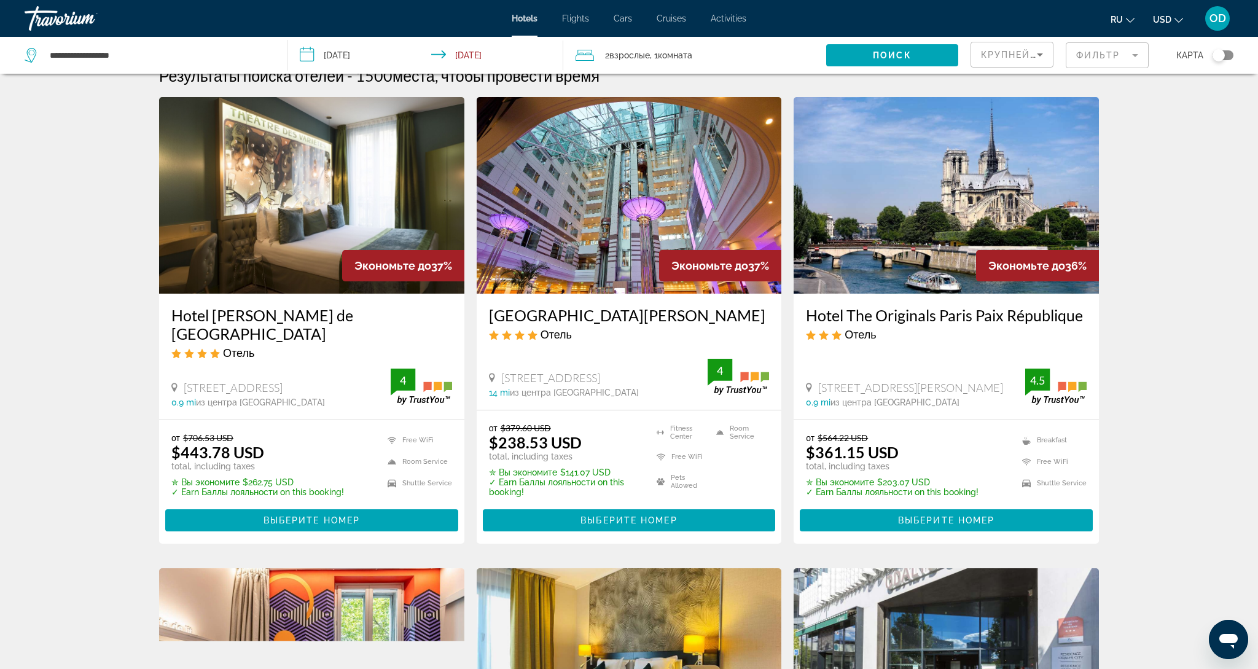
scroll to position [22, 0]
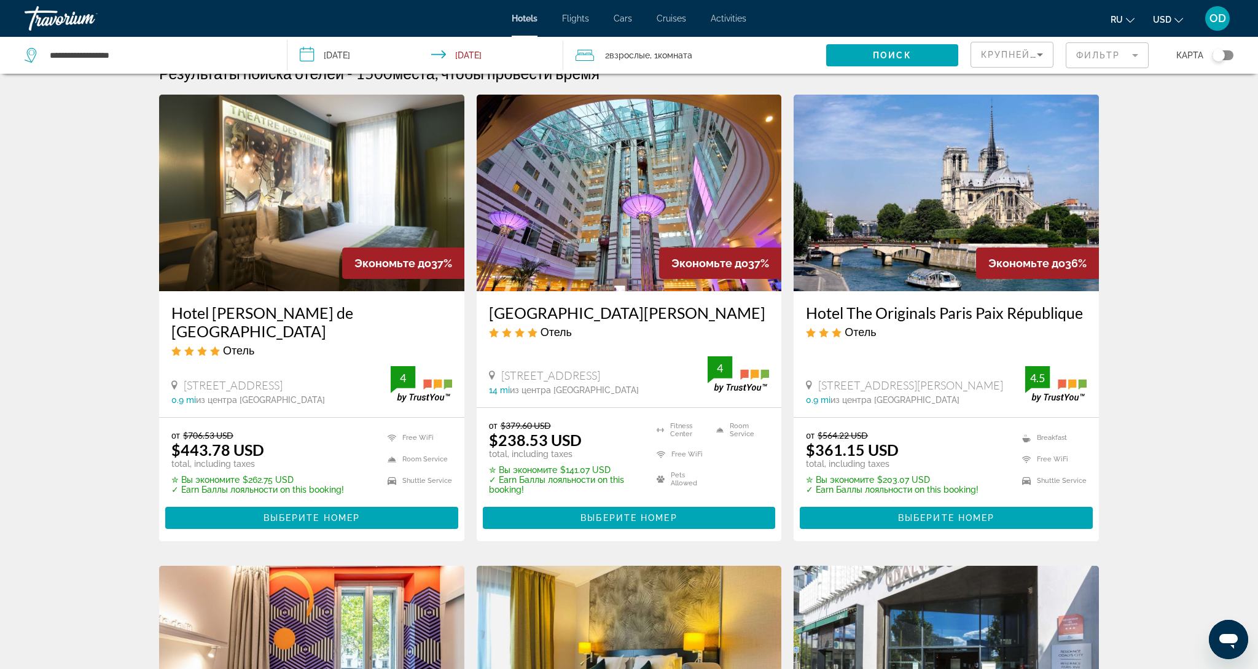
click at [647, 217] on img "Main content" at bounding box center [629, 193] width 305 height 197
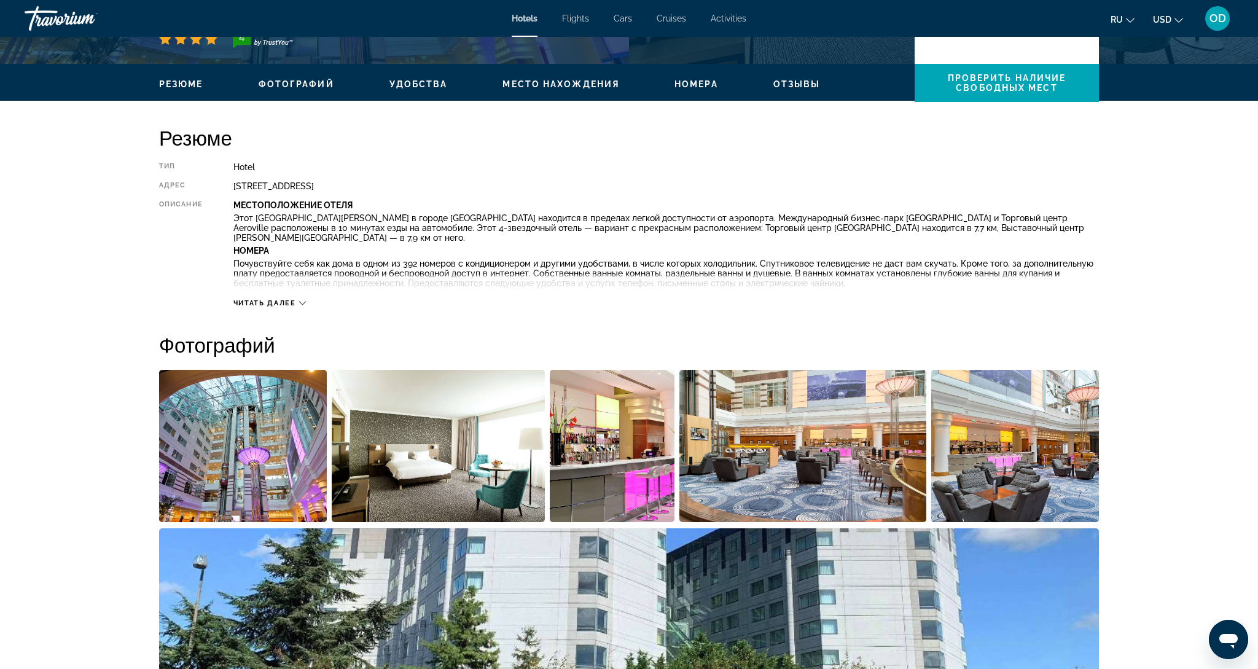
scroll to position [341, 1]
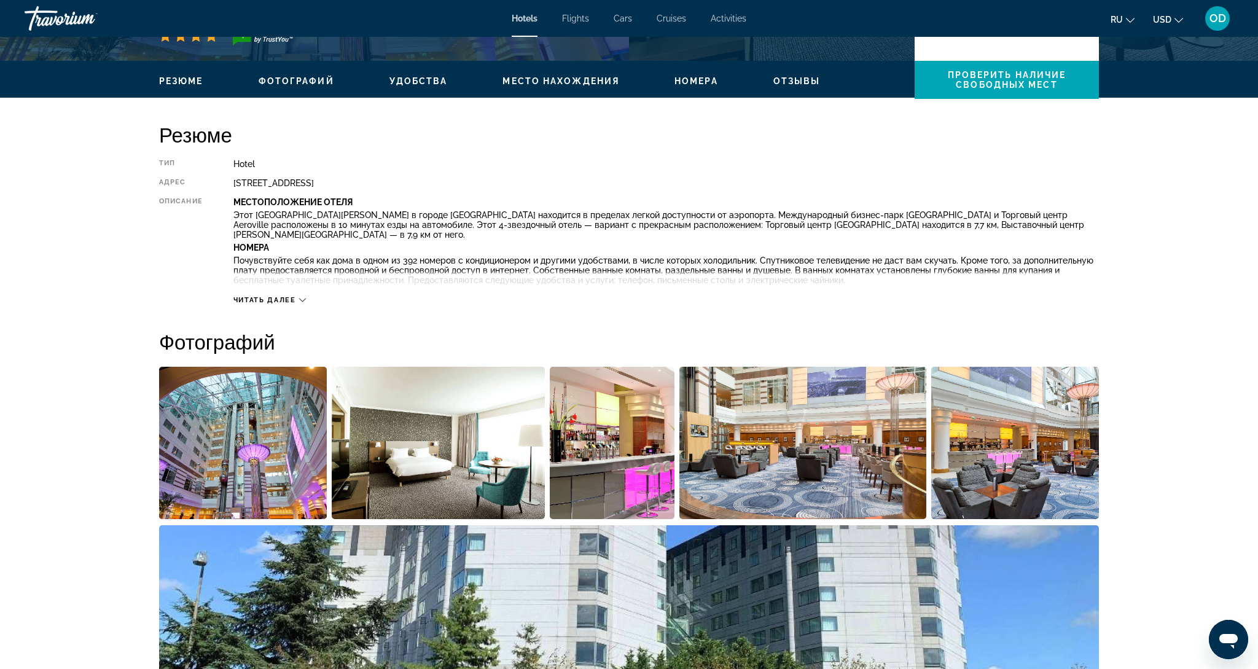
click at [273, 421] on img "Open full-screen image slider" at bounding box center [243, 443] width 168 height 152
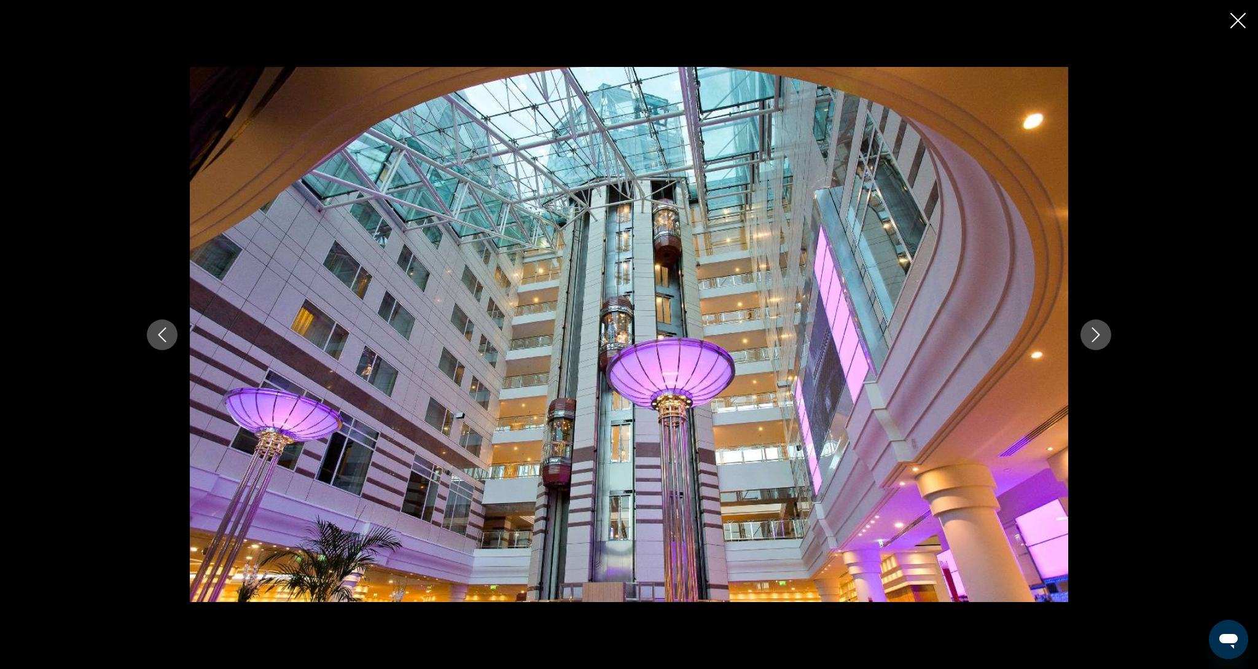
click at [1093, 345] on button "Next image" at bounding box center [1095, 334] width 31 height 31
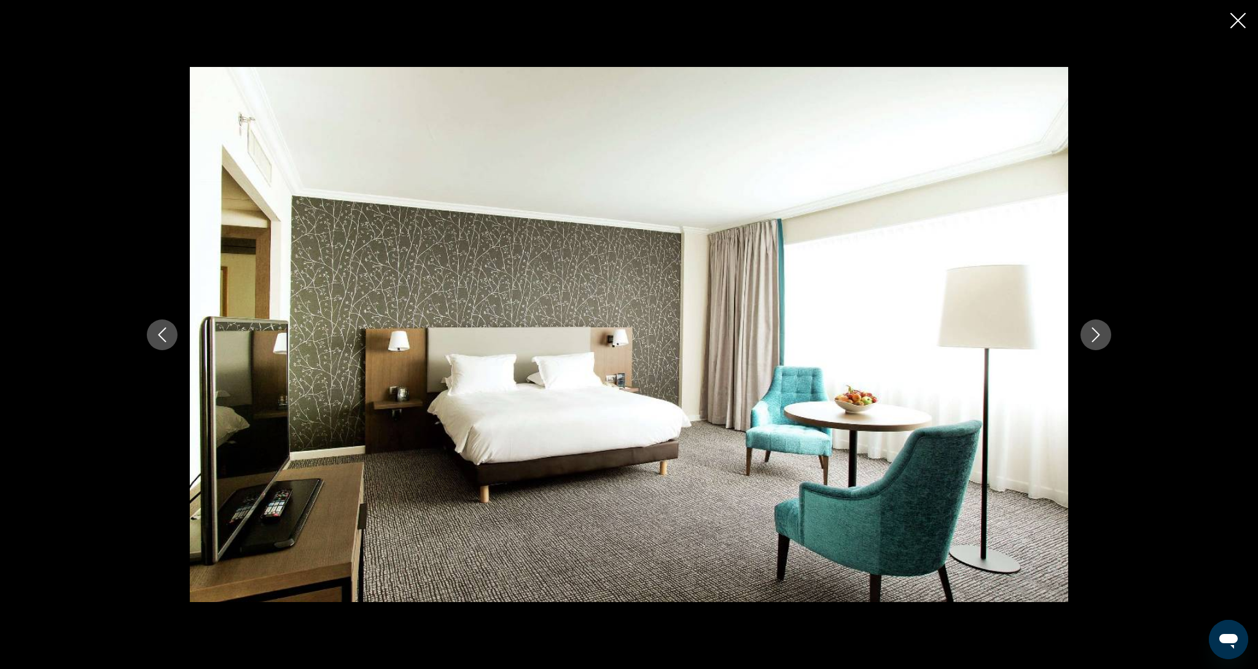
click at [1093, 345] on button "Next image" at bounding box center [1095, 334] width 31 height 31
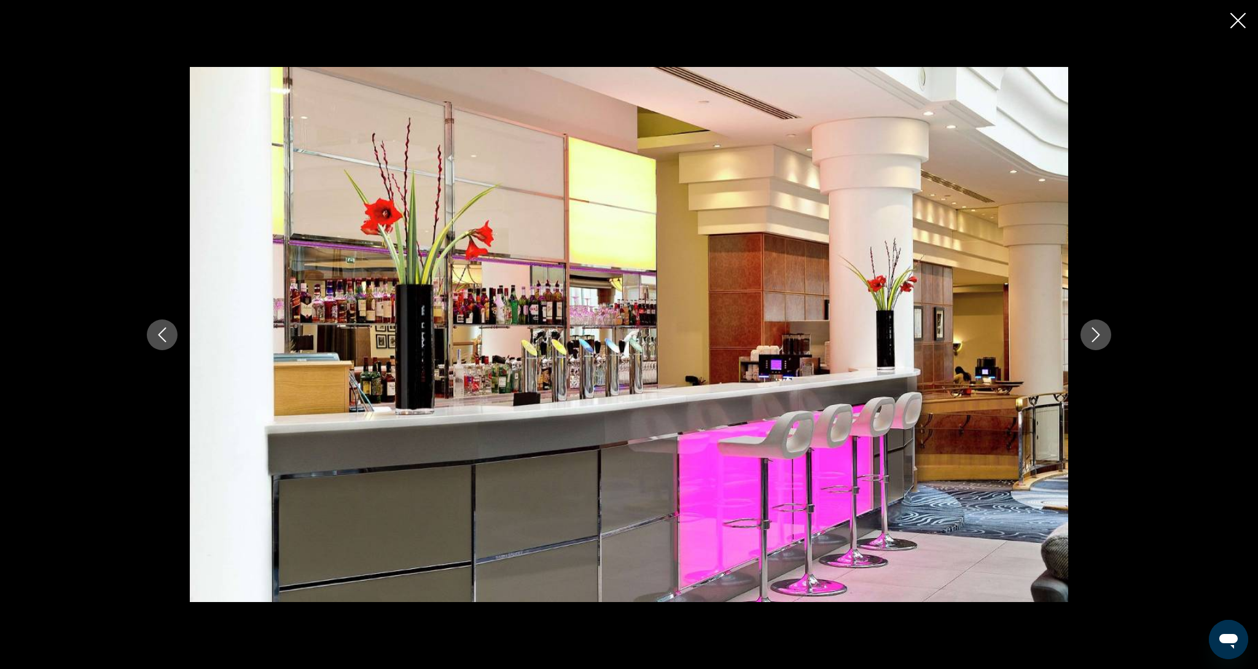
click at [1093, 345] on button "Next image" at bounding box center [1095, 334] width 31 height 31
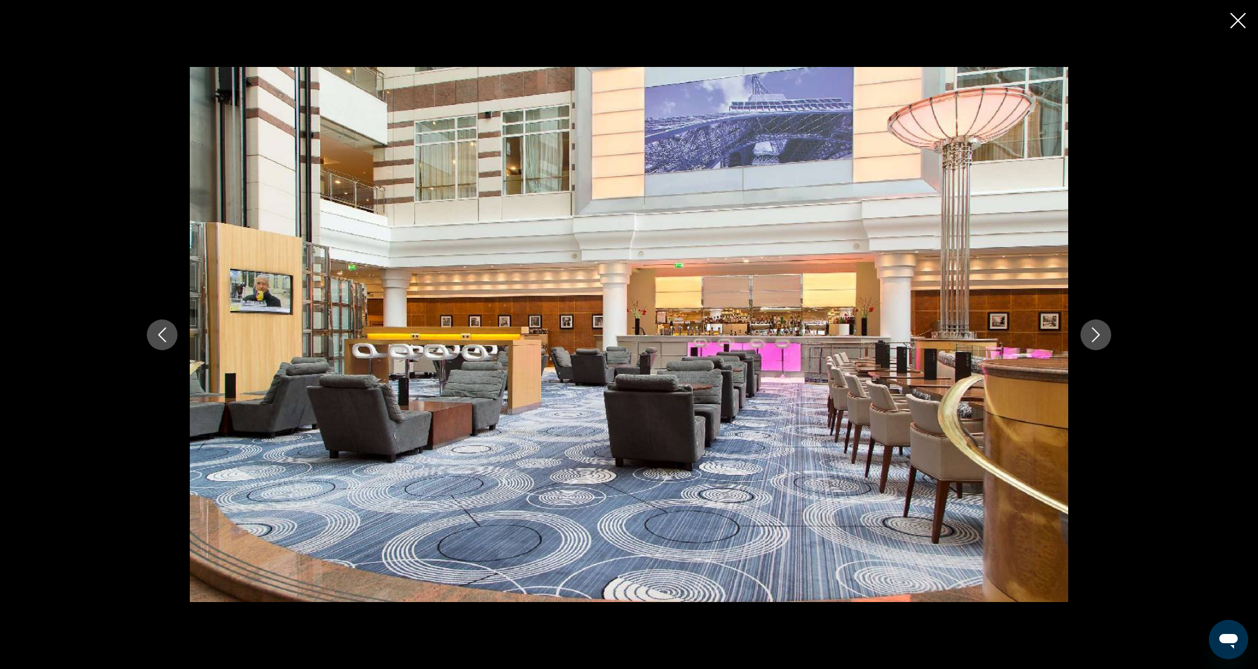
scroll to position [345, 2]
click at [1093, 342] on button "Next image" at bounding box center [1095, 334] width 31 height 31
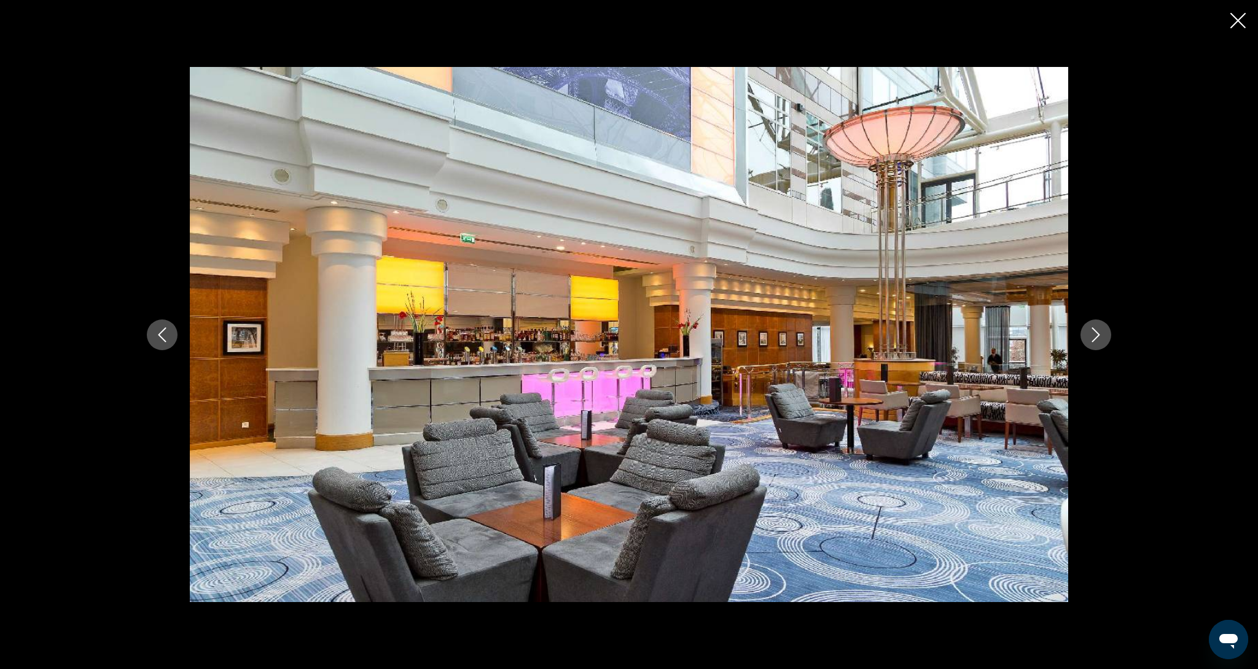
click at [1093, 342] on button "Next image" at bounding box center [1095, 334] width 31 height 31
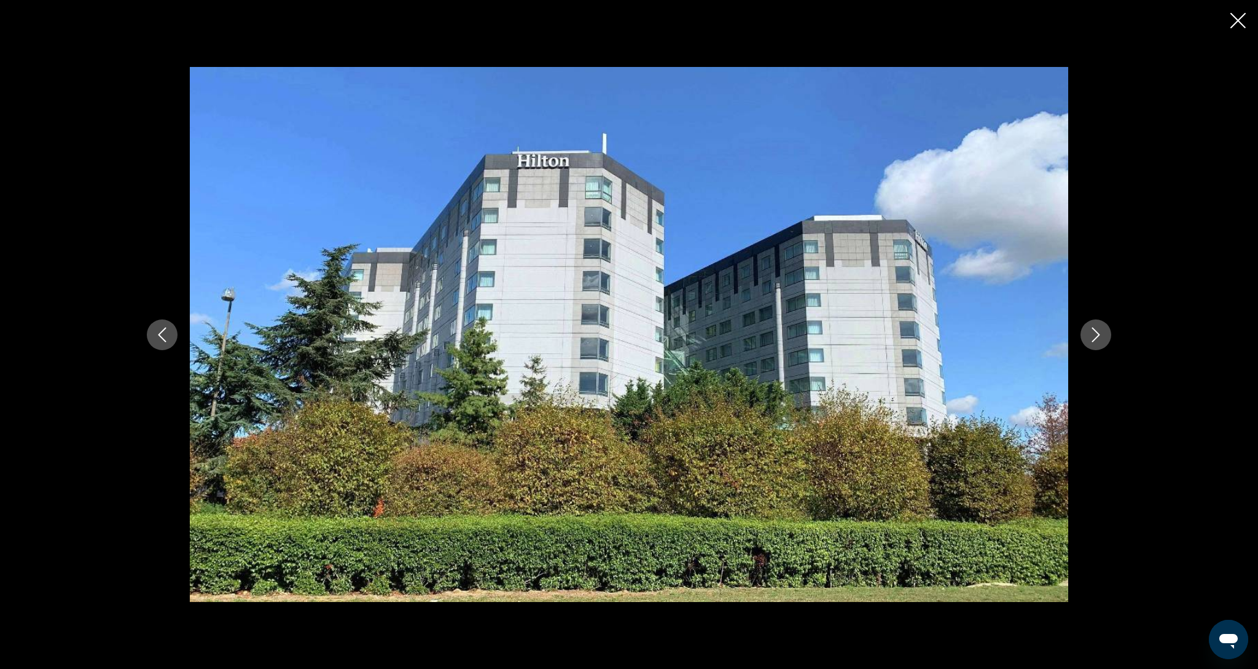
click at [1093, 342] on button "Next image" at bounding box center [1095, 334] width 31 height 31
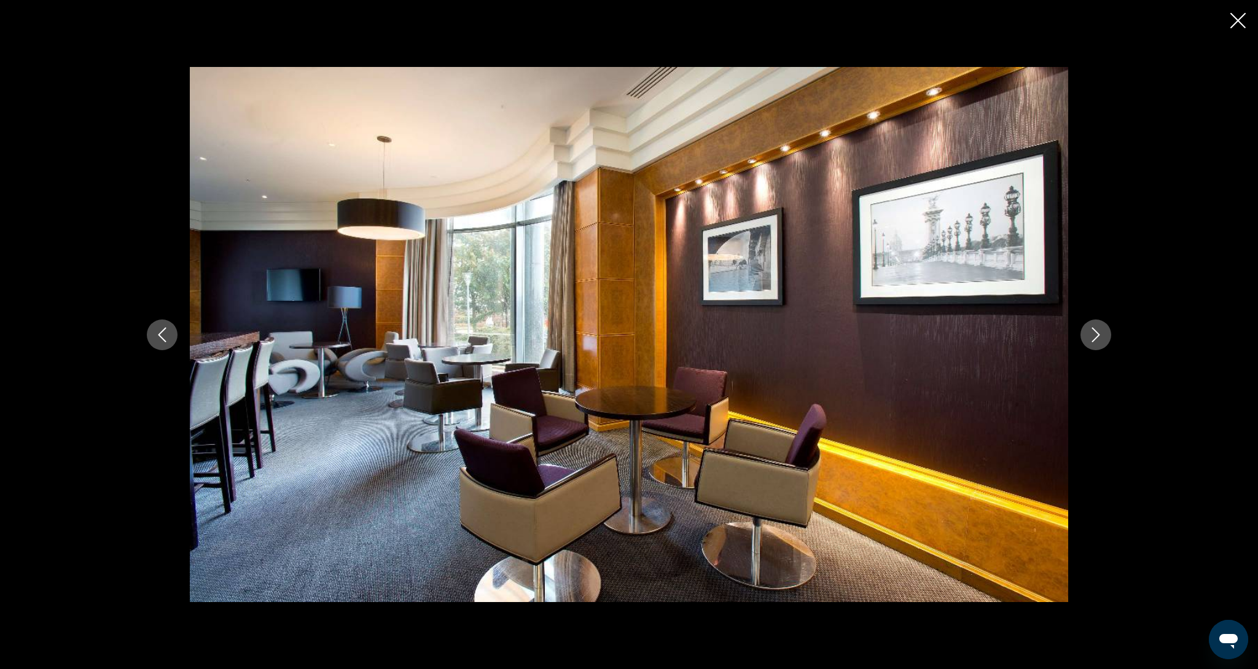
scroll to position [361, 0]
click at [1093, 342] on button "Next image" at bounding box center [1095, 334] width 31 height 31
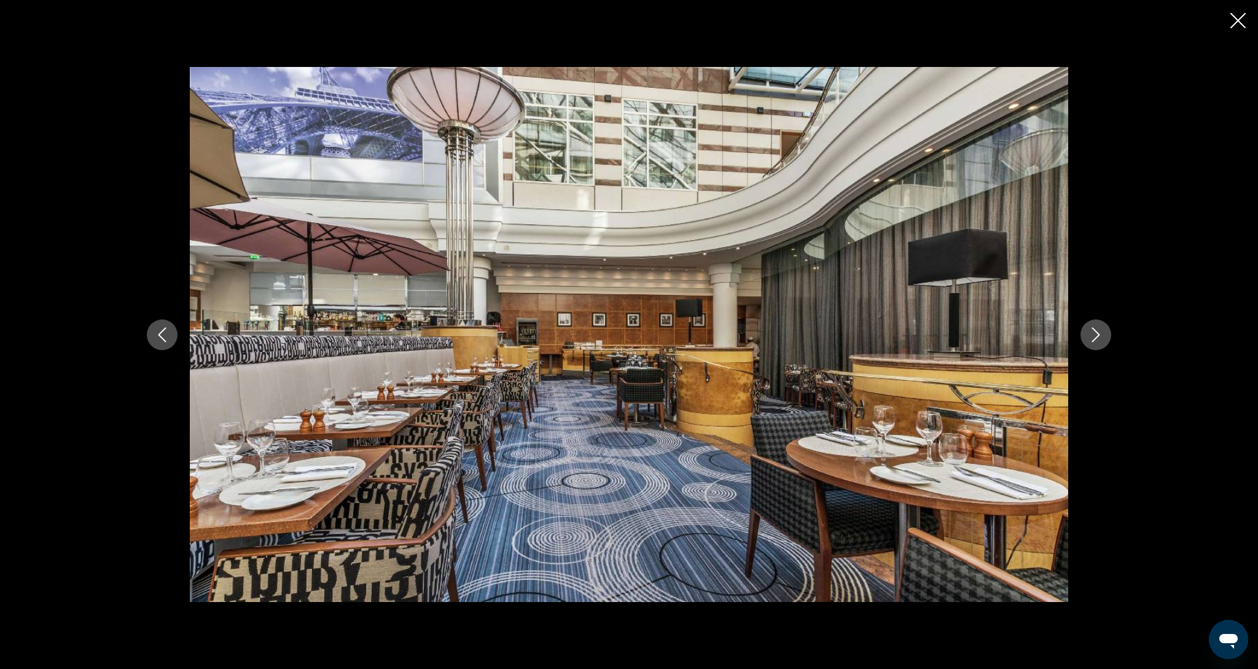
click at [1236, 26] on icon "Close slideshow" at bounding box center [1237, 20] width 15 height 15
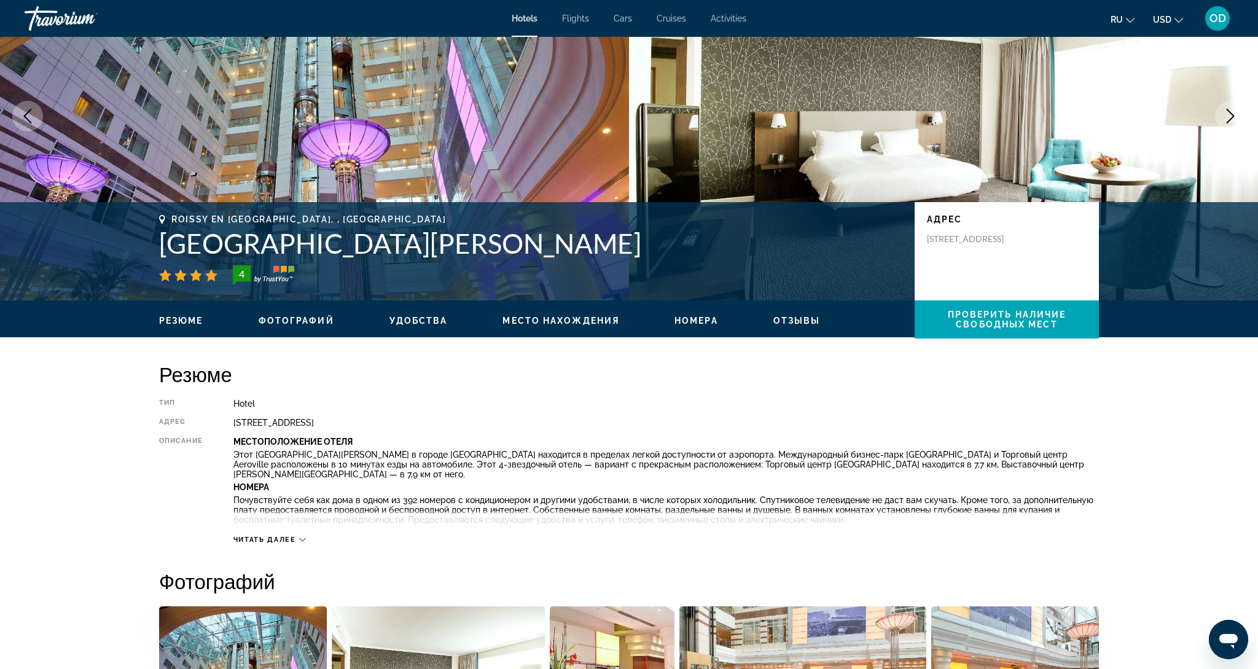
scroll to position [98, 0]
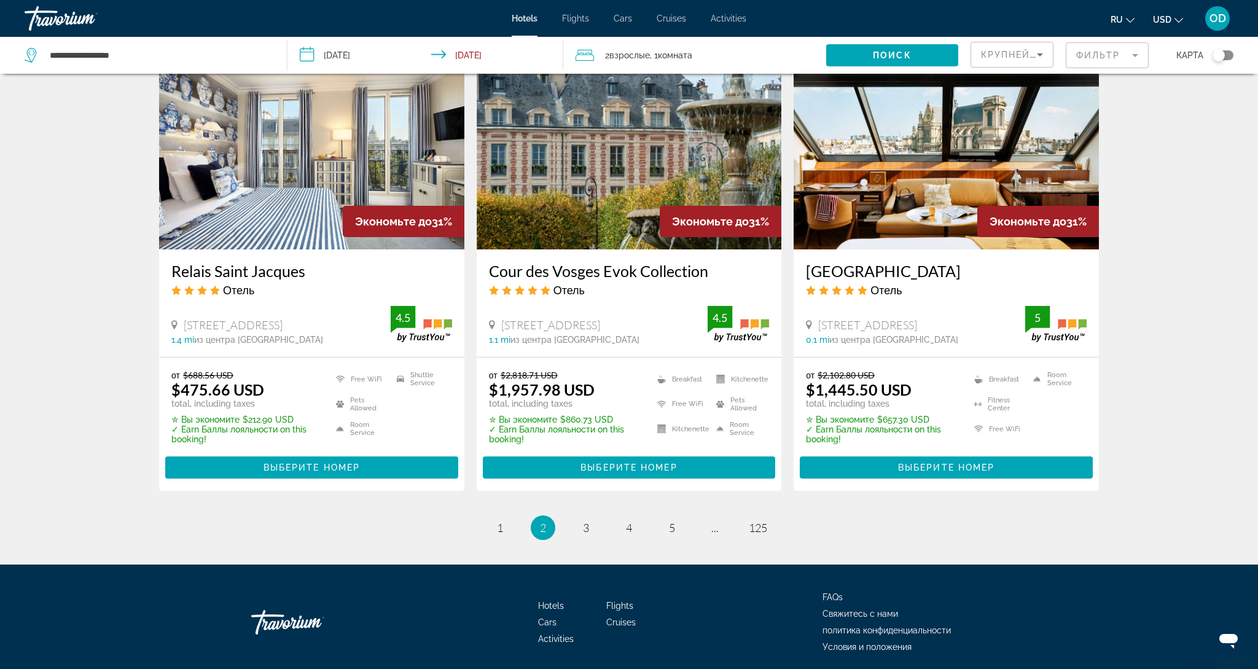
scroll to position [1498, 0]
click at [587, 521] on span "3" at bounding box center [586, 528] width 6 height 14
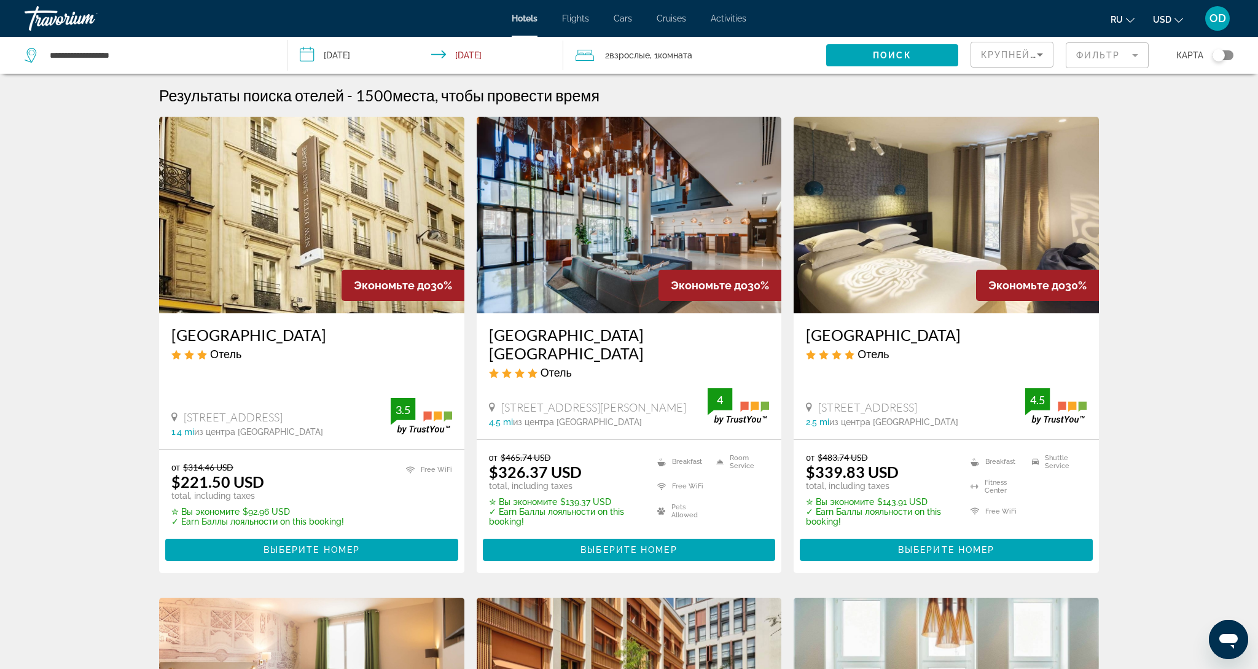
click at [582, 224] on img "Main content" at bounding box center [629, 215] width 305 height 197
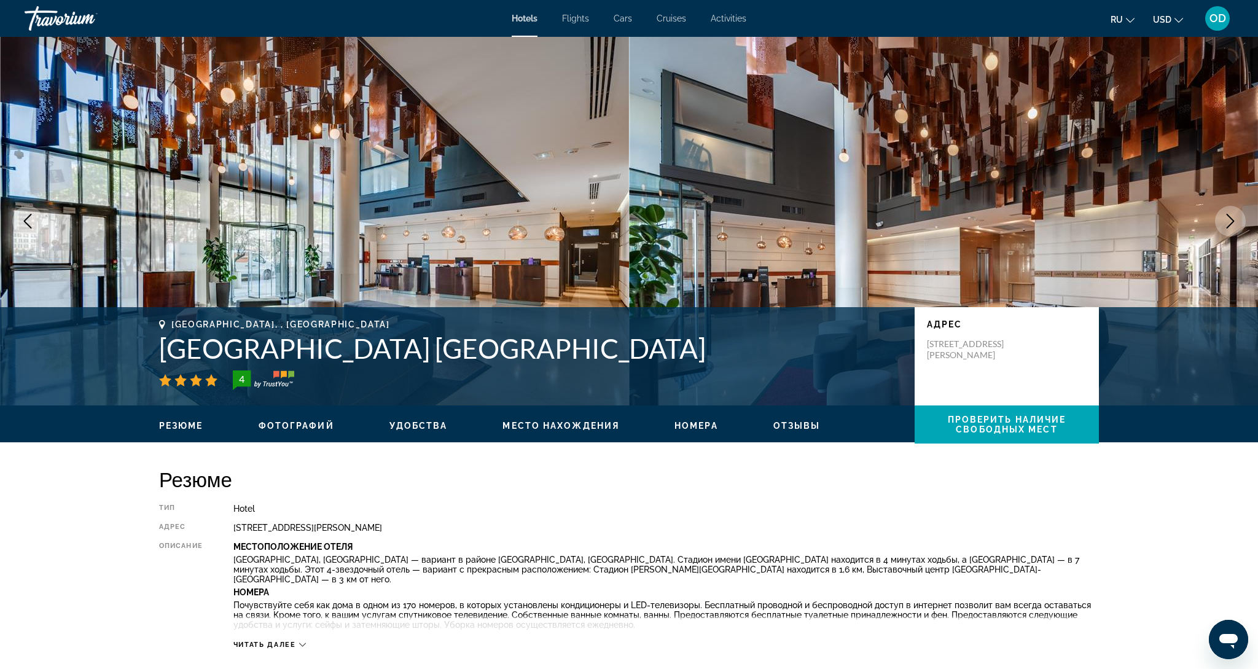
click at [1230, 222] on icon "Next image" at bounding box center [1230, 221] width 15 height 15
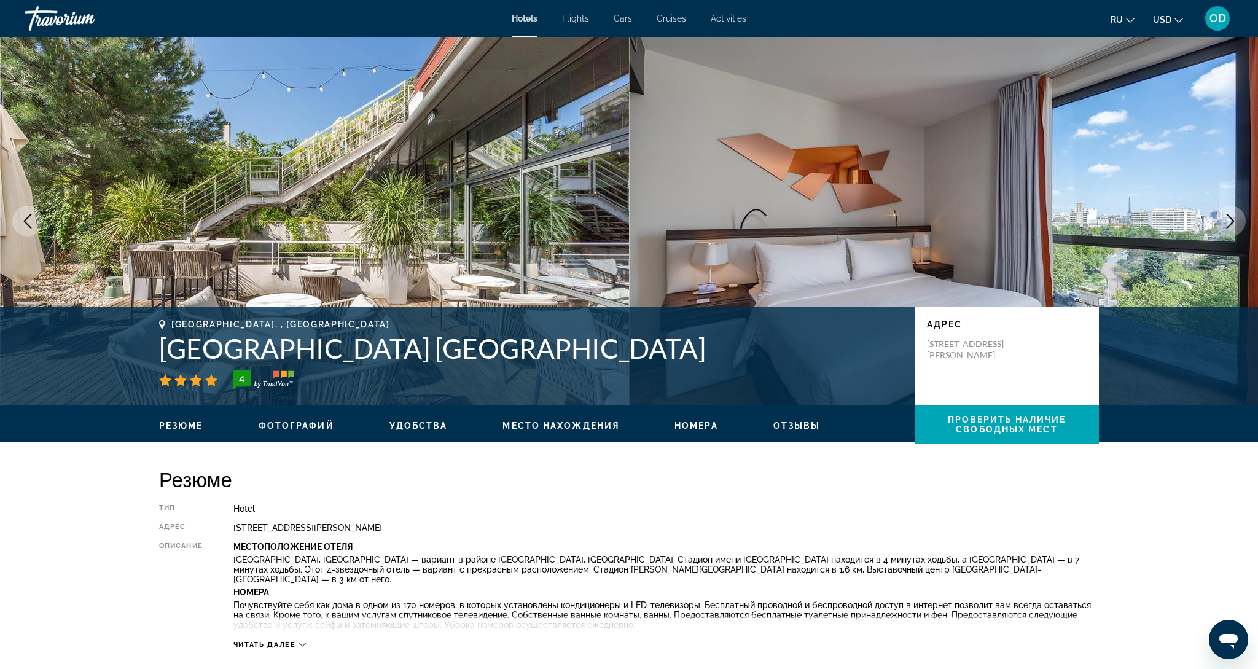
click at [1230, 222] on icon "Next image" at bounding box center [1230, 221] width 15 height 15
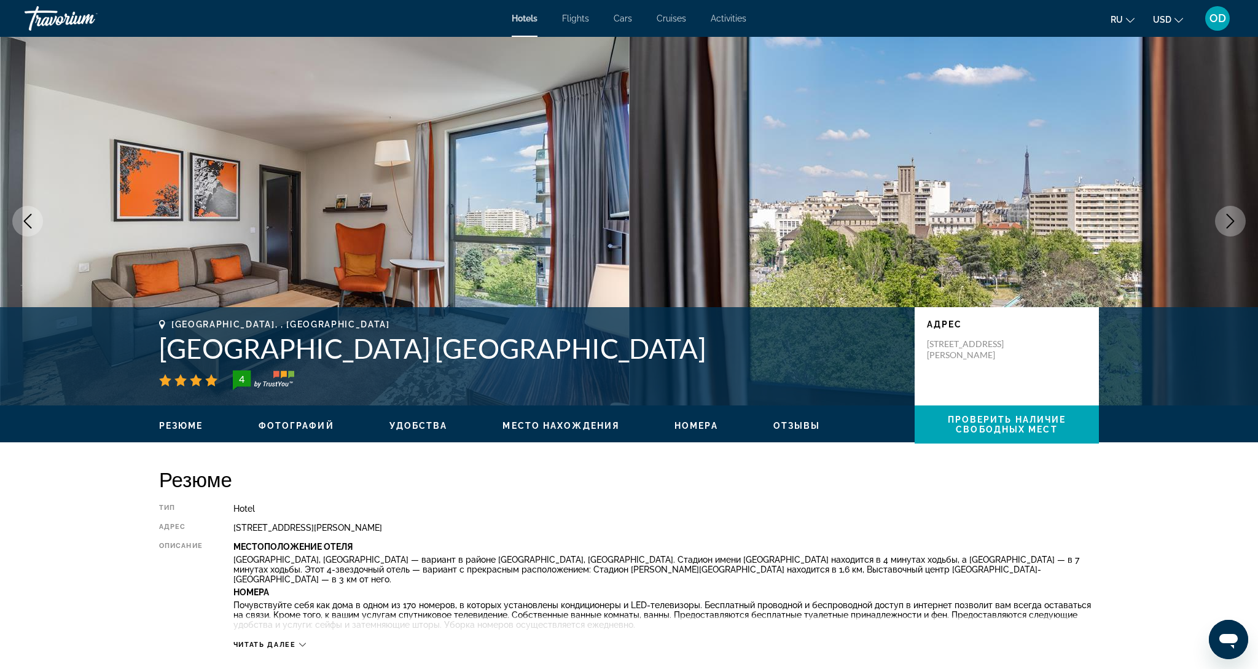
click at [1230, 222] on icon "Next image" at bounding box center [1230, 221] width 15 height 15
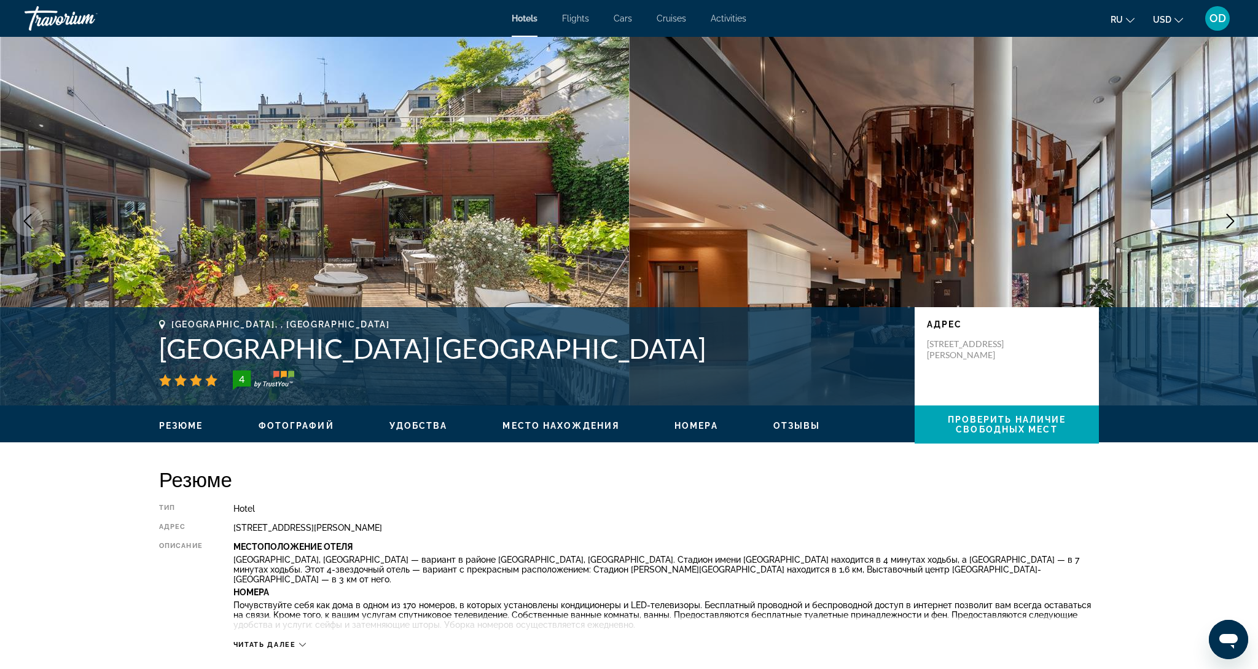
click at [29, 228] on button "Previous image" at bounding box center [27, 221] width 31 height 31
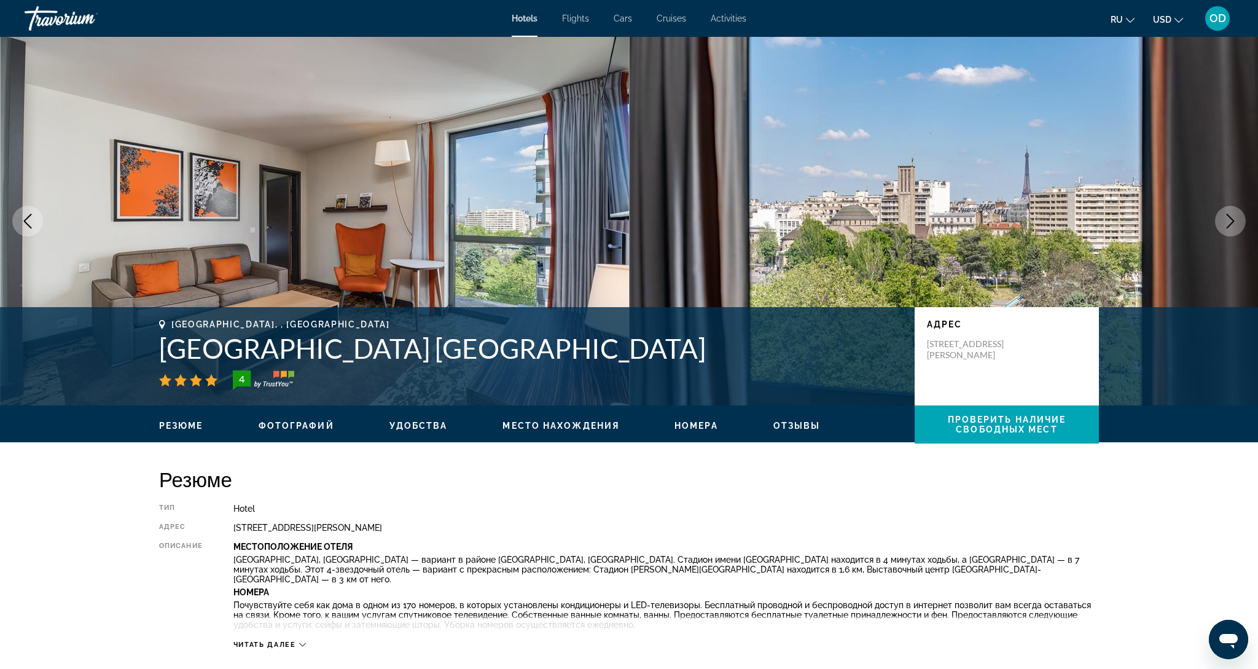
click at [1227, 221] on icon "Next image" at bounding box center [1230, 221] width 15 height 15
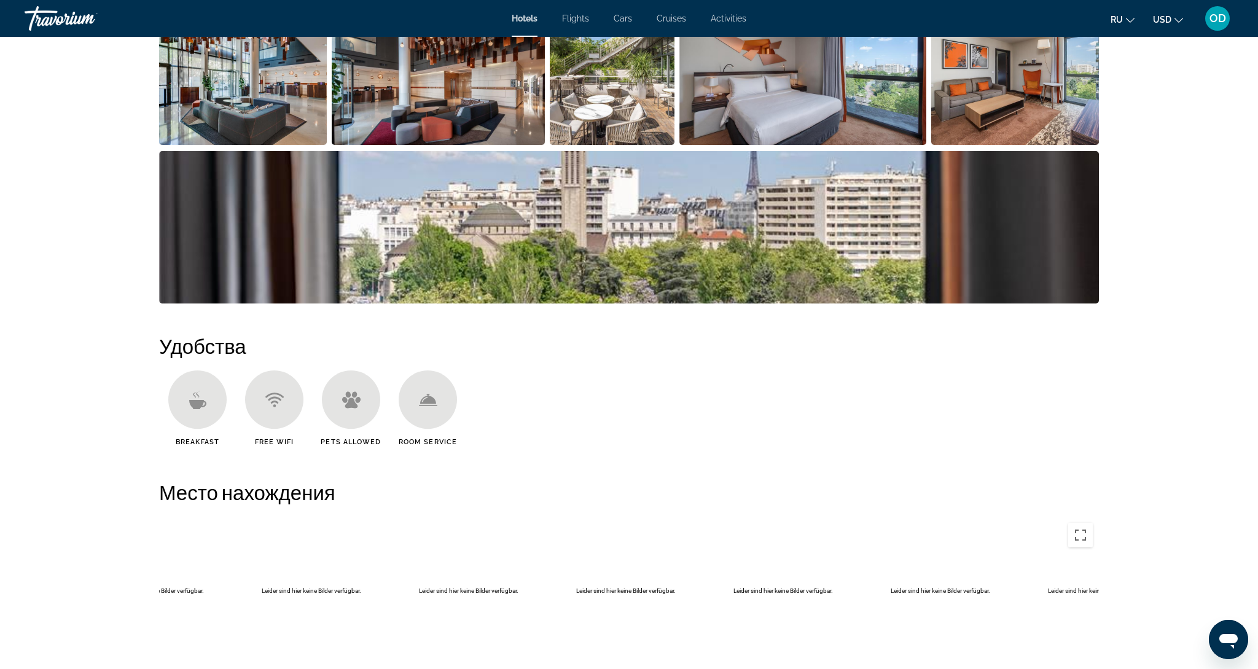
scroll to position [717, 0]
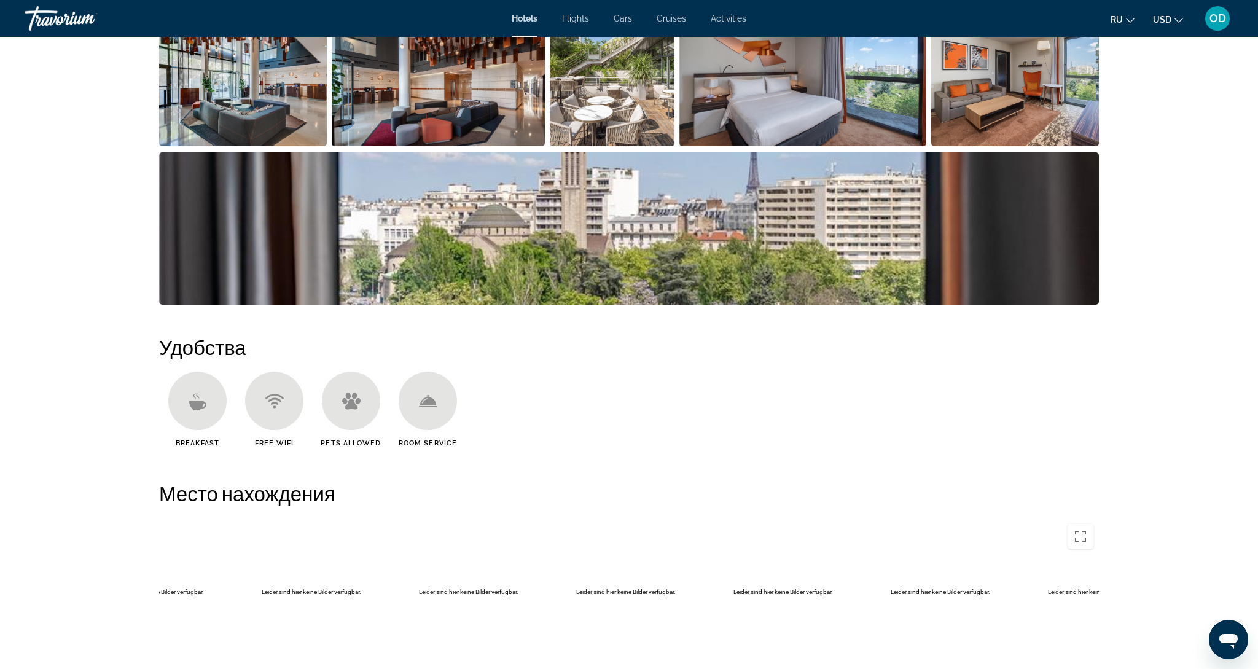
click at [267, 93] on img "Open full-screen image slider" at bounding box center [243, 70] width 168 height 152
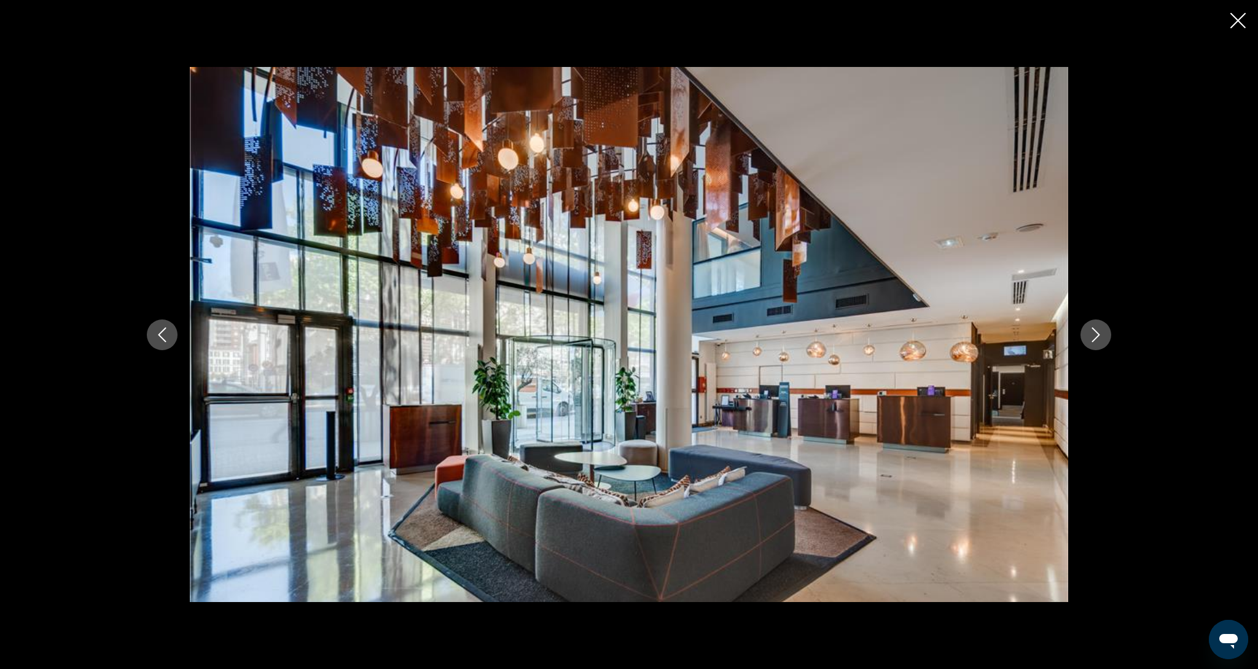
click at [1109, 343] on button "Next image" at bounding box center [1095, 334] width 31 height 31
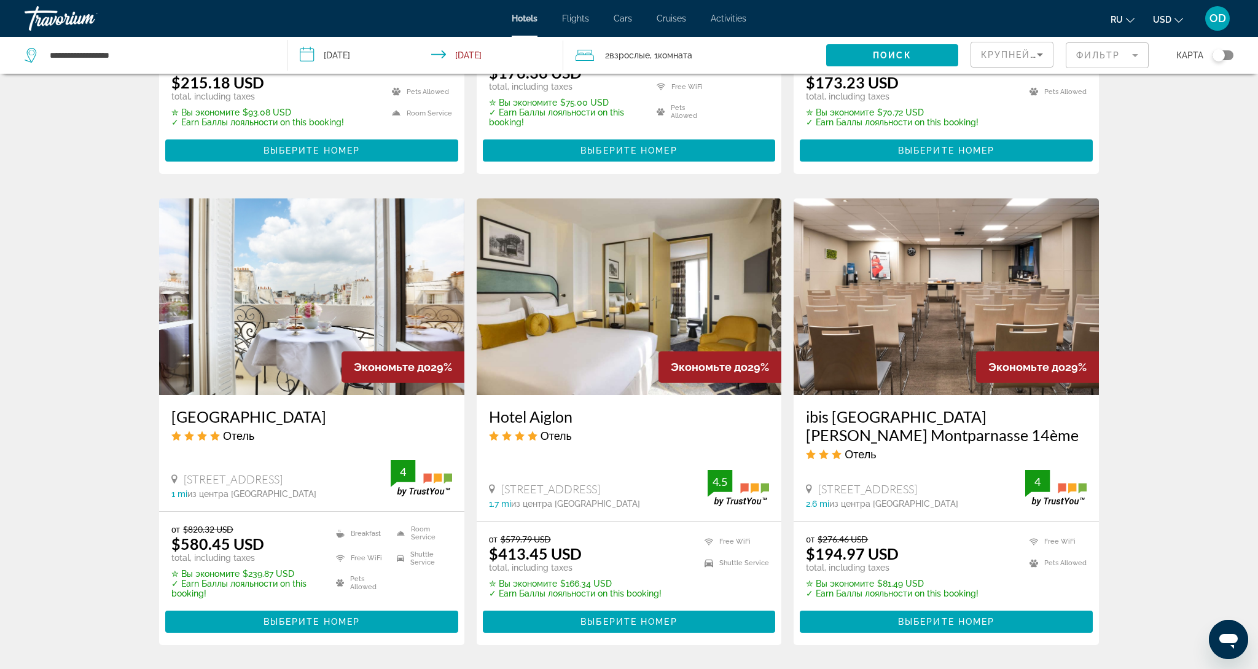
scroll to position [868, 0]
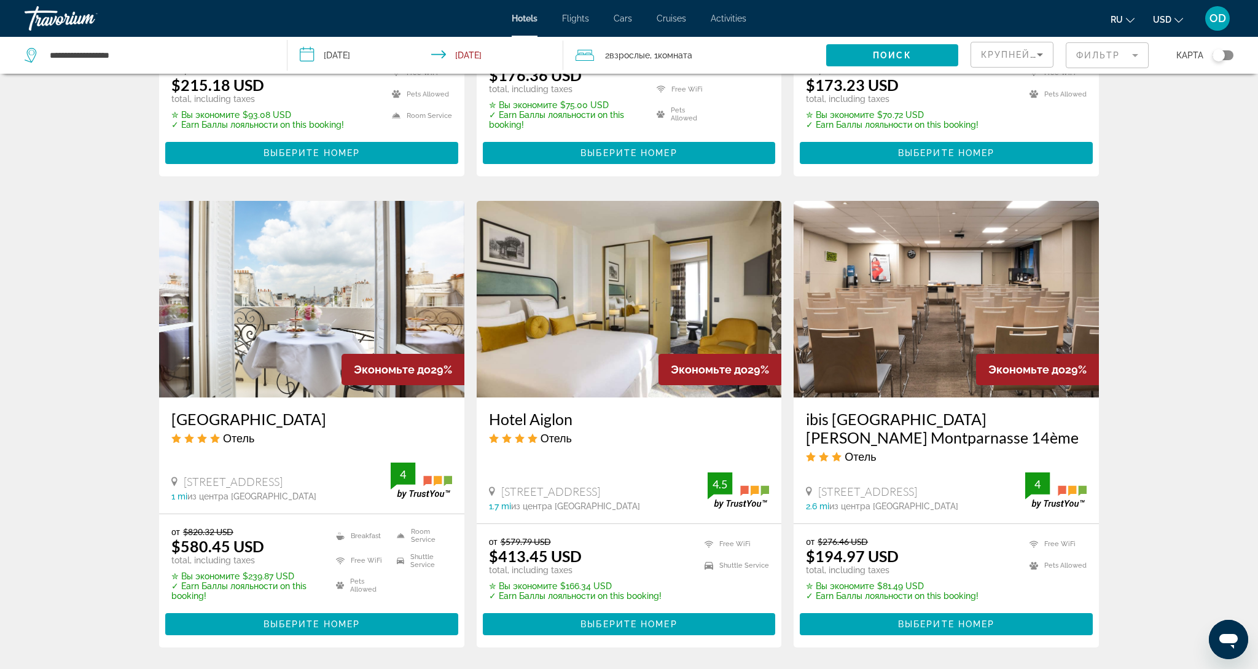
click at [305, 273] on img "Main content" at bounding box center [311, 299] width 305 height 197
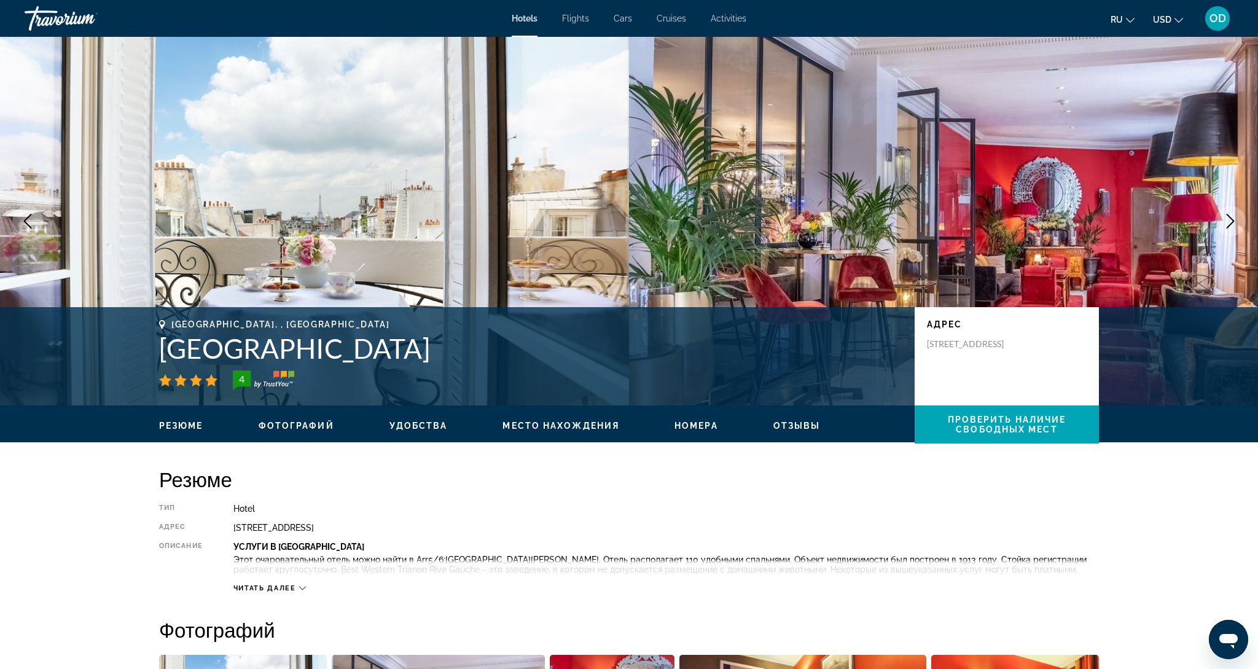
click at [1230, 221] on icon "Next image" at bounding box center [1230, 221] width 15 height 15
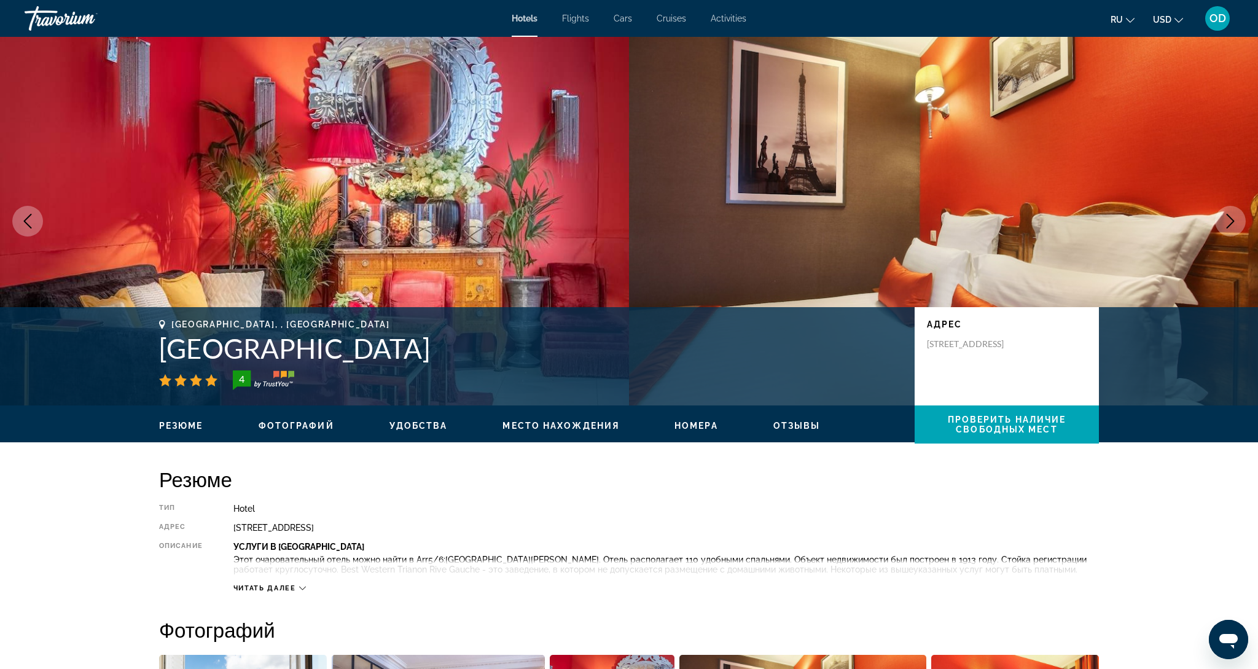
click at [1230, 221] on icon "Next image" at bounding box center [1230, 221] width 15 height 15
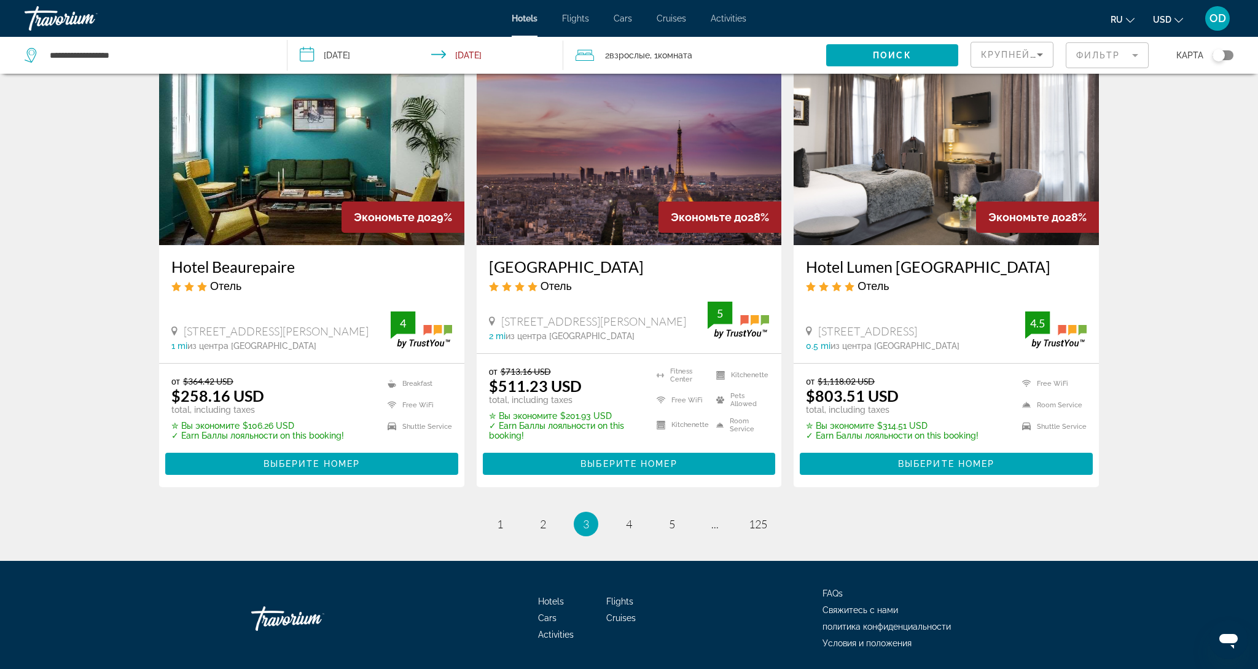
scroll to position [1491, 0]
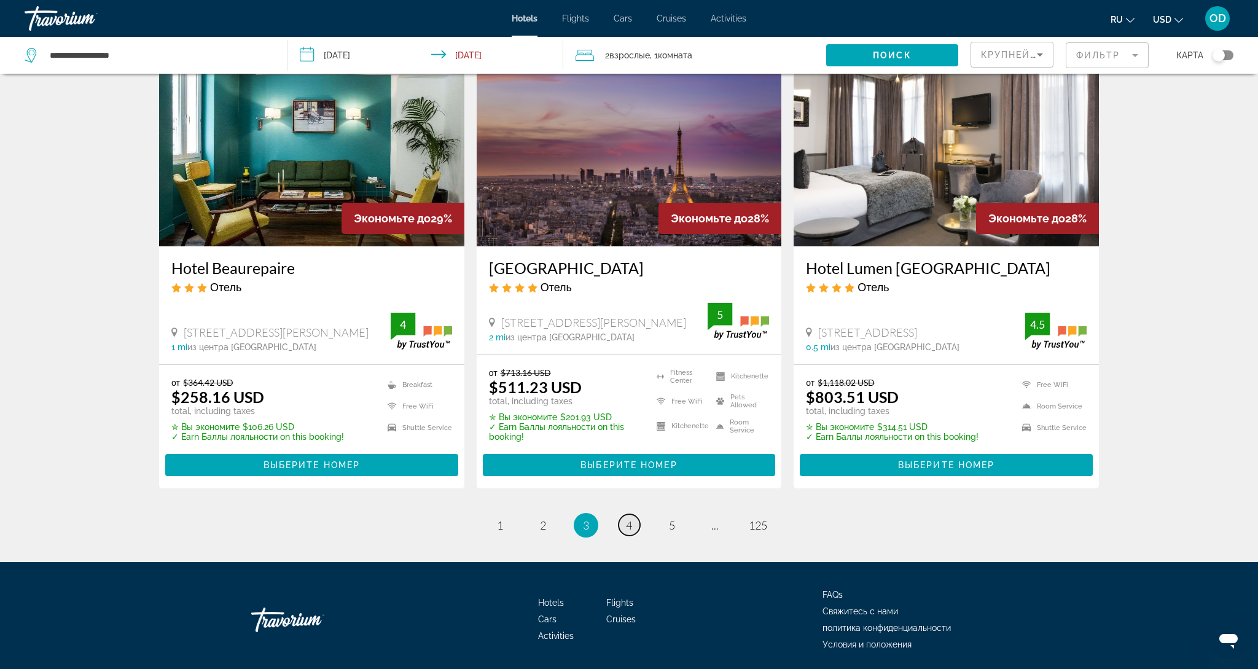
click at [632, 518] on span "4" at bounding box center [629, 525] width 6 height 14
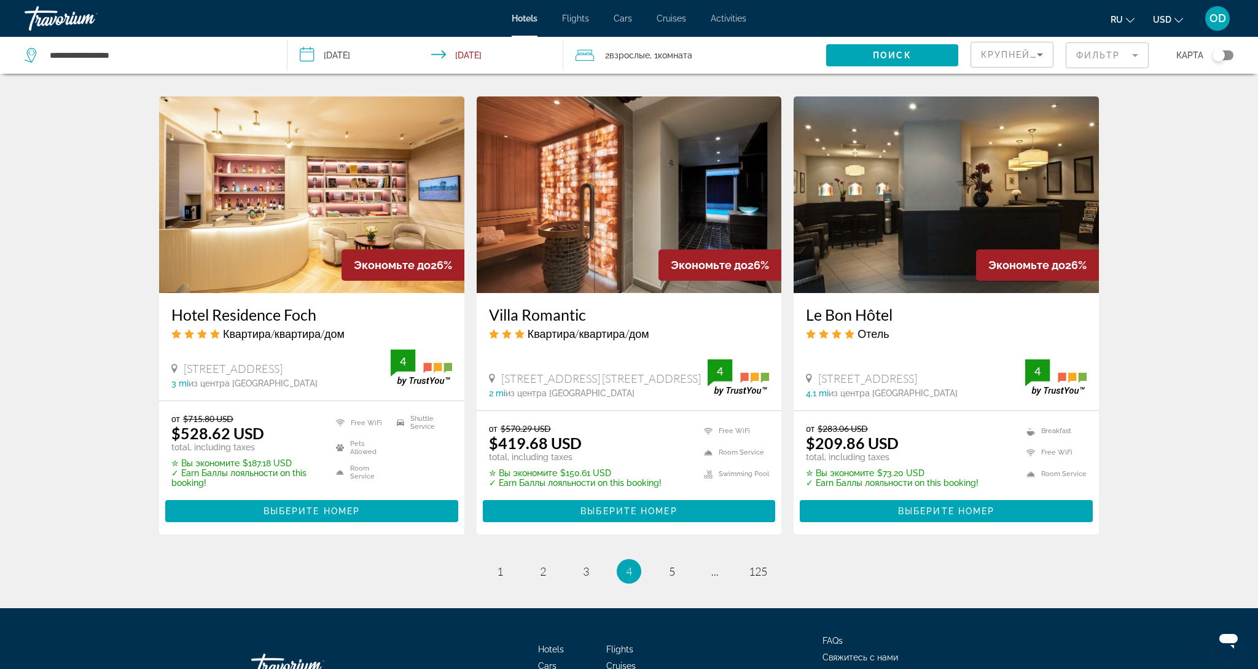
scroll to position [1456, 0]
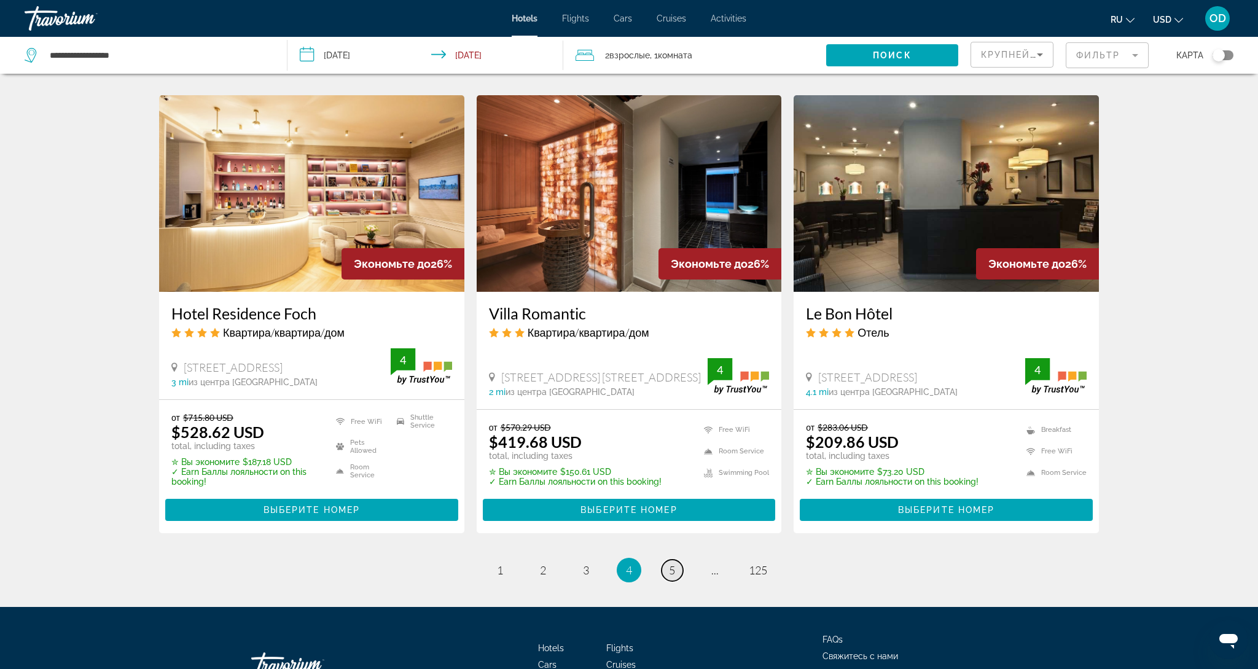
click at [669, 563] on span "5" at bounding box center [672, 570] width 6 height 14
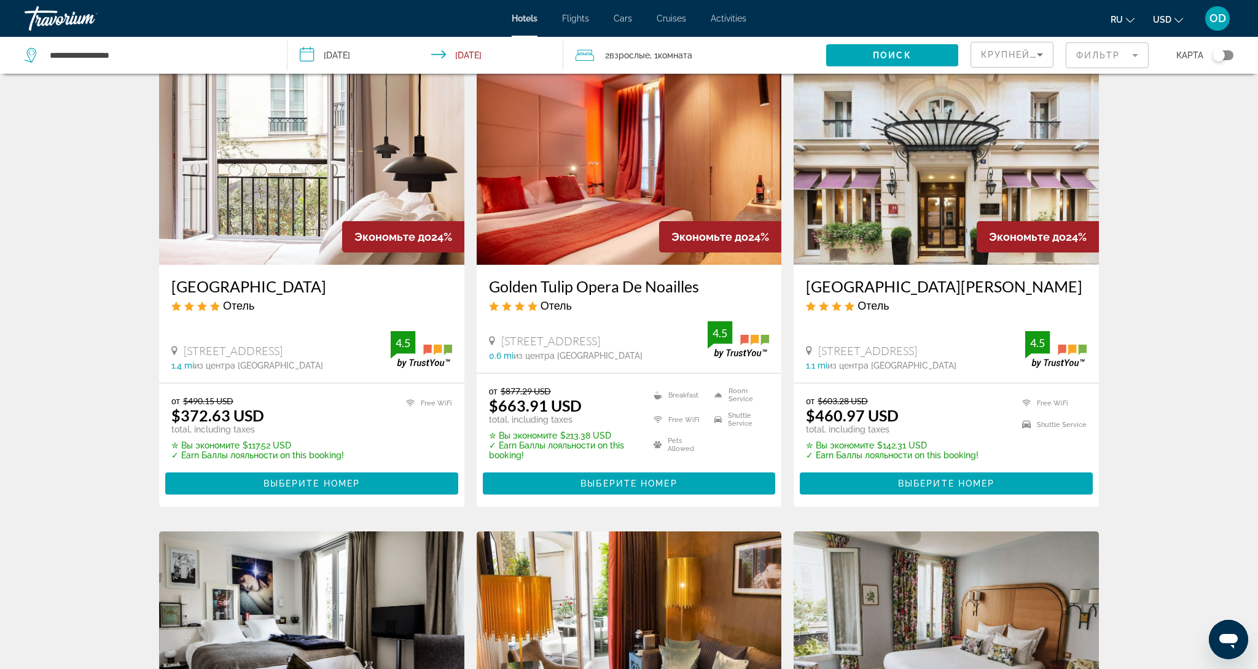
scroll to position [1017, 0]
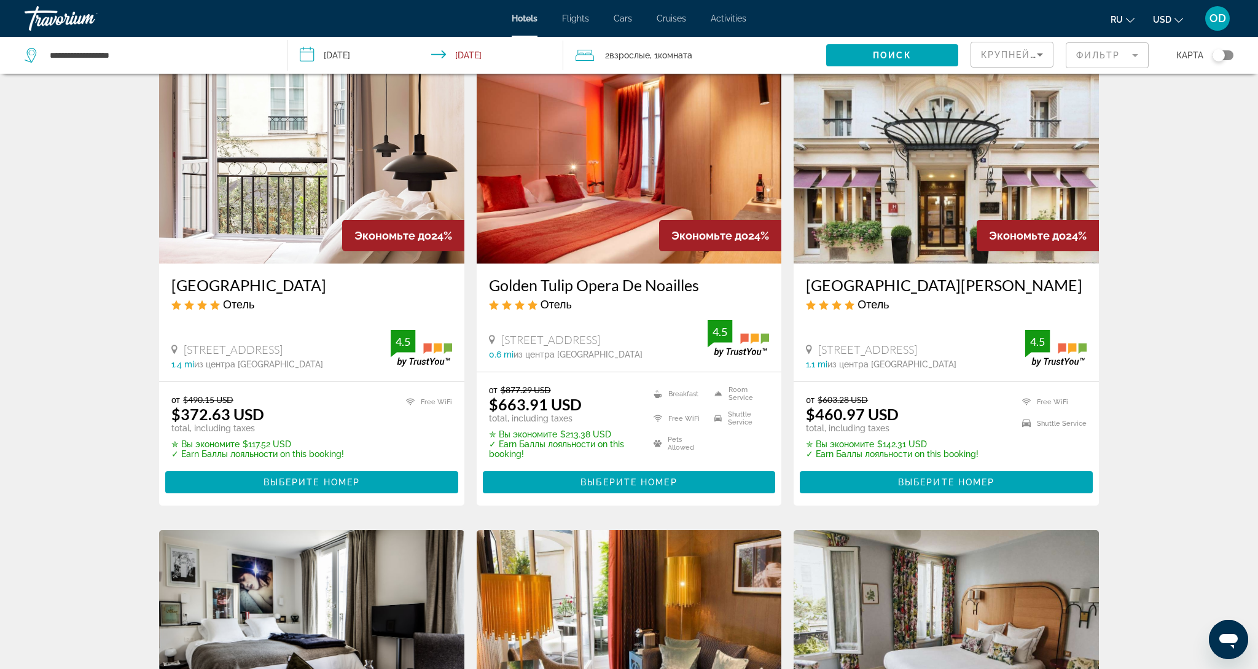
click at [875, 122] on img "Main content" at bounding box center [946, 165] width 305 height 197
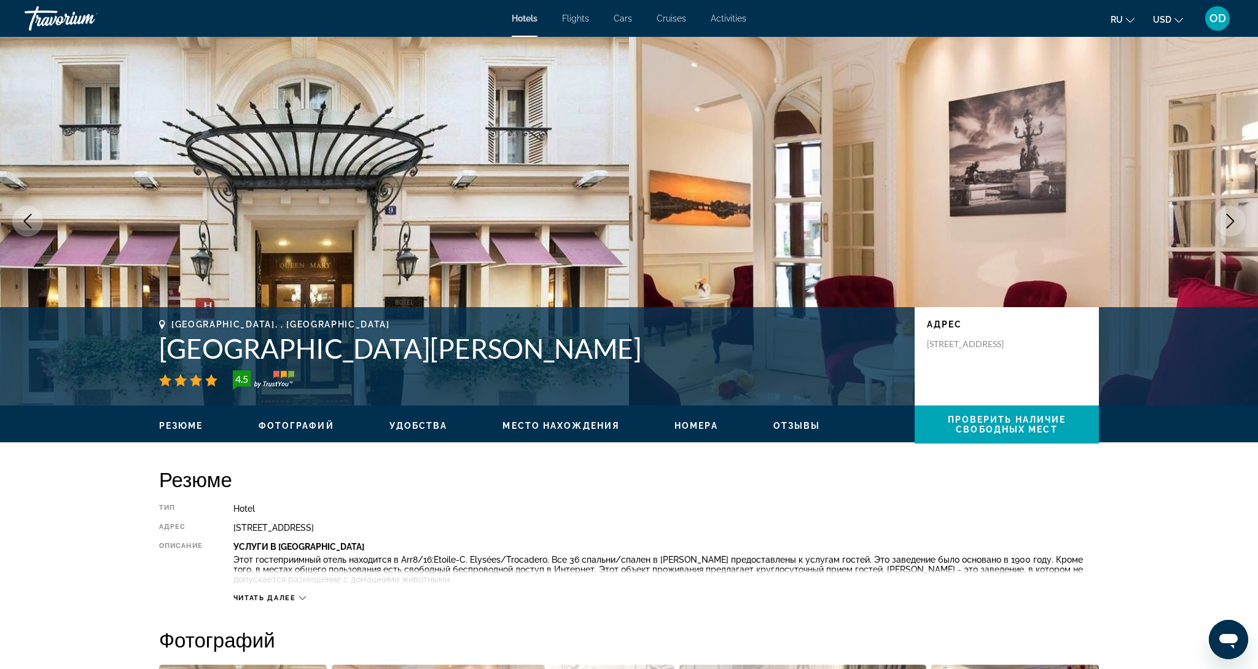
click at [1232, 227] on icon "Next image" at bounding box center [1230, 221] width 15 height 15
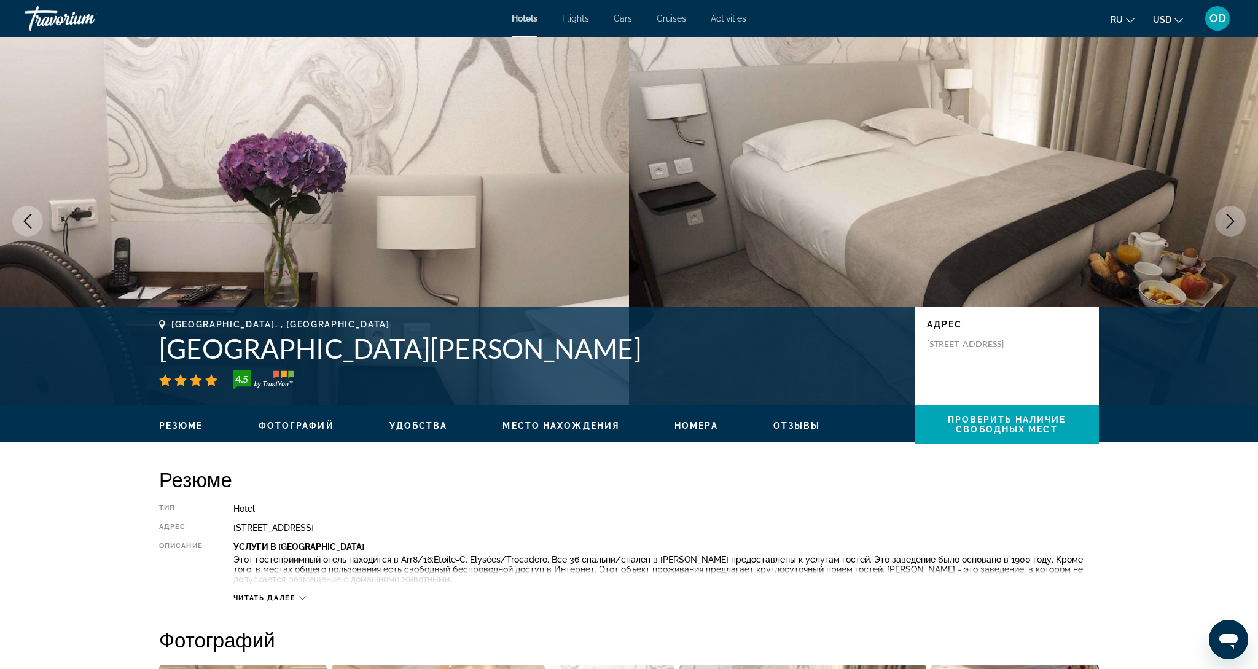
click at [1232, 227] on icon "Next image" at bounding box center [1230, 221] width 15 height 15
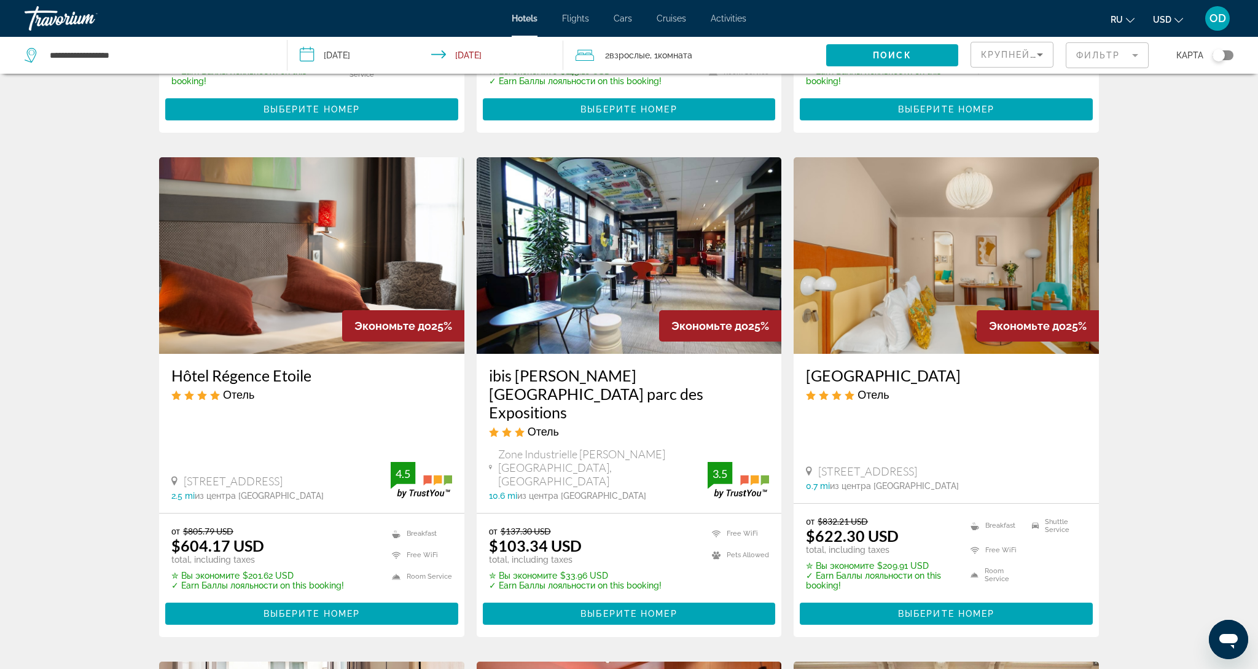
scroll to position [424, 0]
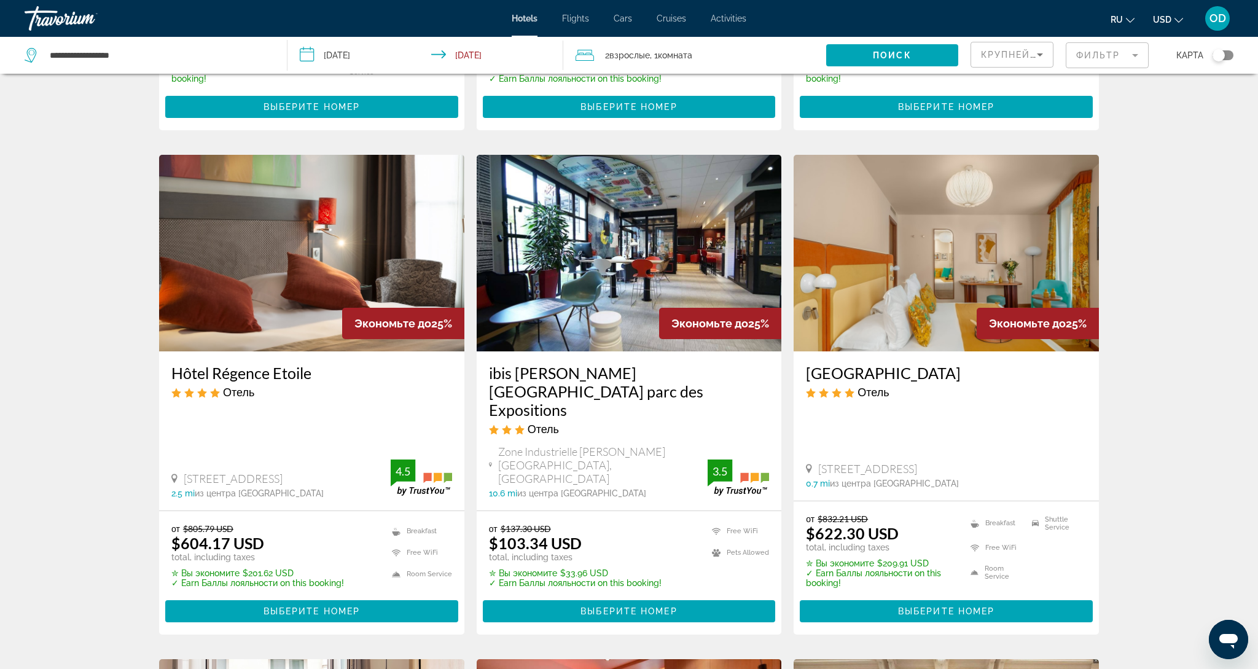
click at [637, 266] on img "Main content" at bounding box center [629, 253] width 305 height 197
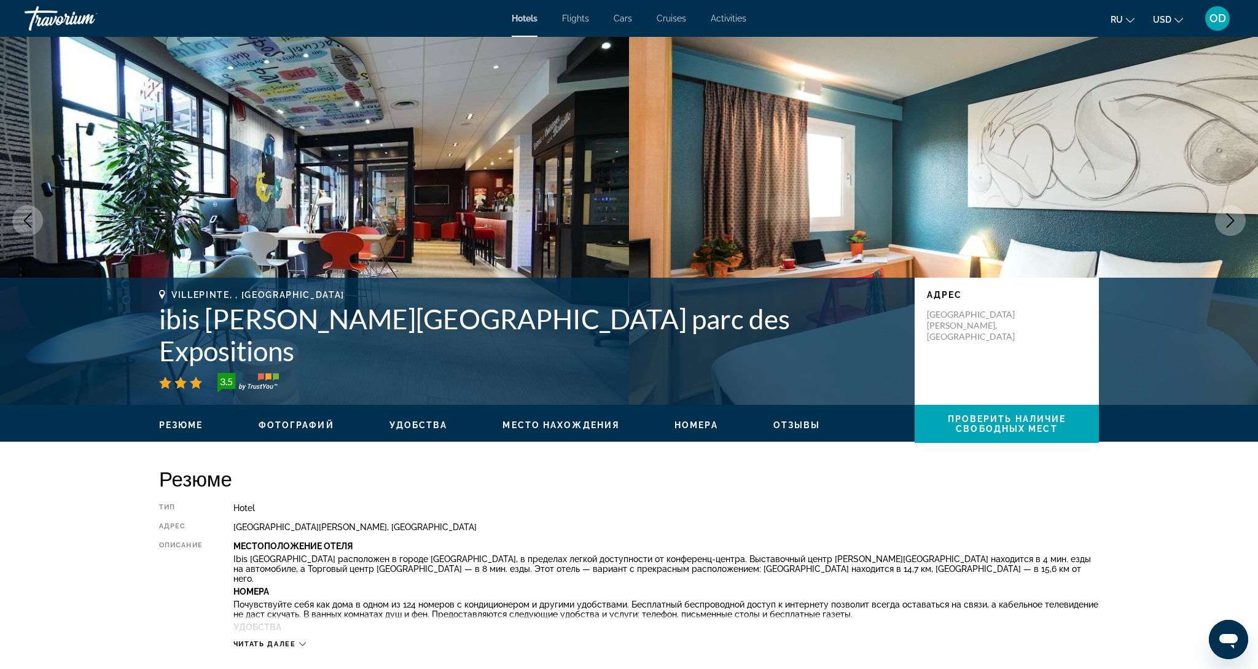
scroll to position [0, 1]
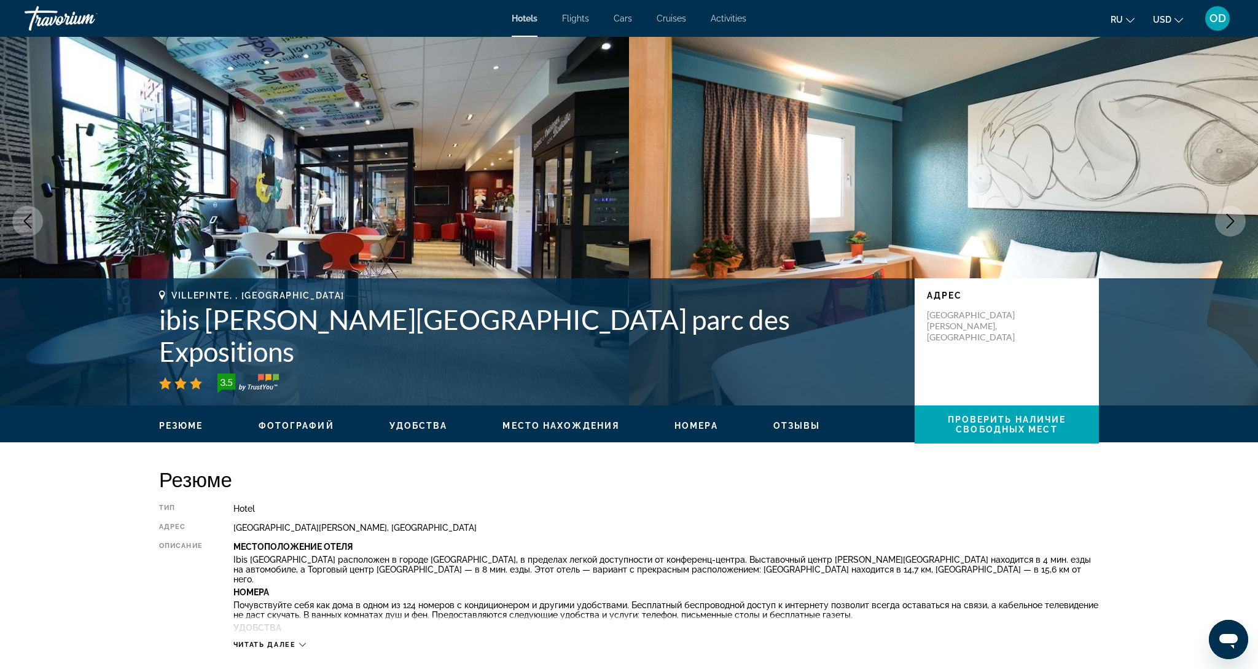
click at [1231, 225] on icon "Next image" at bounding box center [1230, 221] width 15 height 15
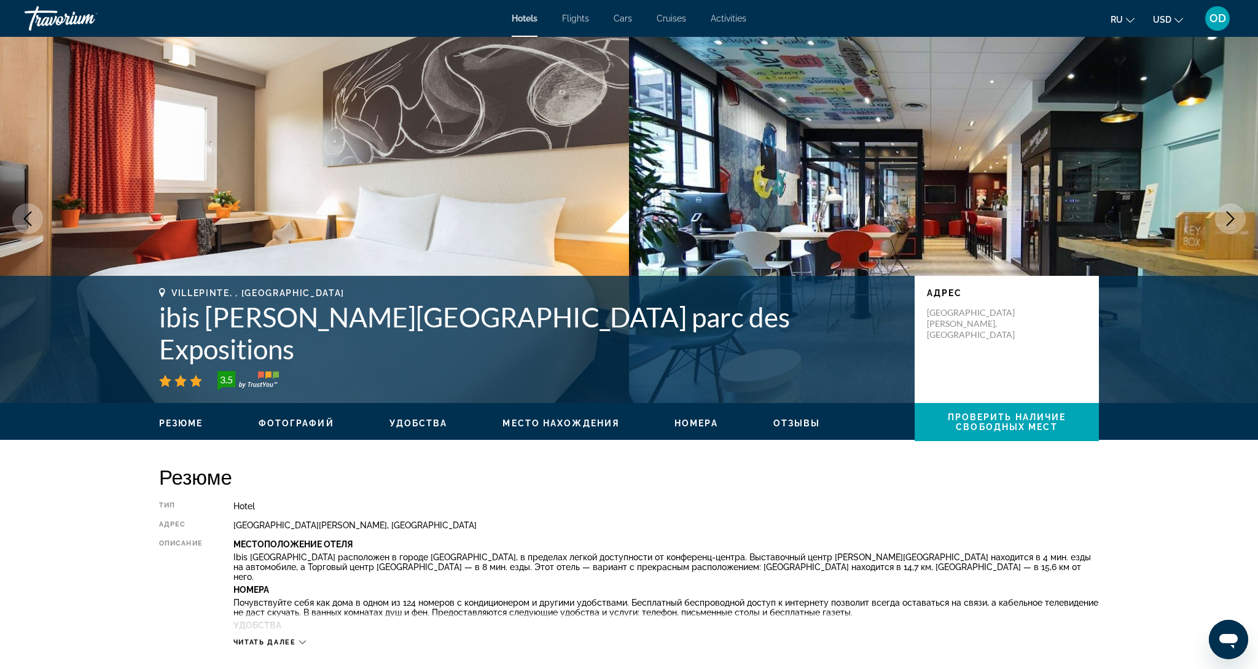
click at [1231, 225] on icon "Next image" at bounding box center [1230, 218] width 15 height 15
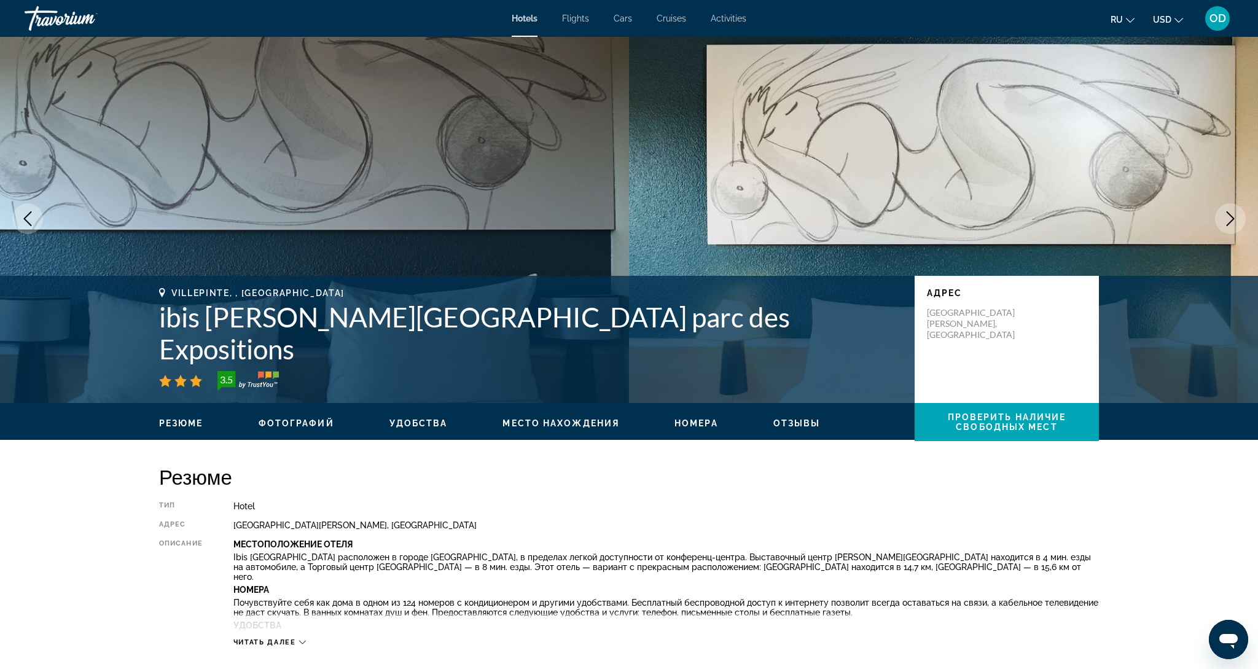
click at [1231, 225] on icon "Next image" at bounding box center [1230, 218] width 15 height 15
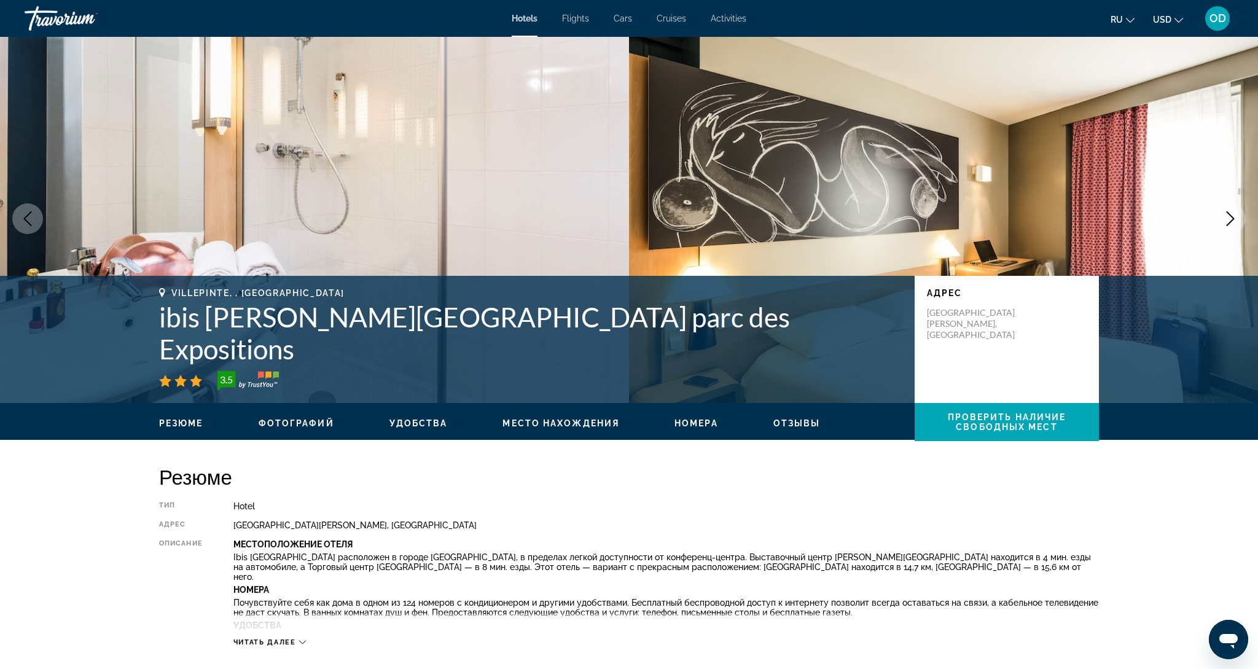
click at [1231, 225] on icon "Next image" at bounding box center [1230, 218] width 15 height 15
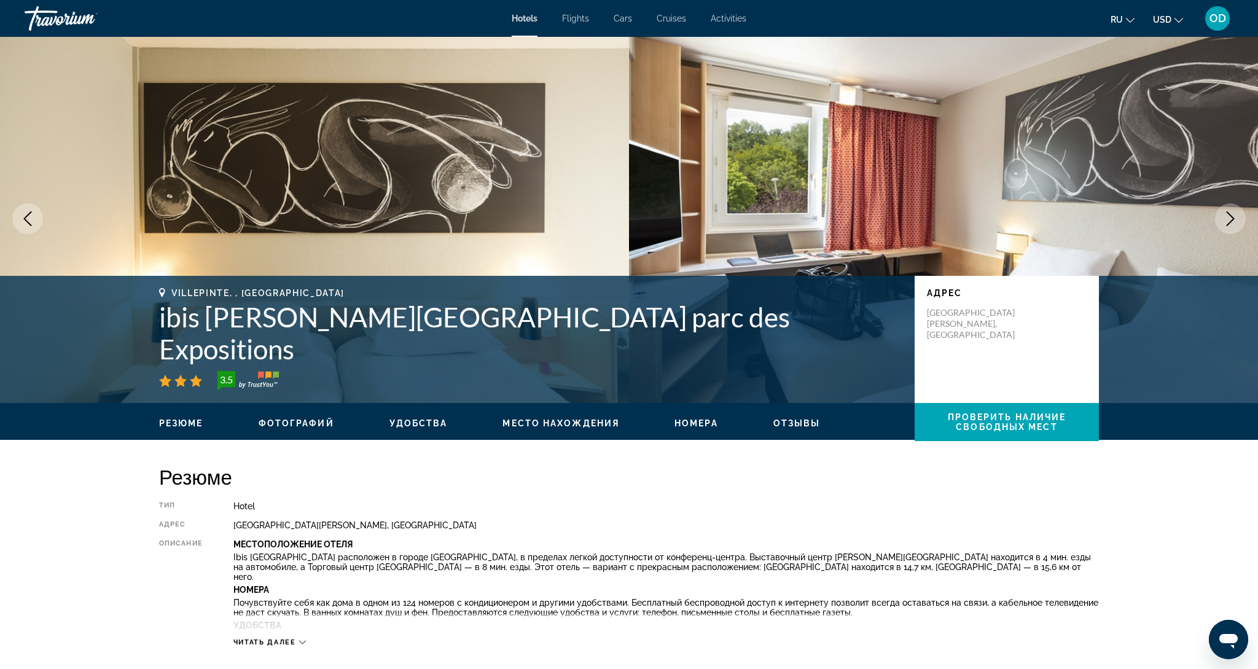
click at [1231, 225] on icon "Next image" at bounding box center [1230, 218] width 15 height 15
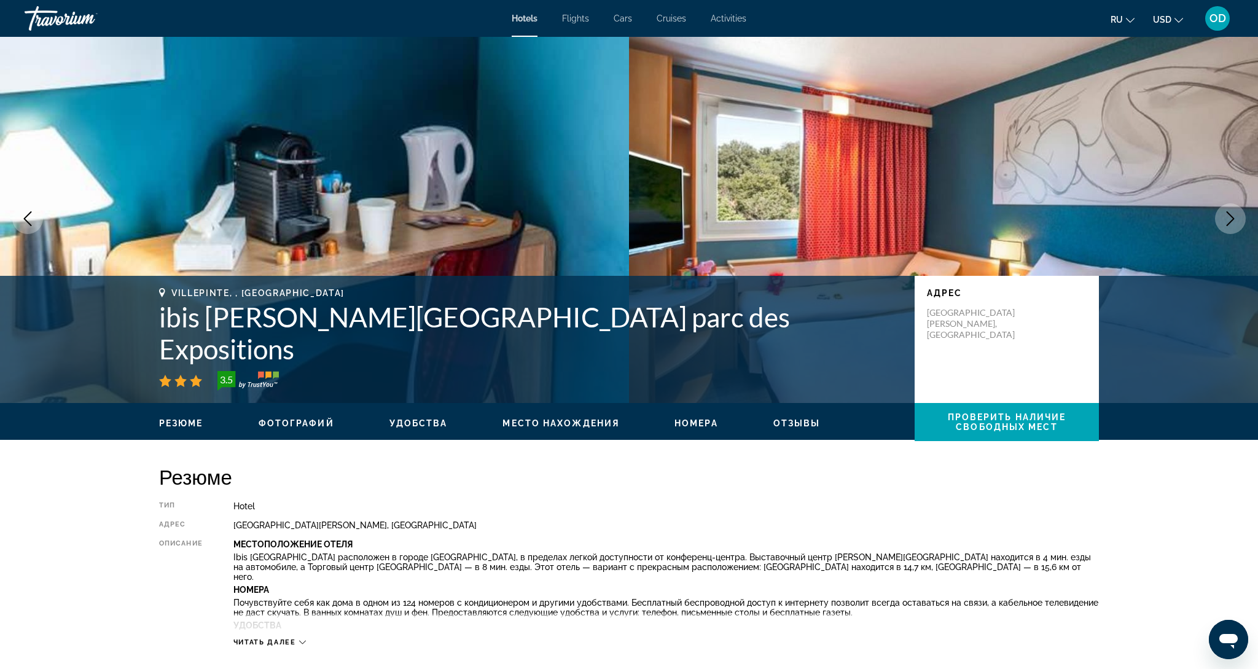
click at [1231, 225] on icon "Next image" at bounding box center [1230, 218] width 15 height 15
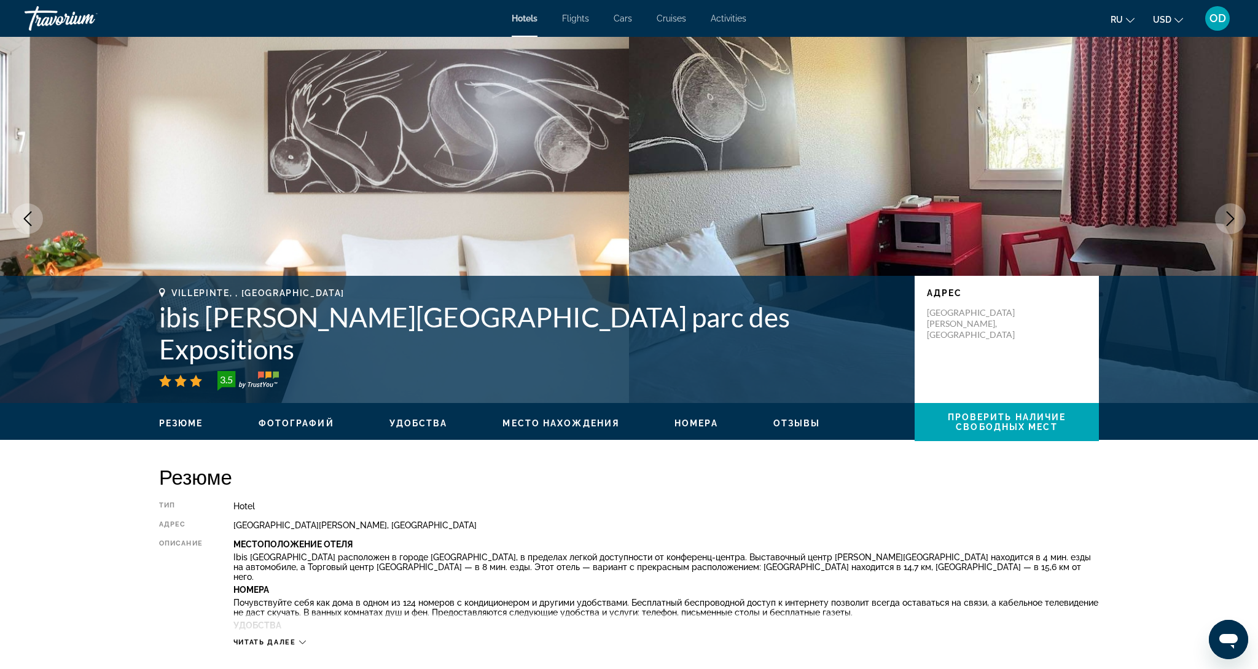
click at [1231, 225] on icon "Next image" at bounding box center [1230, 218] width 15 height 15
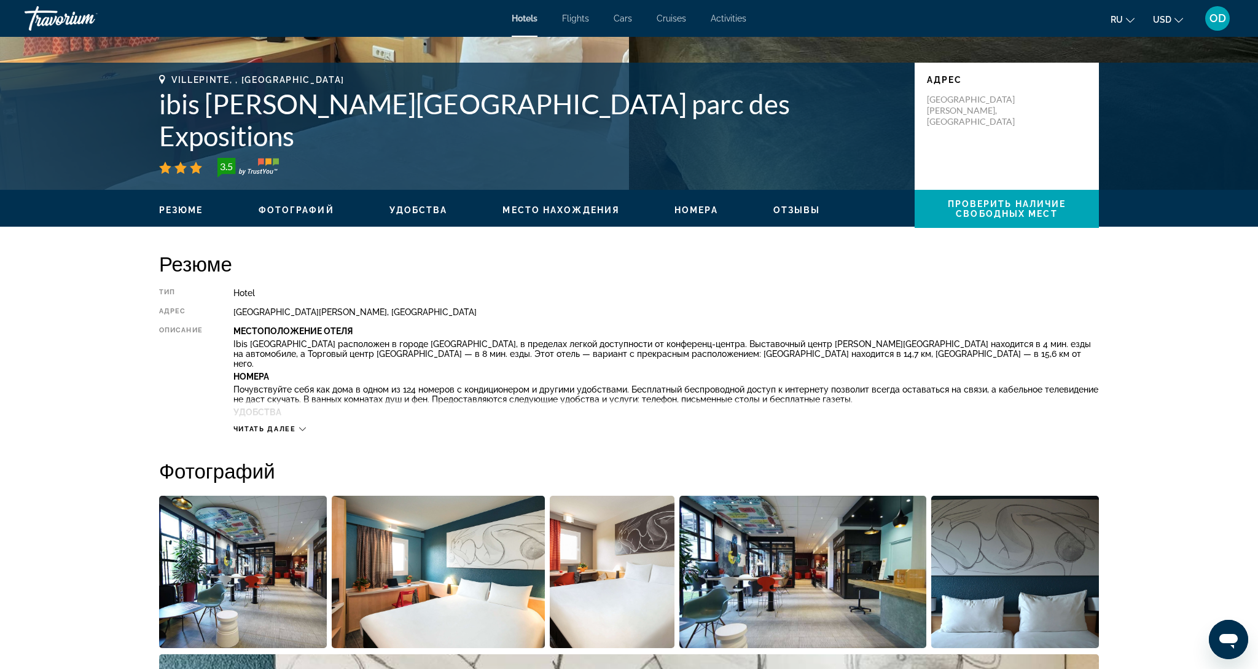
scroll to position [219, 0]
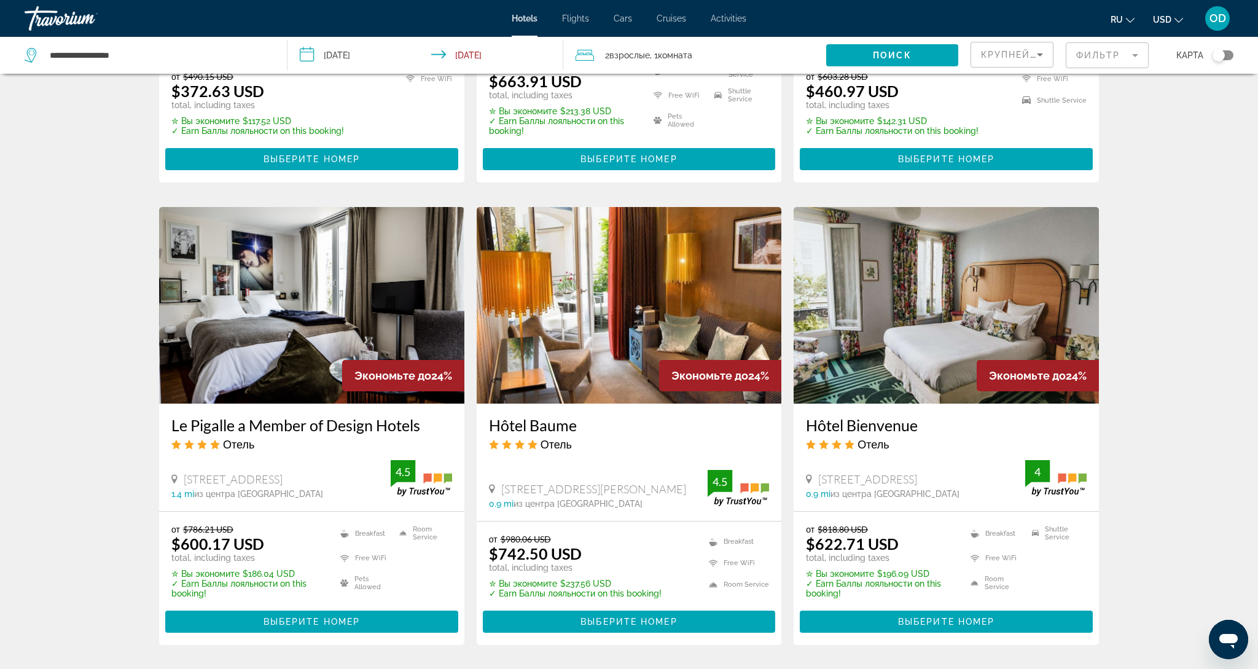
scroll to position [1463, 0]
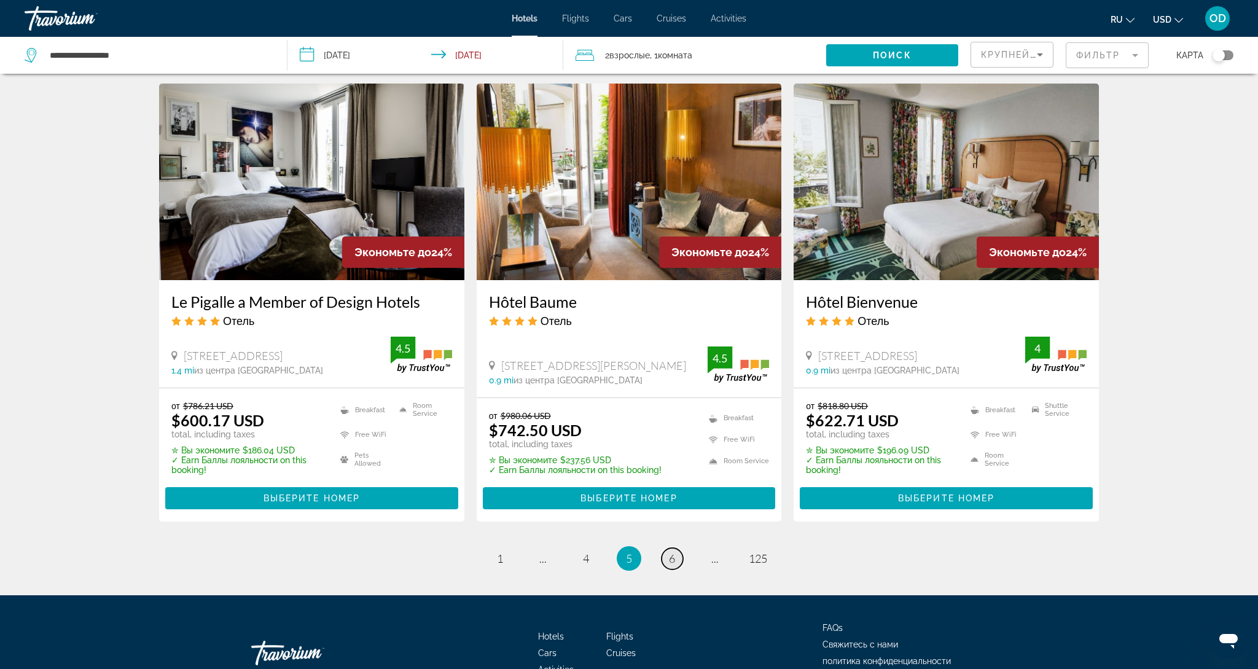
click at [671, 552] on span "6" at bounding box center [672, 559] width 6 height 14
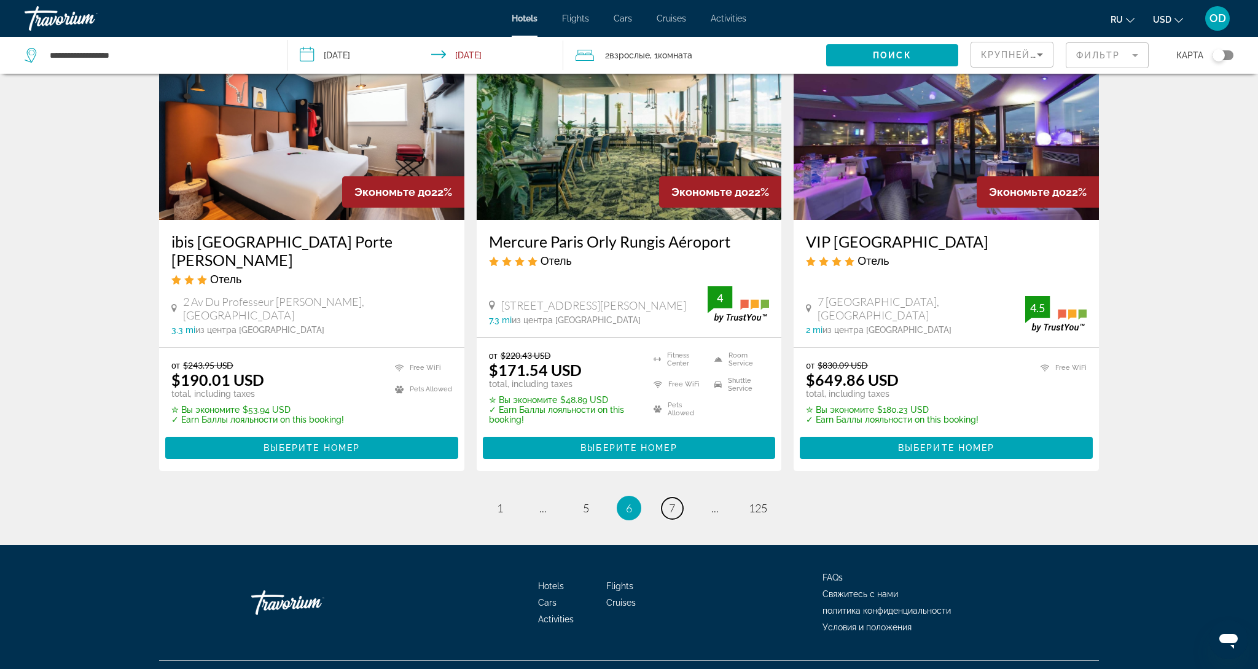
scroll to position [1488, 0]
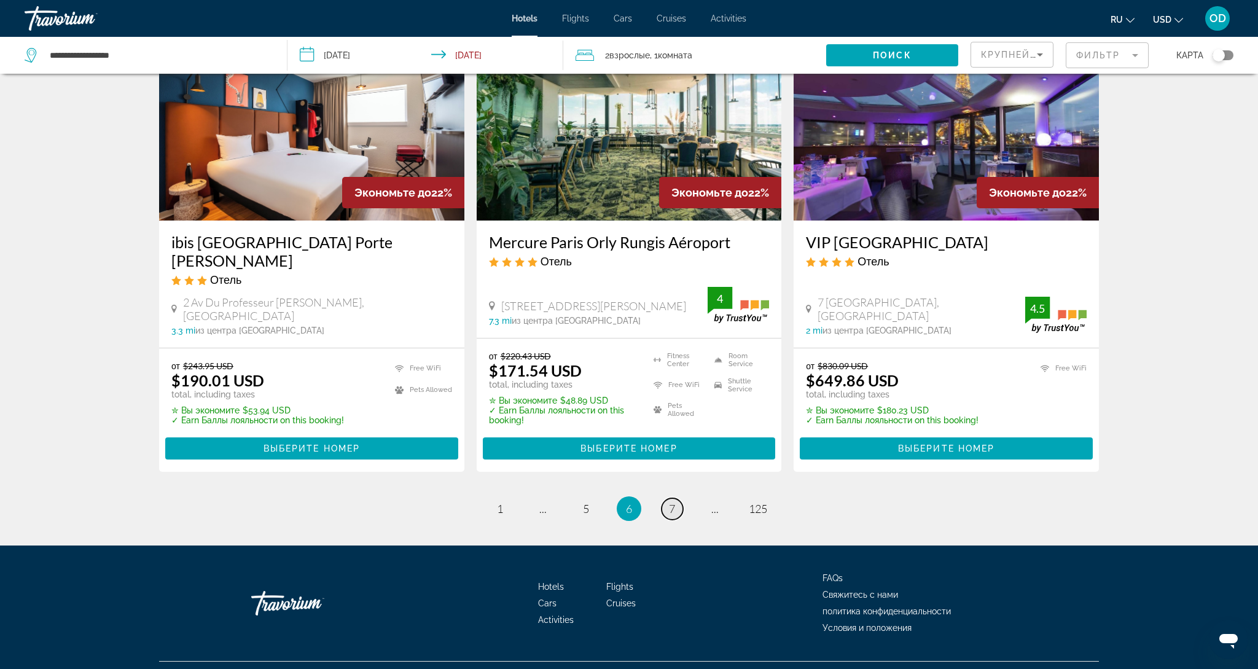
click at [675, 502] on span "7" at bounding box center [672, 509] width 6 height 14
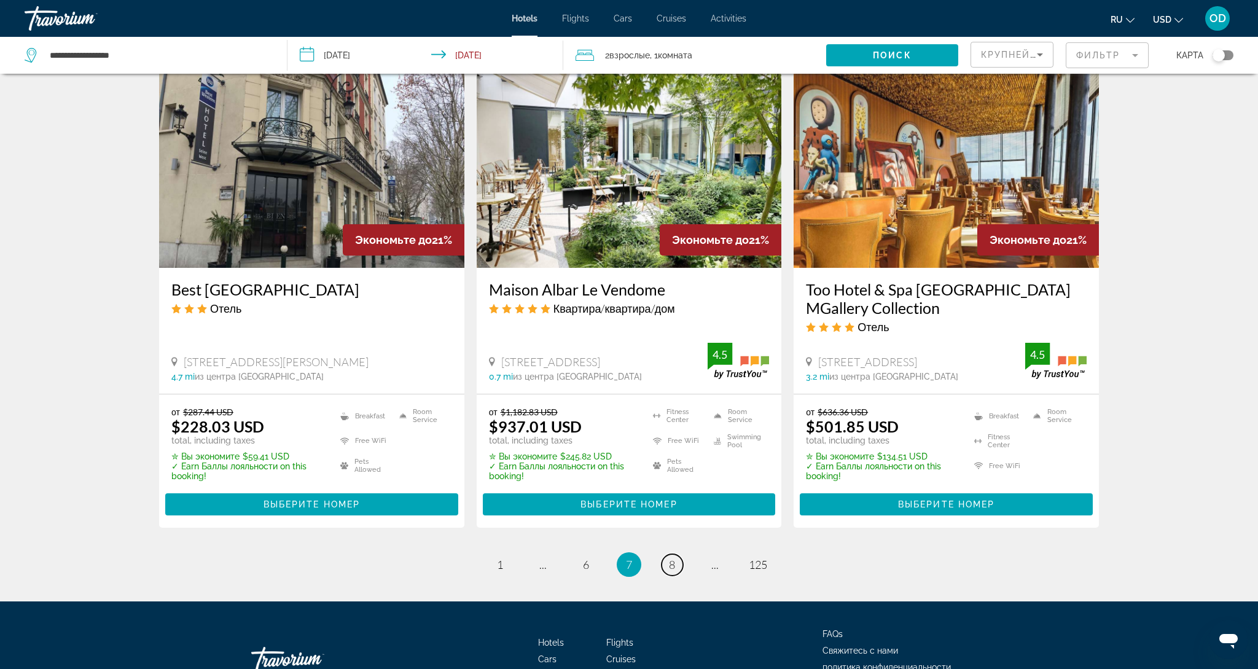
scroll to position [1526, 0]
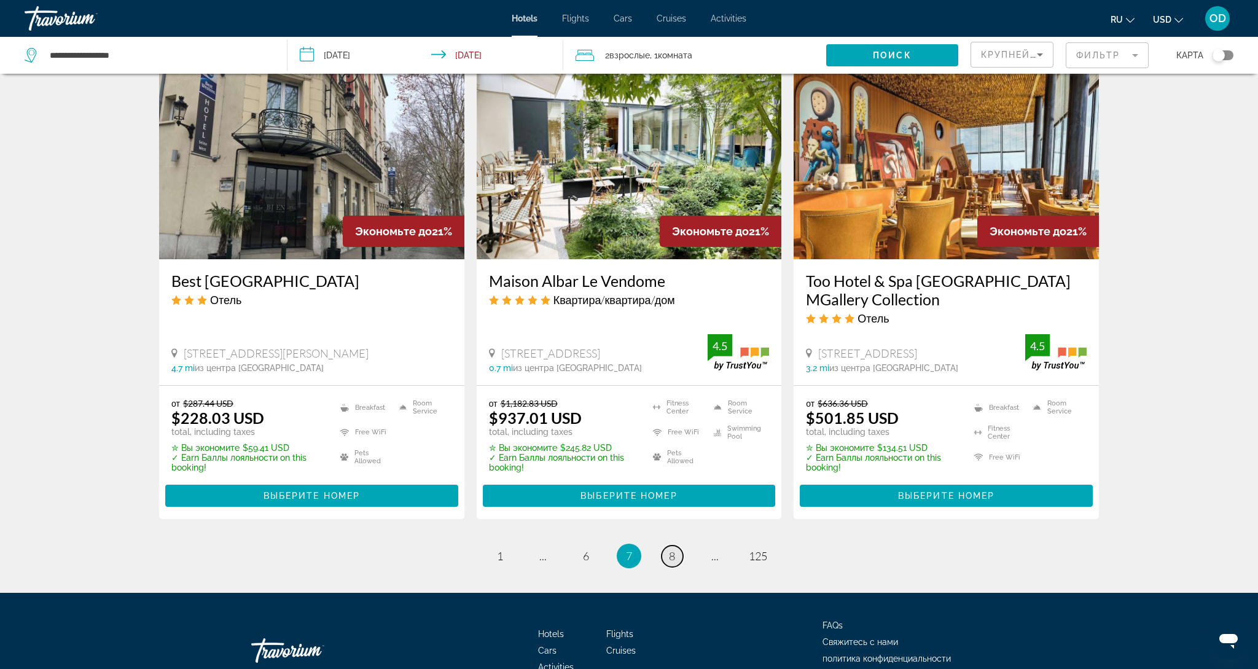
click at [666, 545] on link "page 8" at bounding box center [672, 555] width 21 height 21
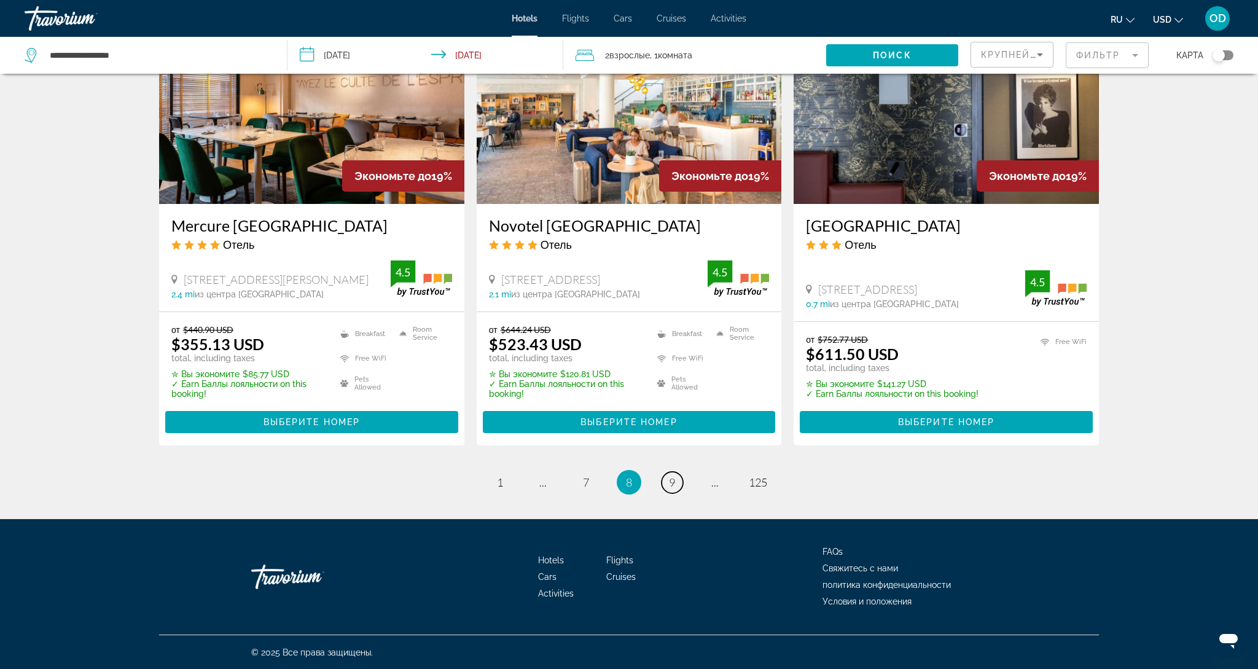
scroll to position [1515, 0]
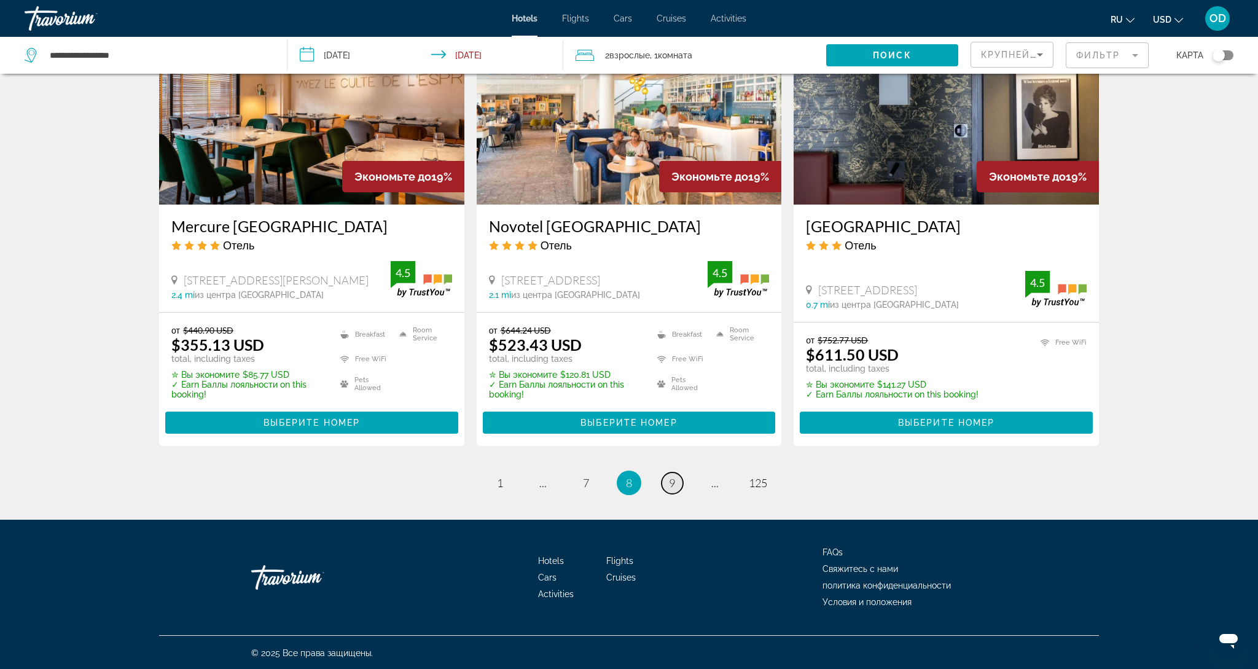
click at [674, 485] on span "9" at bounding box center [672, 483] width 6 height 14
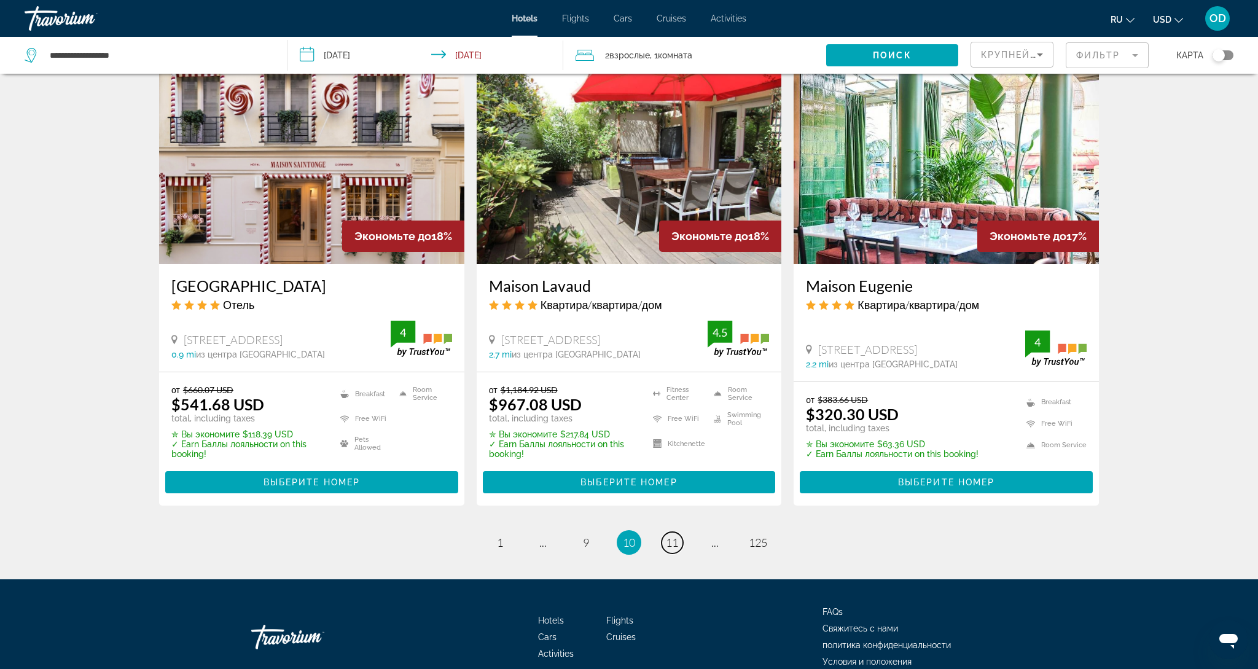
scroll to position [1440, 0]
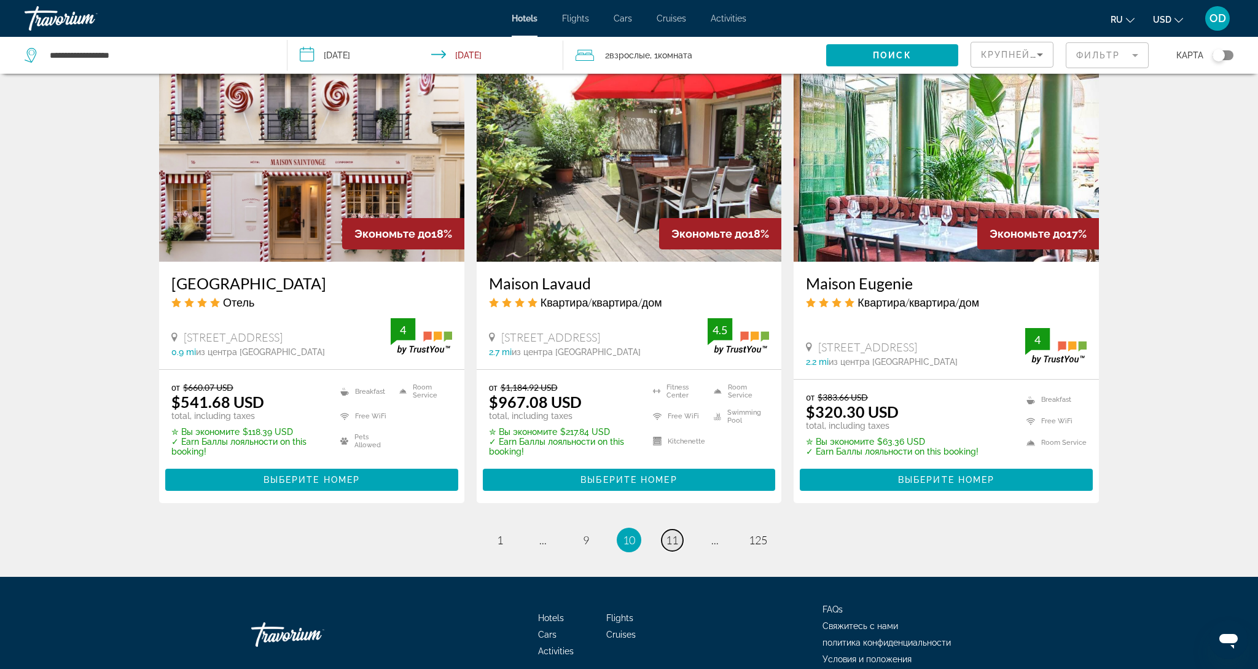
click at [671, 538] on span "11" at bounding box center [672, 540] width 12 height 14
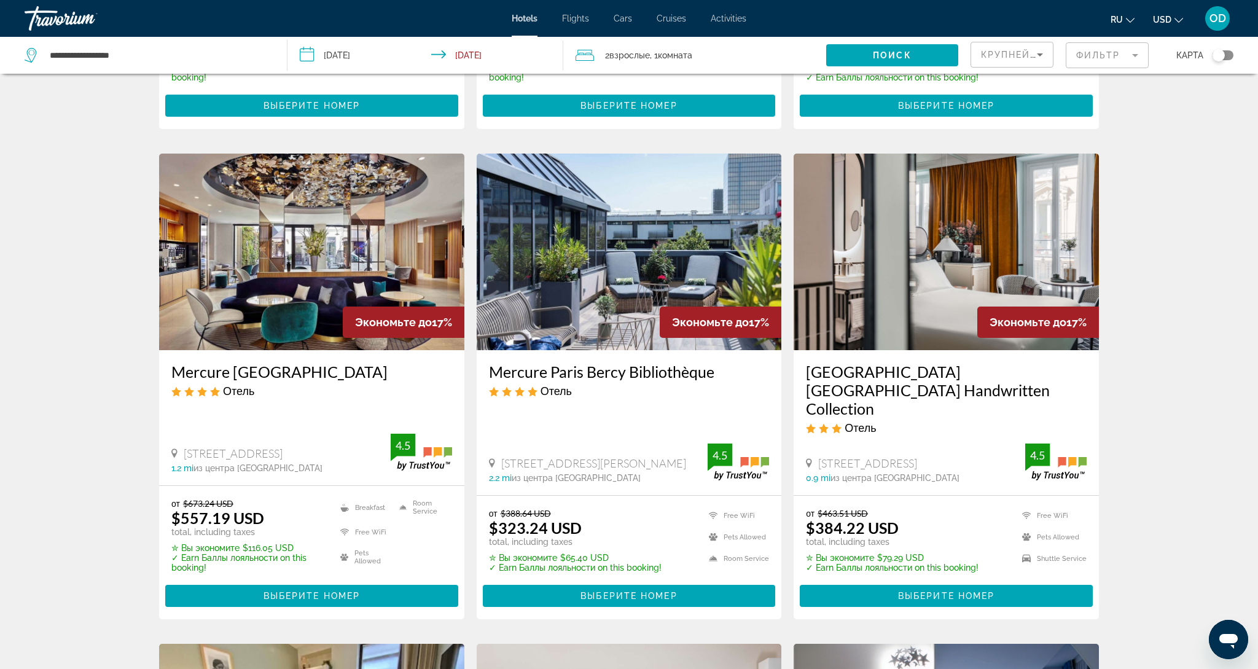
scroll to position [428, 0]
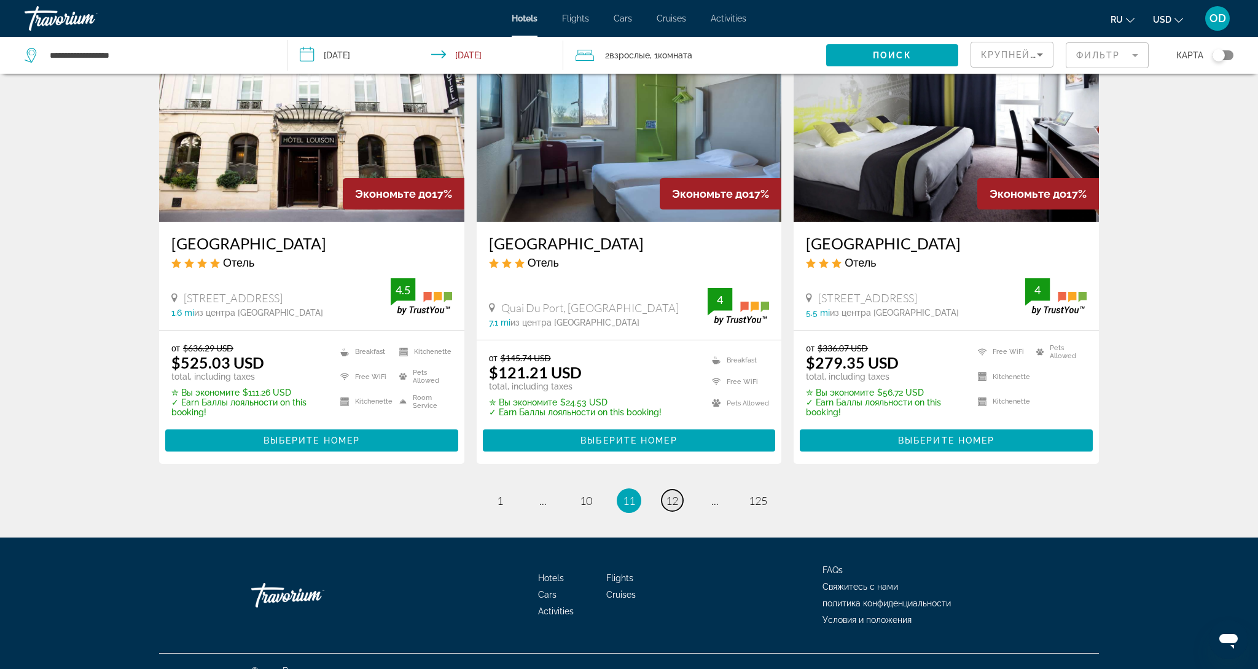
click at [677, 491] on li "page 12" at bounding box center [672, 500] width 25 height 25
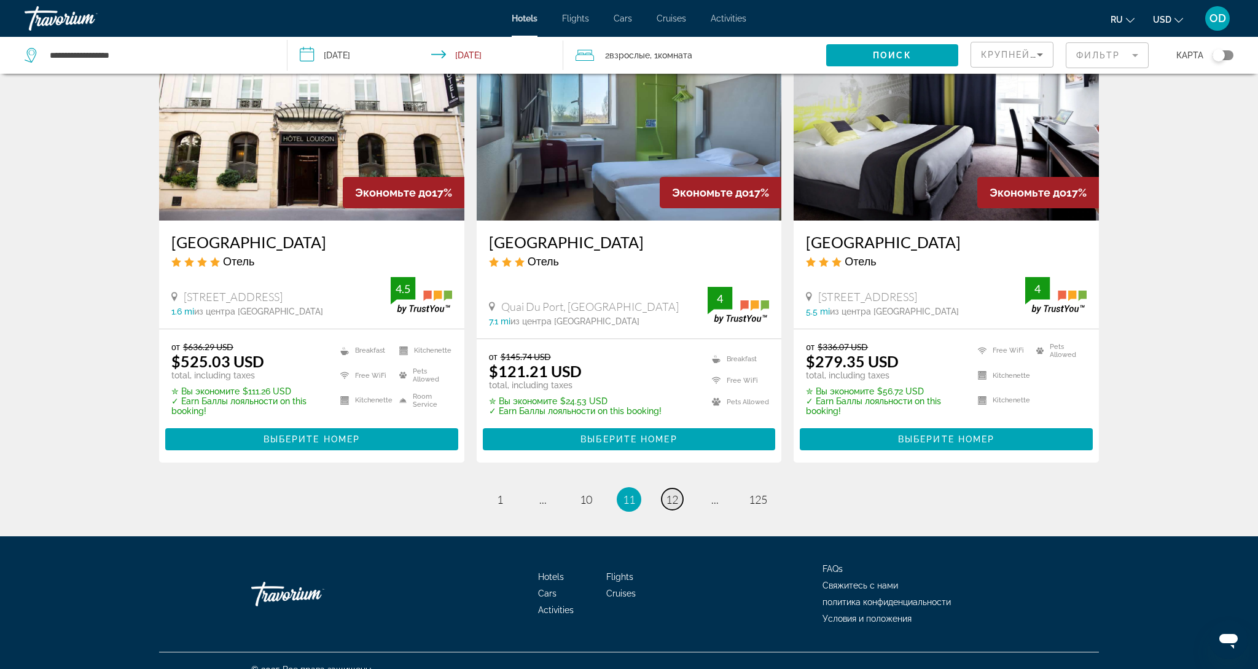
click at [674, 493] on span "12" at bounding box center [672, 500] width 12 height 14
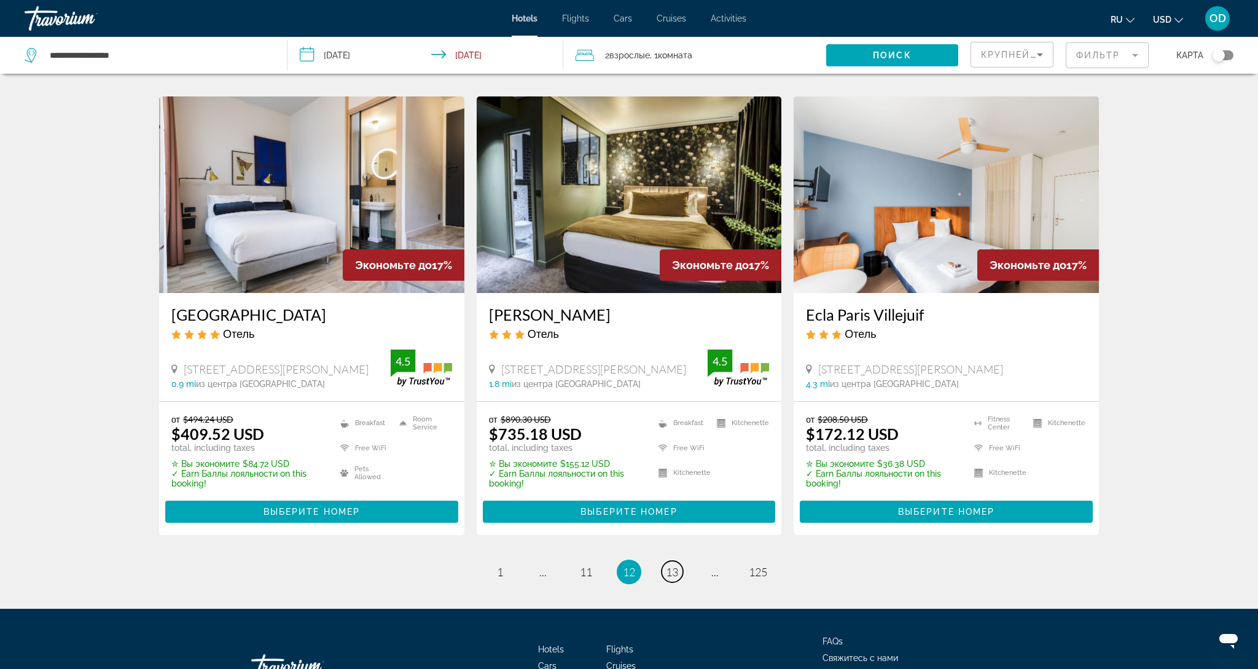
scroll to position [1421, 0]
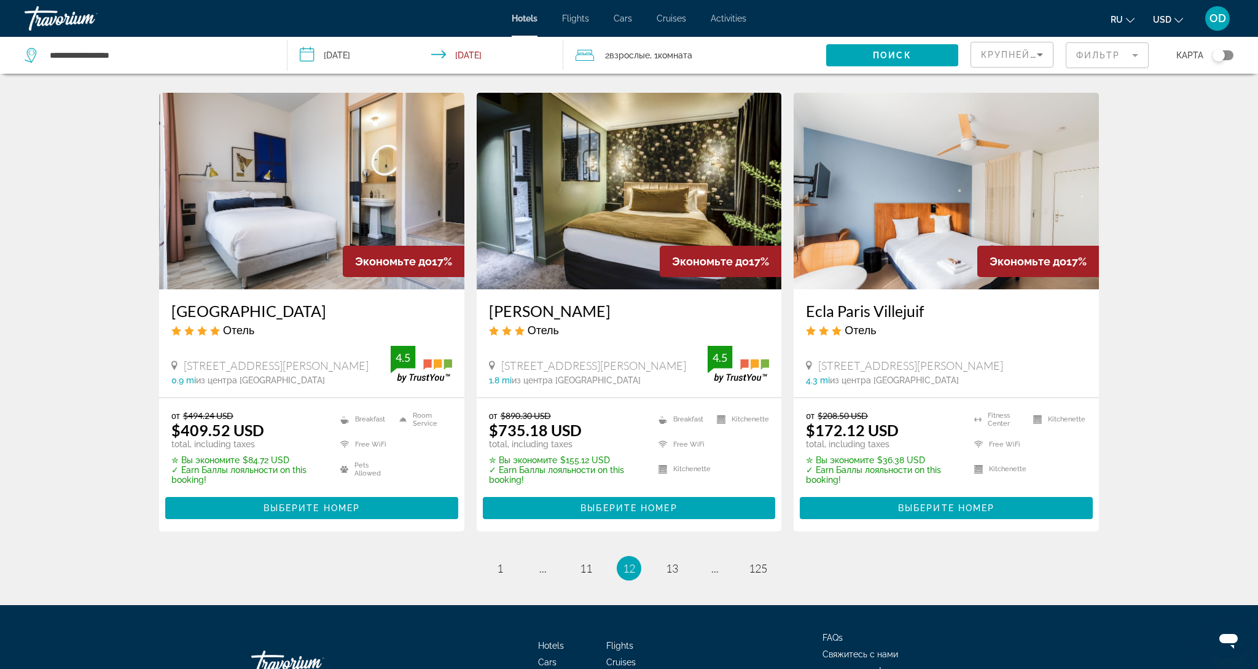
click at [682, 572] on li "page 13" at bounding box center [672, 568] width 25 height 25
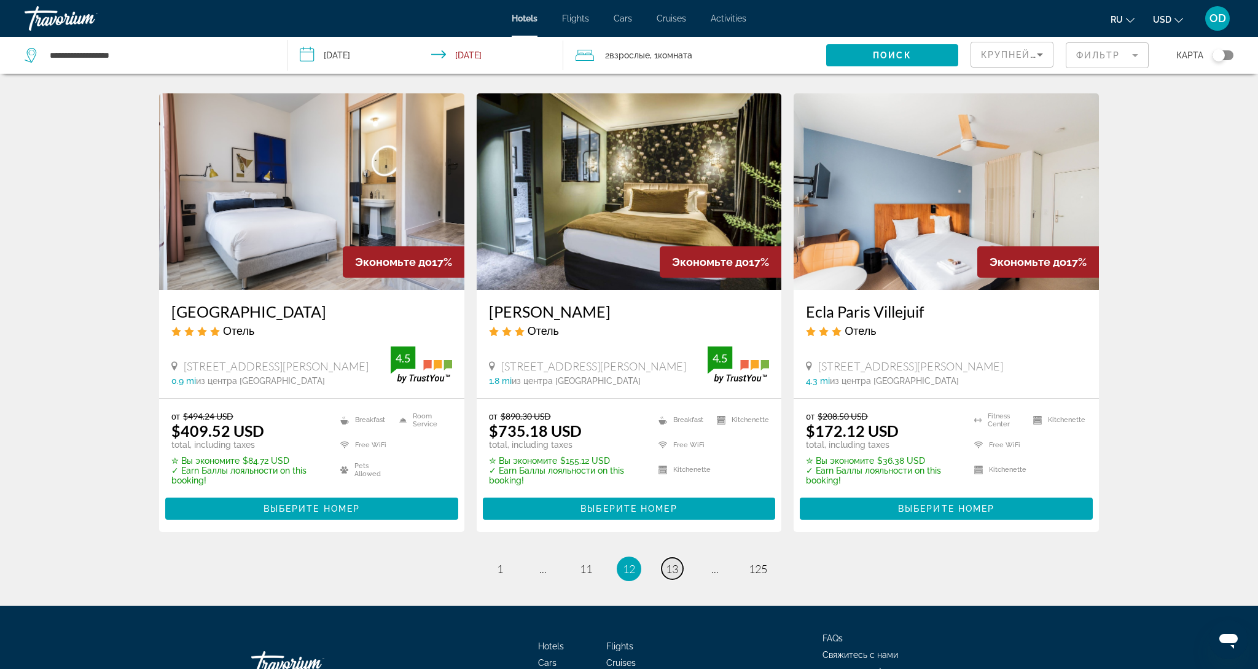
click at [673, 571] on span "13" at bounding box center [672, 569] width 12 height 14
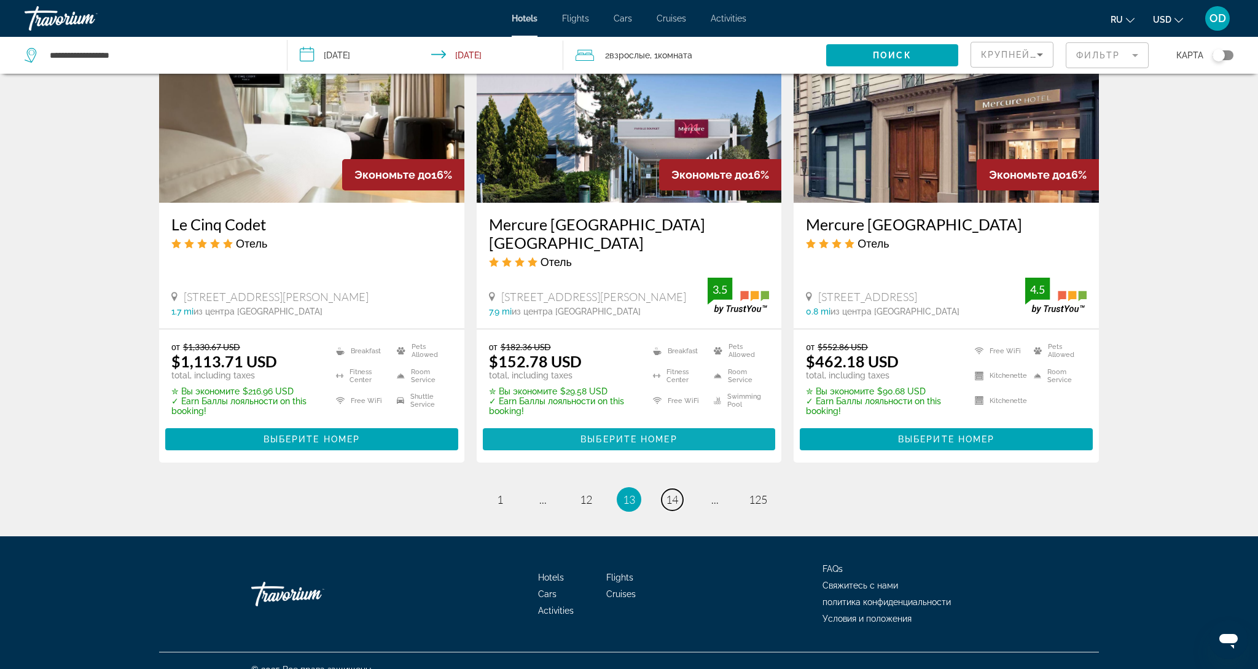
scroll to position [1499, 0]
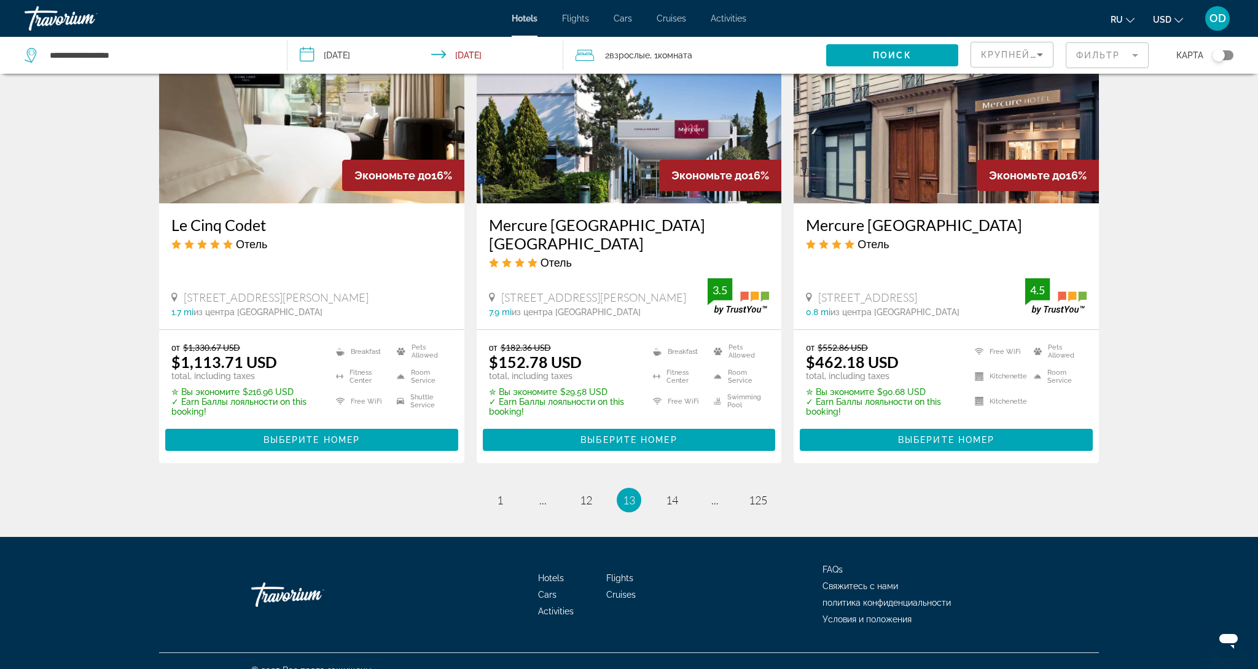
click at [663, 490] on link "page 14" at bounding box center [672, 500] width 21 height 21
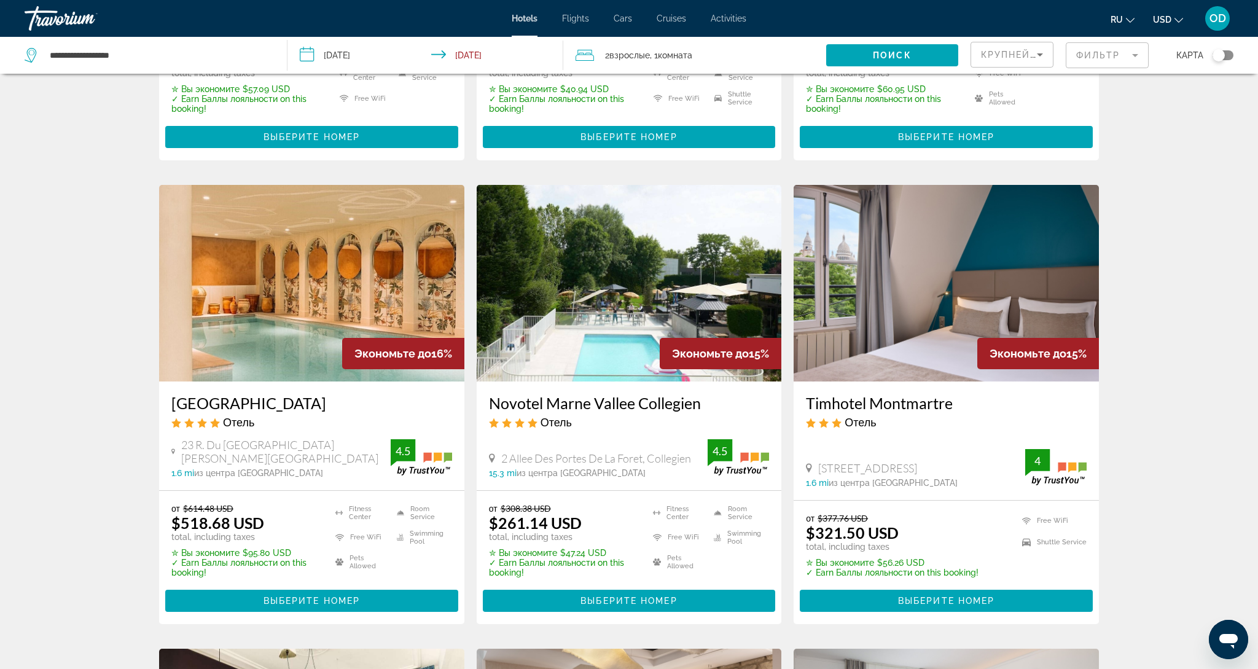
scroll to position [431, 0]
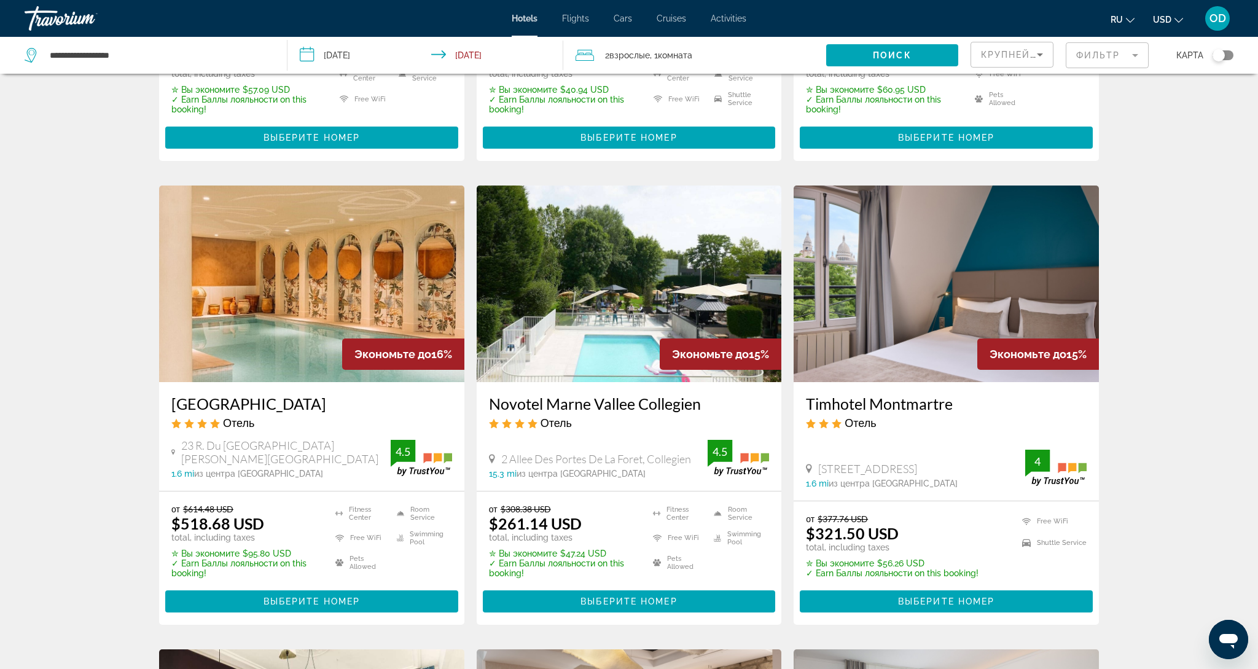
click at [314, 276] on img "Main content" at bounding box center [311, 283] width 305 height 197
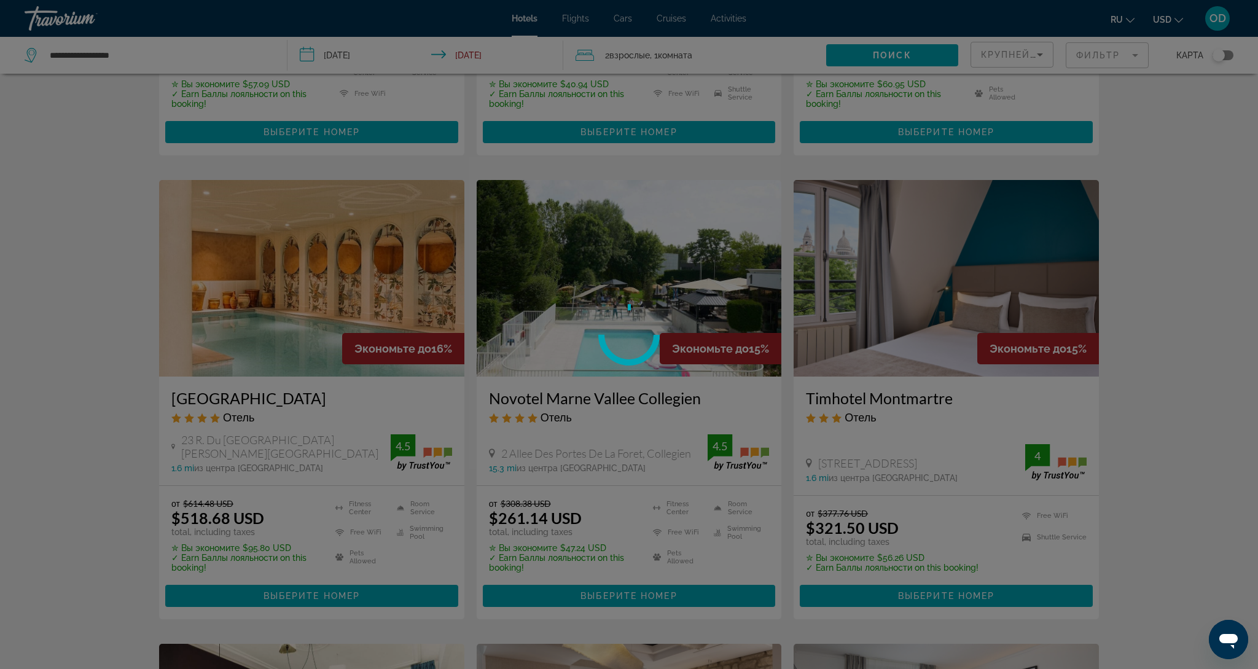
scroll to position [435, 0]
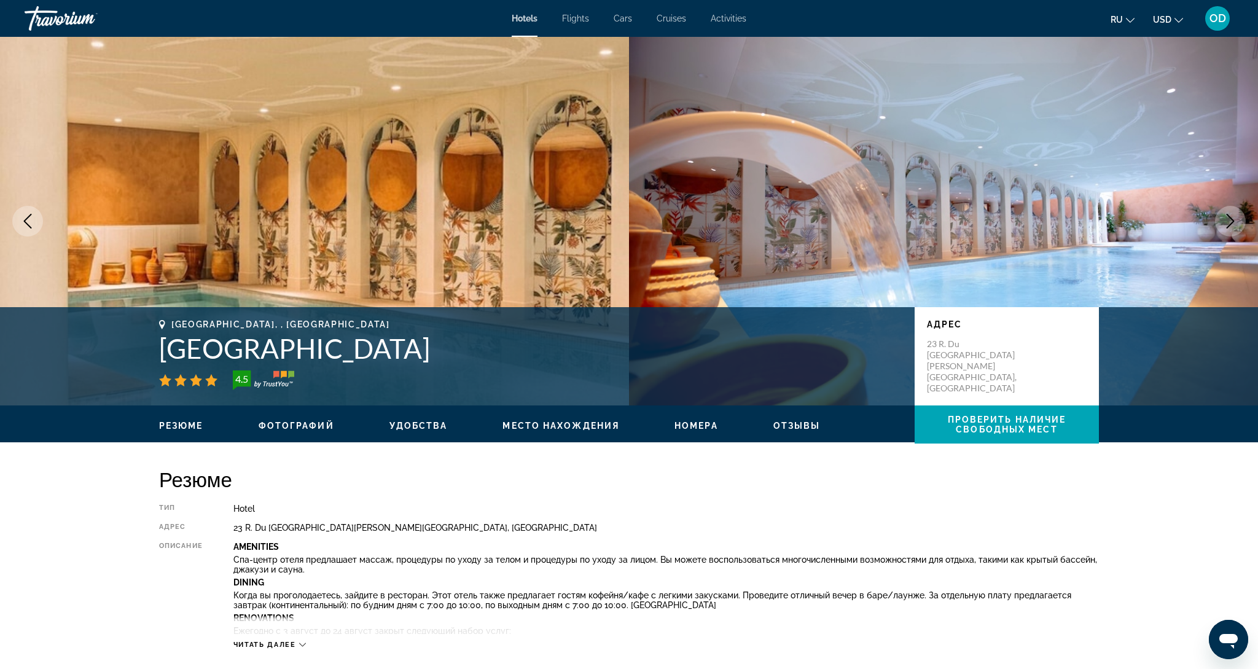
click at [1234, 233] on button "Next image" at bounding box center [1230, 221] width 31 height 31
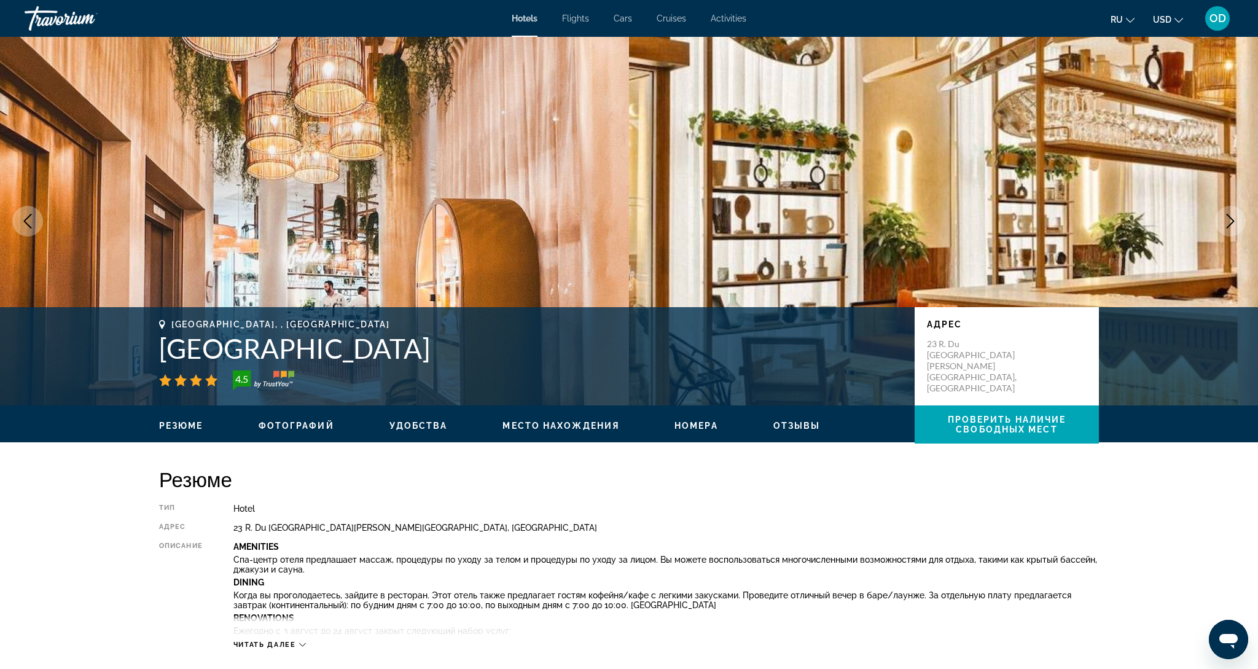
click at [1234, 233] on button "Next image" at bounding box center [1230, 221] width 31 height 31
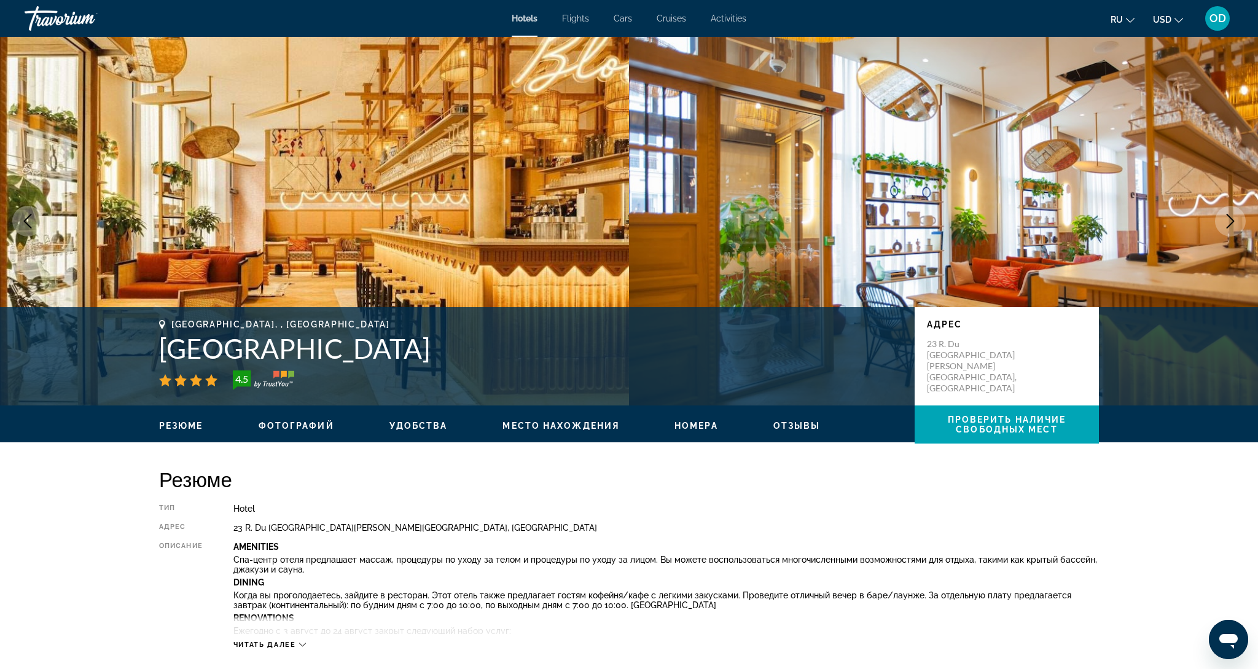
click at [1234, 233] on button "Next image" at bounding box center [1230, 221] width 31 height 31
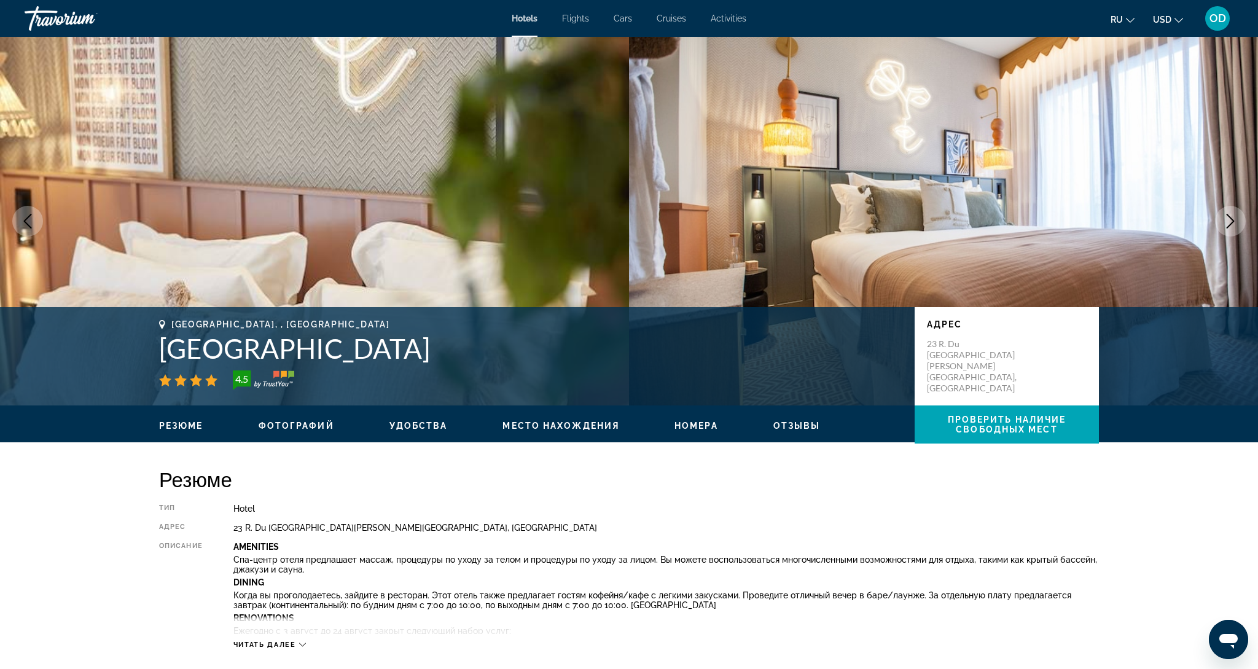
scroll to position [1, 0]
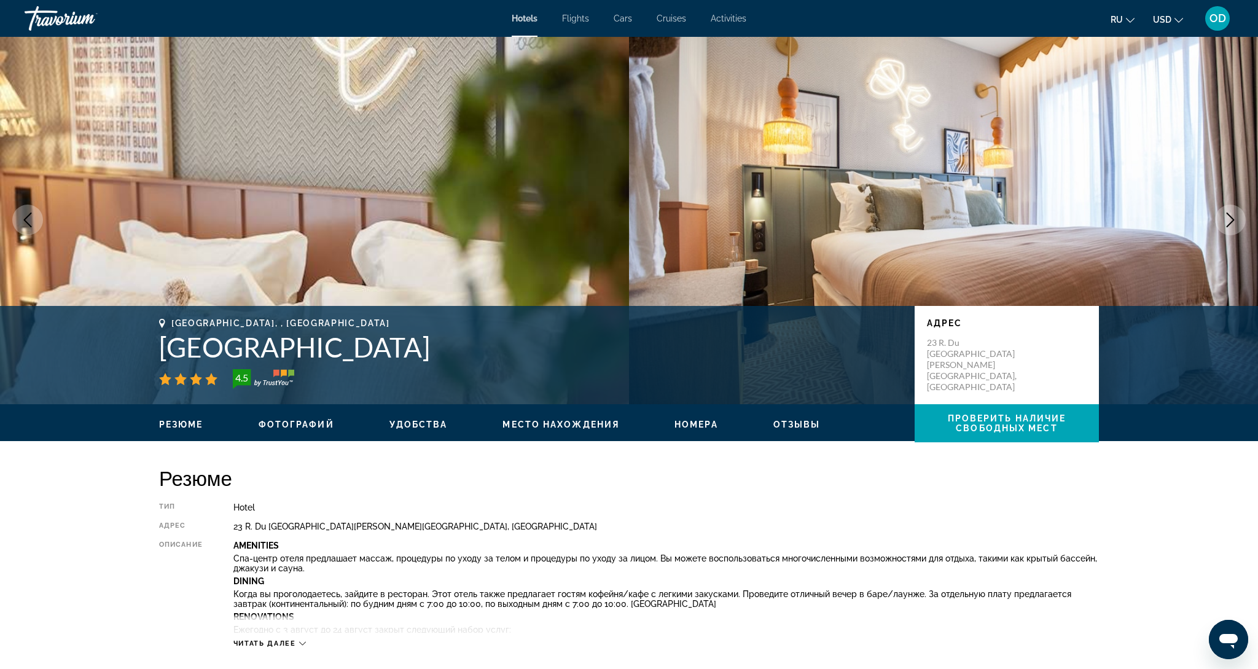
click at [1234, 233] on button "Next image" at bounding box center [1230, 220] width 31 height 31
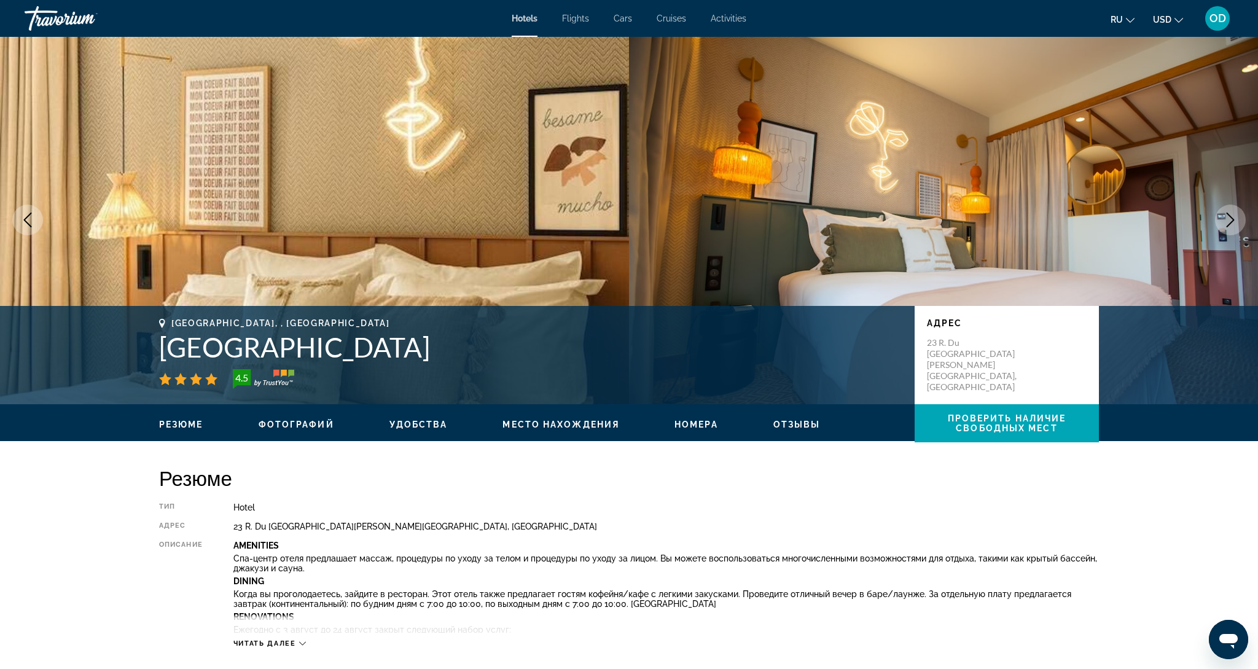
click at [1234, 233] on button "Next image" at bounding box center [1230, 220] width 31 height 31
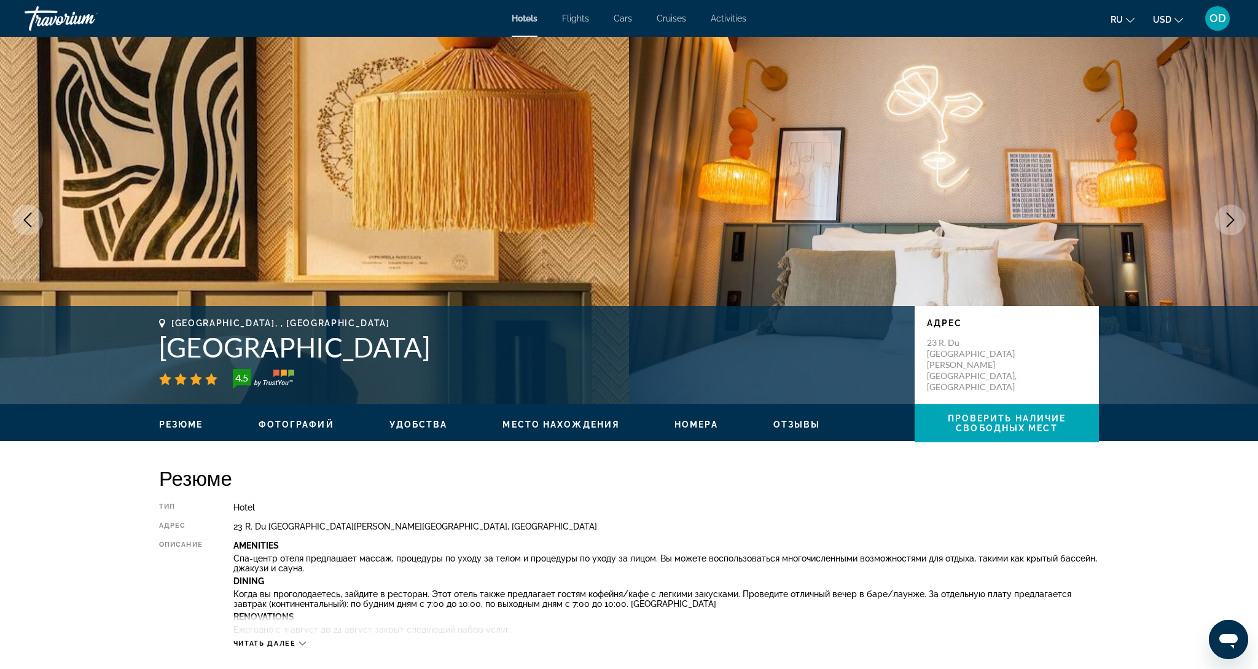
click at [1234, 233] on button "Next image" at bounding box center [1230, 220] width 31 height 31
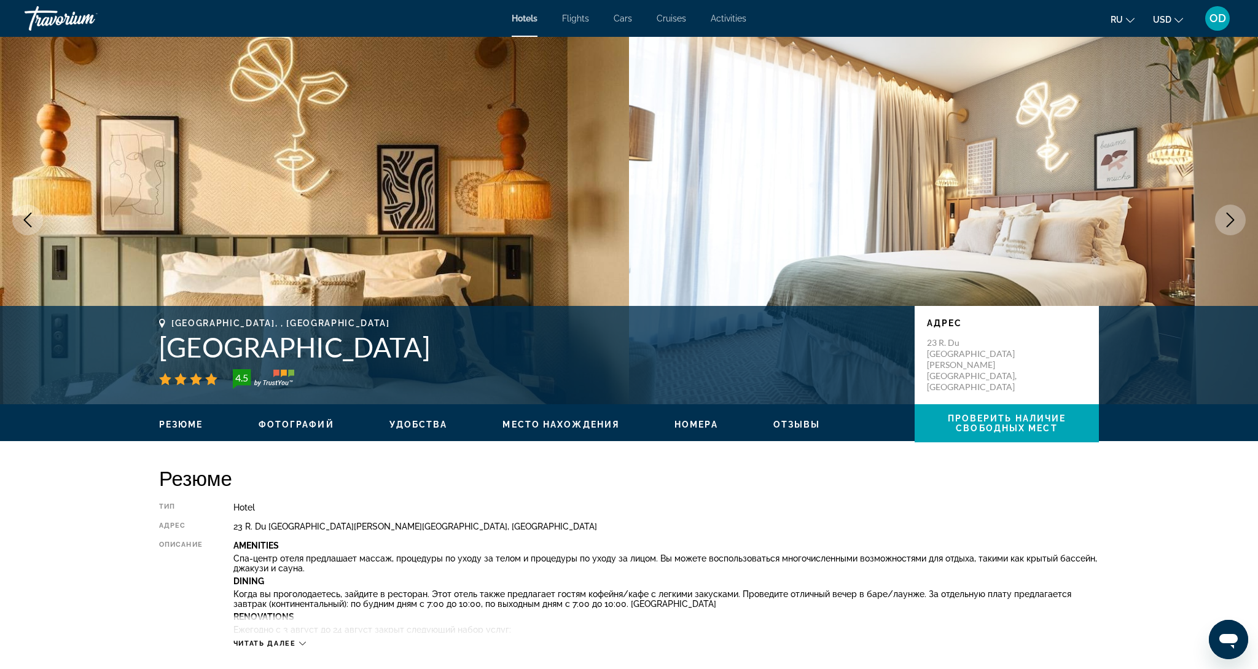
scroll to position [2, 0]
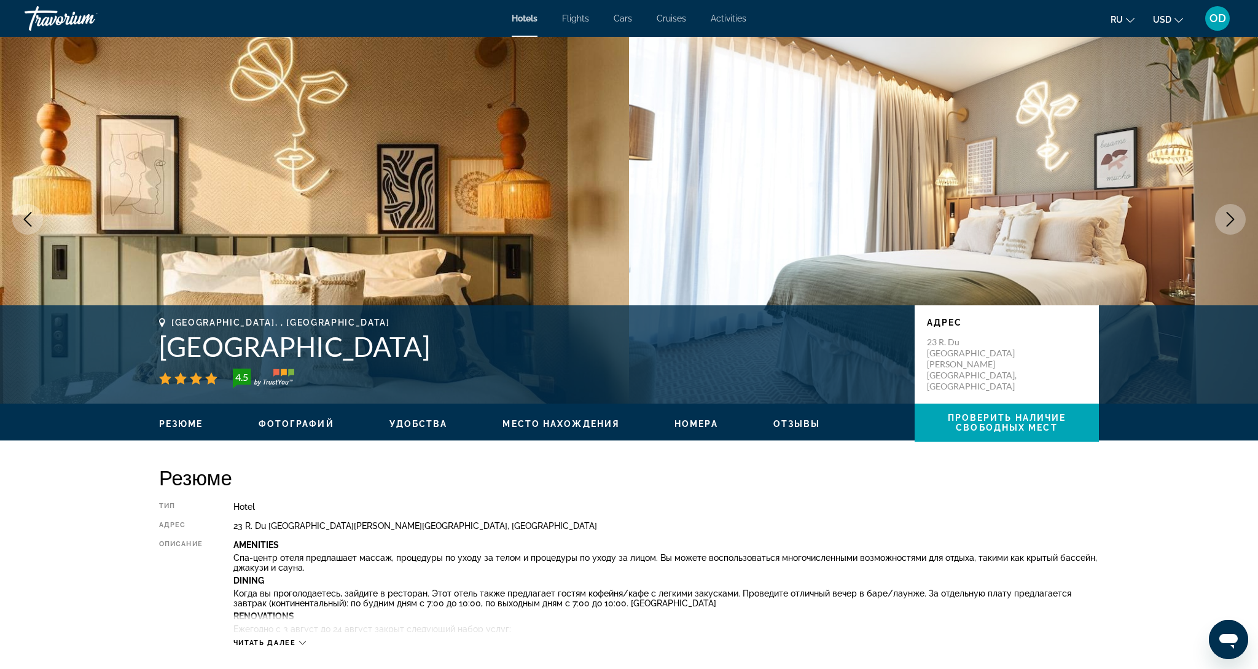
click at [1234, 233] on button "Next image" at bounding box center [1230, 219] width 31 height 31
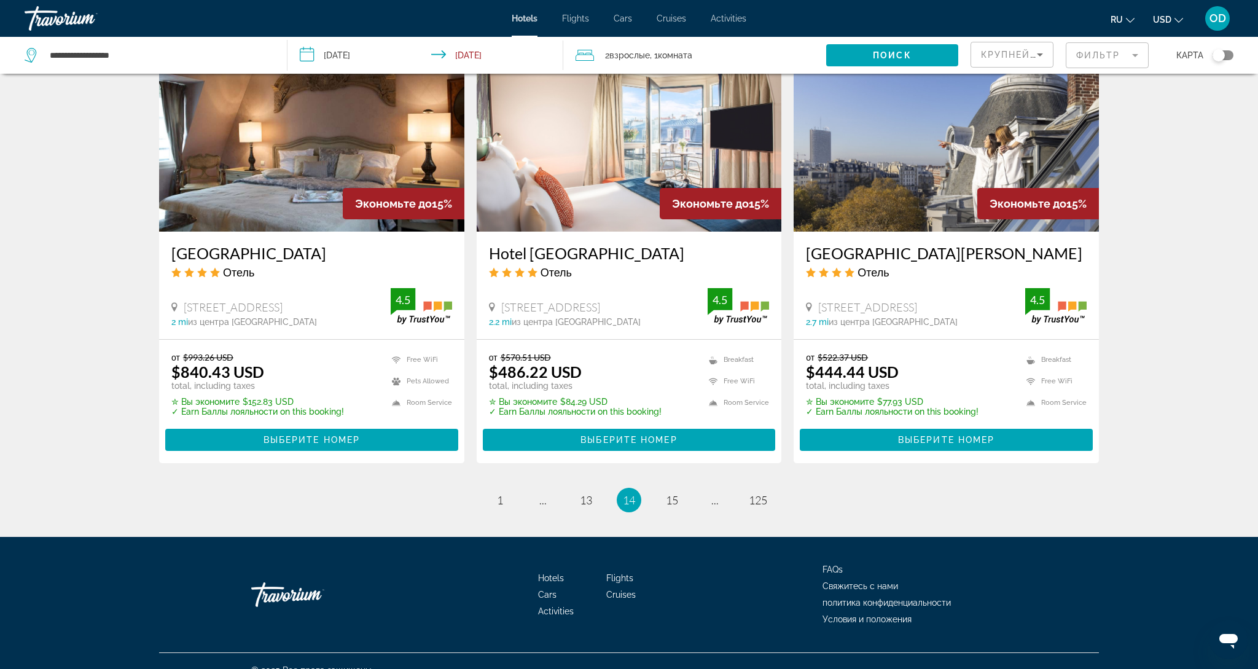
scroll to position [1507, 0]
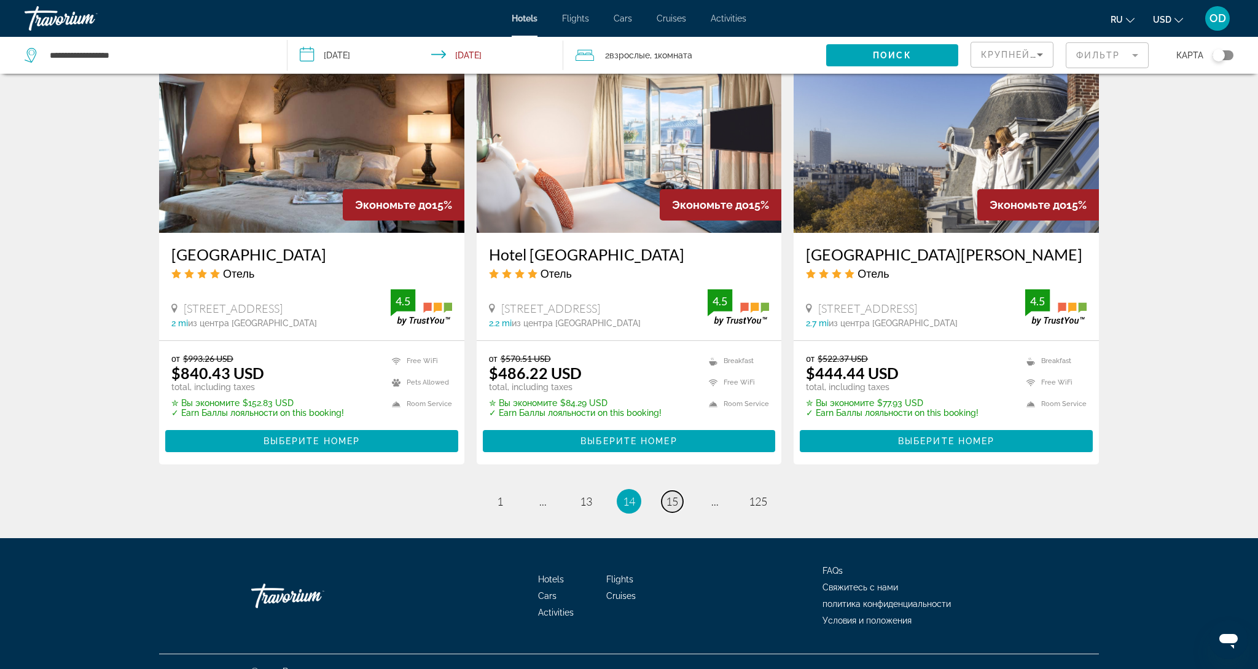
click at [668, 494] on span "15" at bounding box center [672, 501] width 12 height 14
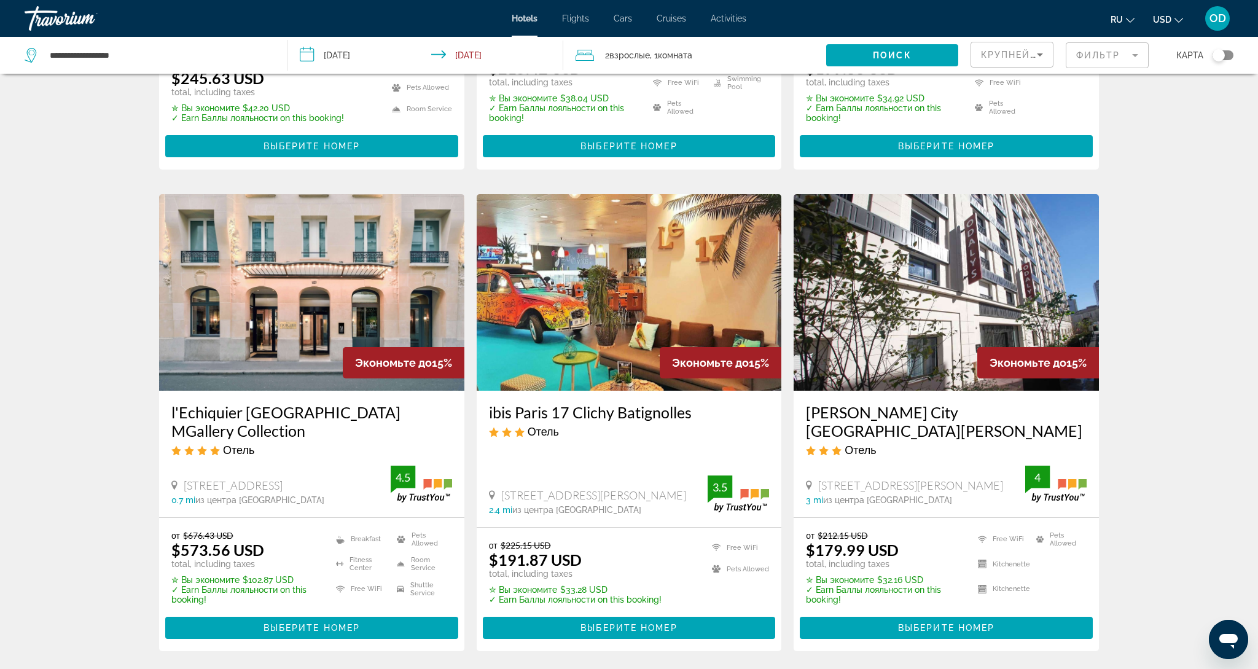
scroll to position [1384, 0]
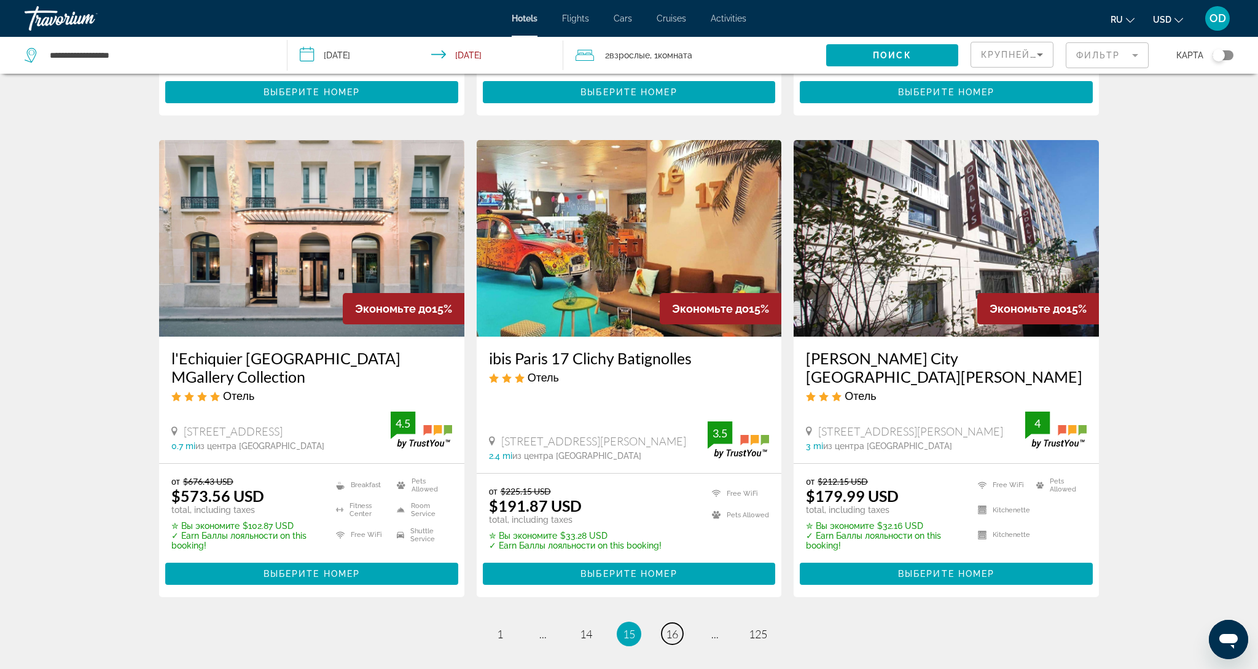
click at [673, 622] on li "page 16" at bounding box center [672, 634] width 25 height 25
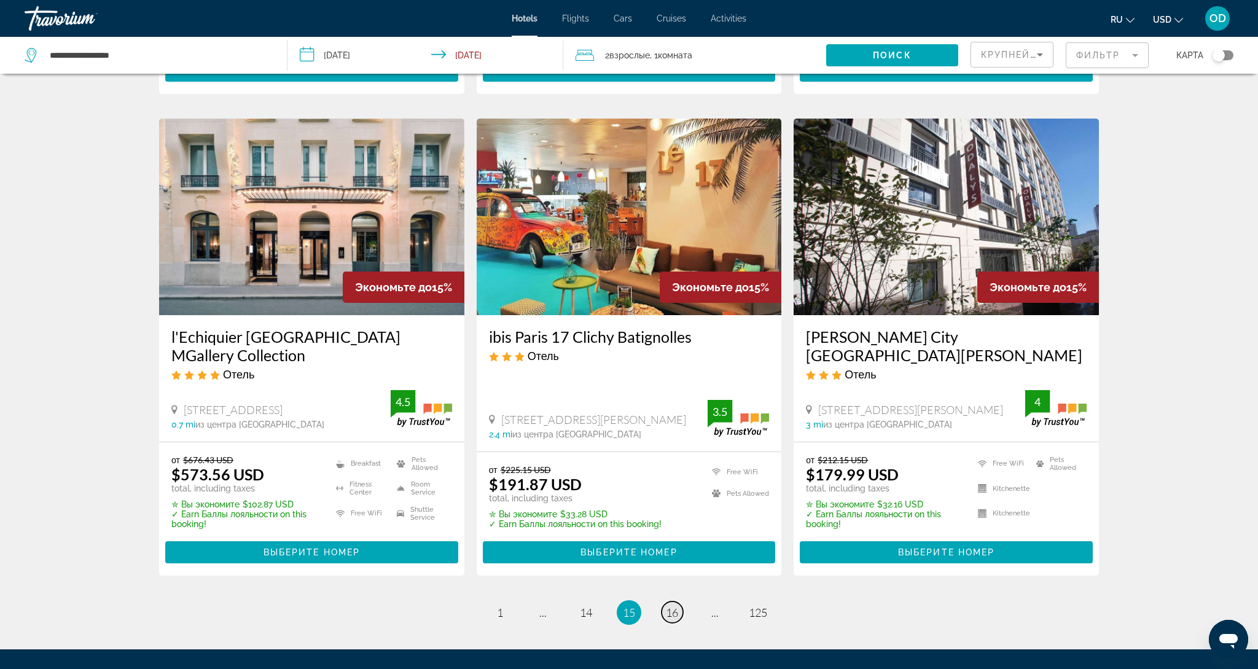
scroll to position [1424, 0]
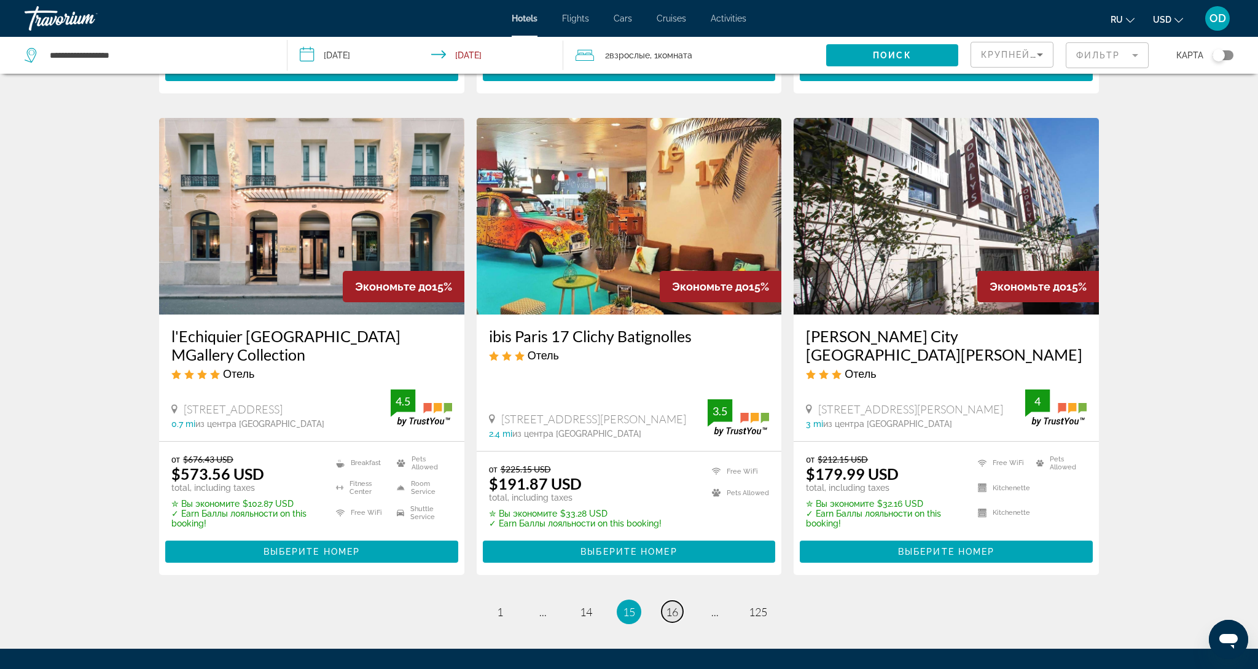
click at [673, 605] on span "16" at bounding box center [672, 612] width 12 height 14
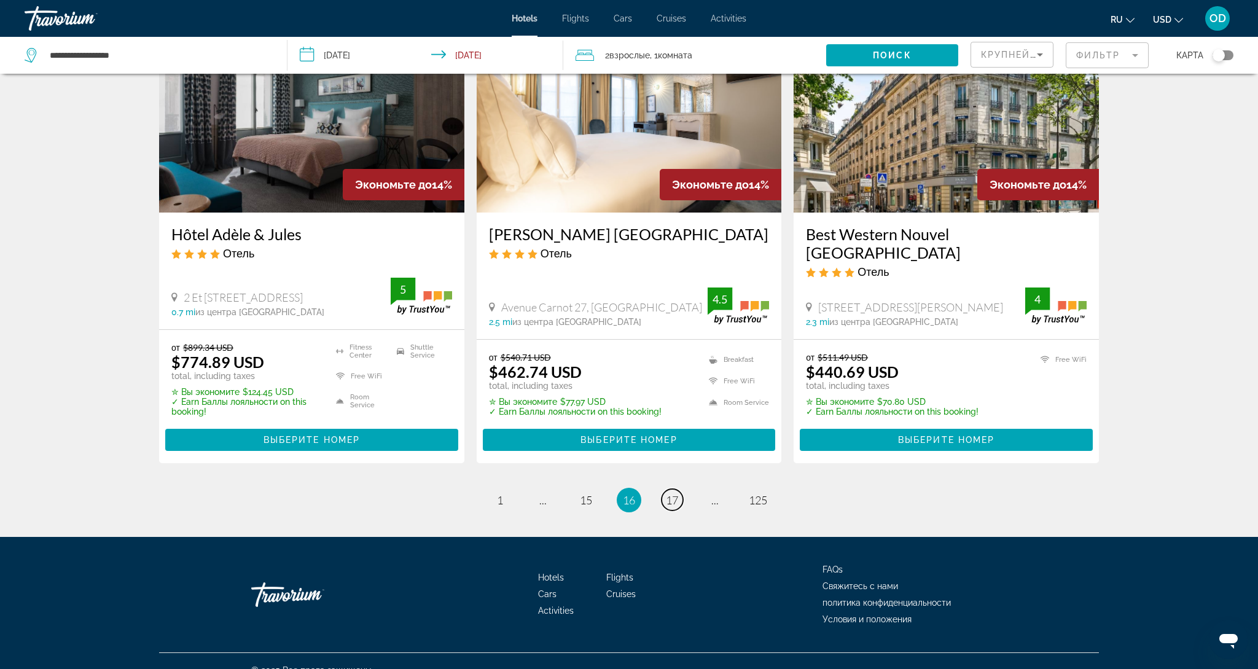
scroll to position [1507, 0]
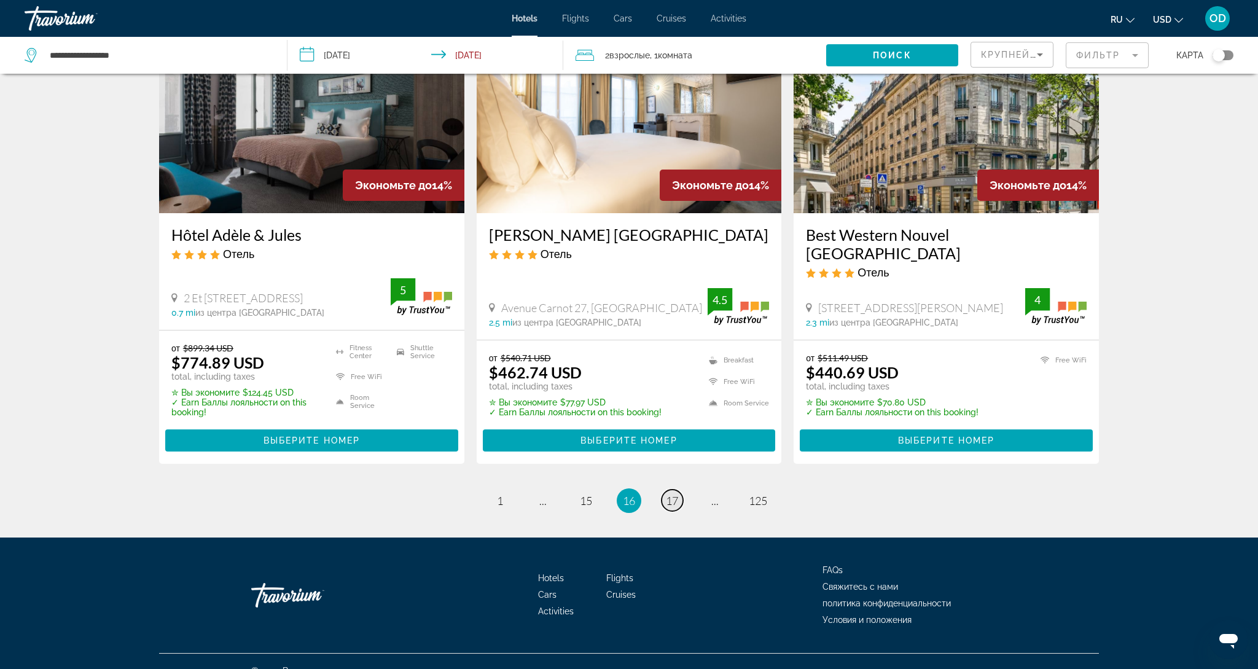
click at [673, 494] on span "17" at bounding box center [672, 501] width 12 height 14
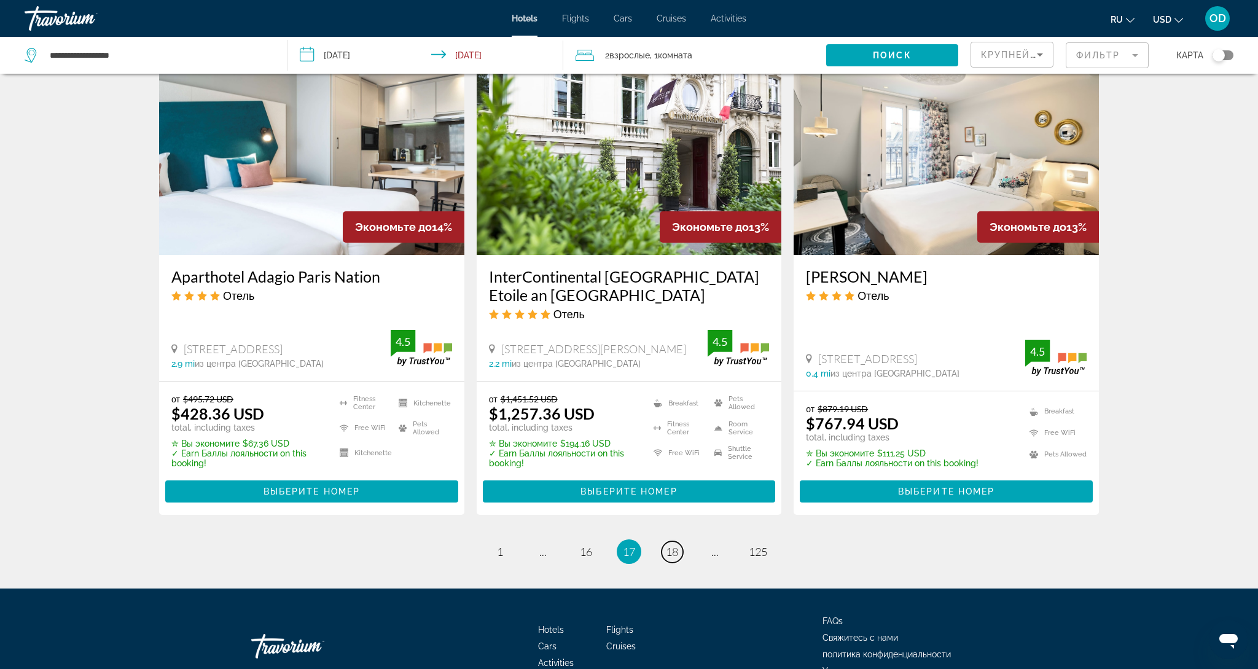
scroll to position [1505, 0]
